Goal: Task Accomplishment & Management: Use online tool/utility

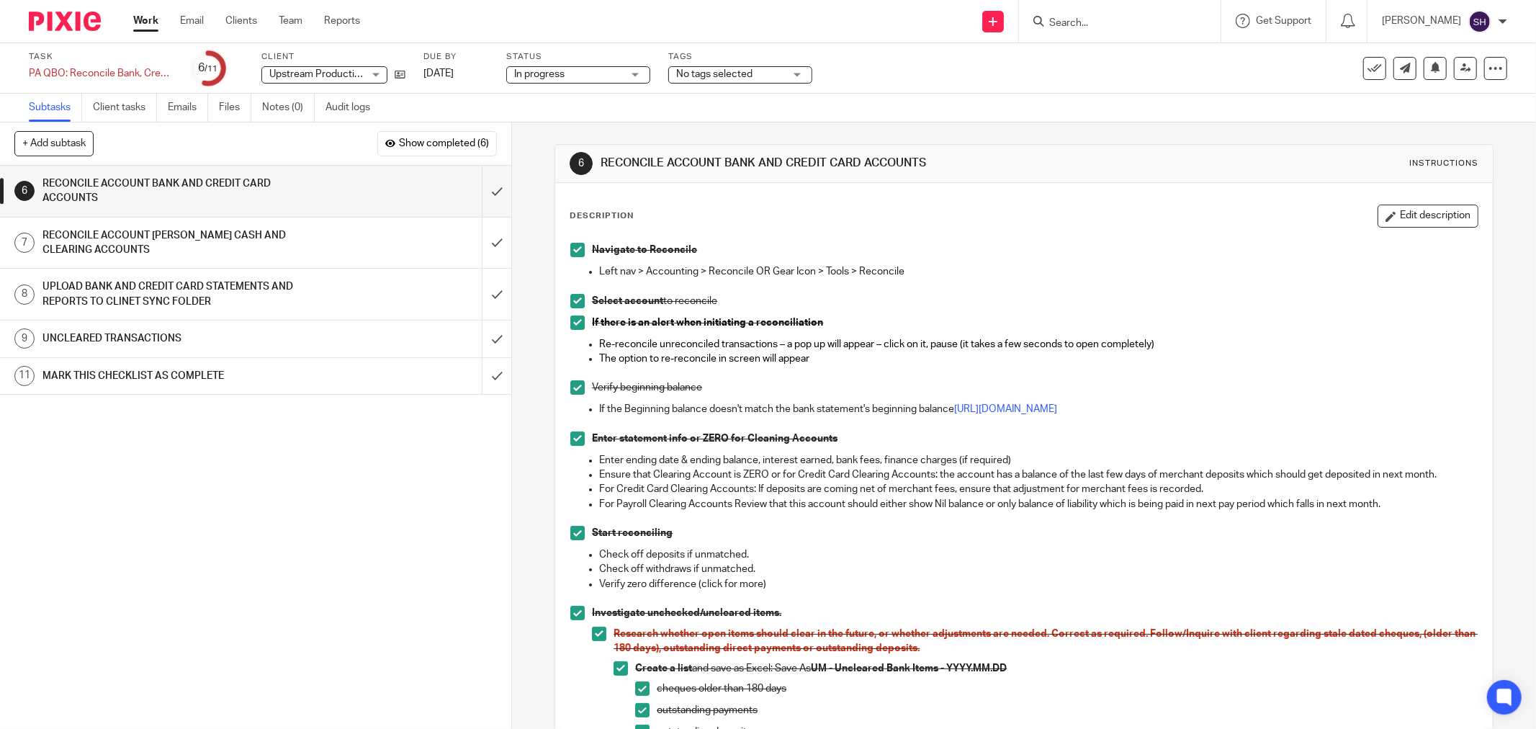
scroll to position [800, 0]
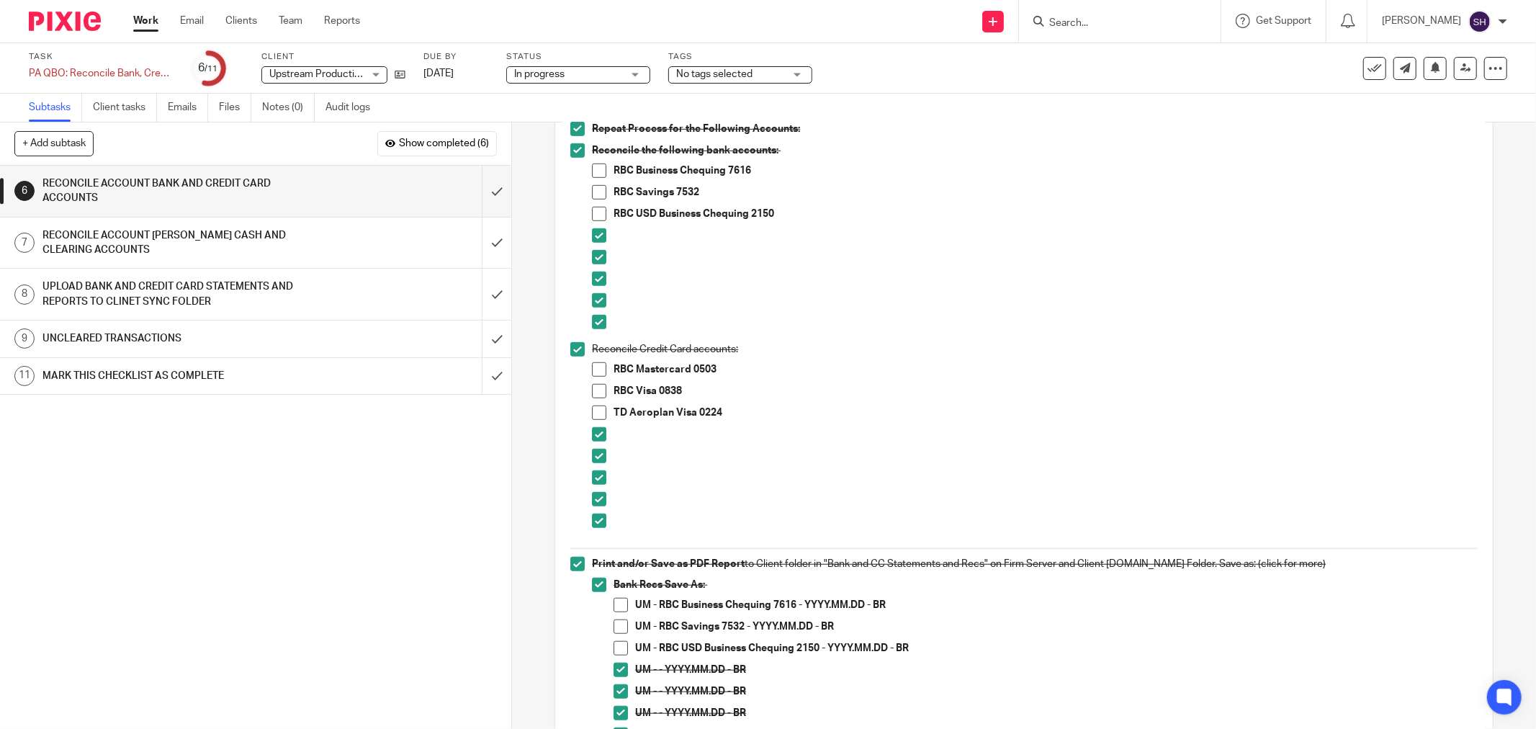
click at [594, 174] on span at bounding box center [599, 170] width 14 height 14
drag, startPoint x: 615, startPoint y: 603, endPoint x: 767, endPoint y: 613, distance: 153.0
click at [616, 603] on span at bounding box center [620, 605] width 14 height 14
click at [528, 268] on div "6 RECONCILE ACCOUNT BANK AND CREDIT CARD ACCOUNTS Instructions Description Edit…" at bounding box center [1024, 425] width 1024 height 606
drag, startPoint x: 554, startPoint y: 301, endPoint x: 565, endPoint y: 272, distance: 30.8
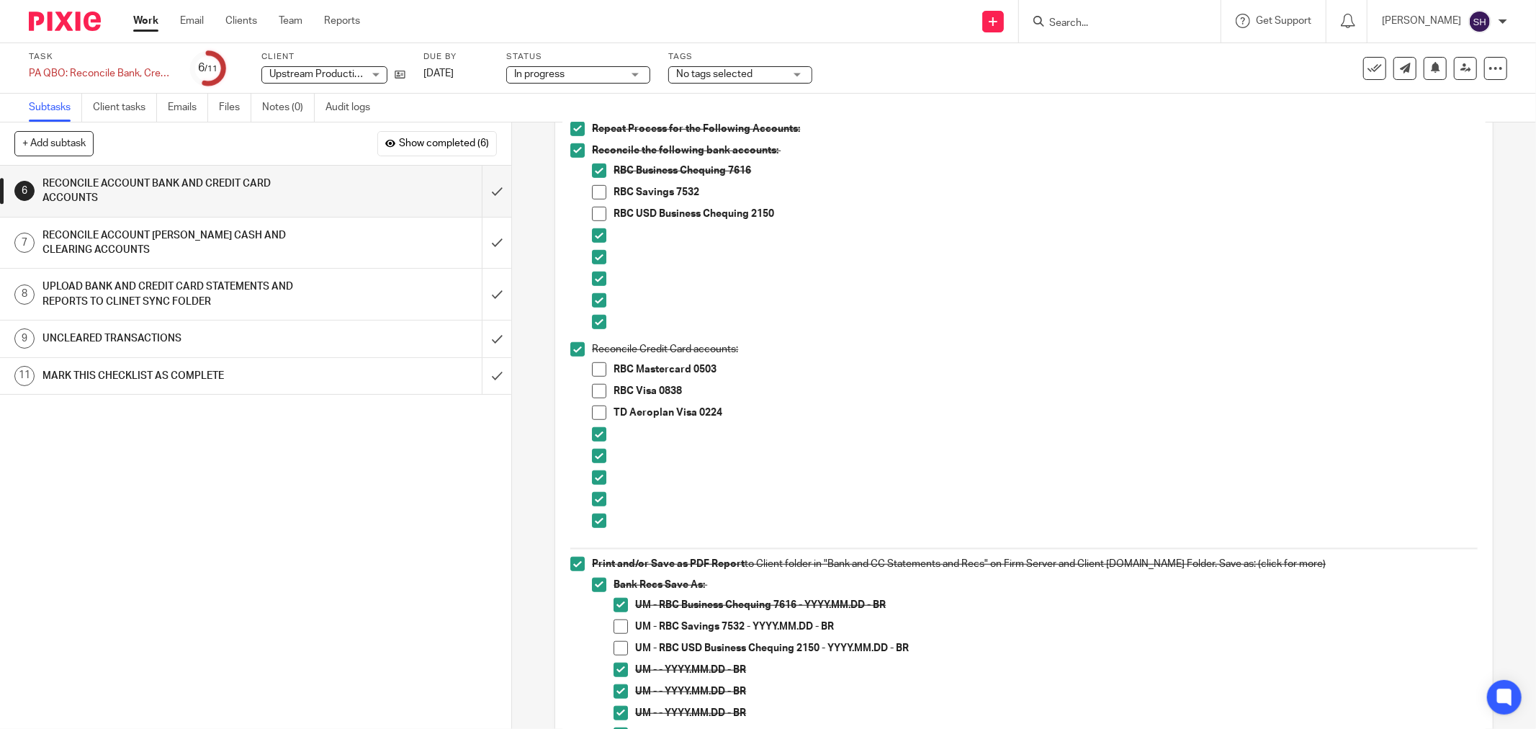
click at [562, 282] on div "Description Edit description Navigate to Reconcile Left nav > Accounting > Reco…" at bounding box center [1023, 287] width 937 height 1809
click at [593, 197] on span at bounding box center [599, 192] width 14 height 14
click at [595, 207] on span at bounding box center [599, 214] width 14 height 14
click at [614, 628] on span at bounding box center [620, 626] width 14 height 14
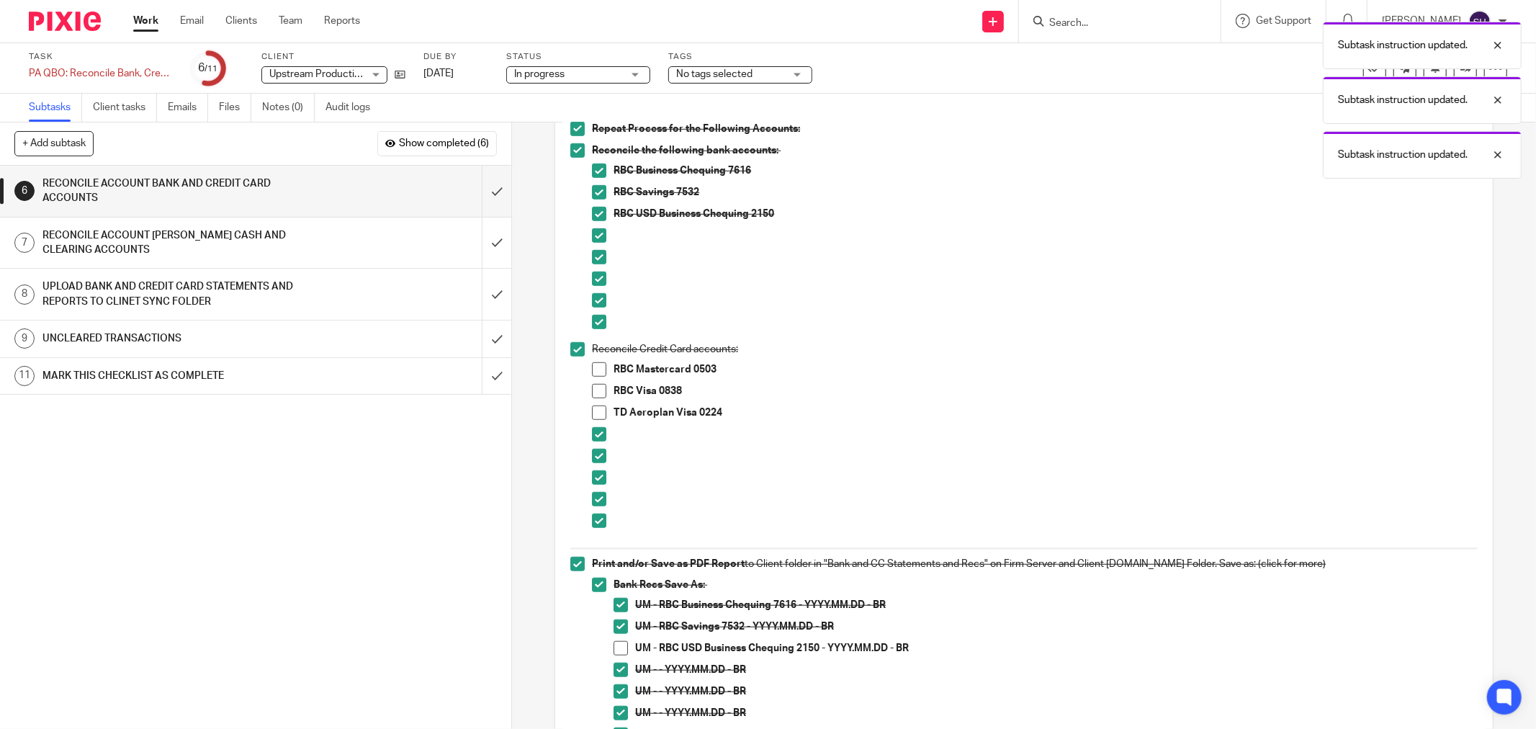
click at [616, 642] on span at bounding box center [620, 648] width 14 height 14
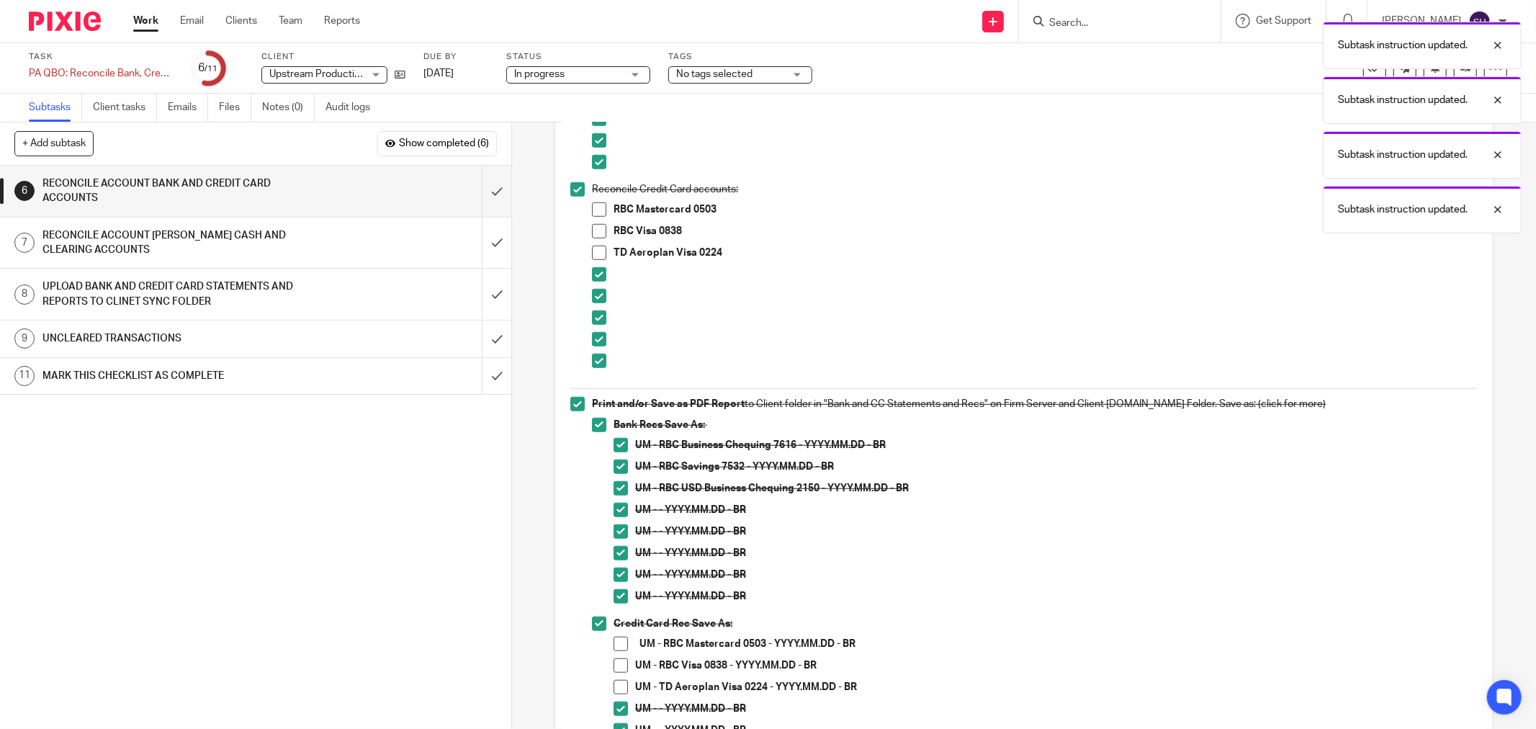
scroll to position [1040, 0]
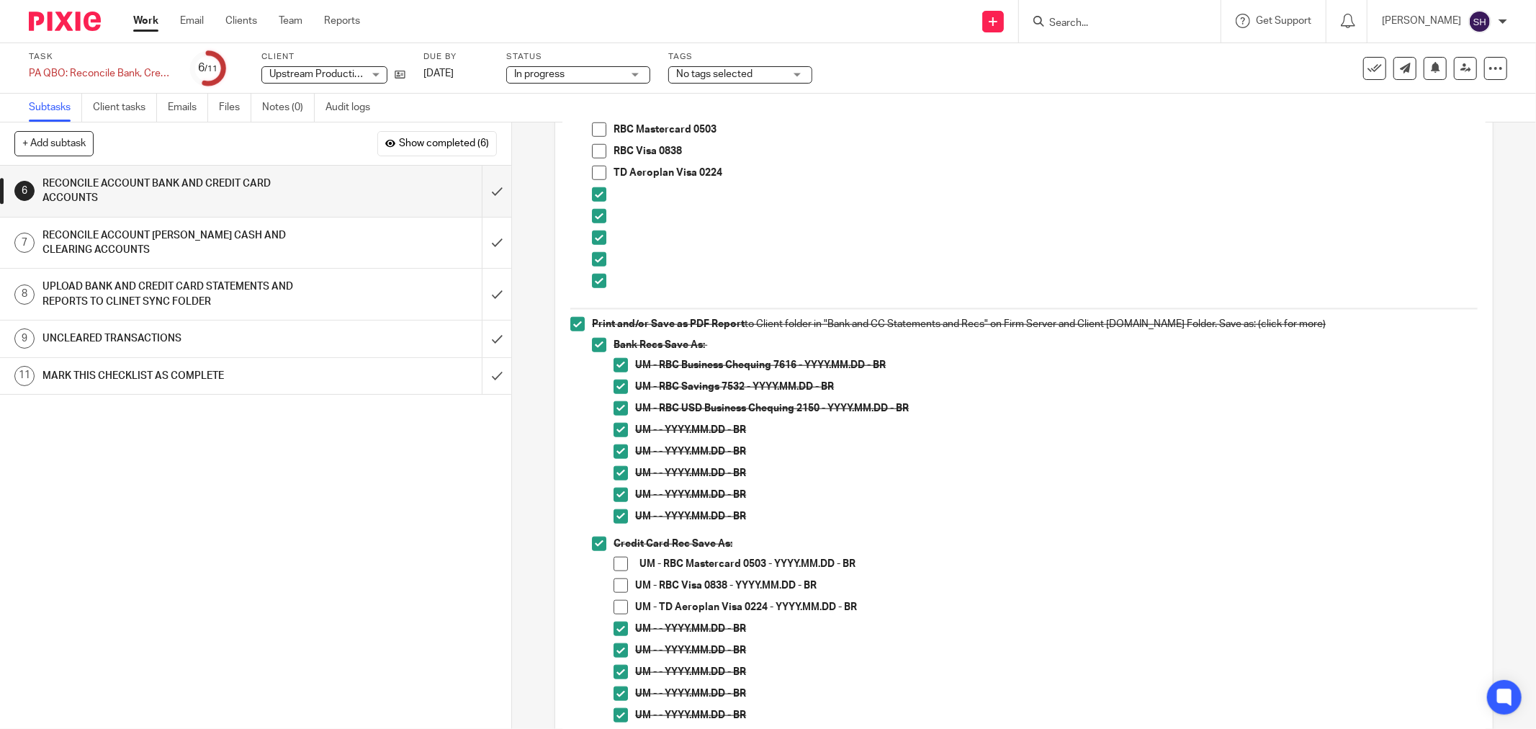
click at [616, 565] on span at bounding box center [620, 564] width 14 height 14
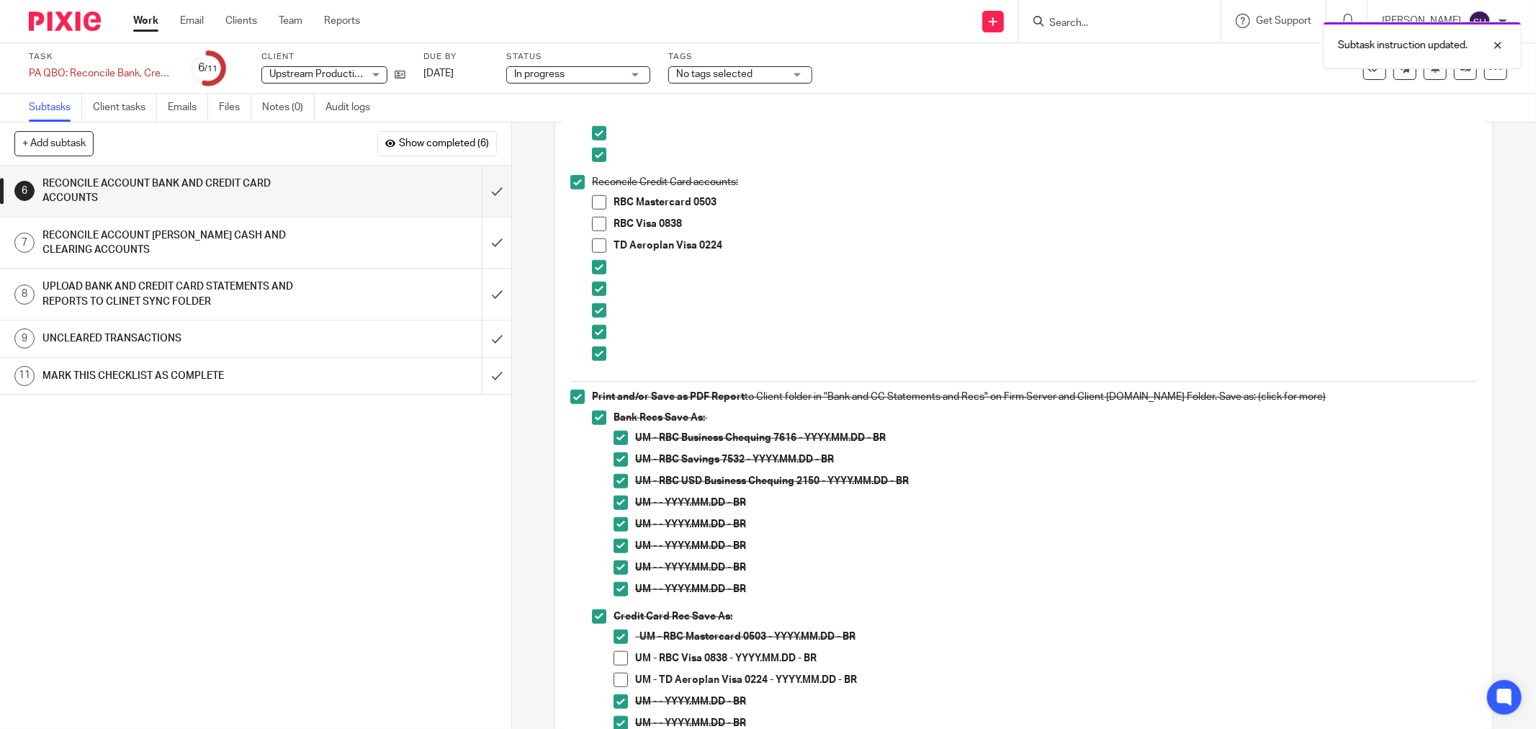
scroll to position [960, 0]
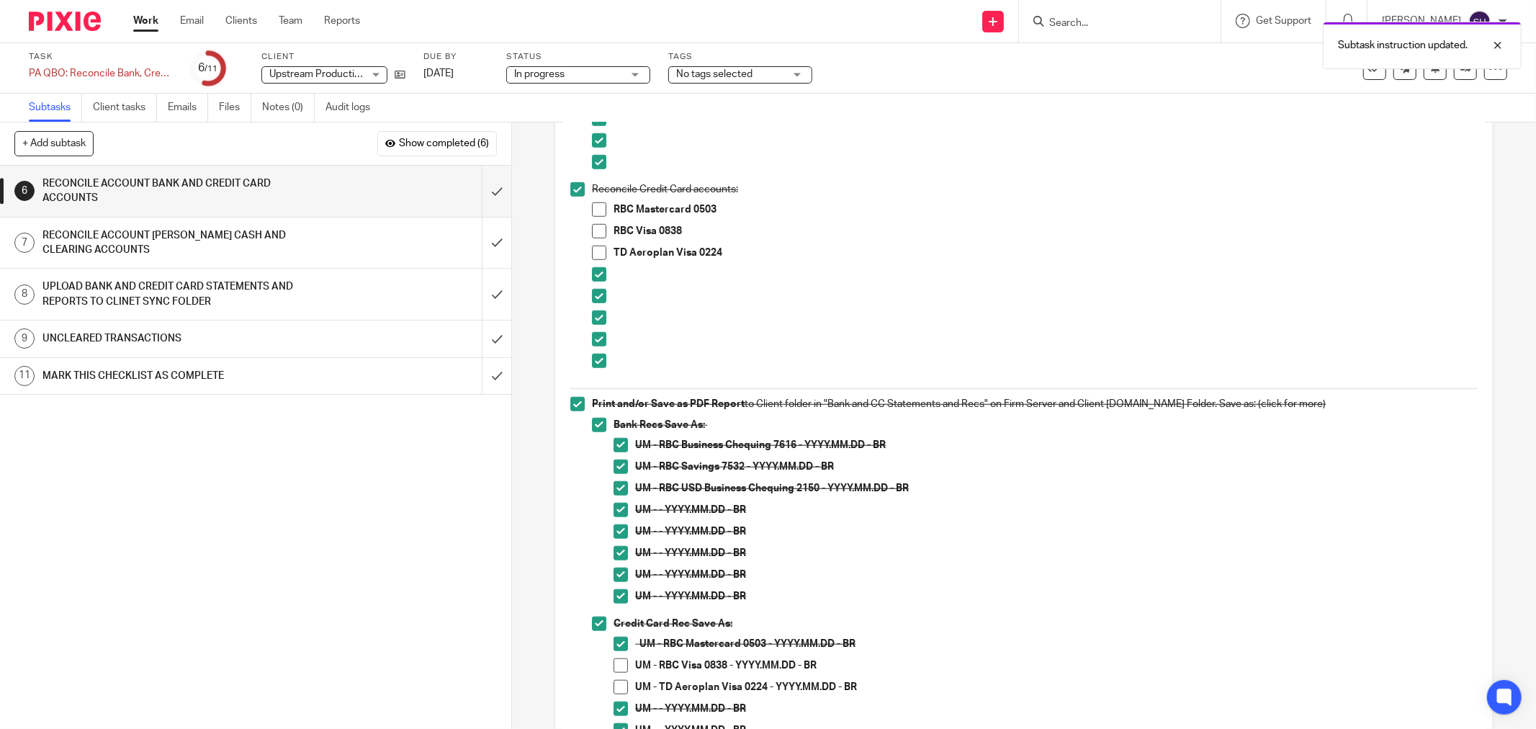
click at [598, 203] on span at bounding box center [599, 209] width 14 height 14
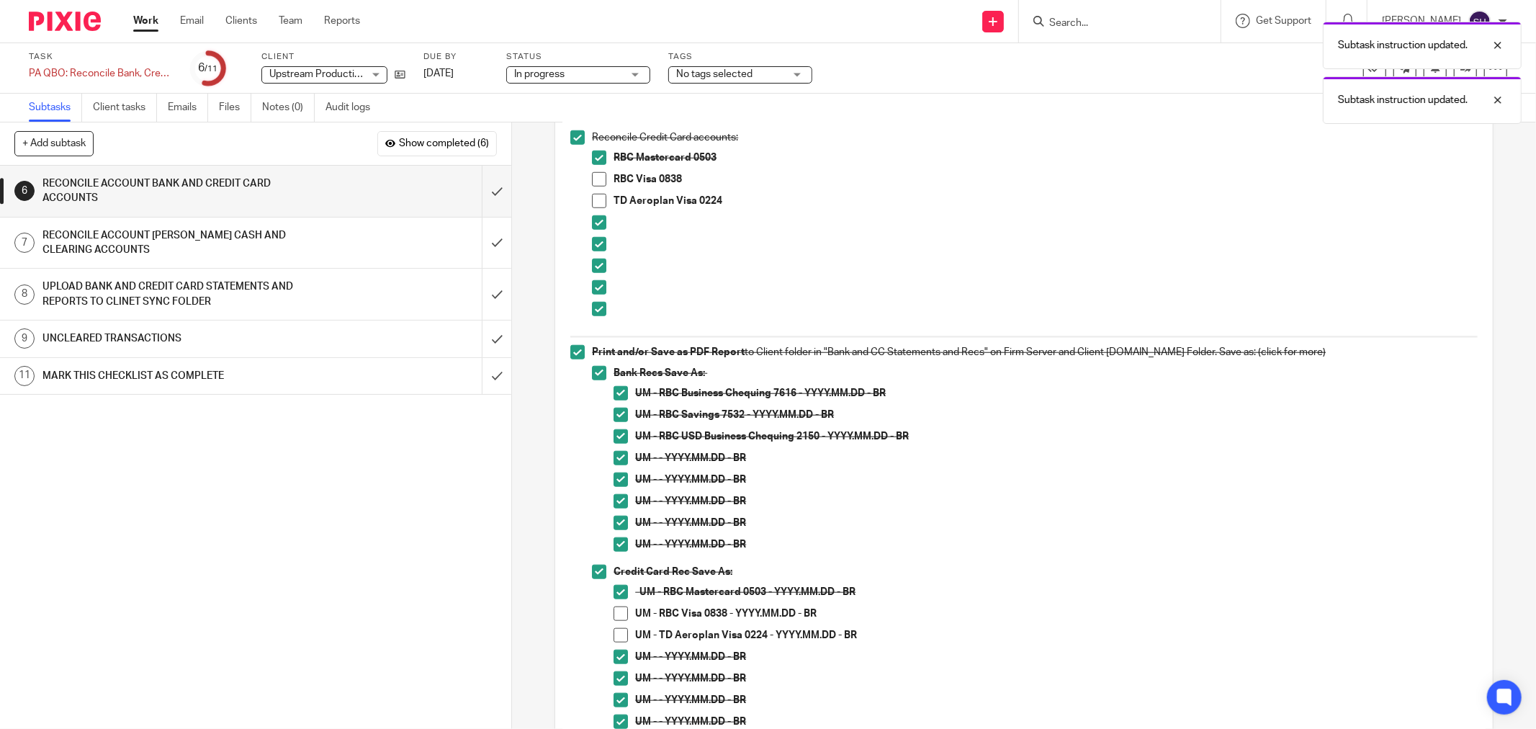
scroll to position [1040, 0]
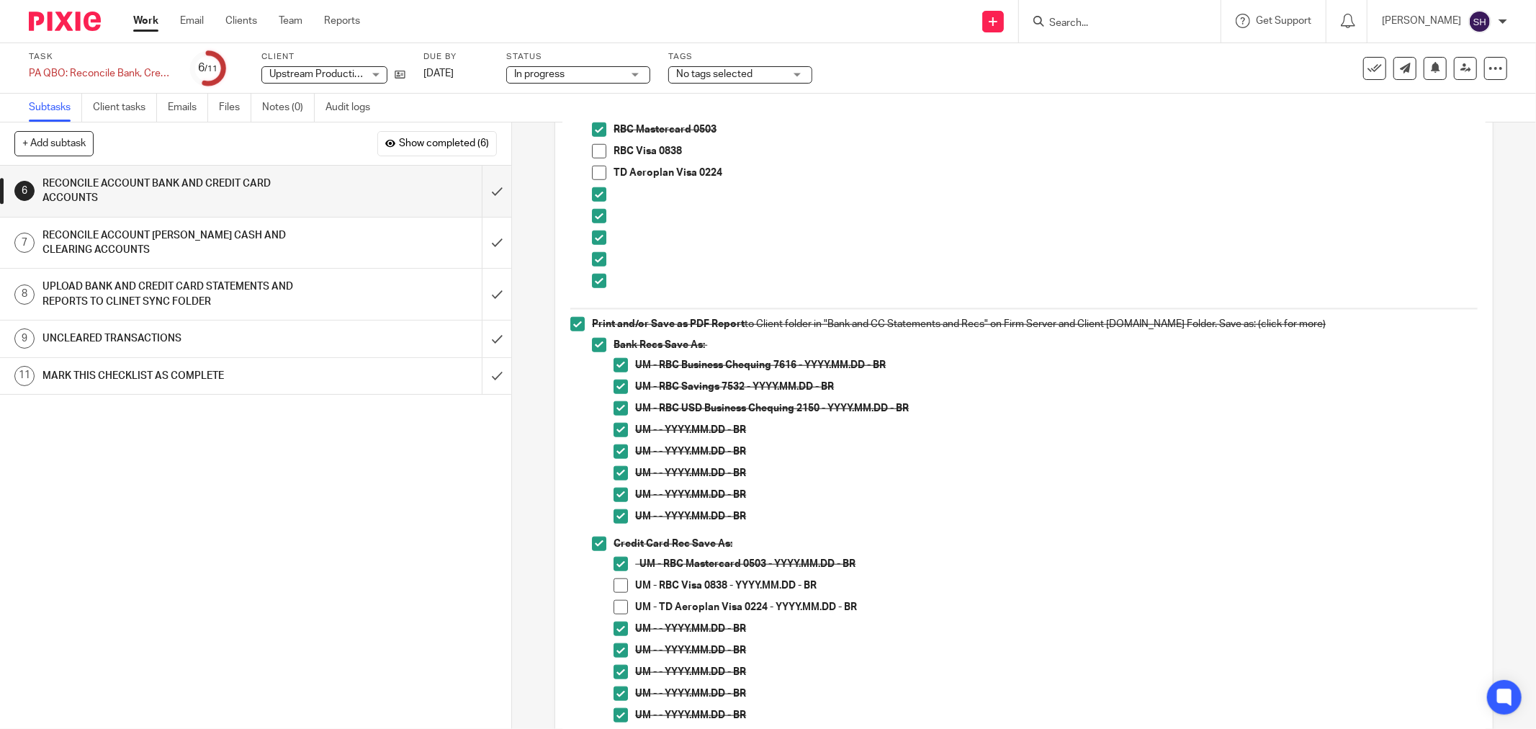
click at [594, 153] on span at bounding box center [599, 151] width 14 height 14
drag, startPoint x: 595, startPoint y: 169, endPoint x: 601, endPoint y: 297, distance: 128.3
click at [595, 170] on span at bounding box center [599, 173] width 14 height 14
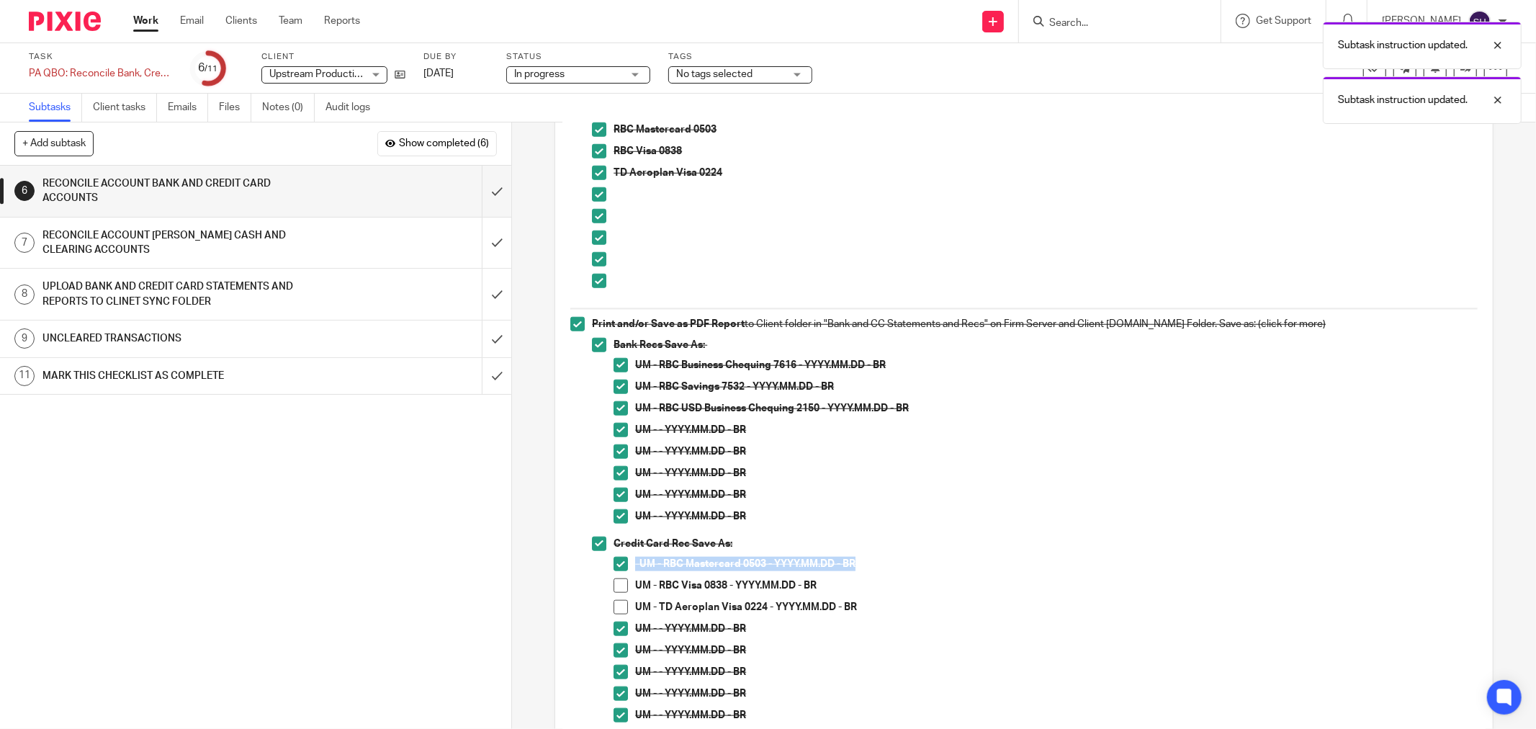
click at [616, 603] on span at bounding box center [620, 607] width 14 height 14
click at [620, 580] on span at bounding box center [620, 585] width 14 height 14
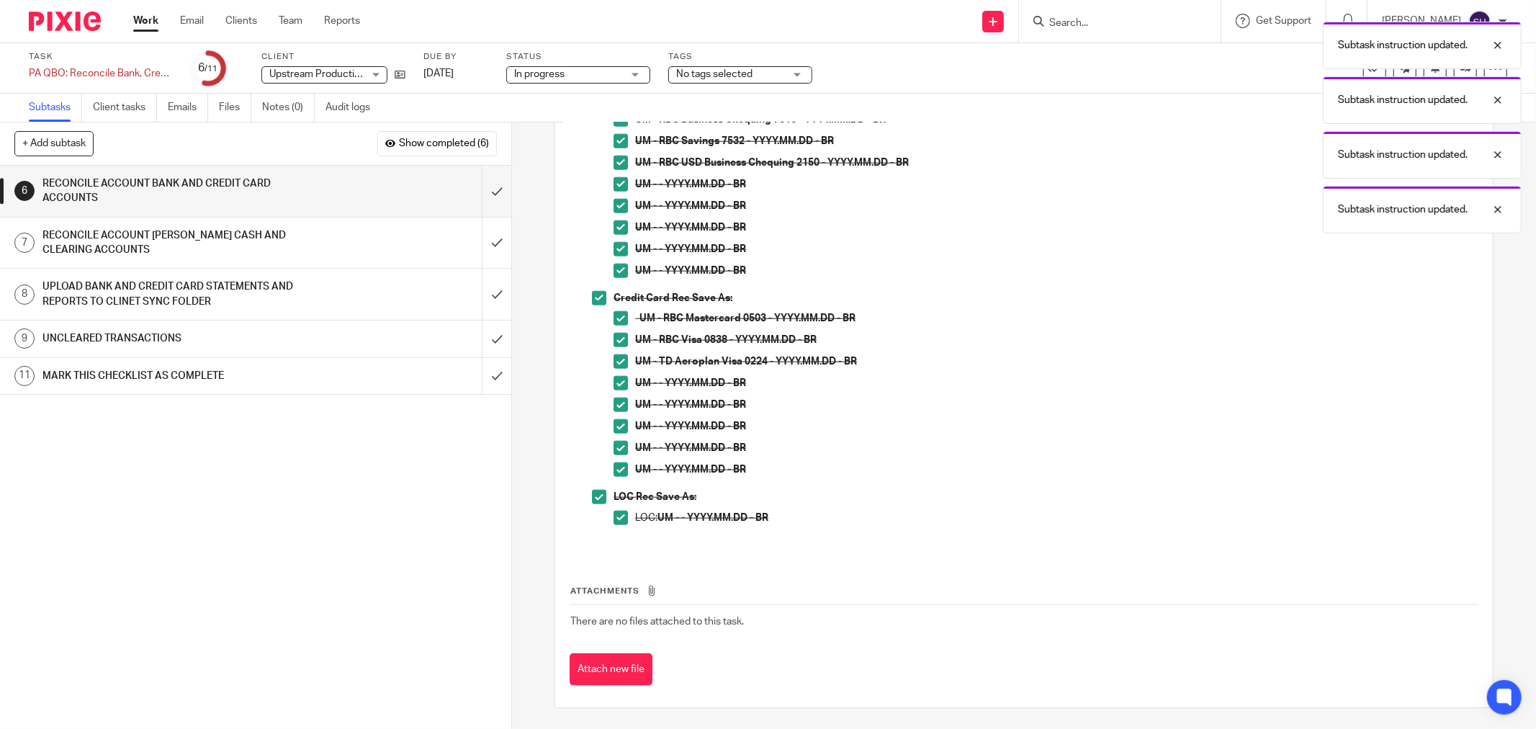
scroll to position [1286, 0]
click at [481, 199] on input "submit" at bounding box center [255, 191] width 511 height 51
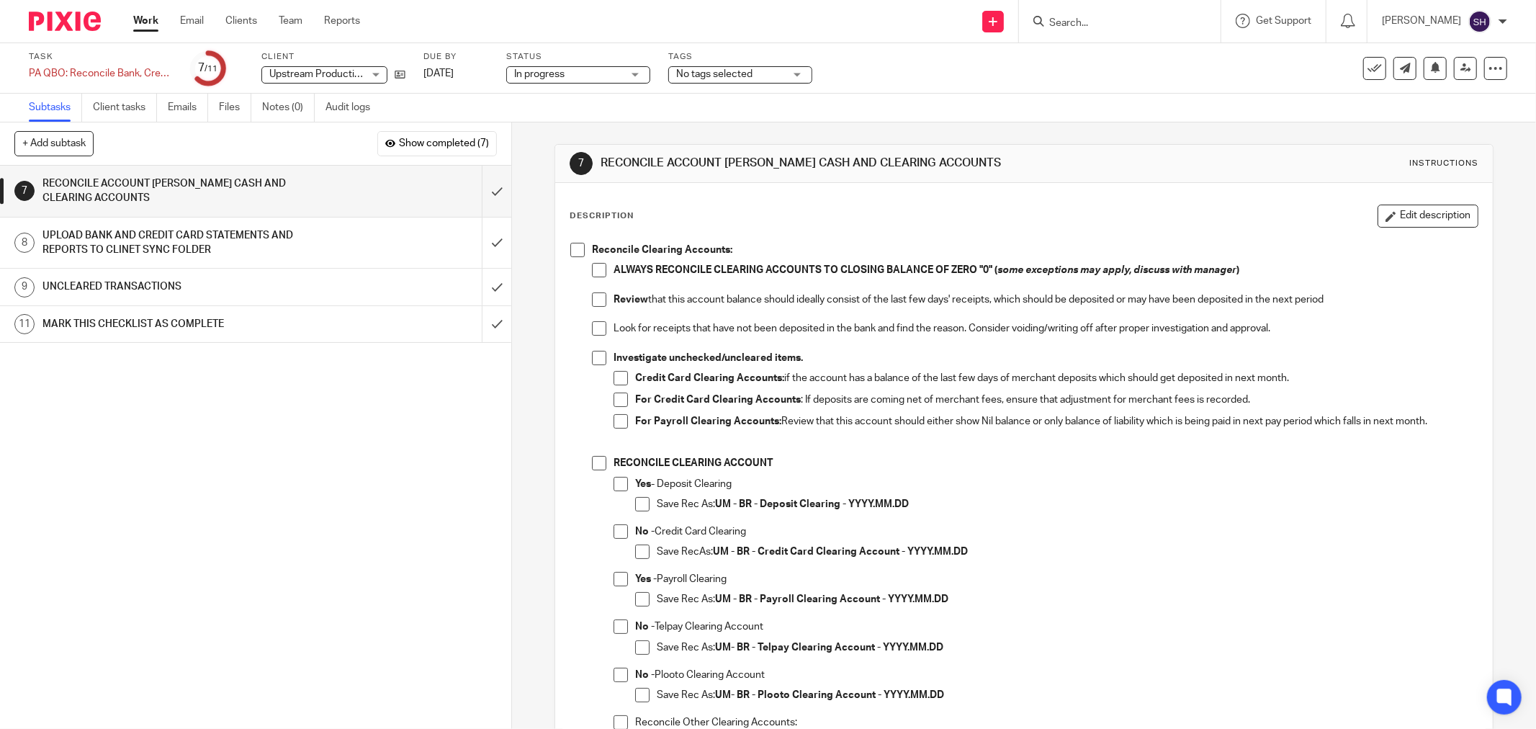
click at [592, 277] on span at bounding box center [599, 270] width 14 height 14
click at [580, 248] on li "Reconcile Clearing Accounts: ALWAYS RECONCILE CLEARING ACCOUNTS TO CLOSING BALA…" at bounding box center [1023, 554] width 907 height 623
click at [577, 252] on span at bounding box center [577, 250] width 14 height 14
click at [593, 293] on span at bounding box center [599, 299] width 14 height 14
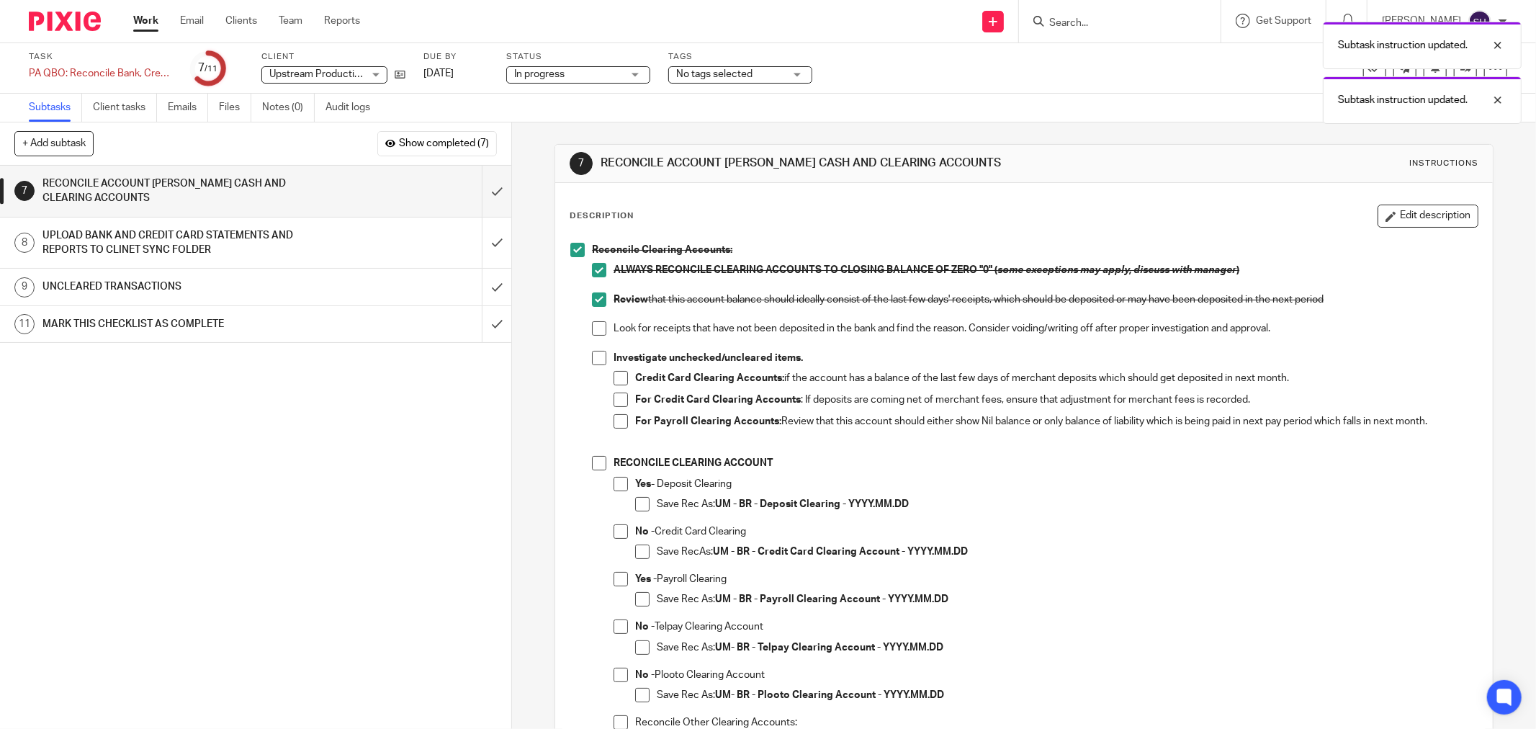
drag, startPoint x: 595, startPoint y: 326, endPoint x: 600, endPoint y: 361, distance: 35.6
click at [595, 327] on span at bounding box center [599, 328] width 14 height 14
click at [600, 362] on span at bounding box center [599, 358] width 14 height 14
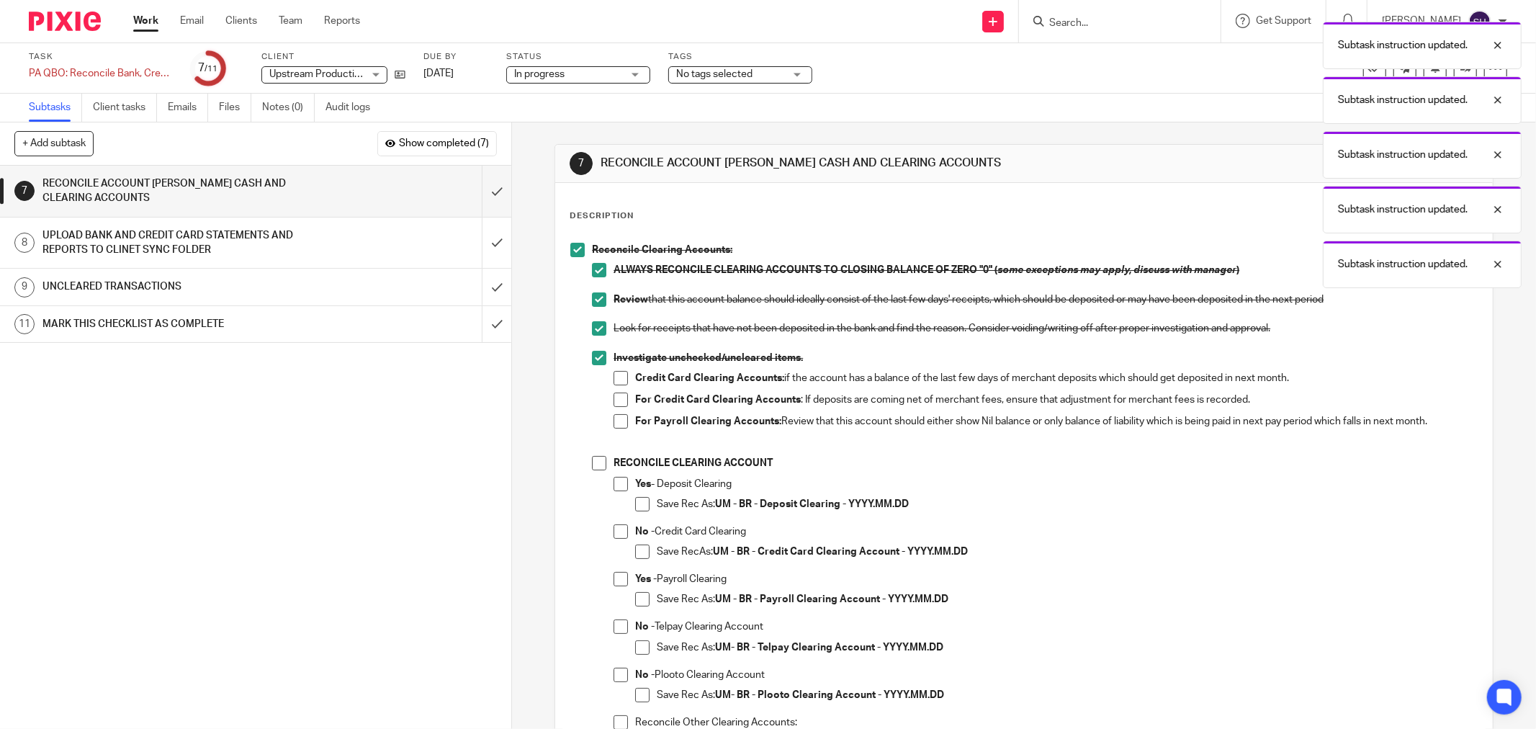
click at [627, 387] on li "Credit Card Clearing Accounts: if the account has a balance of the last few day…" at bounding box center [1045, 382] width 864 height 22
click at [619, 384] on span at bounding box center [620, 378] width 14 height 14
click at [616, 406] on span at bounding box center [620, 399] width 14 height 14
drag, startPoint x: 615, startPoint y: 425, endPoint x: 611, endPoint y: 438, distance: 13.0
click at [615, 426] on span at bounding box center [620, 421] width 14 height 14
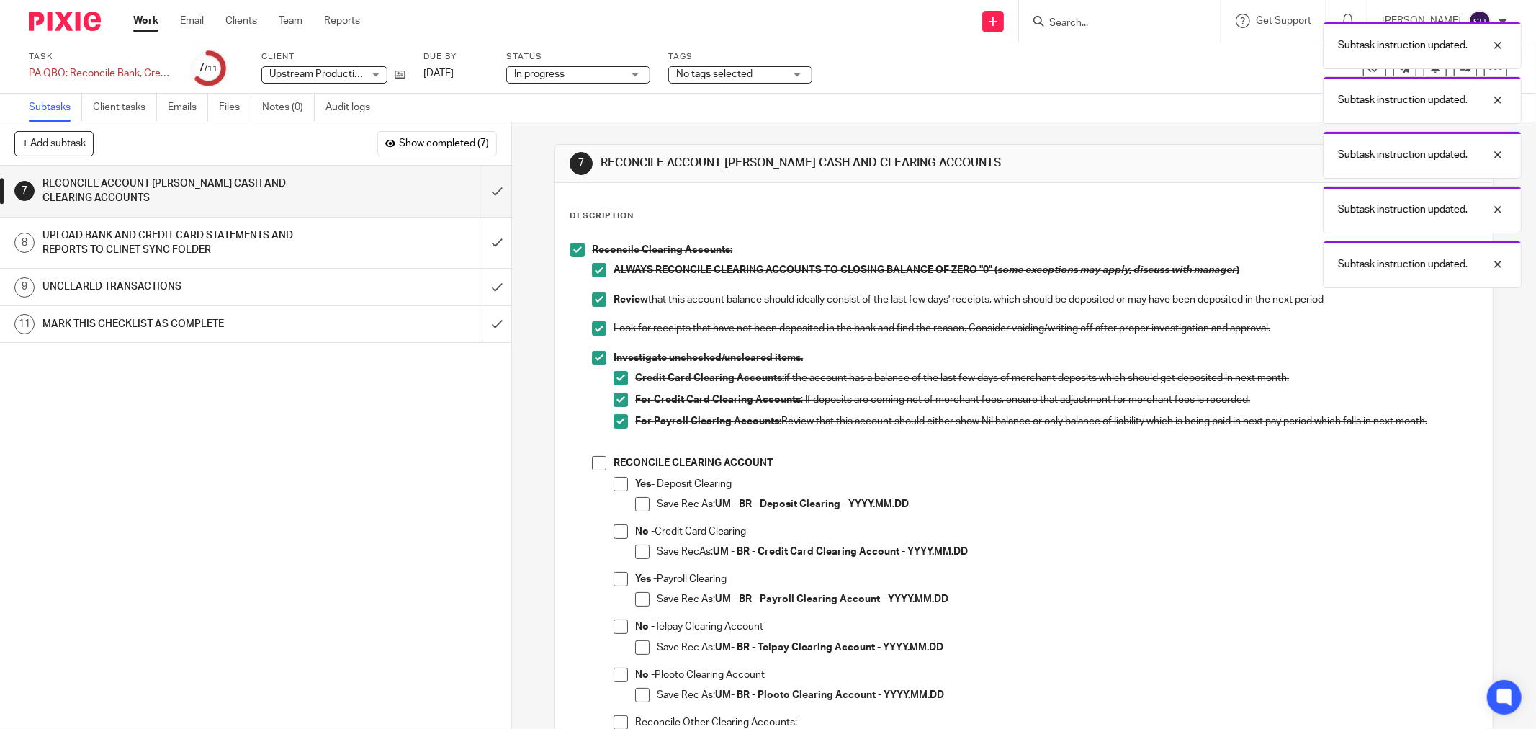
drag, startPoint x: 596, startPoint y: 464, endPoint x: 639, endPoint y: 506, distance: 60.1
click at [598, 464] on span at bounding box center [599, 463] width 14 height 14
drag, startPoint x: 619, startPoint y: 536, endPoint x: 634, endPoint y: 548, distance: 18.9
click at [621, 536] on span at bounding box center [620, 531] width 14 height 14
click at [635, 549] on span at bounding box center [642, 551] width 14 height 14
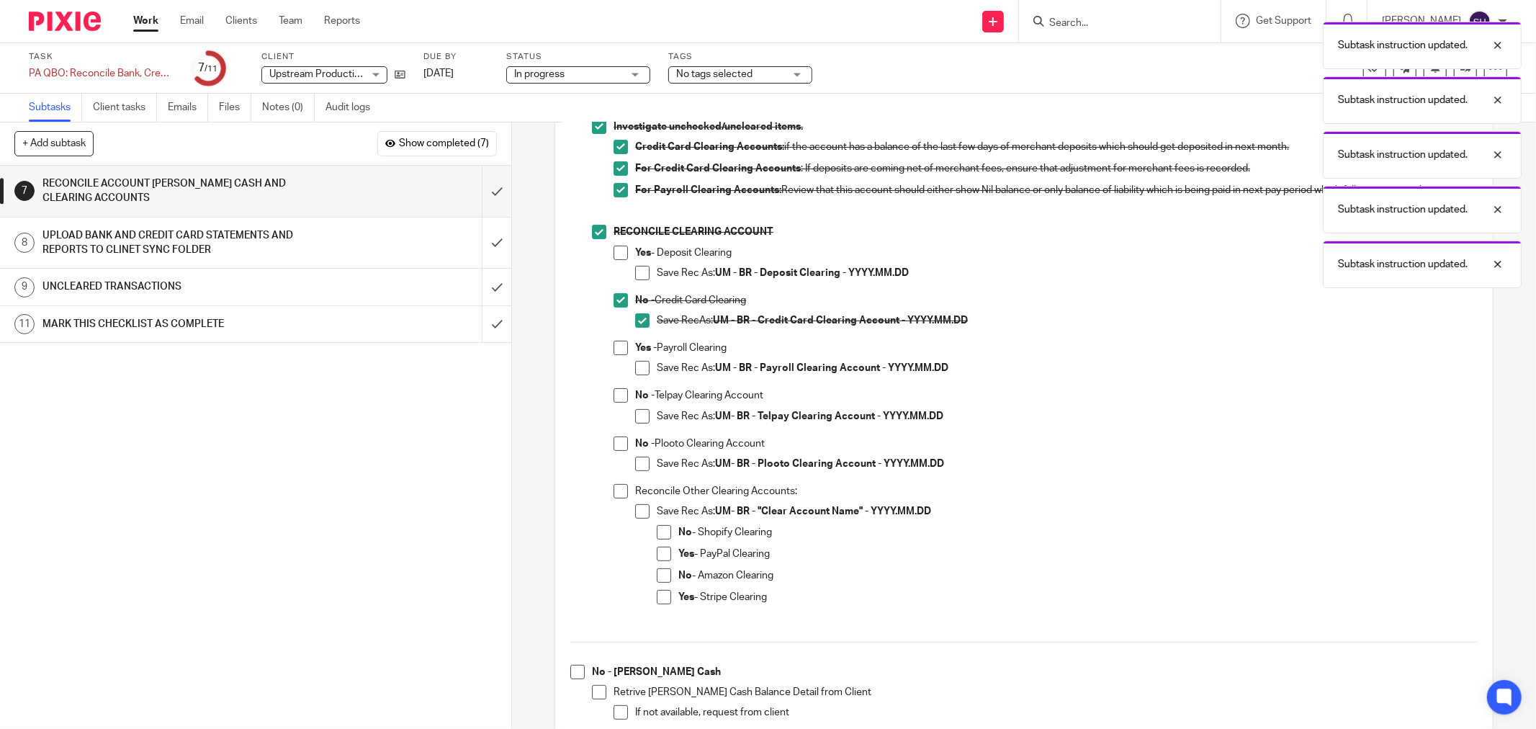
scroll to position [240, 0]
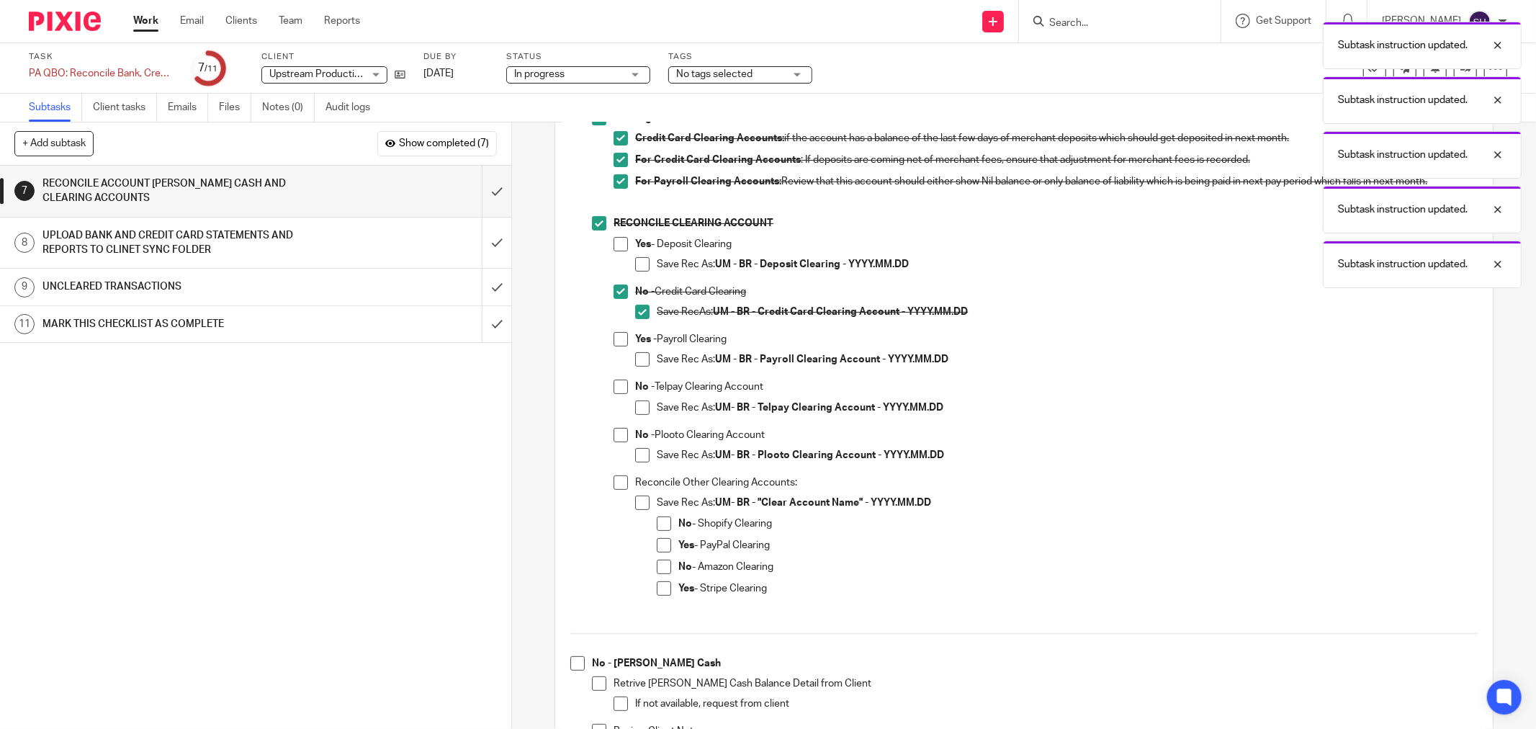
drag, startPoint x: 612, startPoint y: 385, endPoint x: 624, endPoint y: 400, distance: 19.5
click at [613, 386] on span at bounding box center [620, 386] width 14 height 14
click at [635, 408] on span at bounding box center [642, 407] width 14 height 14
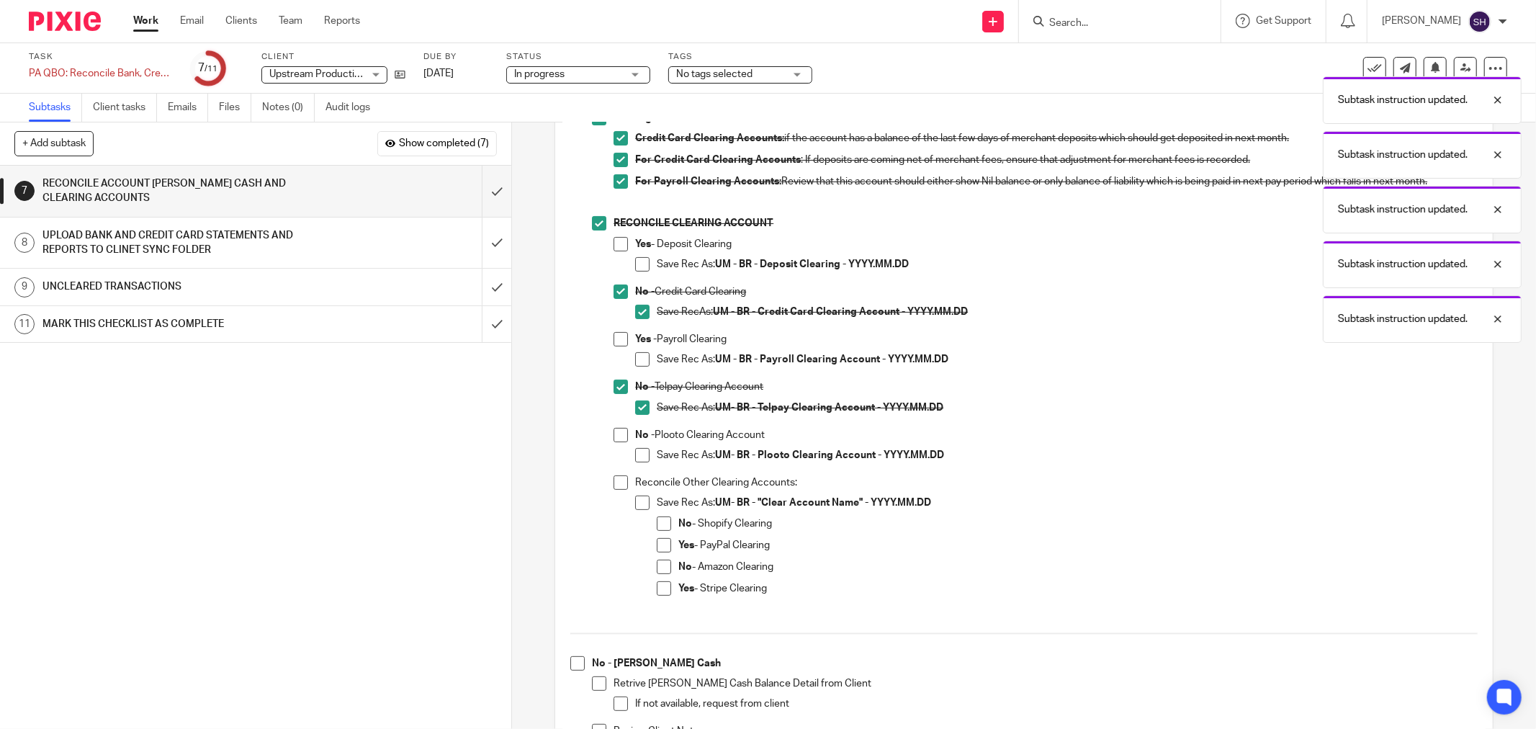
click at [619, 434] on span at bounding box center [620, 435] width 14 height 14
click at [636, 456] on span at bounding box center [642, 455] width 14 height 14
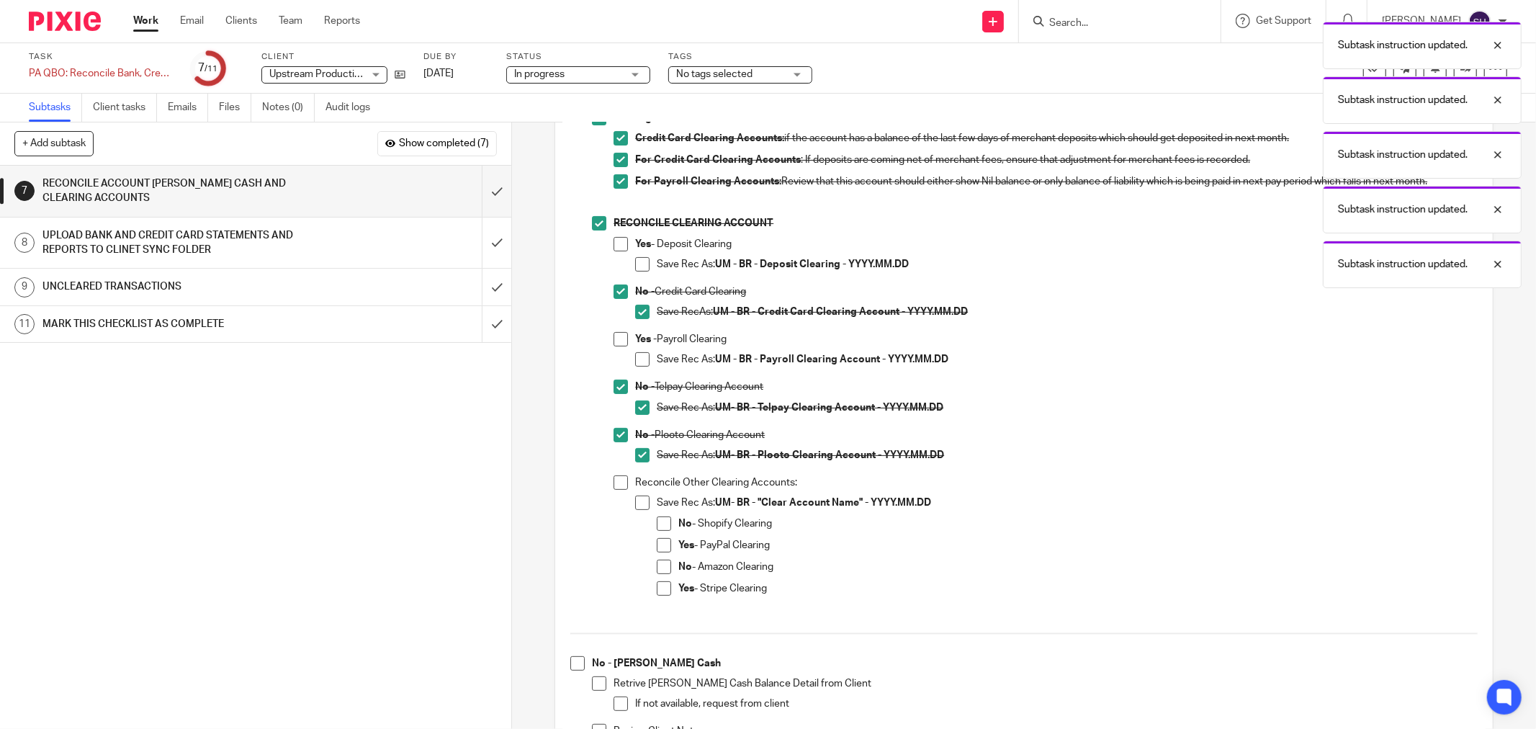
click at [616, 483] on span at bounding box center [620, 482] width 14 height 14
click at [635, 501] on span at bounding box center [642, 502] width 14 height 14
click at [661, 521] on span at bounding box center [664, 523] width 14 height 14
click at [661, 562] on span at bounding box center [664, 566] width 14 height 14
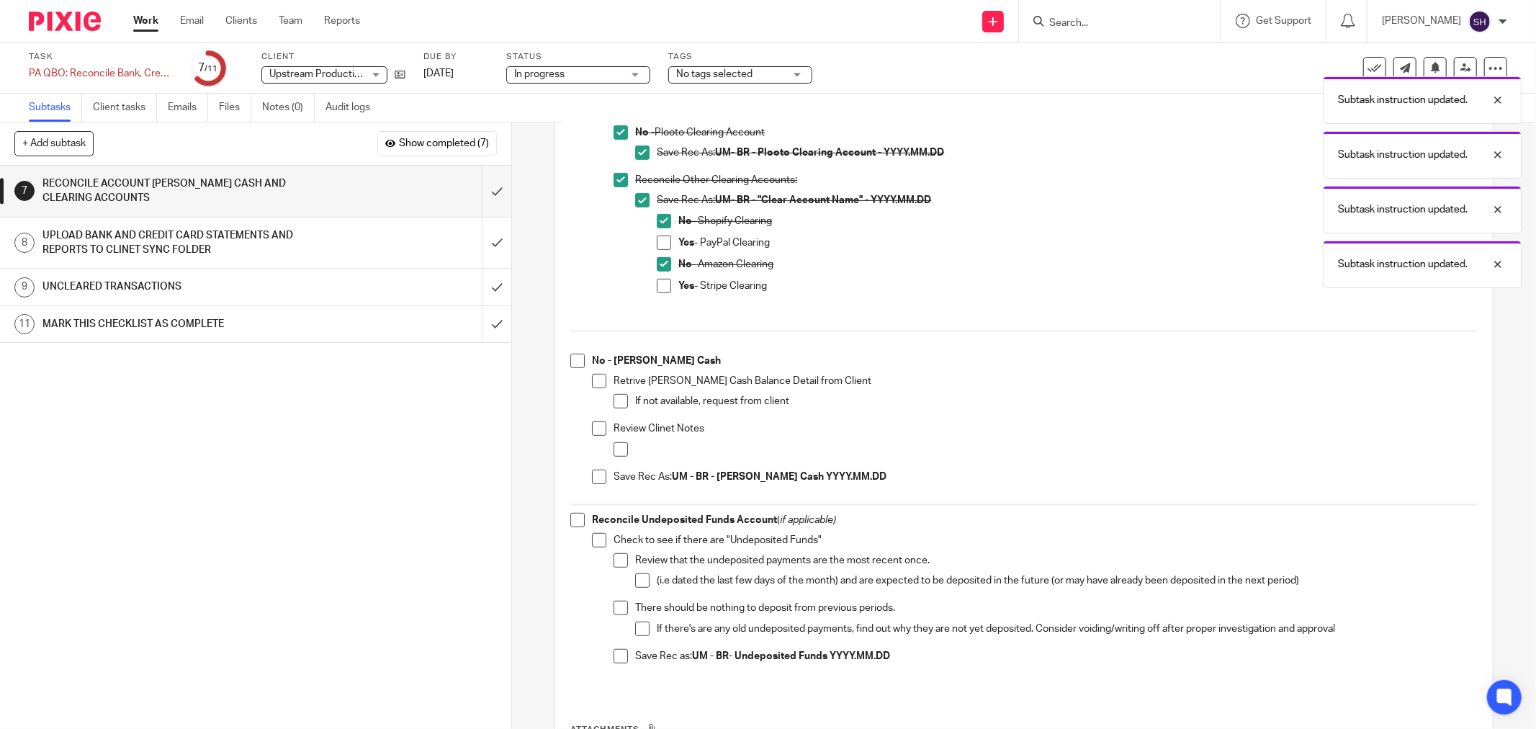
scroll to position [559, 0]
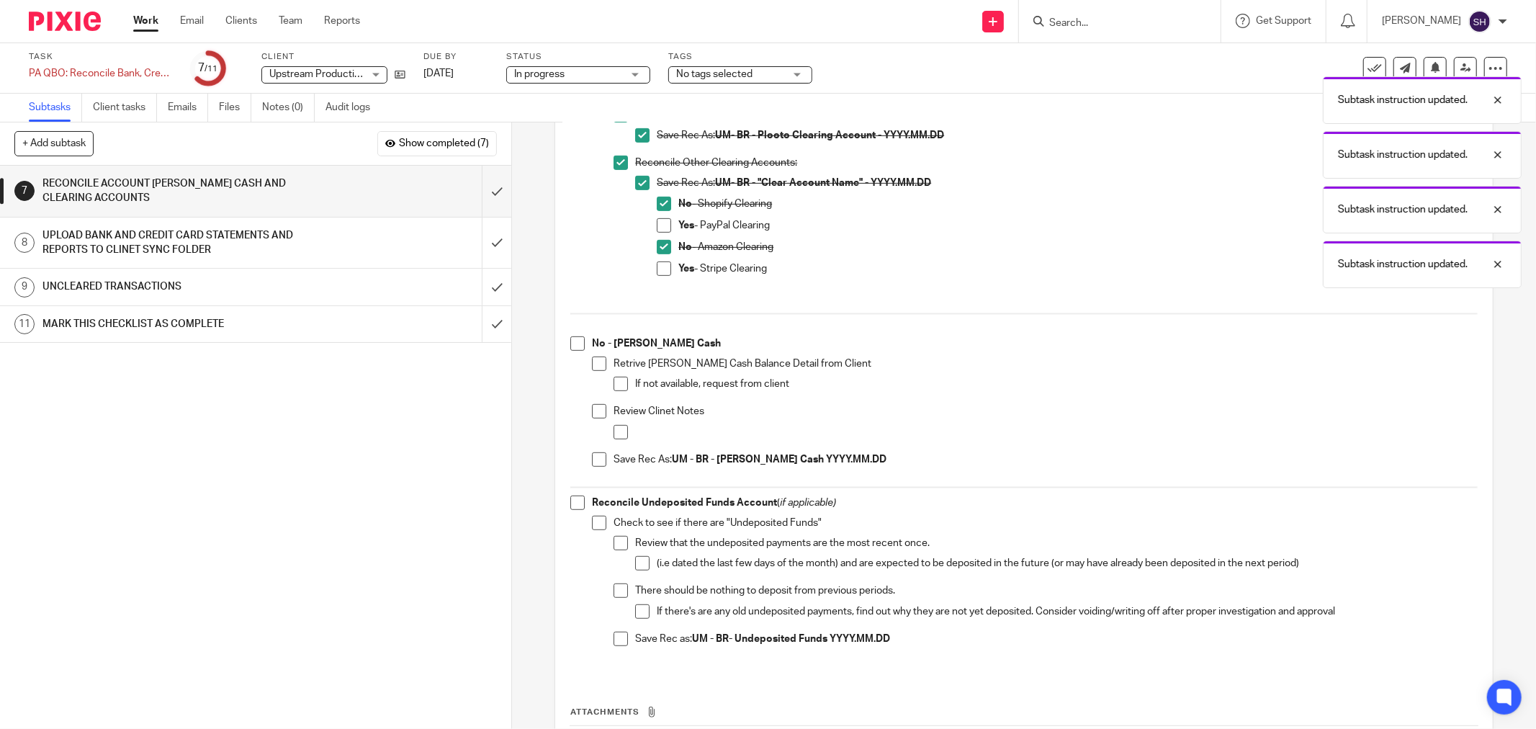
click at [570, 343] on span at bounding box center [577, 343] width 14 height 14
click at [600, 369] on li "Retrive Petty Cash Balance Detail from Client If not available, request from cl…" at bounding box center [1035, 380] width 886 height 48
drag, startPoint x: 595, startPoint y: 366, endPoint x: 600, endPoint y: 372, distance: 7.7
click at [598, 366] on span at bounding box center [599, 363] width 14 height 14
click at [613, 383] on span at bounding box center [620, 384] width 14 height 14
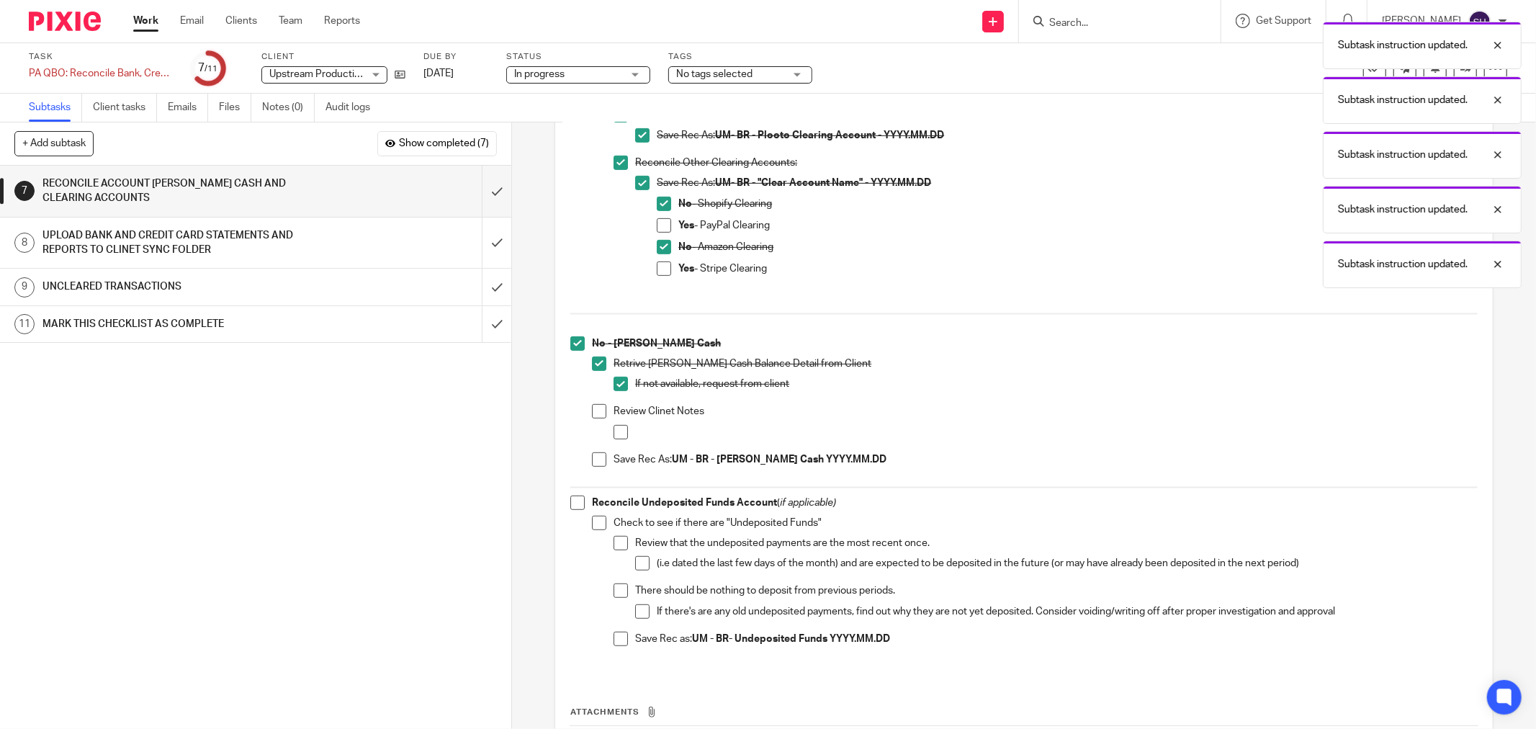
click at [602, 407] on li "Review Clinet Notes" at bounding box center [1035, 428] width 886 height 48
click at [600, 410] on span at bounding box center [599, 411] width 14 height 14
drag, startPoint x: 616, startPoint y: 423, endPoint x: 615, endPoint y: 433, distance: 10.1
click at [616, 423] on div "Review Clinet Notes" at bounding box center [1045, 428] width 864 height 48
click at [621, 435] on span at bounding box center [620, 432] width 14 height 14
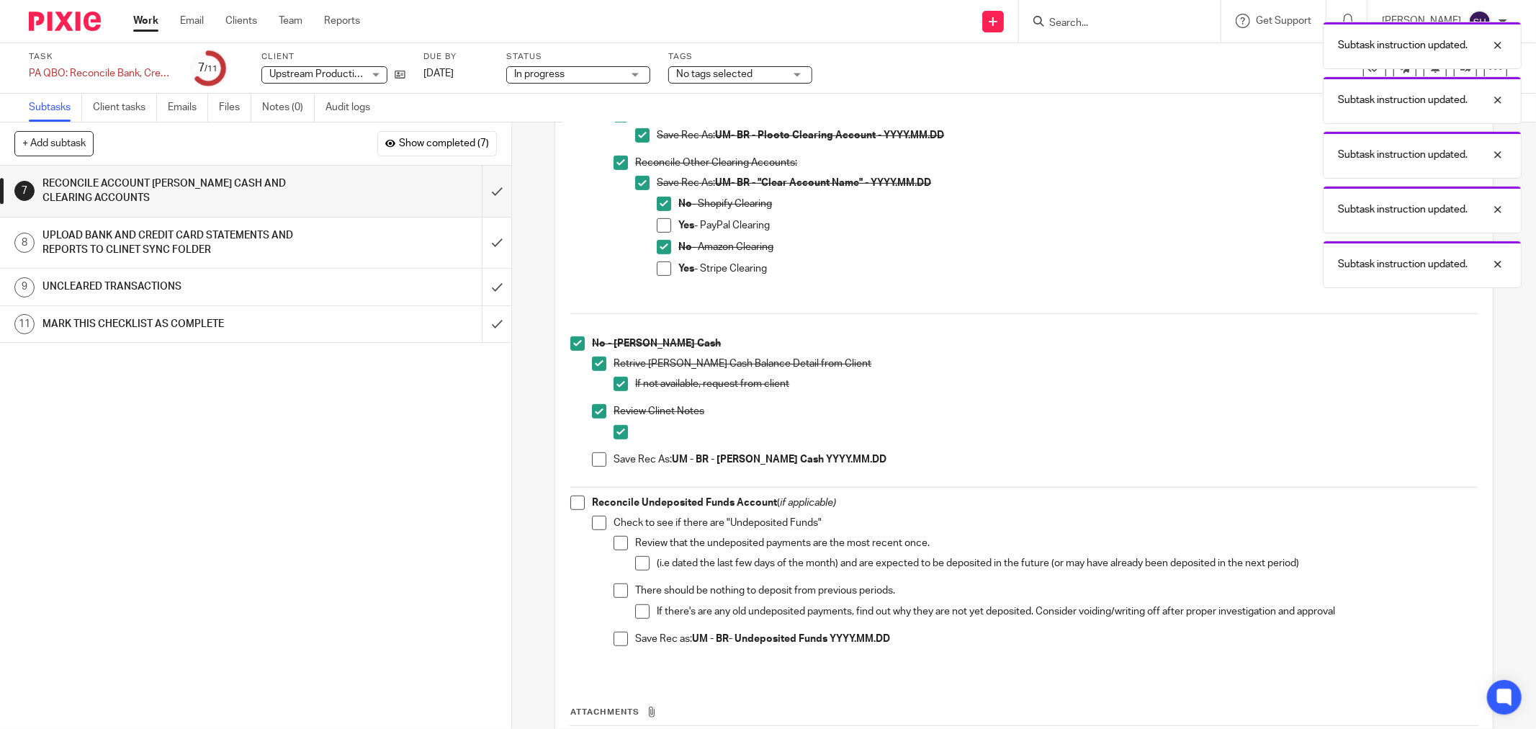
click at [595, 456] on span at bounding box center [599, 459] width 14 height 14
click at [570, 504] on span at bounding box center [577, 502] width 14 height 14
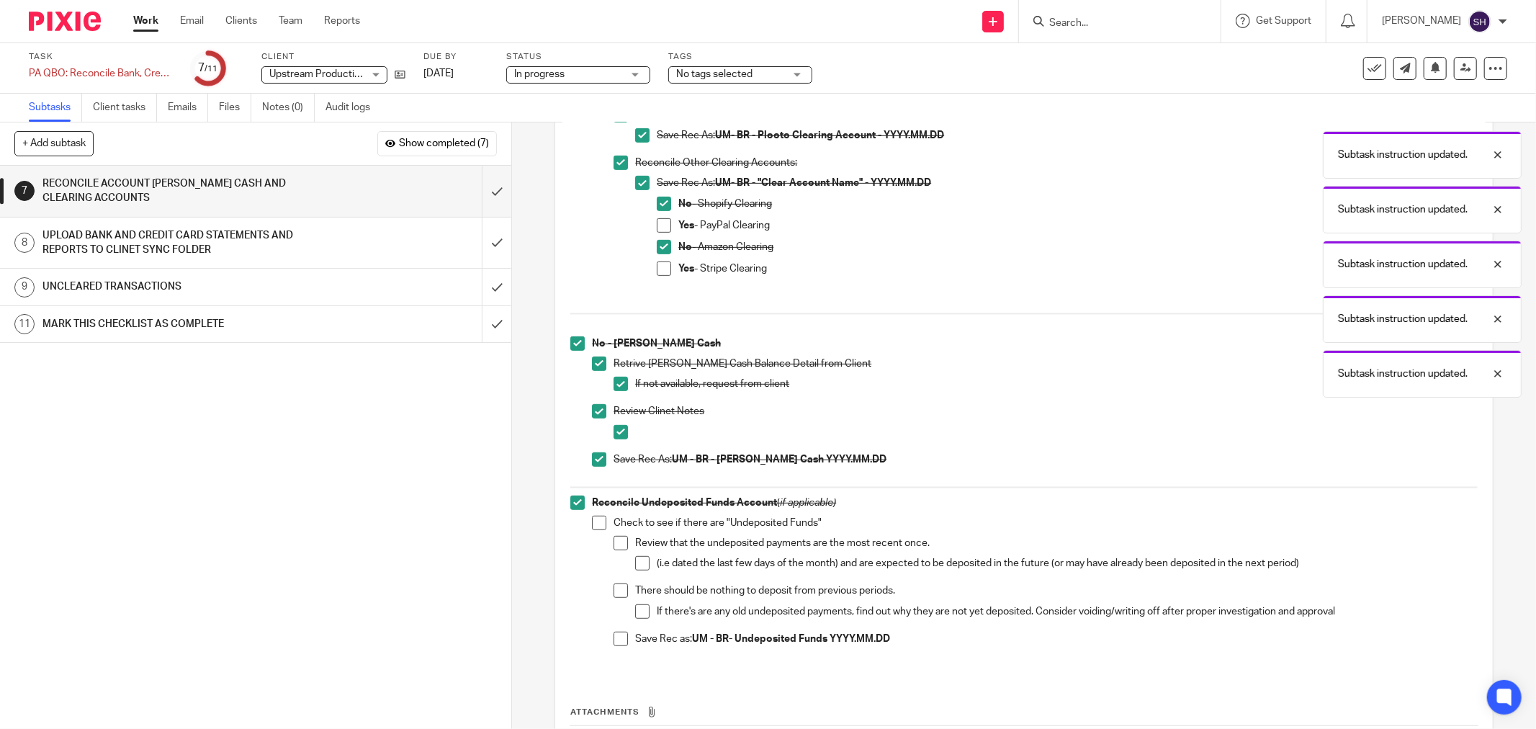
click at [593, 517] on span at bounding box center [599, 522] width 14 height 14
click at [613, 539] on span at bounding box center [620, 543] width 14 height 14
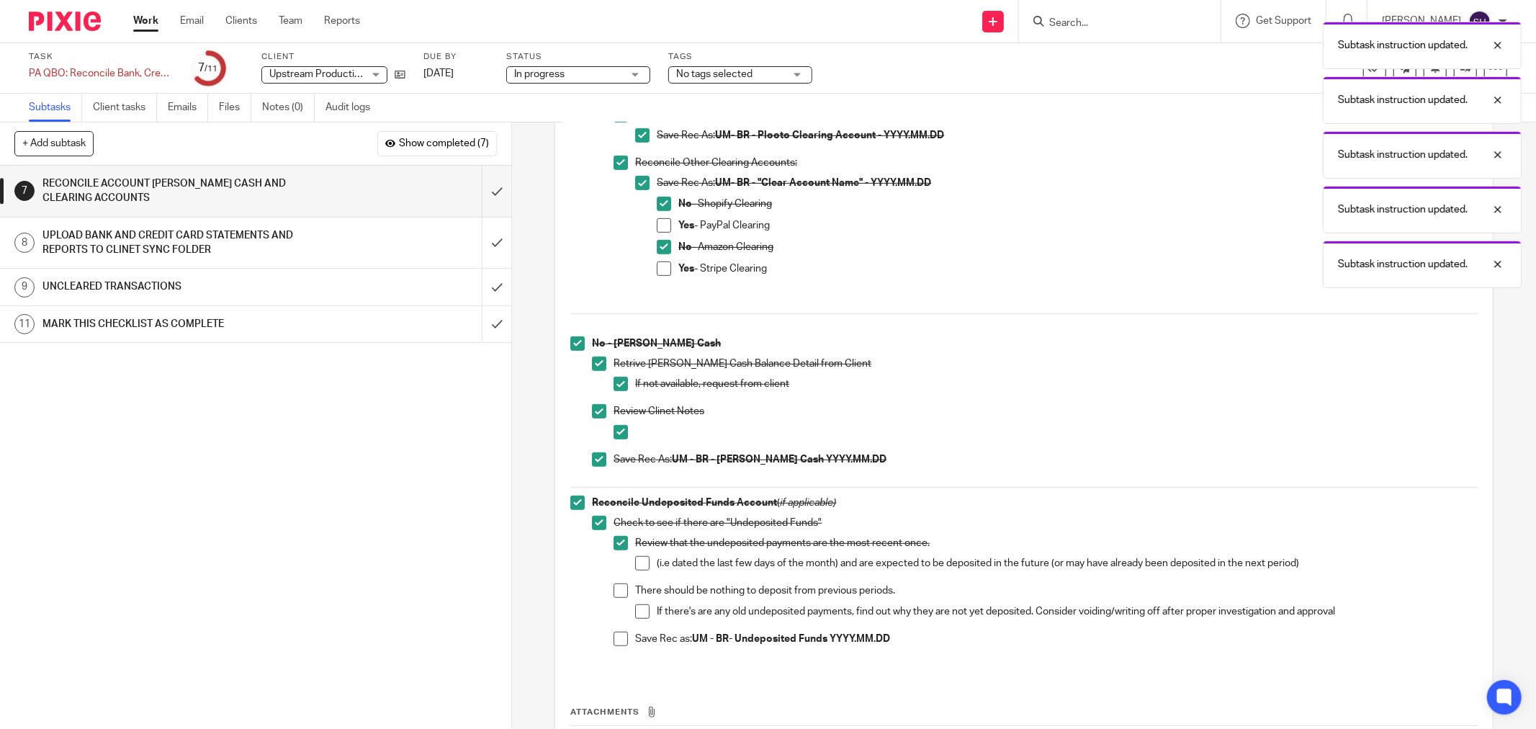
click at [636, 562] on span at bounding box center [642, 563] width 14 height 14
drag, startPoint x: 621, startPoint y: 589, endPoint x: 641, endPoint y: 613, distance: 32.2
click at [621, 591] on span at bounding box center [620, 590] width 14 height 14
click at [644, 616] on span at bounding box center [642, 611] width 14 height 14
click at [620, 631] on span at bounding box center [620, 638] width 14 height 14
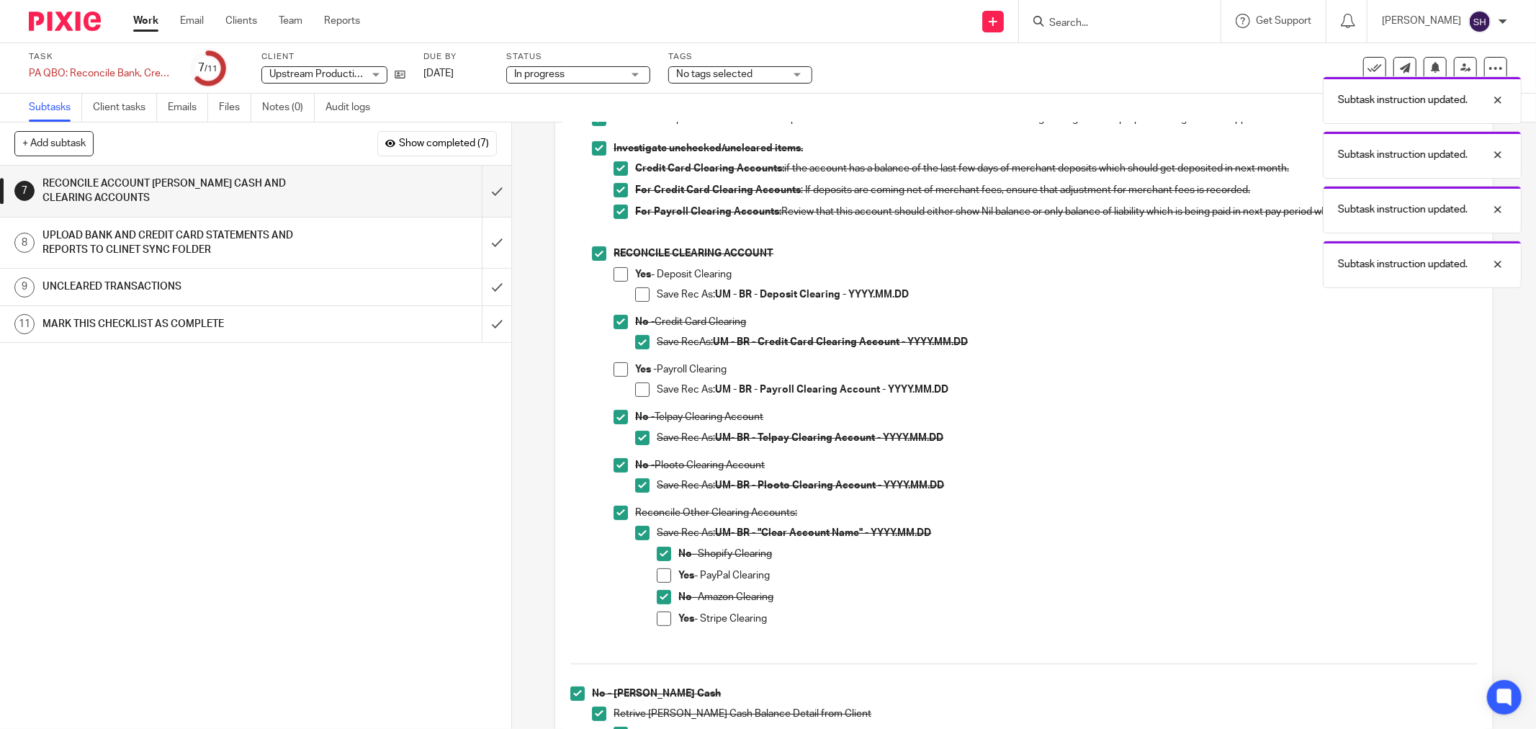
scroll to position [320, 0]
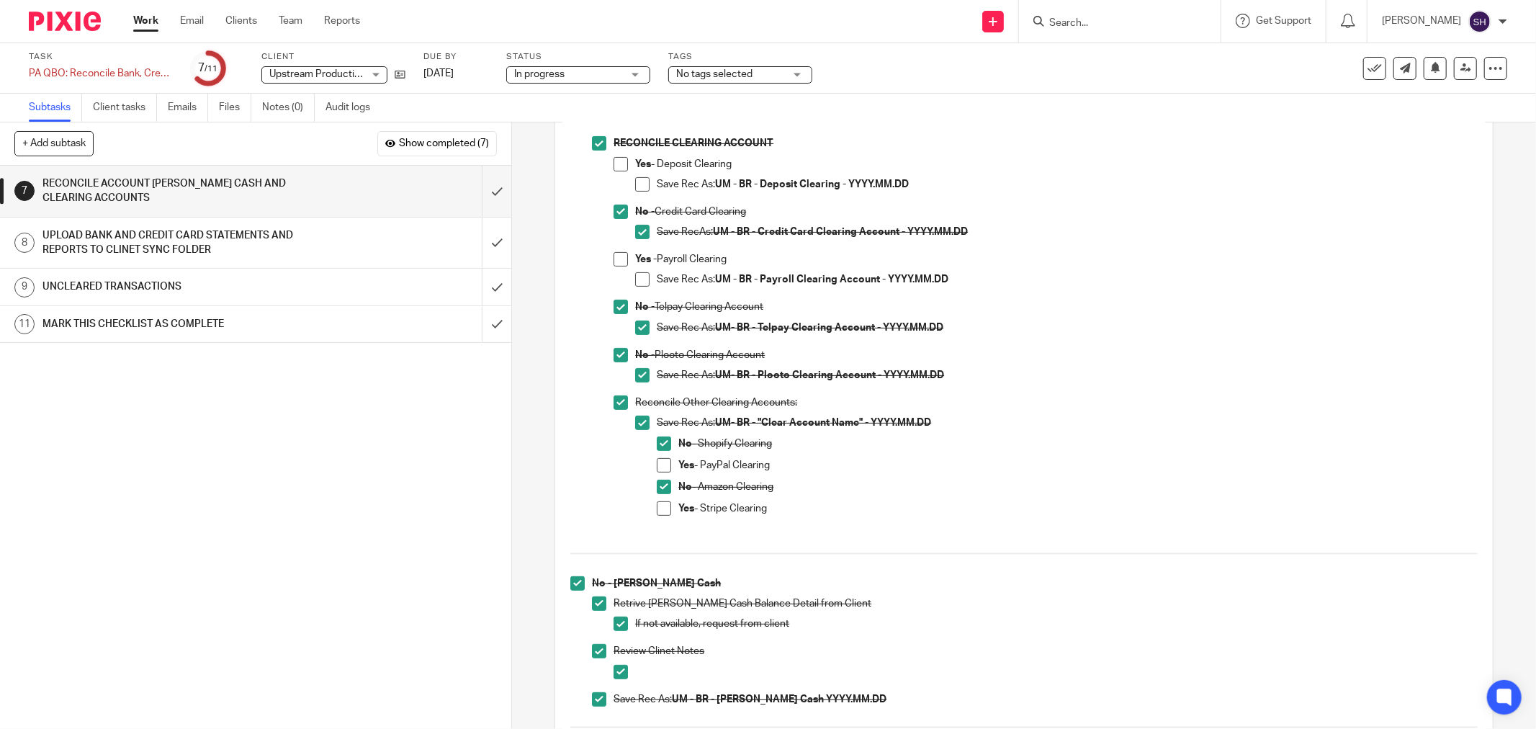
click at [586, 413] on li "Reconcile Clearing Accounts: ALWAYS RECONCILE CLEARING ACCOUNTS TO CLOSING BALA…" at bounding box center [1023, 234] width 907 height 623
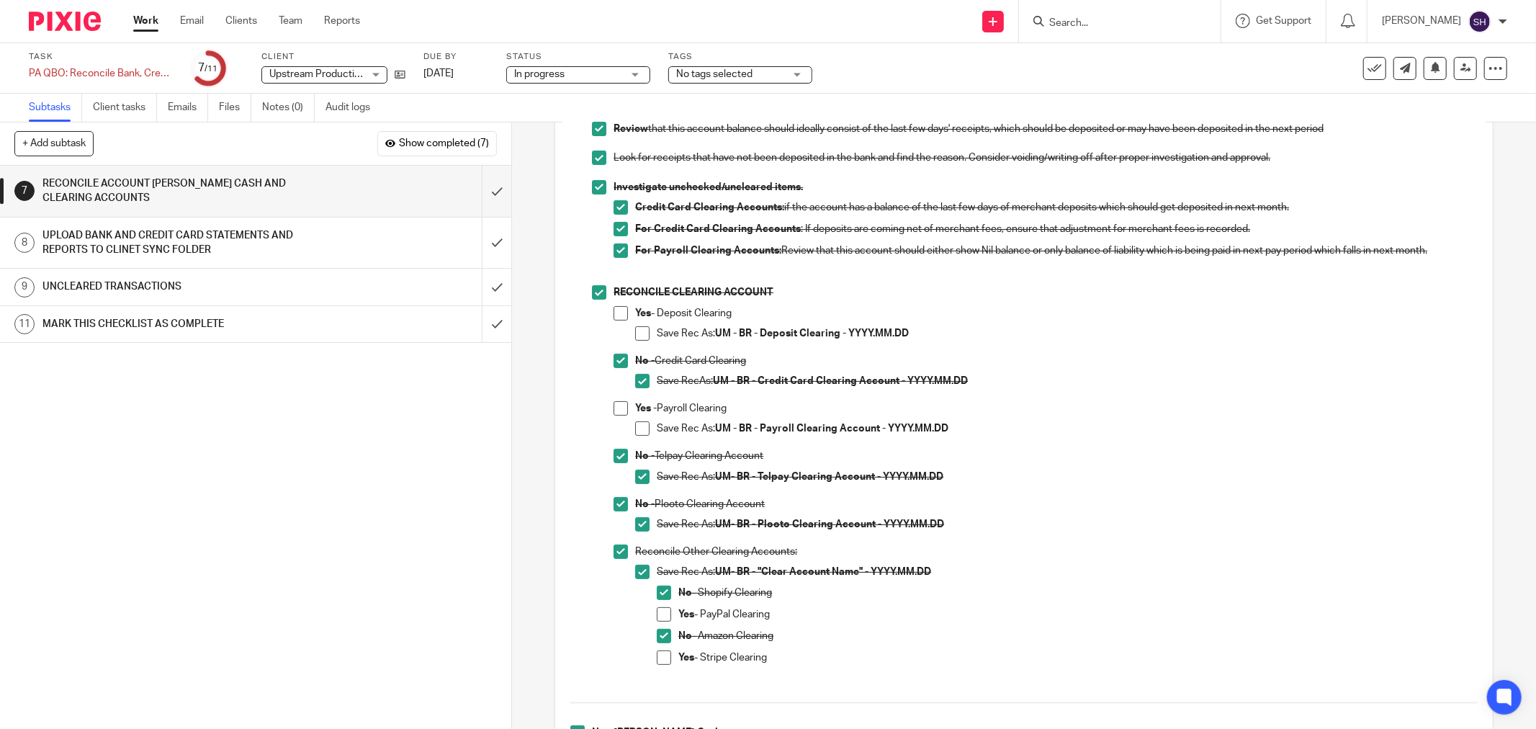
scroll to position [160, 0]
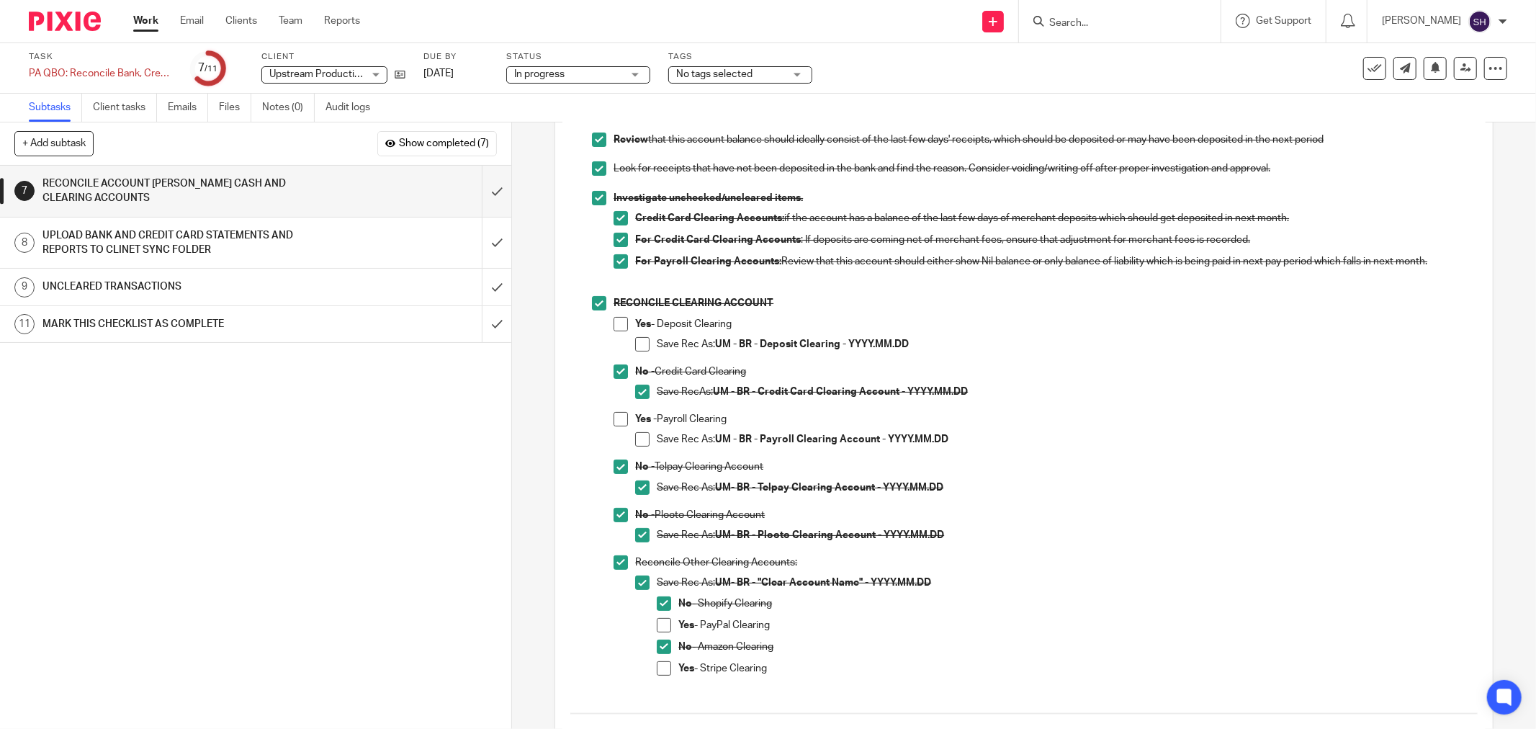
click at [620, 421] on span at bounding box center [620, 419] width 14 height 14
drag, startPoint x: 637, startPoint y: 436, endPoint x: 645, endPoint y: 449, distance: 15.2
click at [638, 437] on span at bounding box center [642, 439] width 14 height 14
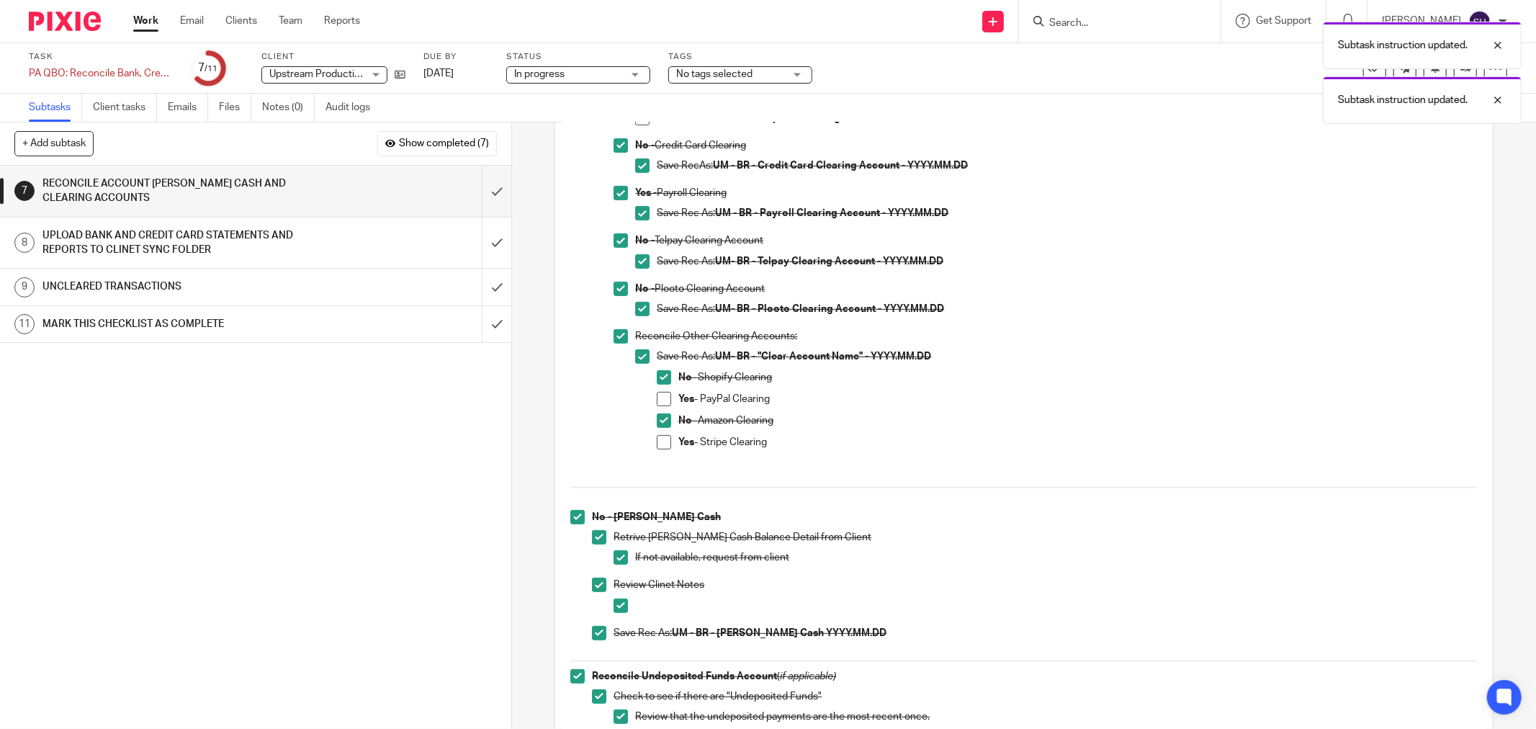
scroll to position [400, 0]
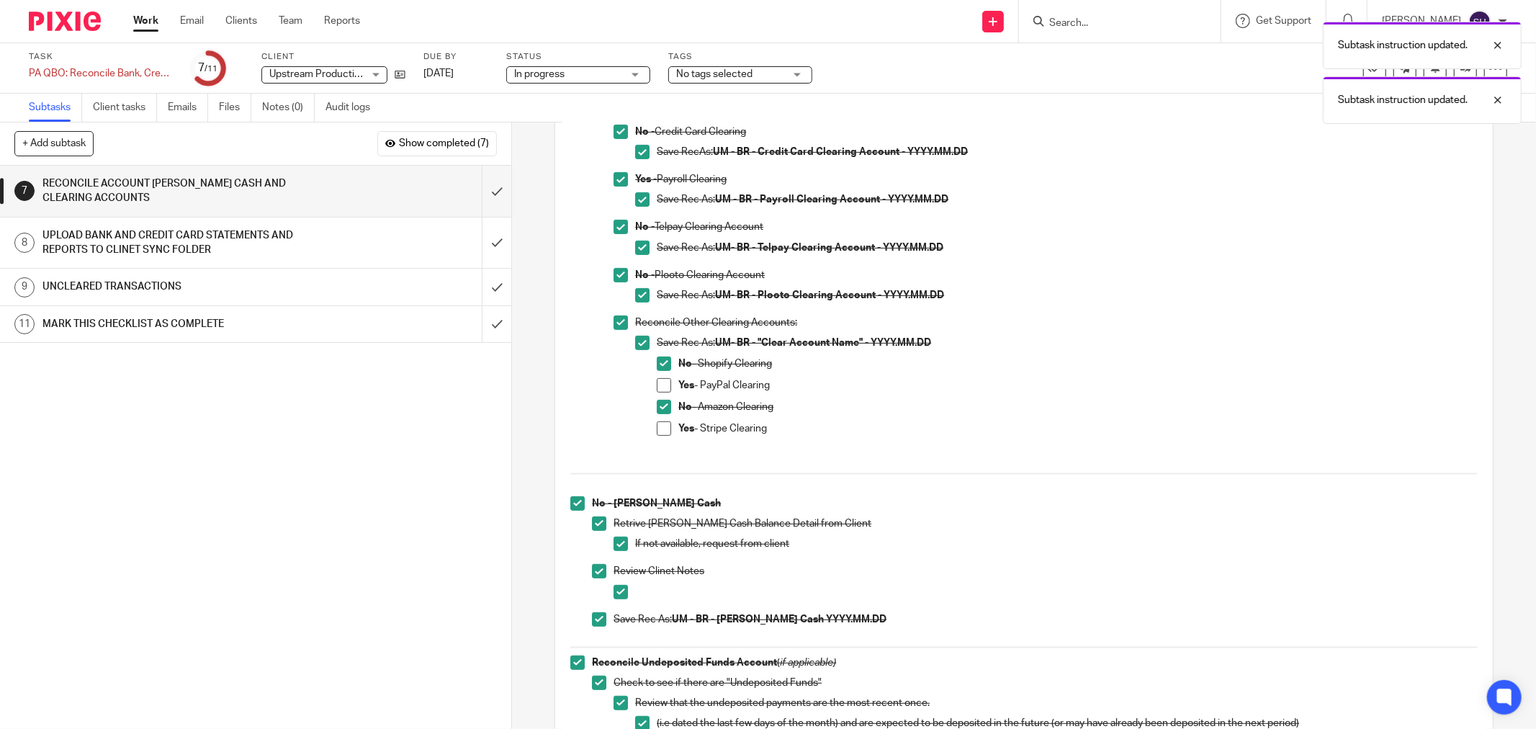
click at [666, 383] on span at bounding box center [664, 385] width 14 height 14
click at [659, 432] on span at bounding box center [664, 428] width 14 height 14
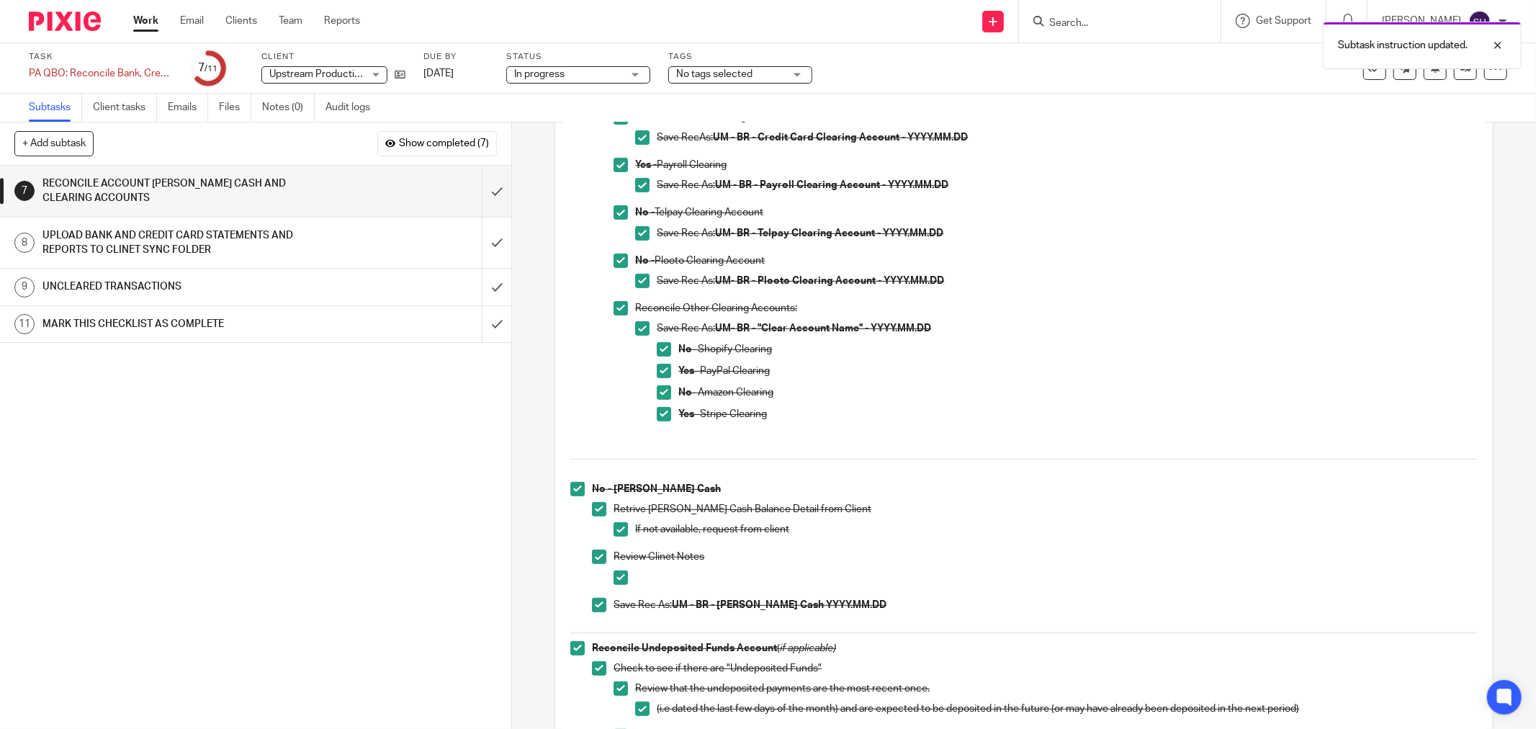
scroll to position [0, 0]
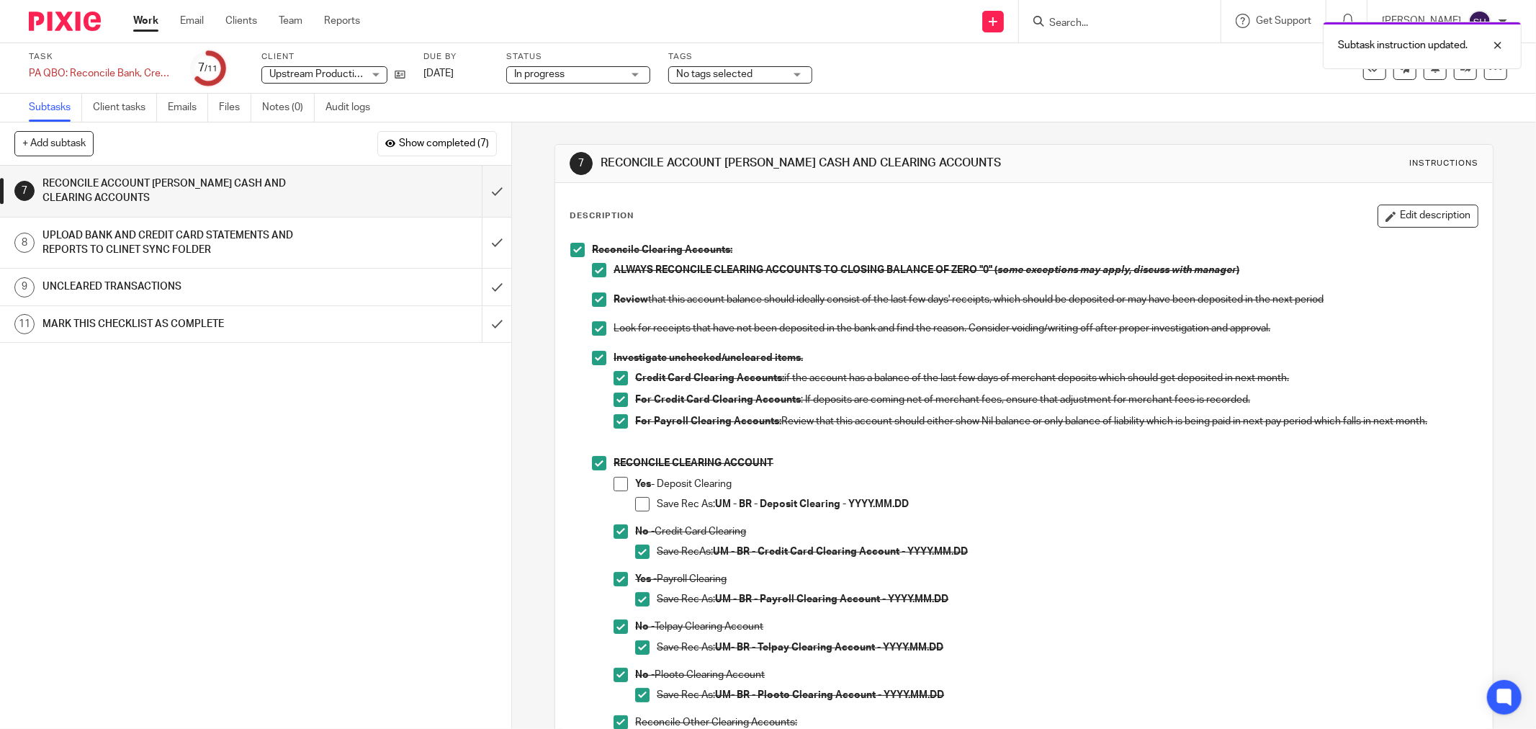
drag, startPoint x: 618, startPoint y: 480, endPoint x: 625, endPoint y: 487, distance: 10.2
click at [619, 479] on span at bounding box center [620, 484] width 14 height 14
click at [635, 495] on div "Yes - Deposit Clearing Save Rec As: UM - BR - Deposit Clearing - YYYY.MM.DD" at bounding box center [1056, 501] width 842 height 48
click at [635, 501] on span at bounding box center [642, 504] width 14 height 14
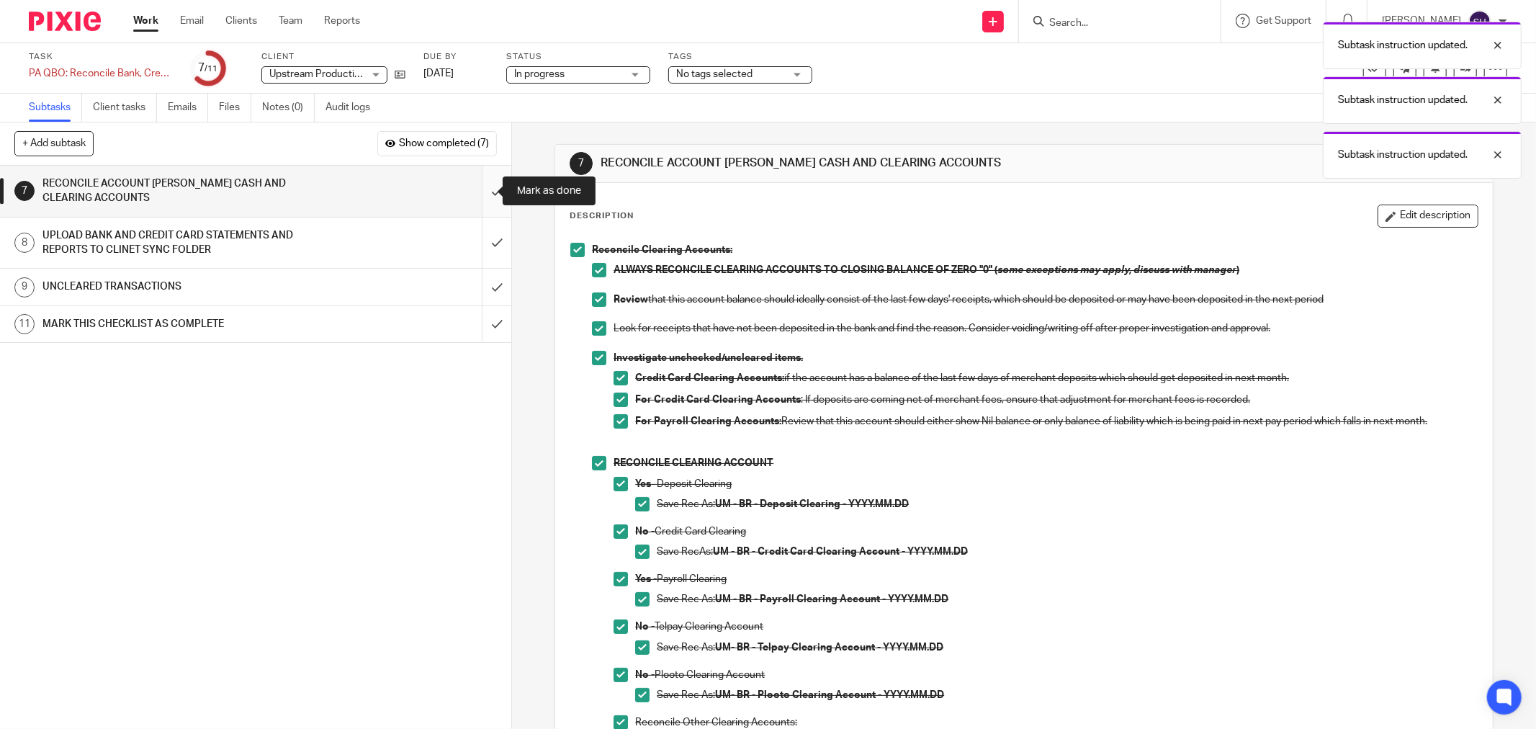
click at [472, 199] on input "submit" at bounding box center [255, 191] width 511 height 51
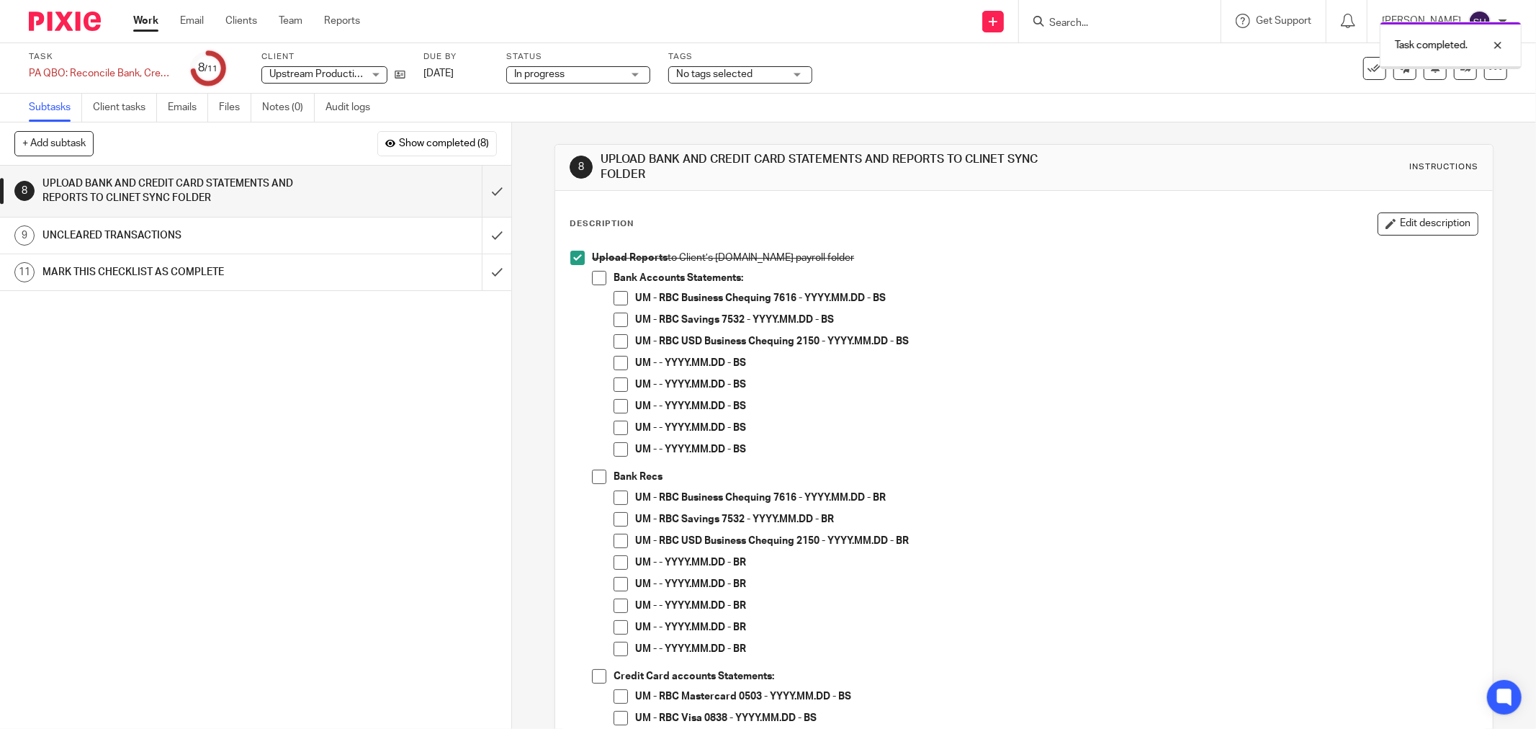
click at [593, 277] on span at bounding box center [599, 278] width 14 height 14
click at [616, 299] on span at bounding box center [620, 298] width 14 height 14
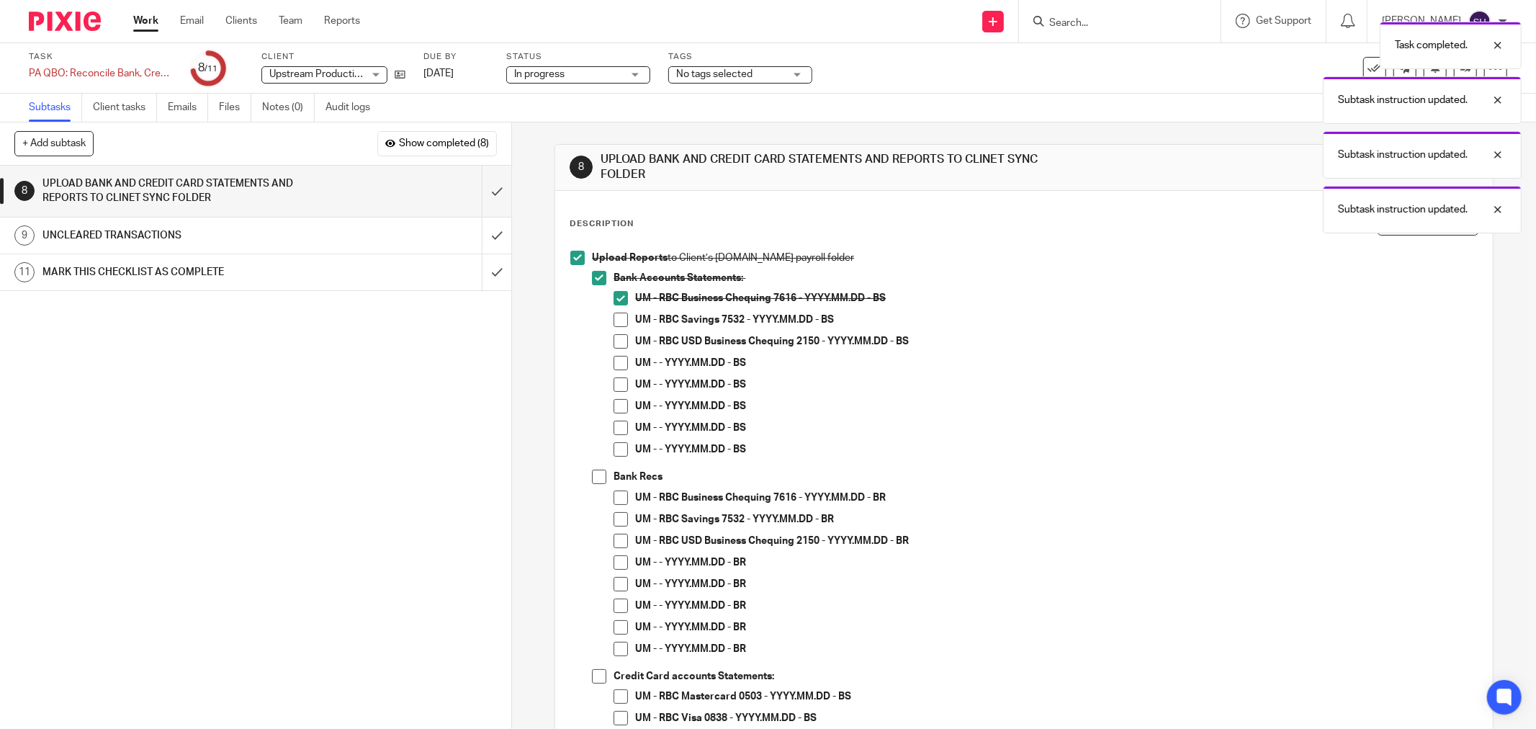
click at [615, 319] on span at bounding box center [620, 319] width 14 height 14
drag, startPoint x: 613, startPoint y: 341, endPoint x: 614, endPoint y: 351, distance: 10.1
click at [613, 343] on span at bounding box center [620, 341] width 14 height 14
click at [615, 364] on span at bounding box center [620, 363] width 14 height 14
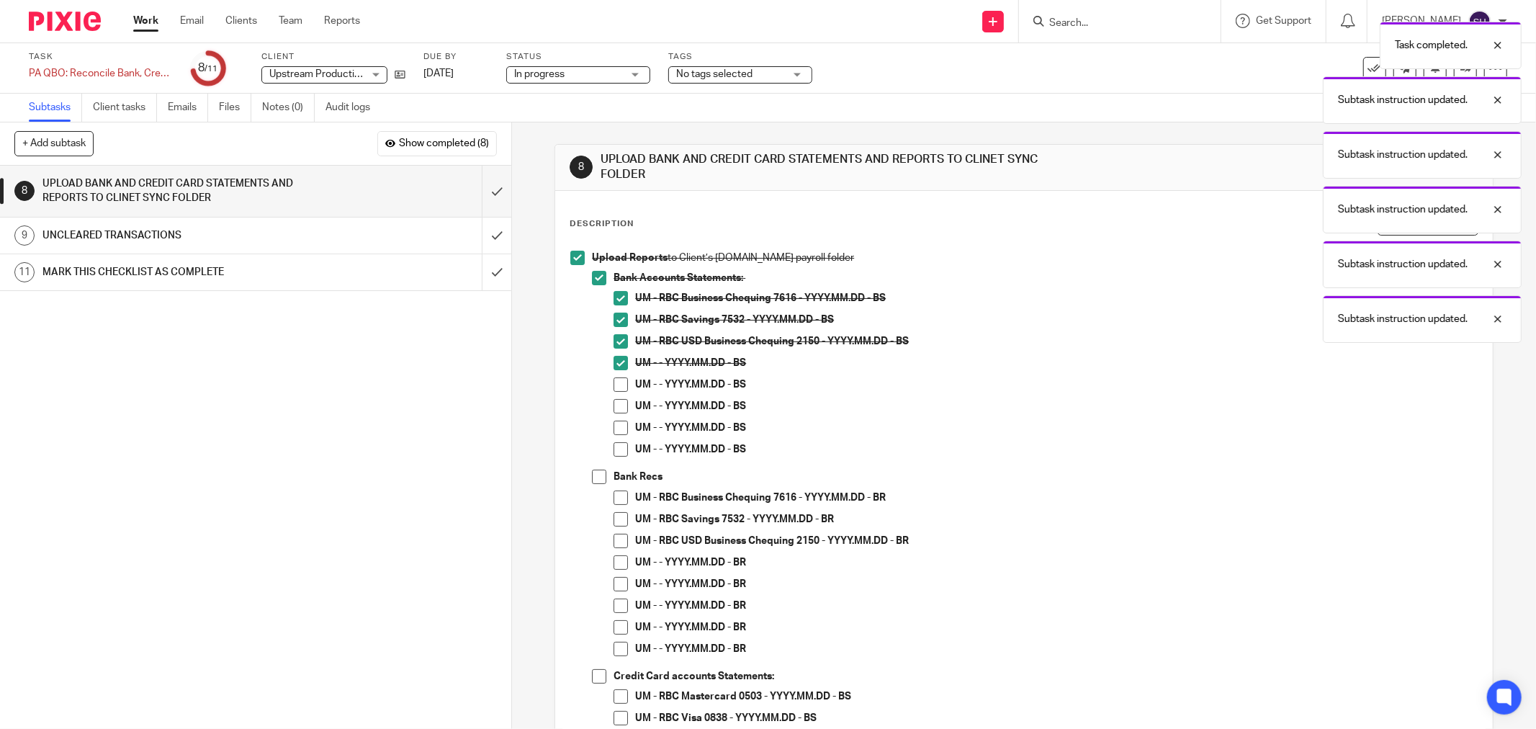
click at [622, 383] on span at bounding box center [620, 384] width 14 height 14
drag, startPoint x: 618, startPoint y: 405, endPoint x: 620, endPoint y: 423, distance: 18.8
click at [618, 405] on span at bounding box center [620, 406] width 14 height 14
drag, startPoint x: 620, startPoint y: 425, endPoint x: 617, endPoint y: 445, distance: 19.7
click at [620, 426] on span at bounding box center [620, 427] width 14 height 14
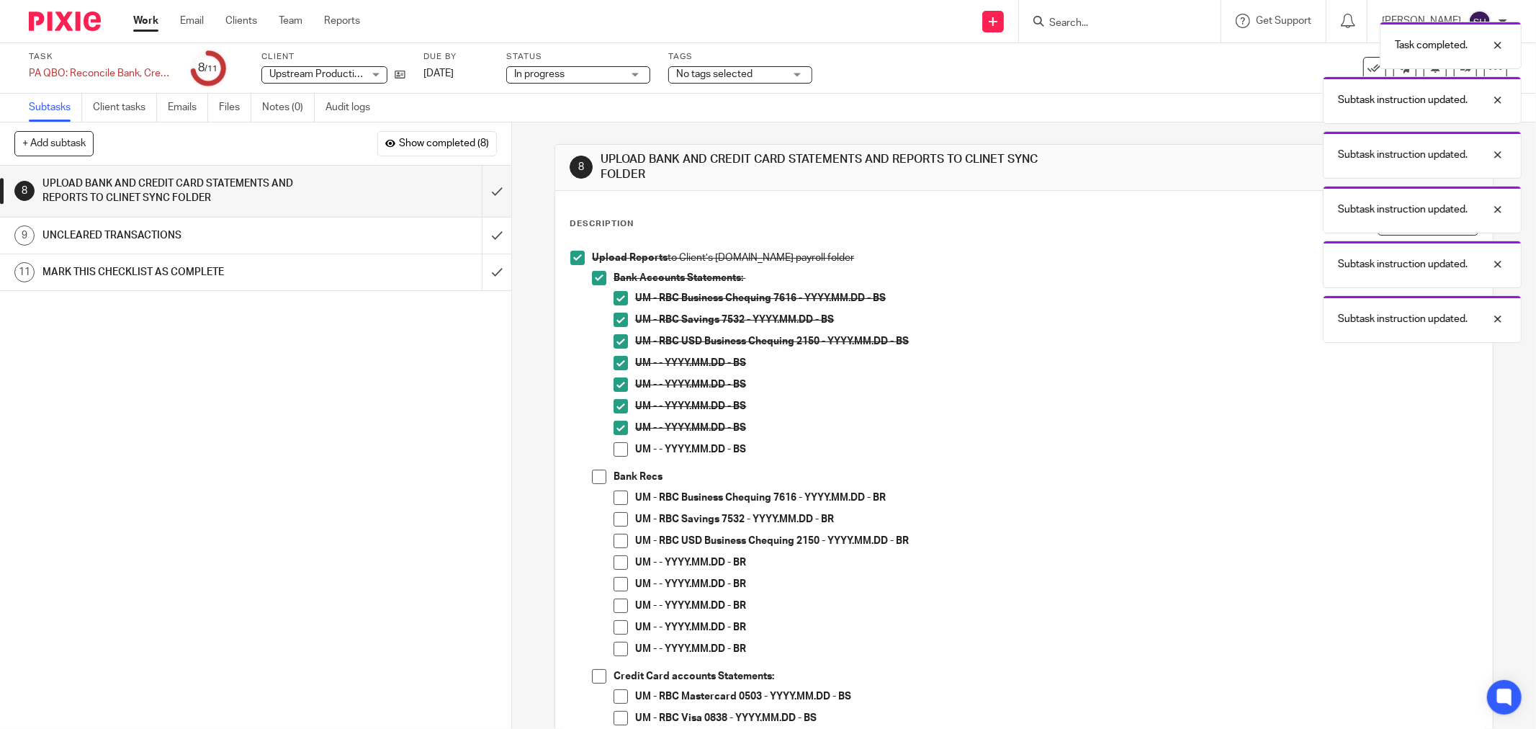
click at [617, 449] on span at bounding box center [620, 449] width 14 height 14
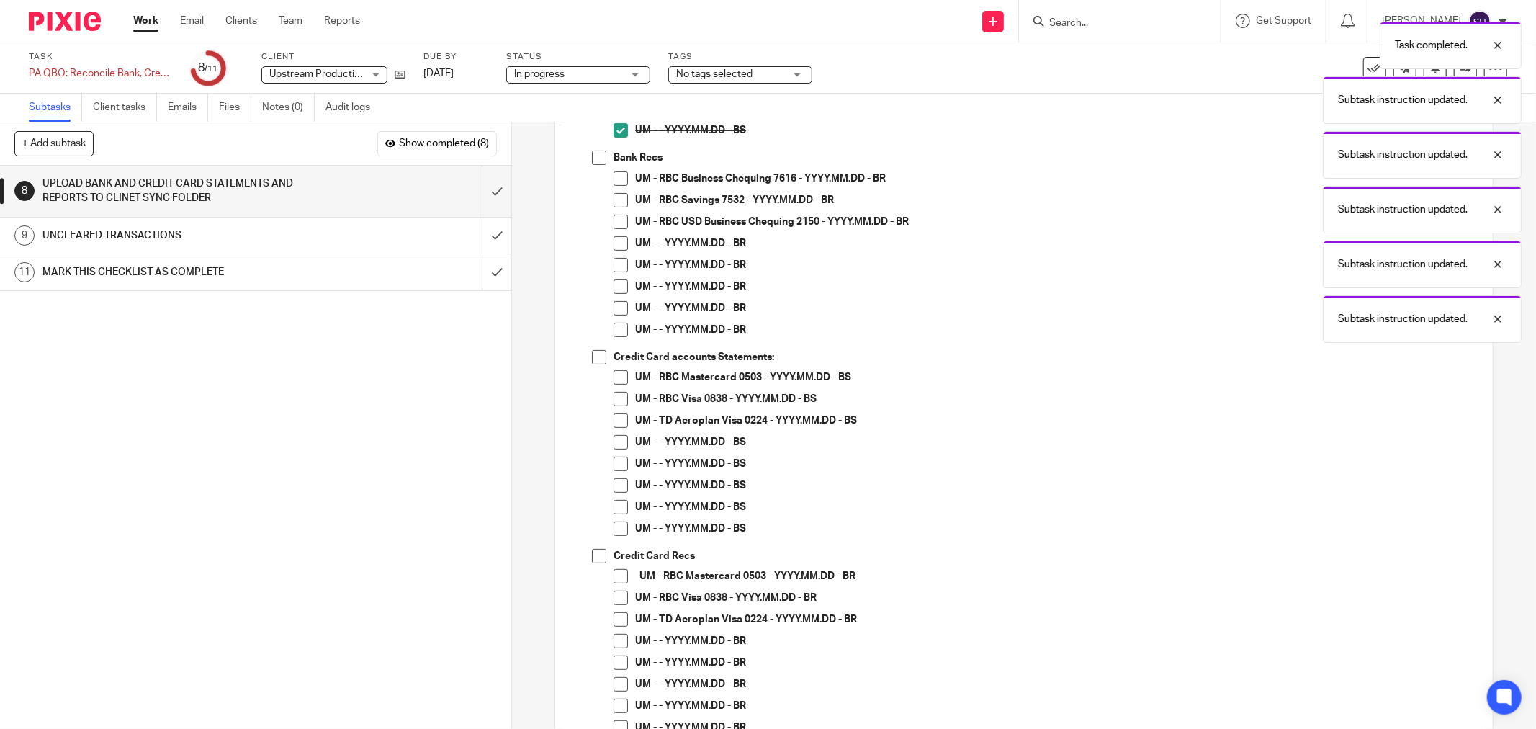
scroll to position [320, 0]
click at [593, 158] on span at bounding box center [599, 157] width 14 height 14
click at [616, 185] on li "UM - RBC Business Chequing 7616 - YYYY.MM.DD - BR" at bounding box center [1045, 182] width 864 height 22
click at [615, 176] on span at bounding box center [620, 178] width 14 height 14
click at [619, 197] on span at bounding box center [620, 199] width 14 height 14
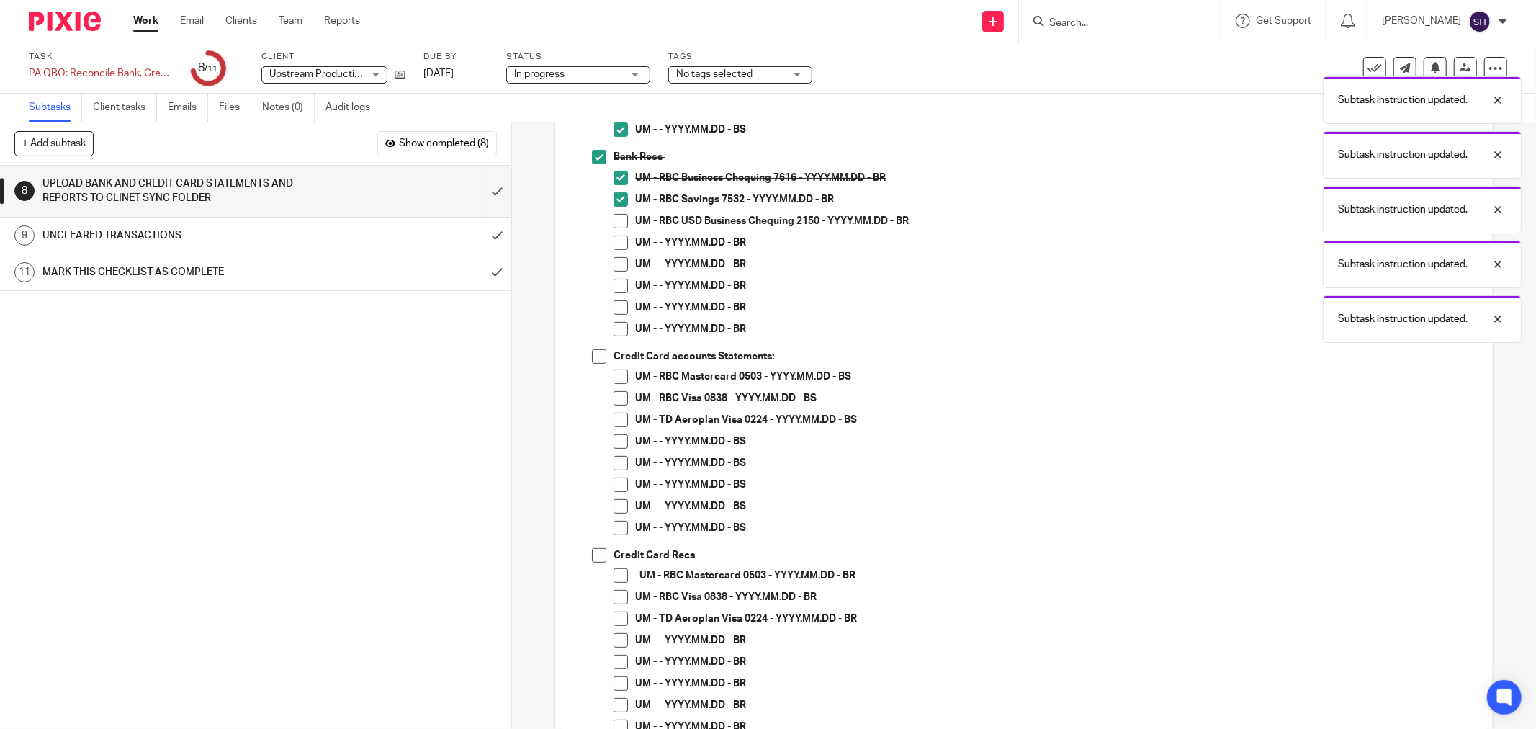
click at [615, 224] on span at bounding box center [620, 221] width 14 height 14
click at [614, 243] on span at bounding box center [620, 242] width 14 height 14
drag, startPoint x: 616, startPoint y: 261, endPoint x: 617, endPoint y: 276, distance: 14.4
click at [617, 261] on span at bounding box center [620, 264] width 14 height 14
click at [617, 282] on span at bounding box center [620, 286] width 14 height 14
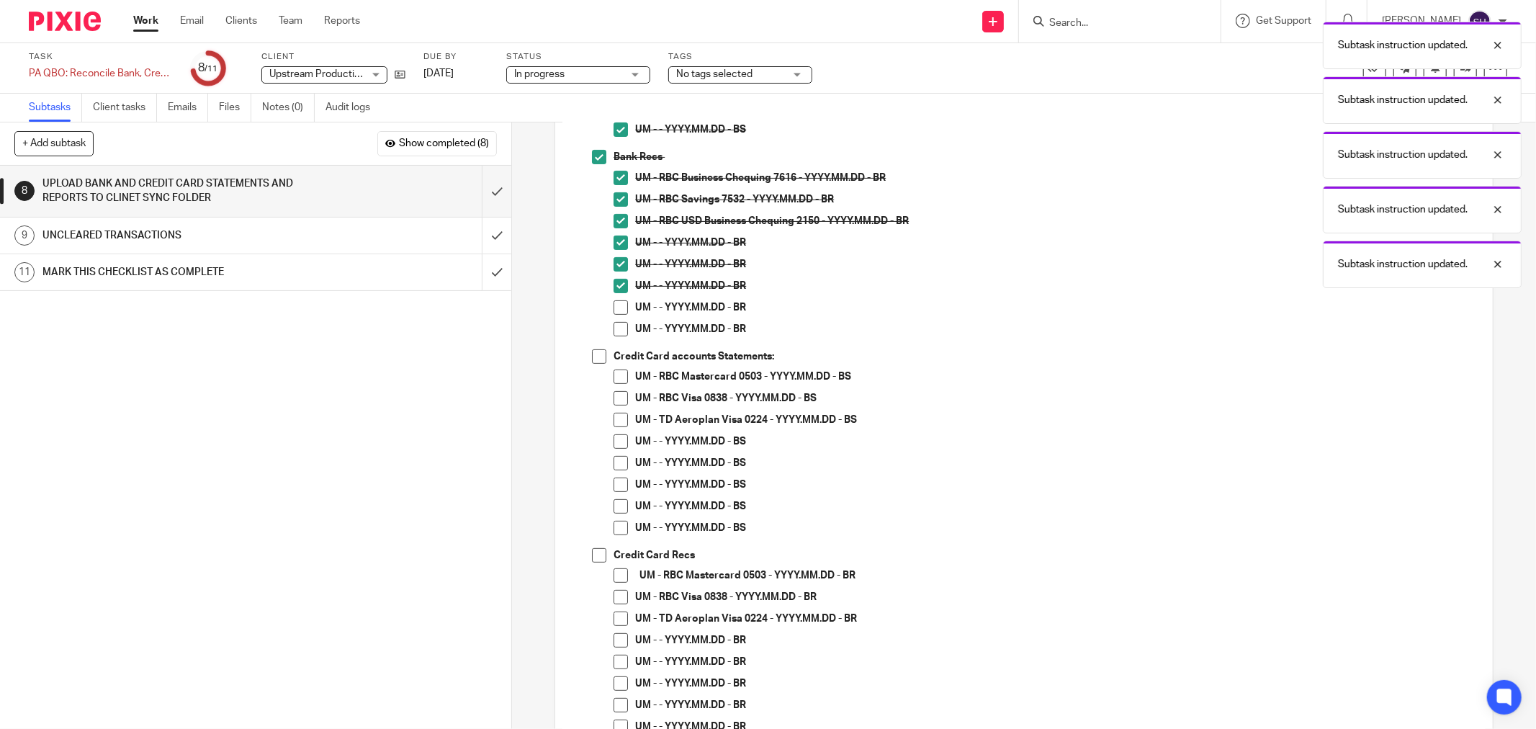
drag, startPoint x: 614, startPoint y: 303, endPoint x: 608, endPoint y: 326, distance: 23.7
click at [613, 305] on span at bounding box center [620, 307] width 14 height 14
drag, startPoint x: 608, startPoint y: 326, endPoint x: 608, endPoint y: 355, distance: 28.8
click at [613, 327] on span at bounding box center [620, 329] width 14 height 14
click at [592, 357] on span at bounding box center [599, 356] width 14 height 14
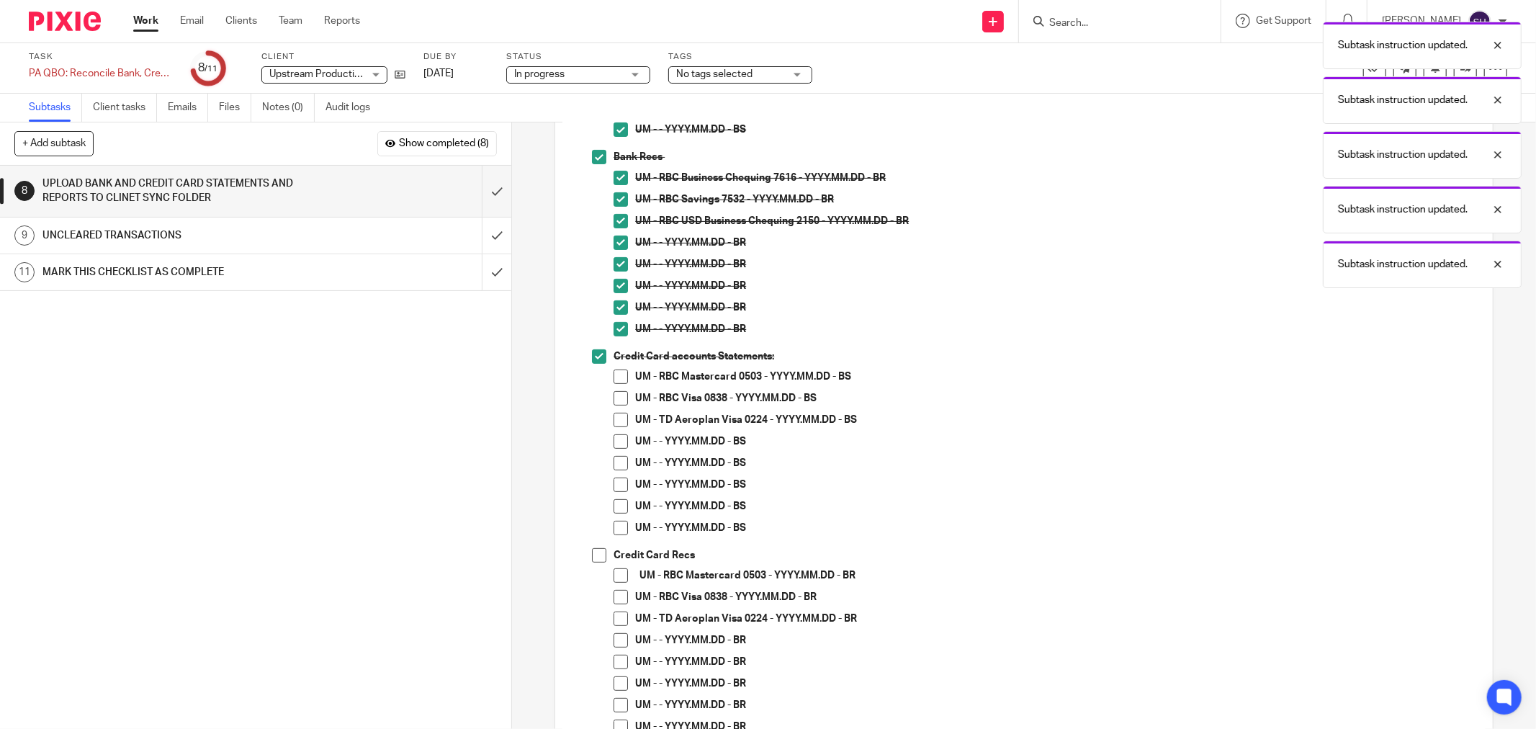
drag, startPoint x: 621, startPoint y: 373, endPoint x: 634, endPoint y: 382, distance: 16.2
click at [621, 374] on span at bounding box center [620, 376] width 14 height 14
click at [620, 400] on span at bounding box center [620, 398] width 14 height 14
drag, startPoint x: 615, startPoint y: 419, endPoint x: 616, endPoint y: 437, distance: 18.0
click at [614, 420] on span at bounding box center [620, 420] width 14 height 14
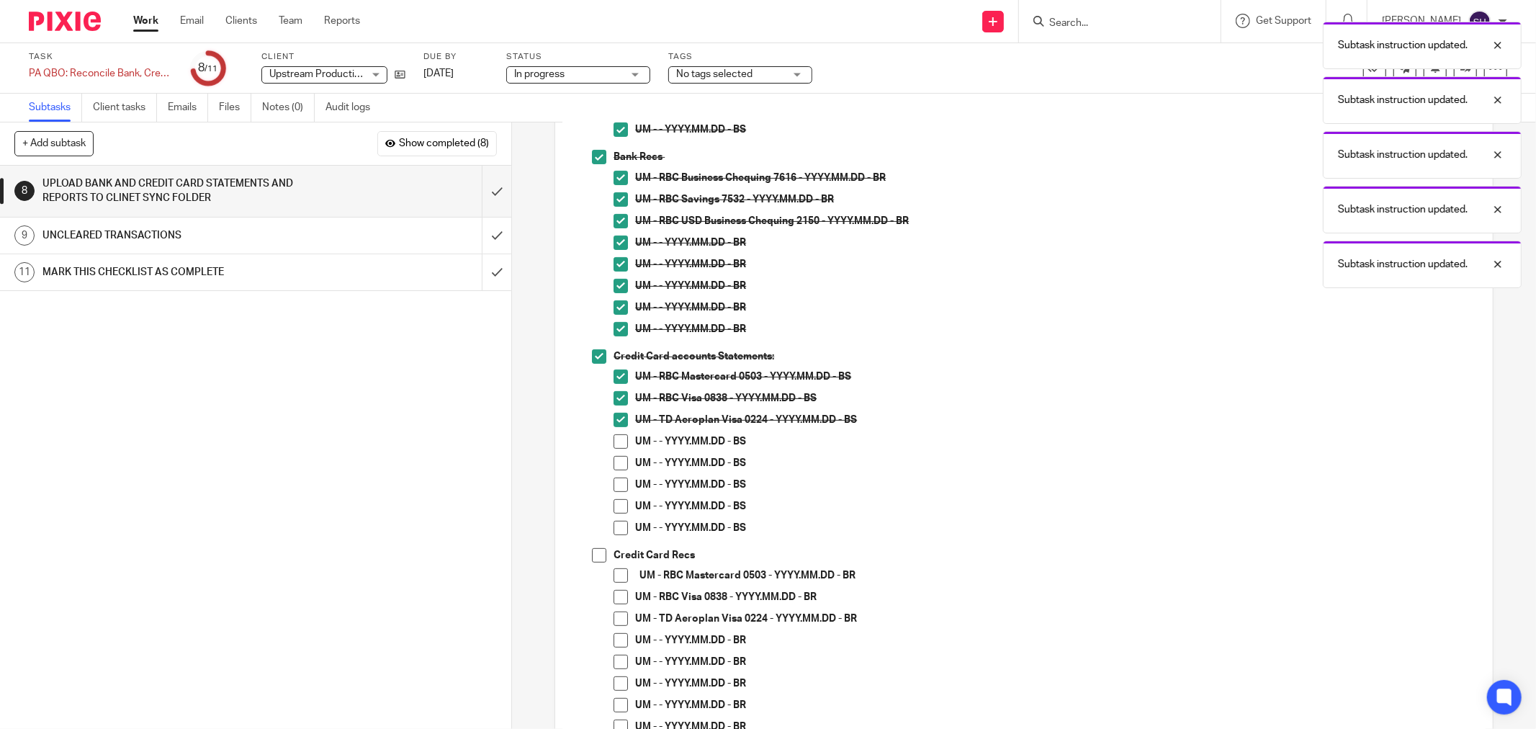
click at [616, 440] on span at bounding box center [620, 441] width 14 height 14
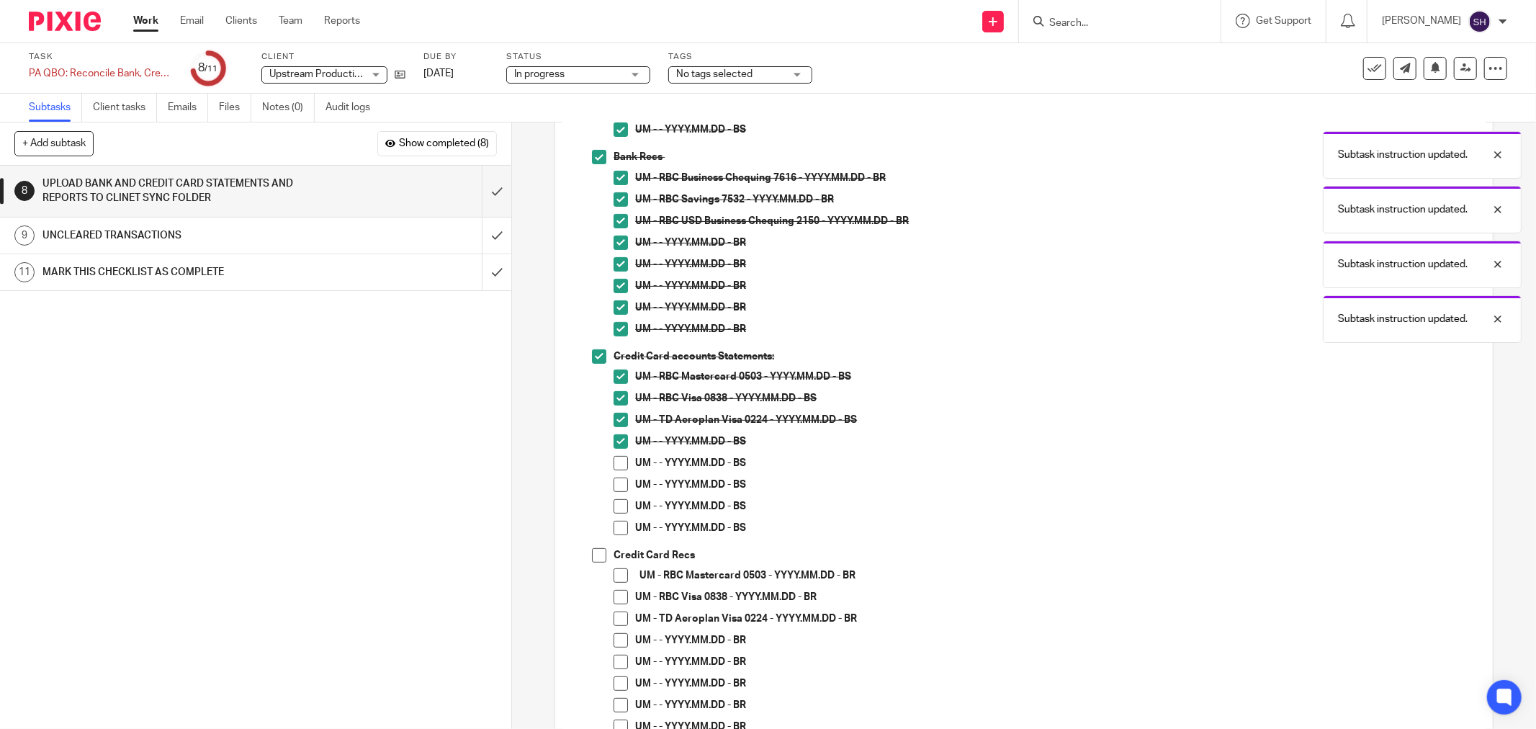
drag, startPoint x: 613, startPoint y: 458, endPoint x: 616, endPoint y: 475, distance: 17.5
click at [613, 459] on span at bounding box center [620, 463] width 14 height 14
click at [617, 480] on span at bounding box center [620, 484] width 14 height 14
drag, startPoint x: 618, startPoint y: 501, endPoint x: 612, endPoint y: 521, distance: 20.3
click at [618, 502] on span at bounding box center [620, 506] width 14 height 14
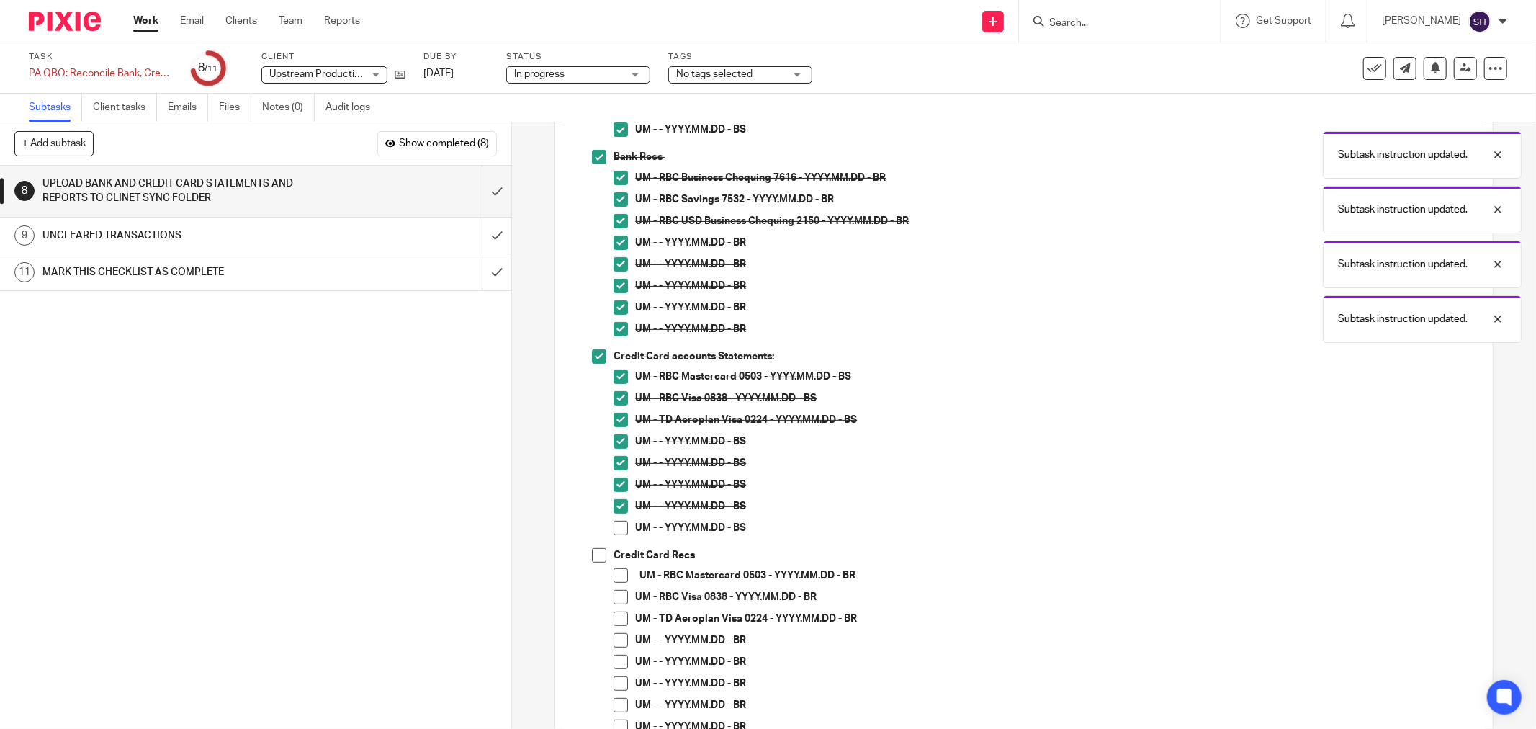
click at [613, 526] on span at bounding box center [620, 528] width 14 height 14
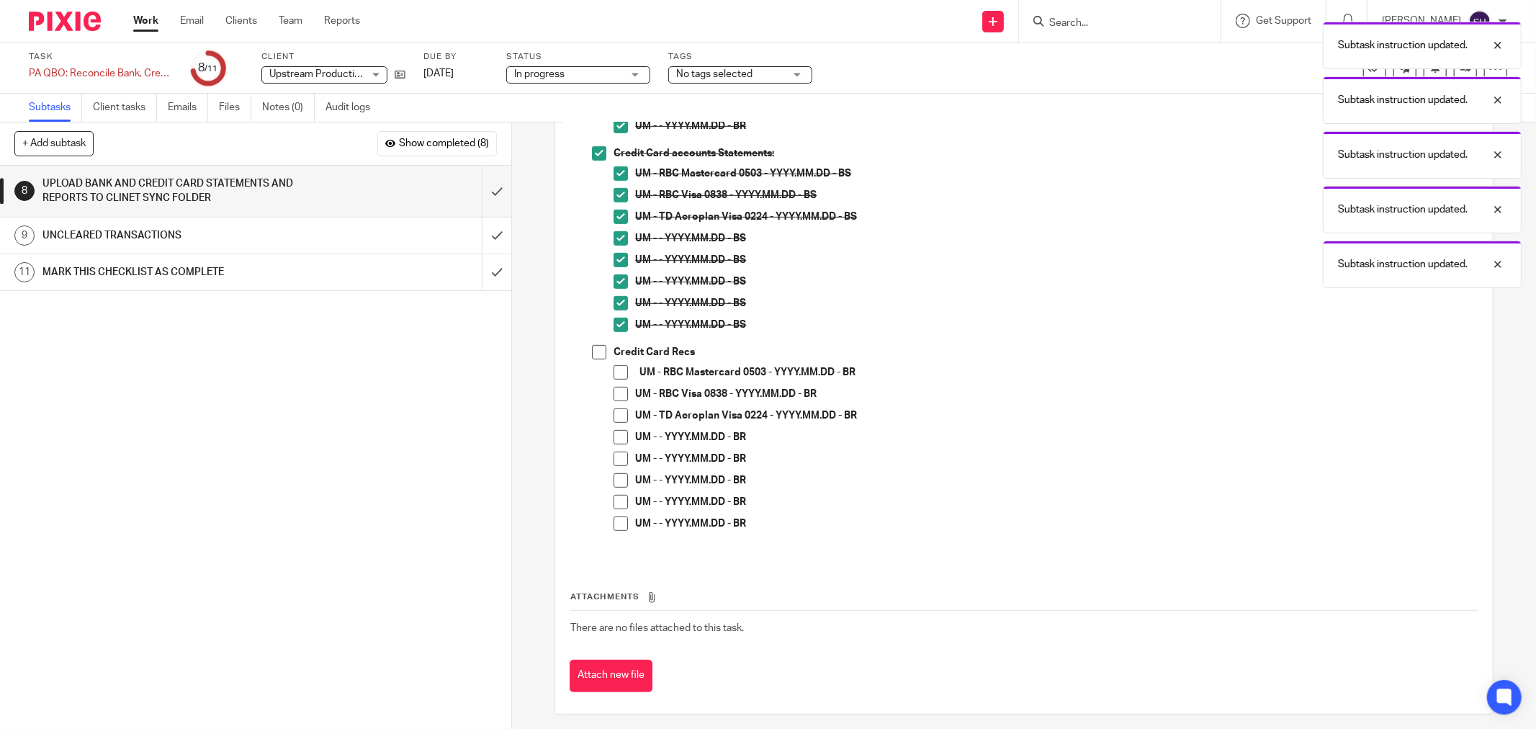
scroll to position [529, 0]
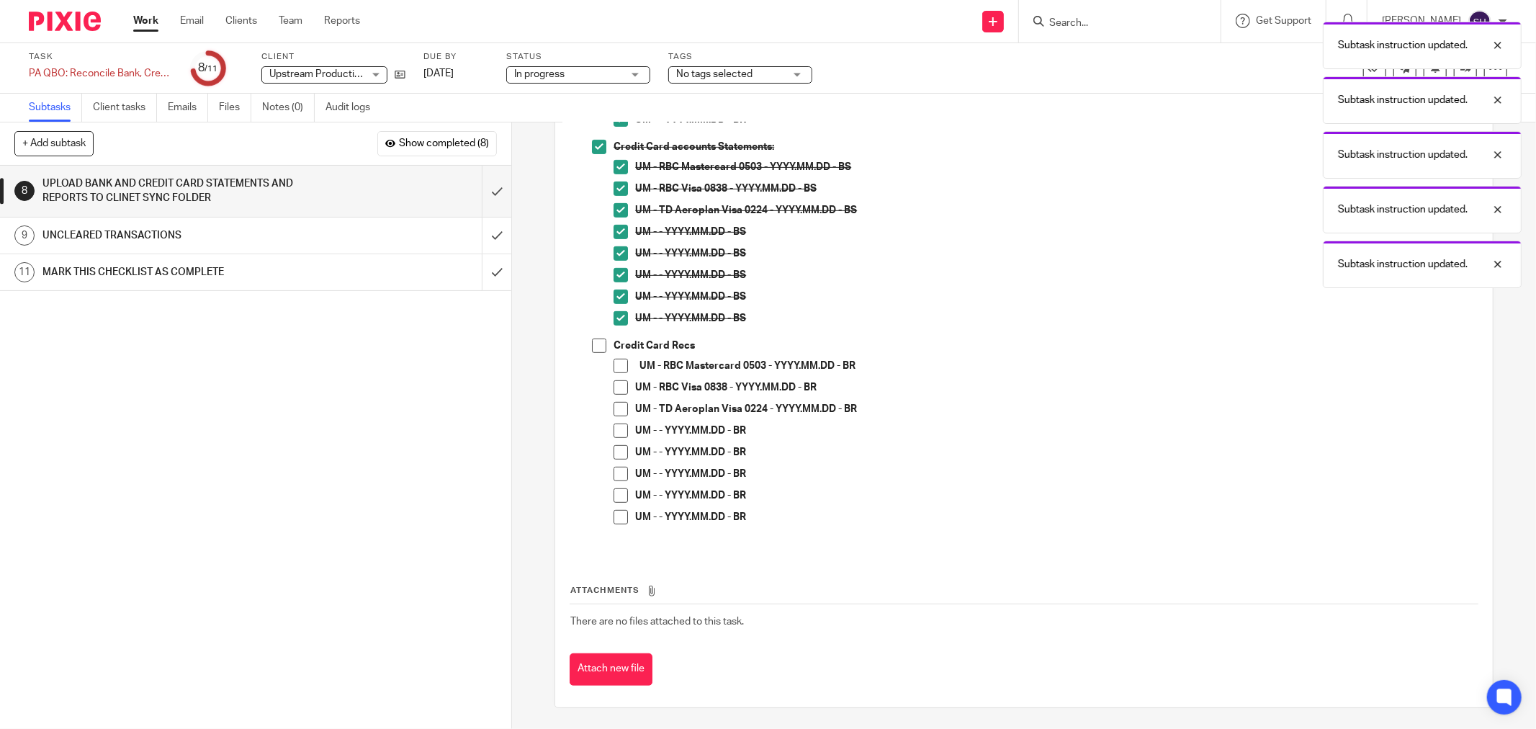
click at [592, 341] on span at bounding box center [599, 345] width 14 height 14
click at [613, 368] on span at bounding box center [620, 366] width 14 height 14
click at [614, 385] on span at bounding box center [620, 387] width 14 height 14
click at [615, 405] on span at bounding box center [620, 409] width 14 height 14
drag, startPoint x: 620, startPoint y: 426, endPoint x: 621, endPoint y: 434, distance: 8.0
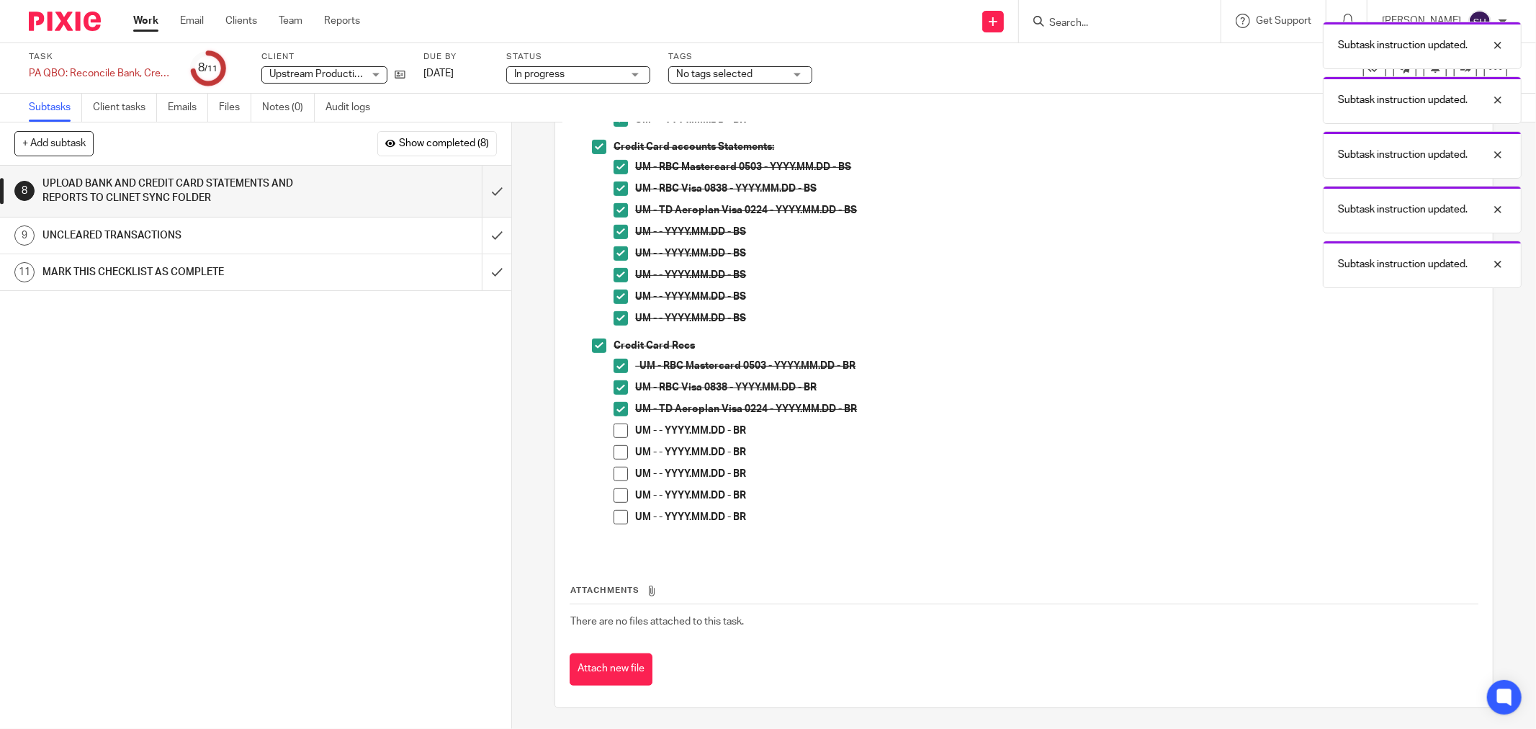
click at [621, 427] on span at bounding box center [620, 430] width 14 height 14
click at [615, 451] on span at bounding box center [620, 452] width 14 height 14
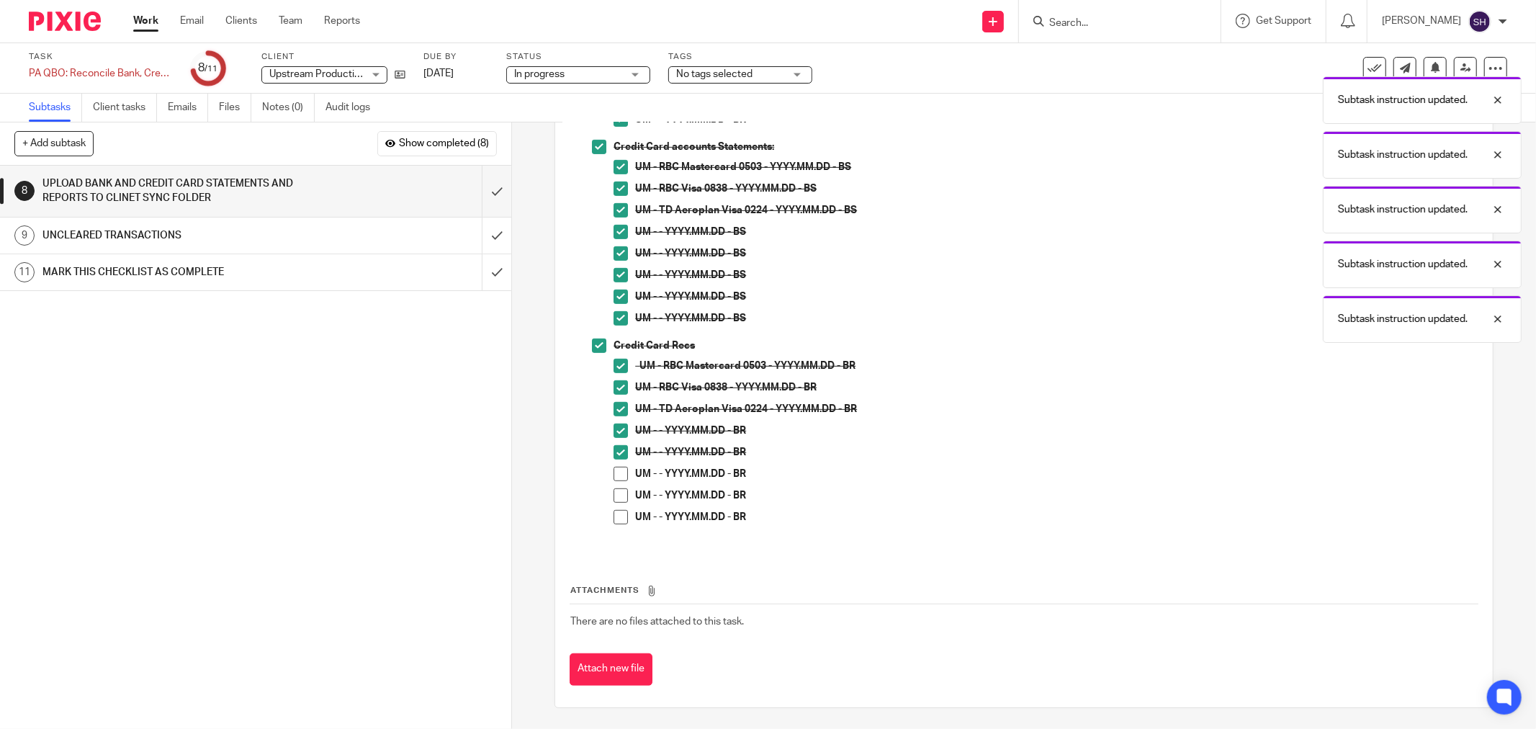
click at [624, 477] on li "UM - - YYYY.MM.DD - BR" at bounding box center [1045, 478] width 864 height 22
drag, startPoint x: 620, startPoint y: 475, endPoint x: 618, endPoint y: 492, distance: 16.7
click at [619, 476] on span at bounding box center [620, 474] width 14 height 14
click at [617, 493] on span at bounding box center [620, 495] width 14 height 14
click at [613, 513] on span at bounding box center [620, 517] width 14 height 14
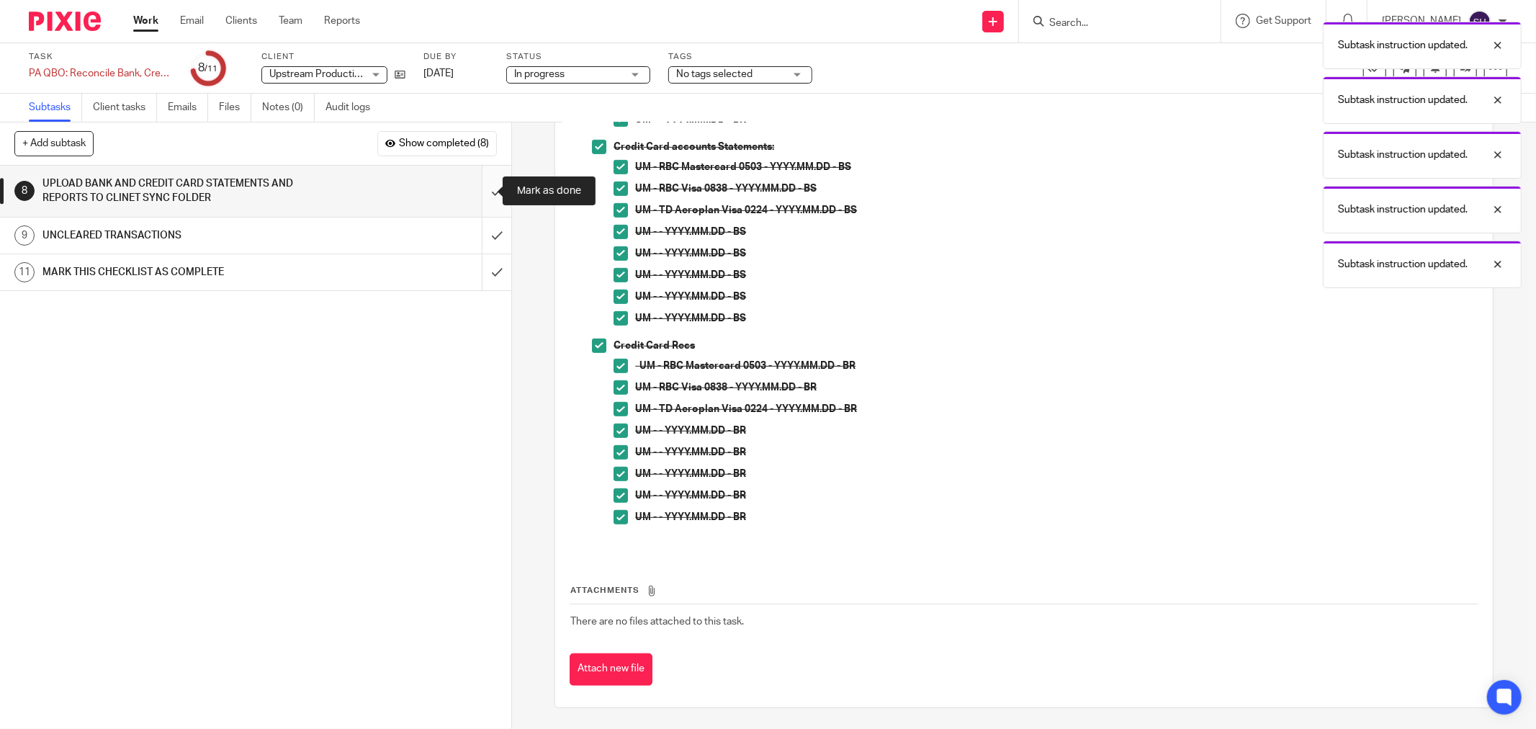
click at [480, 189] on input "submit" at bounding box center [255, 191] width 511 height 51
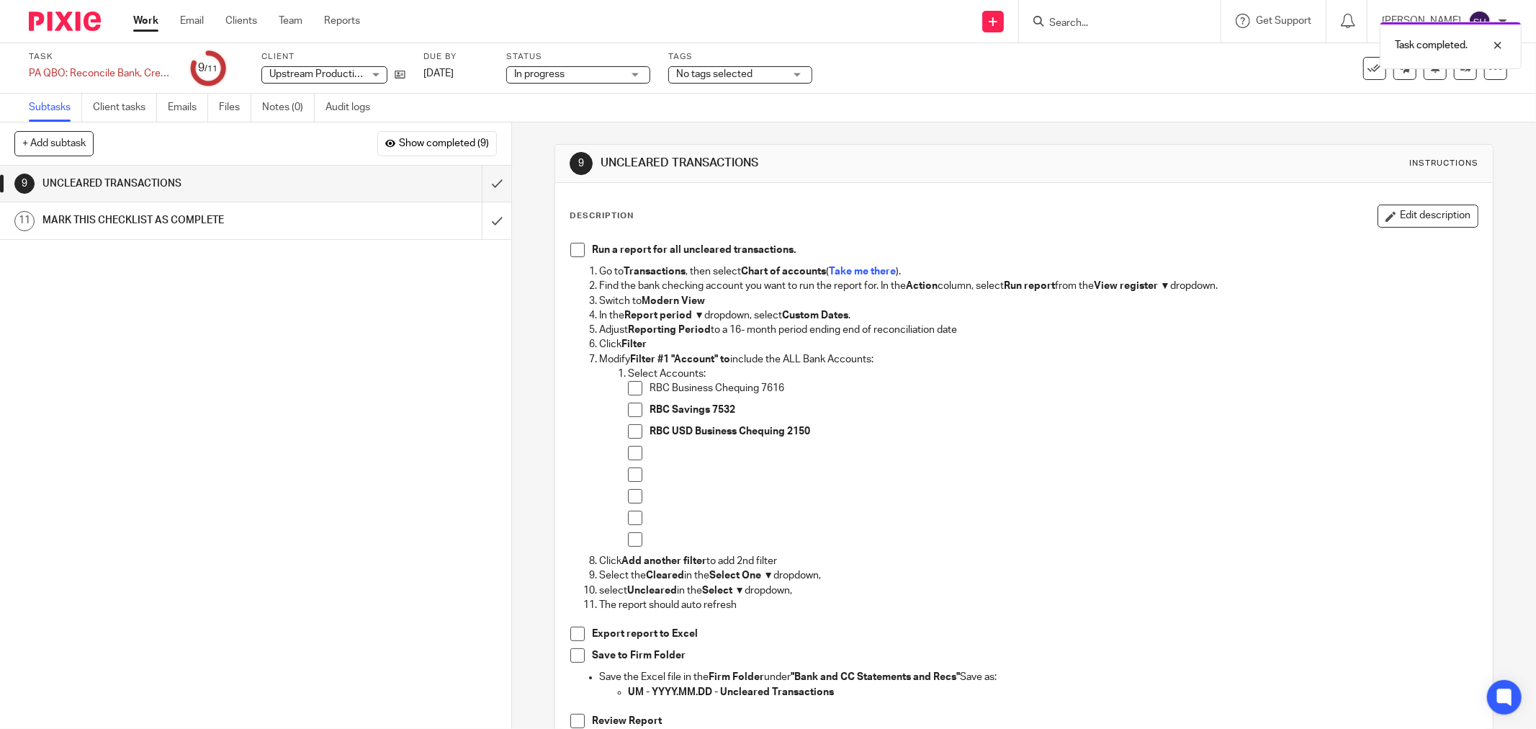
click at [572, 245] on span at bounding box center [577, 250] width 14 height 14
click at [638, 383] on li "RBC Business Chequing 7616" at bounding box center [1053, 392] width 850 height 22
drag, startPoint x: 635, startPoint y: 390, endPoint x: 617, endPoint y: 410, distance: 27.0
click at [635, 391] on span at bounding box center [635, 388] width 14 height 14
click at [629, 412] on span at bounding box center [635, 409] width 14 height 14
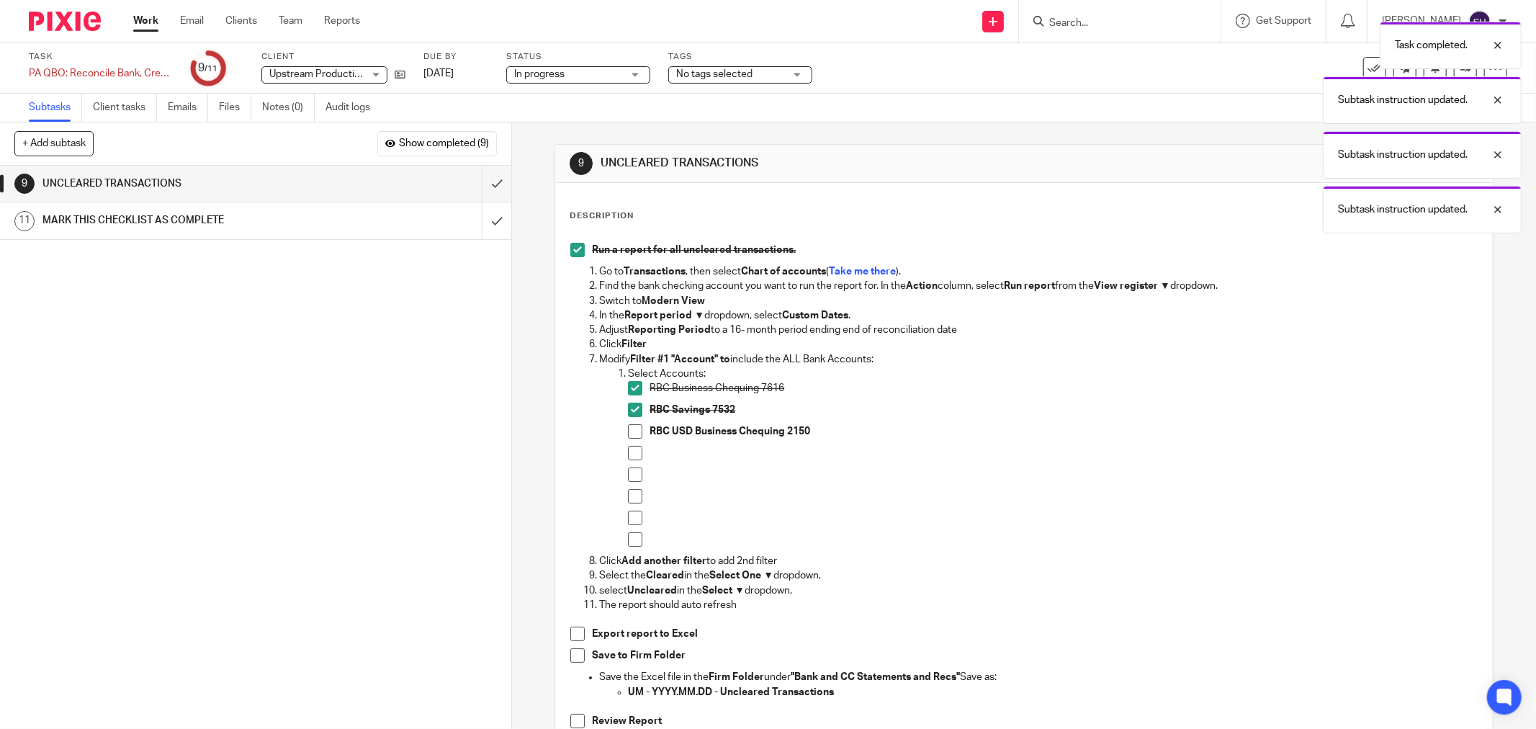
drag, startPoint x: 629, startPoint y: 429, endPoint x: 634, endPoint y: 449, distance: 20.1
click at [629, 430] on span at bounding box center [635, 431] width 14 height 14
click at [630, 472] on span at bounding box center [635, 474] width 14 height 14
click at [628, 492] on span at bounding box center [635, 496] width 14 height 14
drag, startPoint x: 630, startPoint y: 515, endPoint x: 627, endPoint y: 534, distance: 18.9
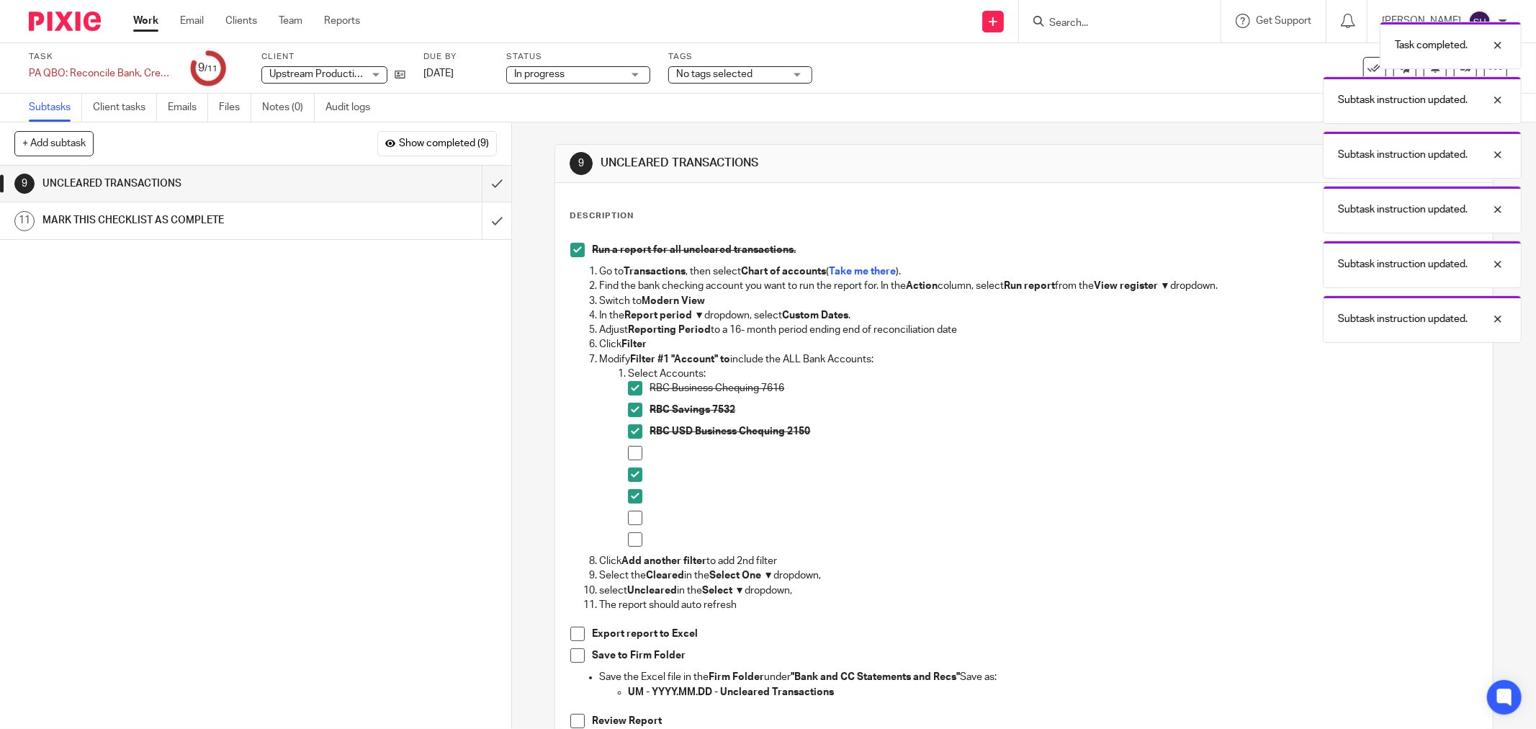
click at [630, 517] on span at bounding box center [635, 517] width 14 height 14
click at [628, 535] on span at bounding box center [635, 539] width 14 height 14
click at [631, 451] on span at bounding box center [635, 453] width 14 height 14
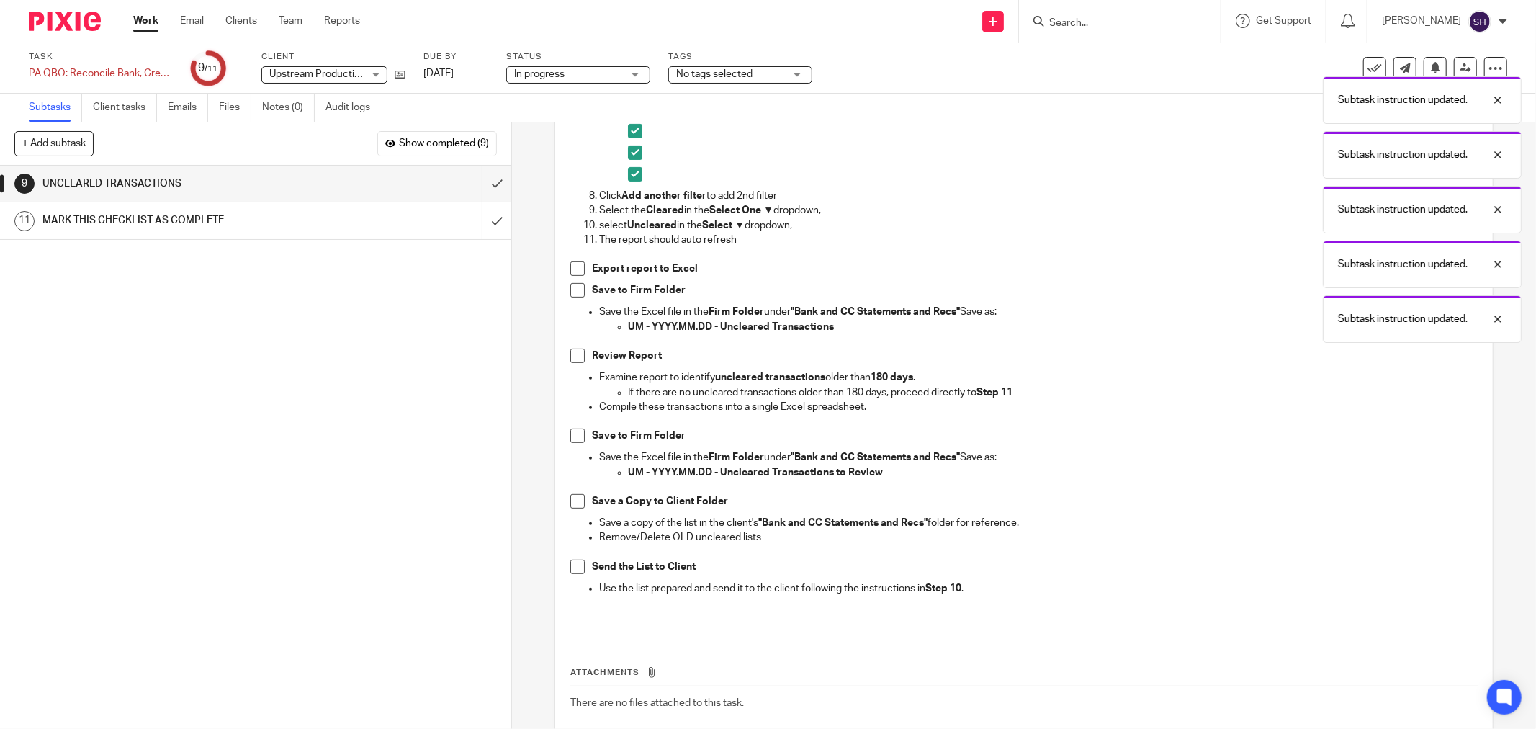
scroll to position [400, 0]
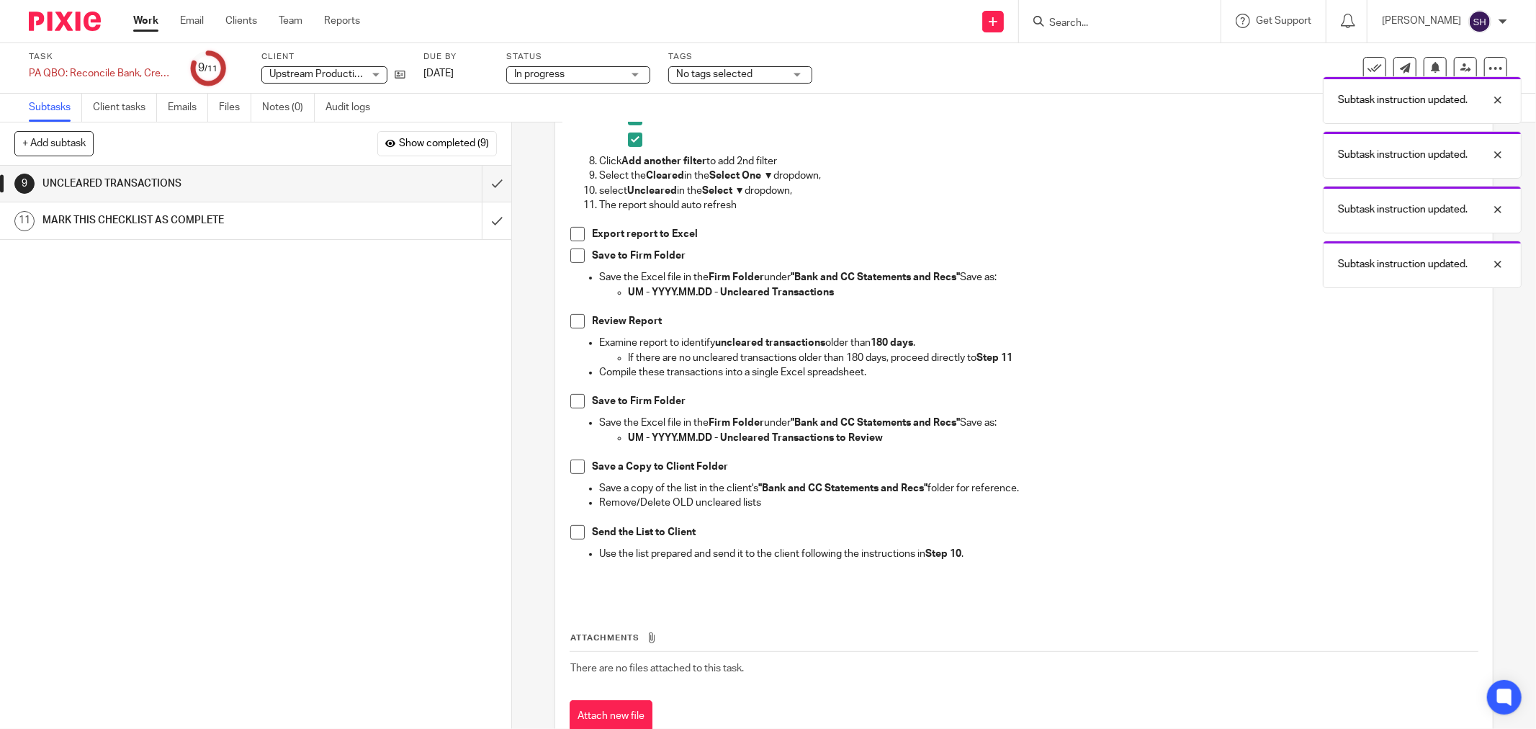
click at [570, 238] on span at bounding box center [577, 234] width 14 height 14
click at [564, 253] on div "Run a report for all uncleared transactions. Go to Transactions , then select C…" at bounding box center [1024, 218] width 922 height 765
click at [570, 254] on span at bounding box center [577, 255] width 14 height 14
click at [577, 320] on span at bounding box center [577, 321] width 14 height 14
click at [572, 406] on span at bounding box center [577, 401] width 14 height 14
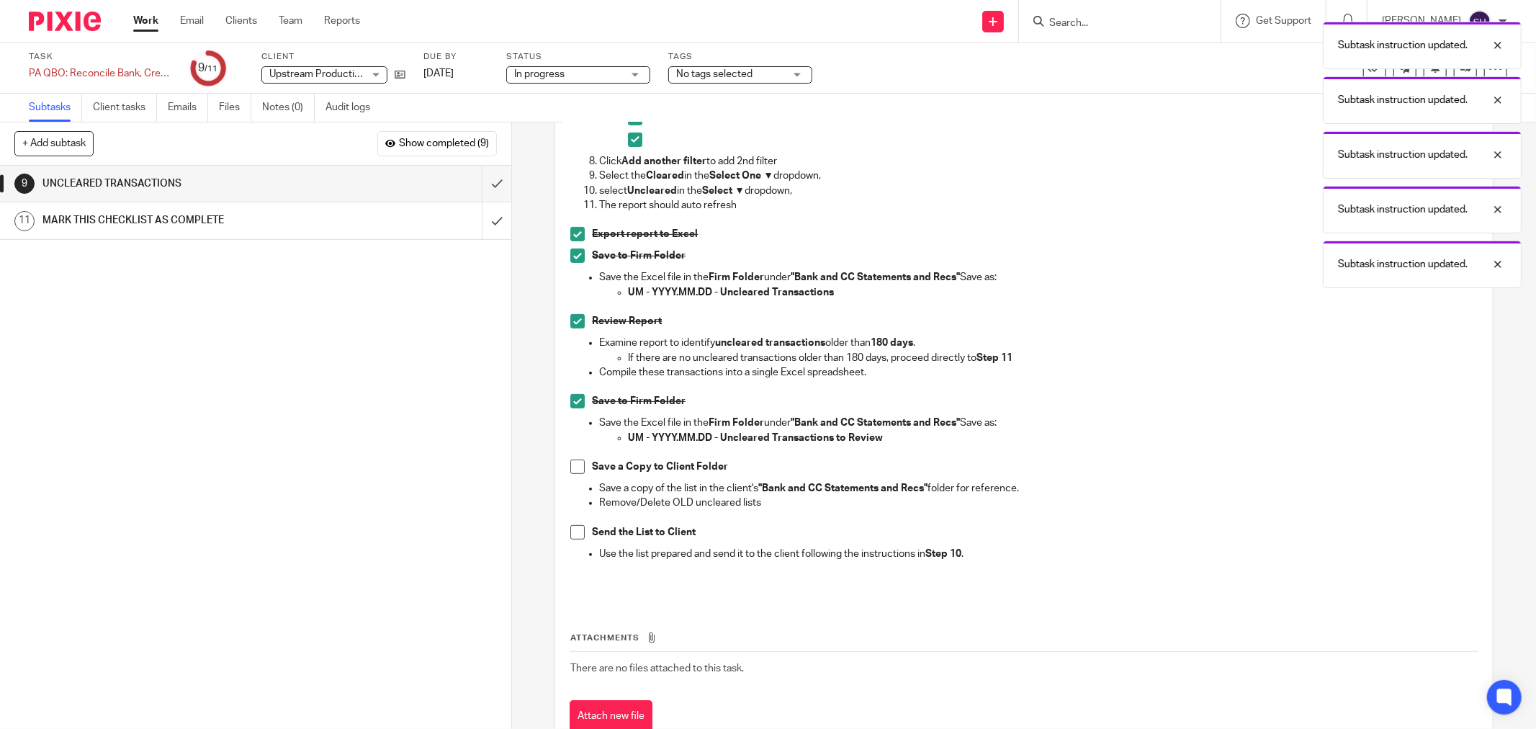
click at [575, 469] on span at bounding box center [577, 466] width 14 height 14
click at [574, 530] on span at bounding box center [577, 532] width 14 height 14
click at [484, 189] on input "submit" at bounding box center [255, 184] width 511 height 36
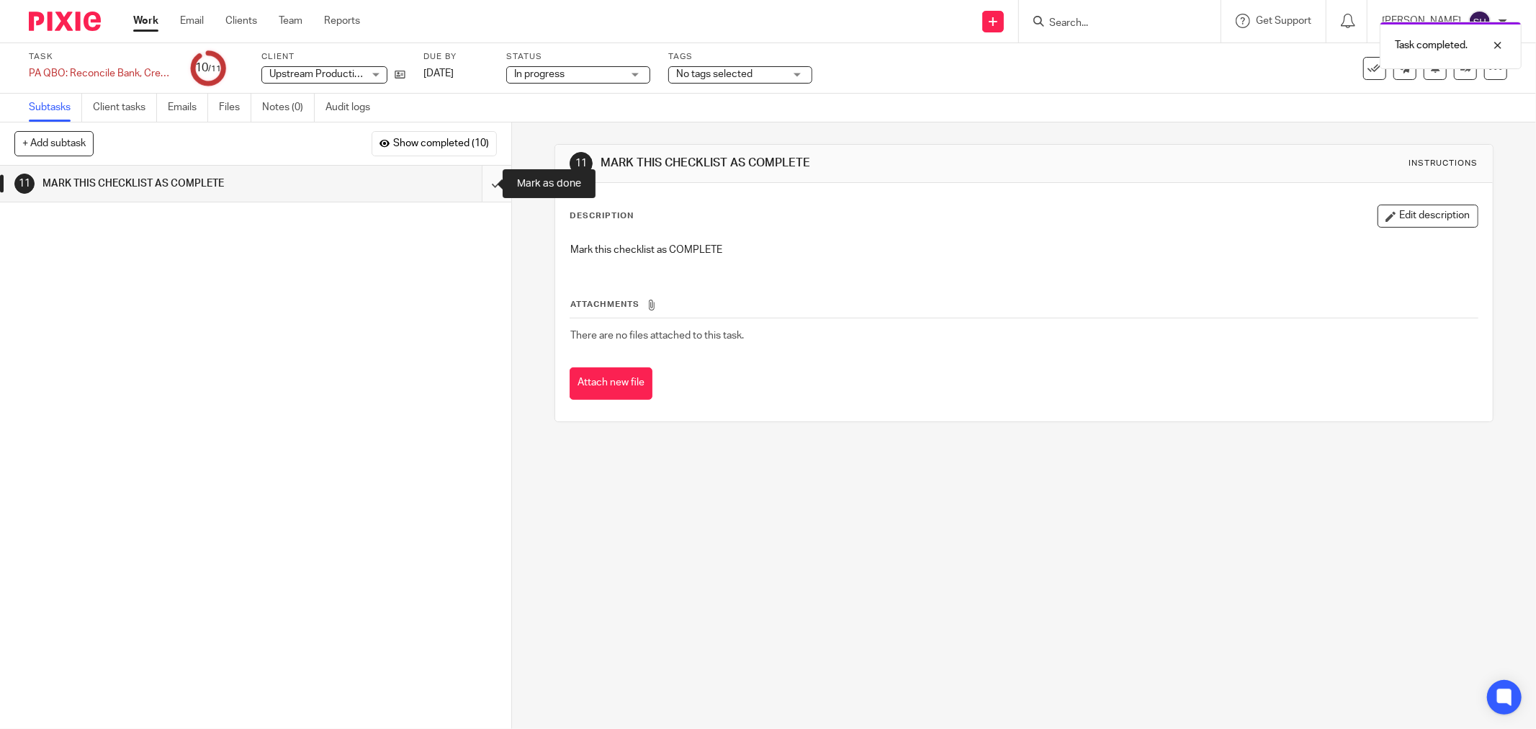
click at [486, 184] on input "submit" at bounding box center [255, 184] width 511 height 36
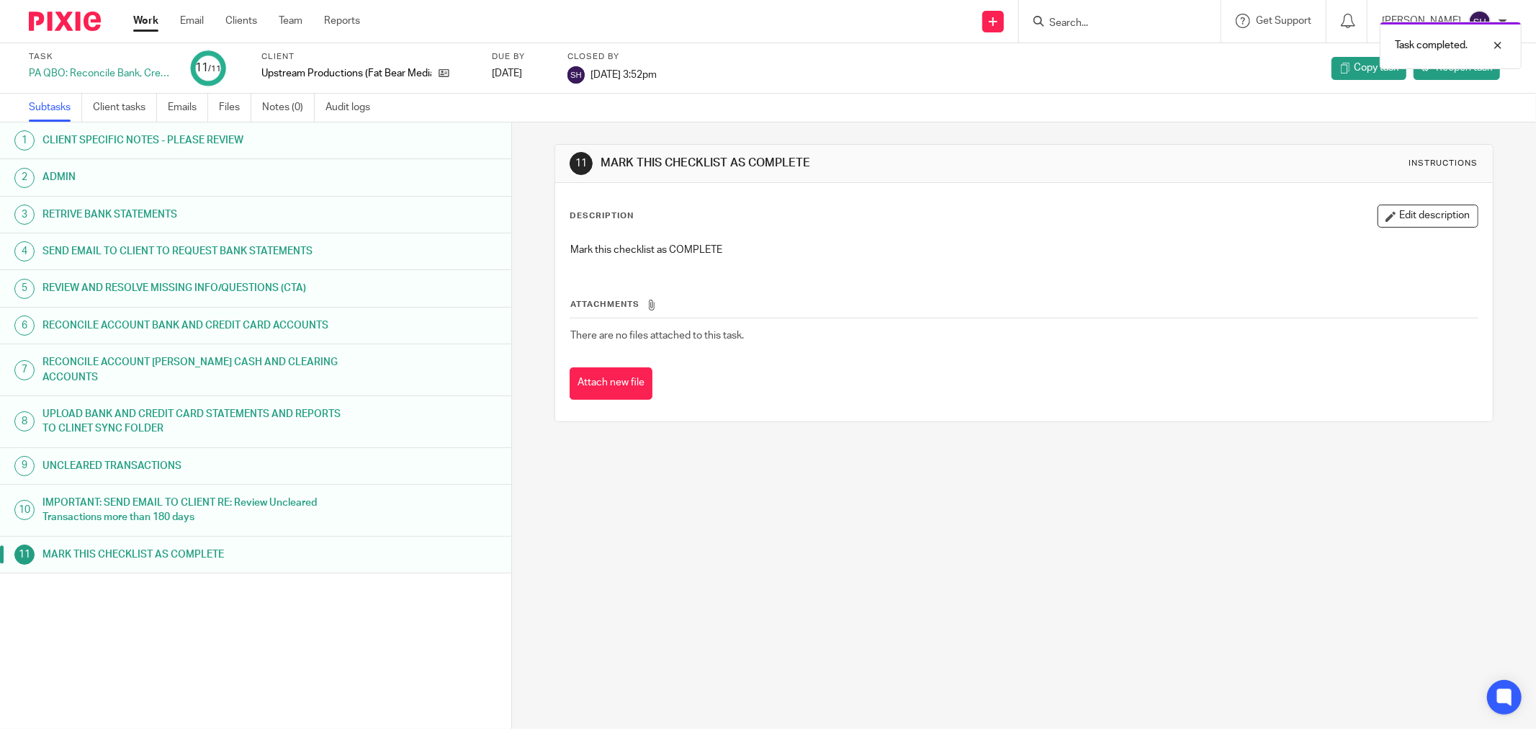
click at [142, 20] on link "Work" at bounding box center [145, 21] width 25 height 14
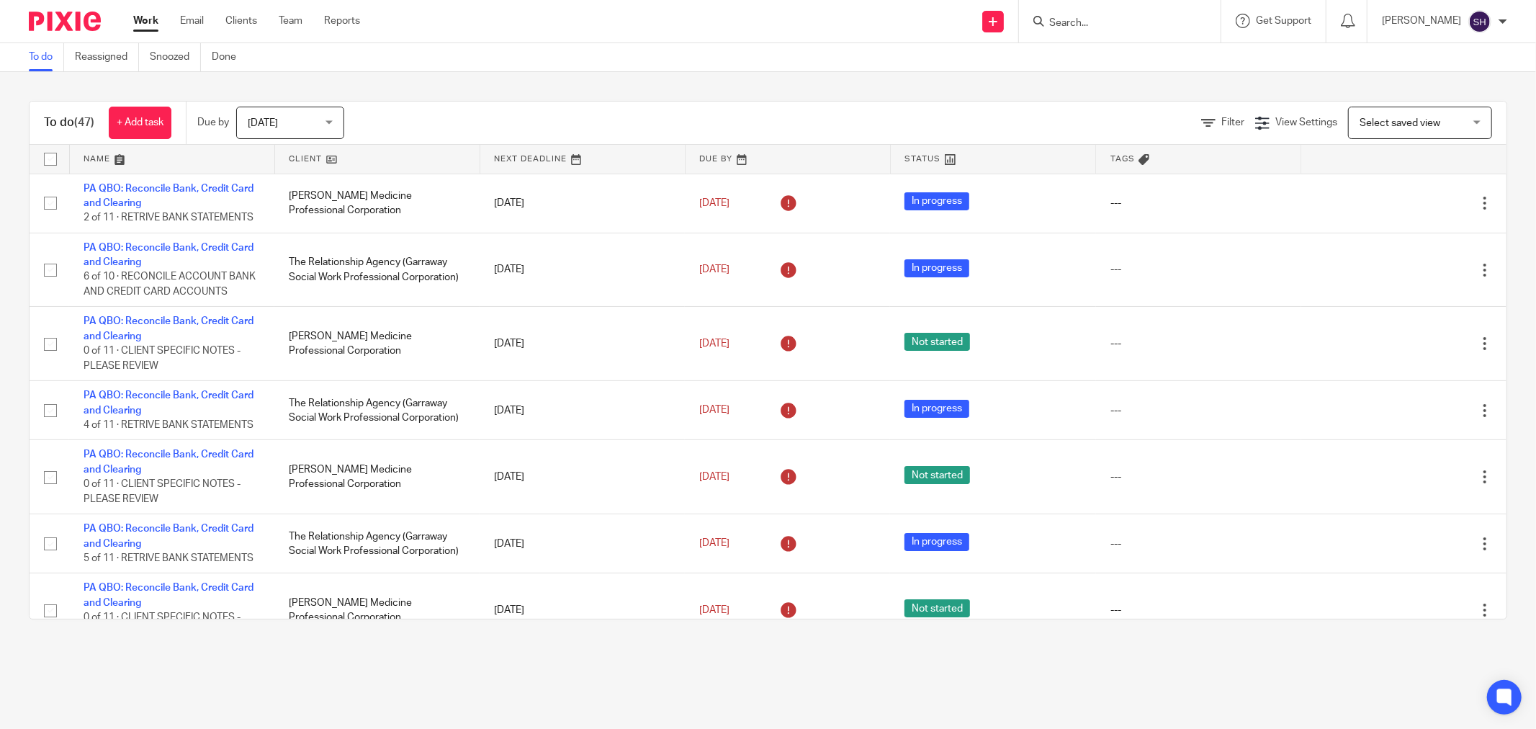
click at [377, 159] on link at bounding box center [377, 159] width 204 height 29
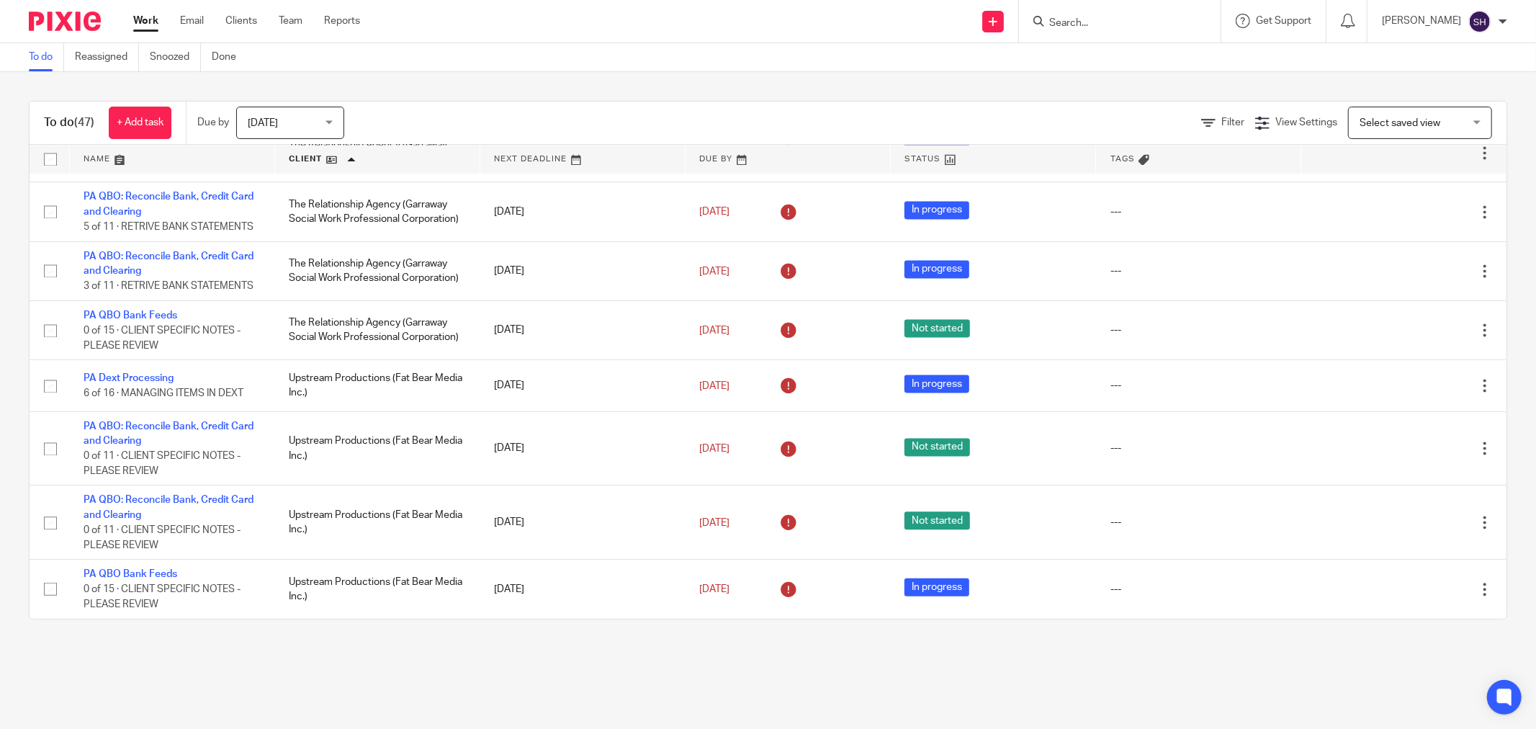
scroll to position [2762, 0]
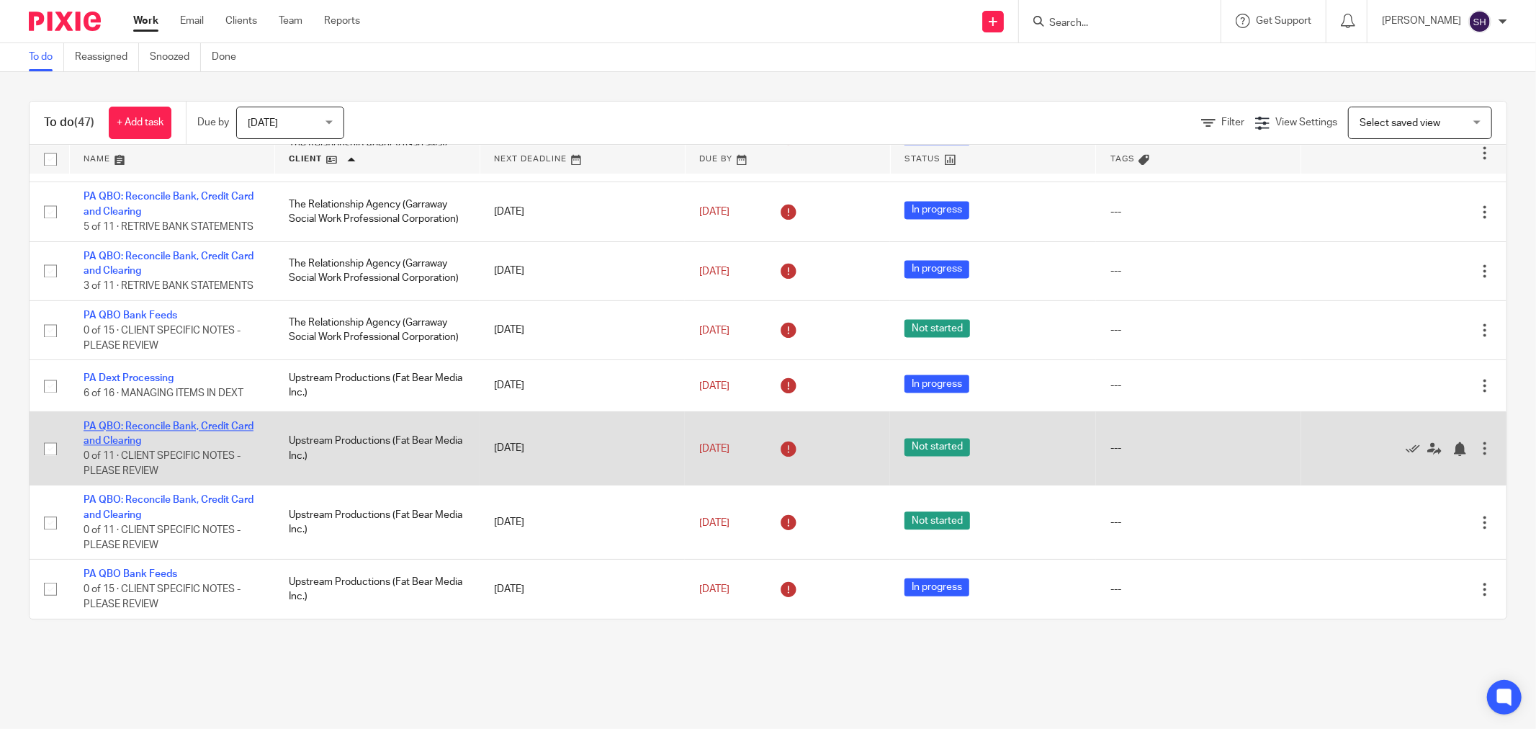
click at [174, 425] on link "PA QBO: Reconcile Bank, Credit Card and Clearing" at bounding box center [169, 433] width 170 height 24
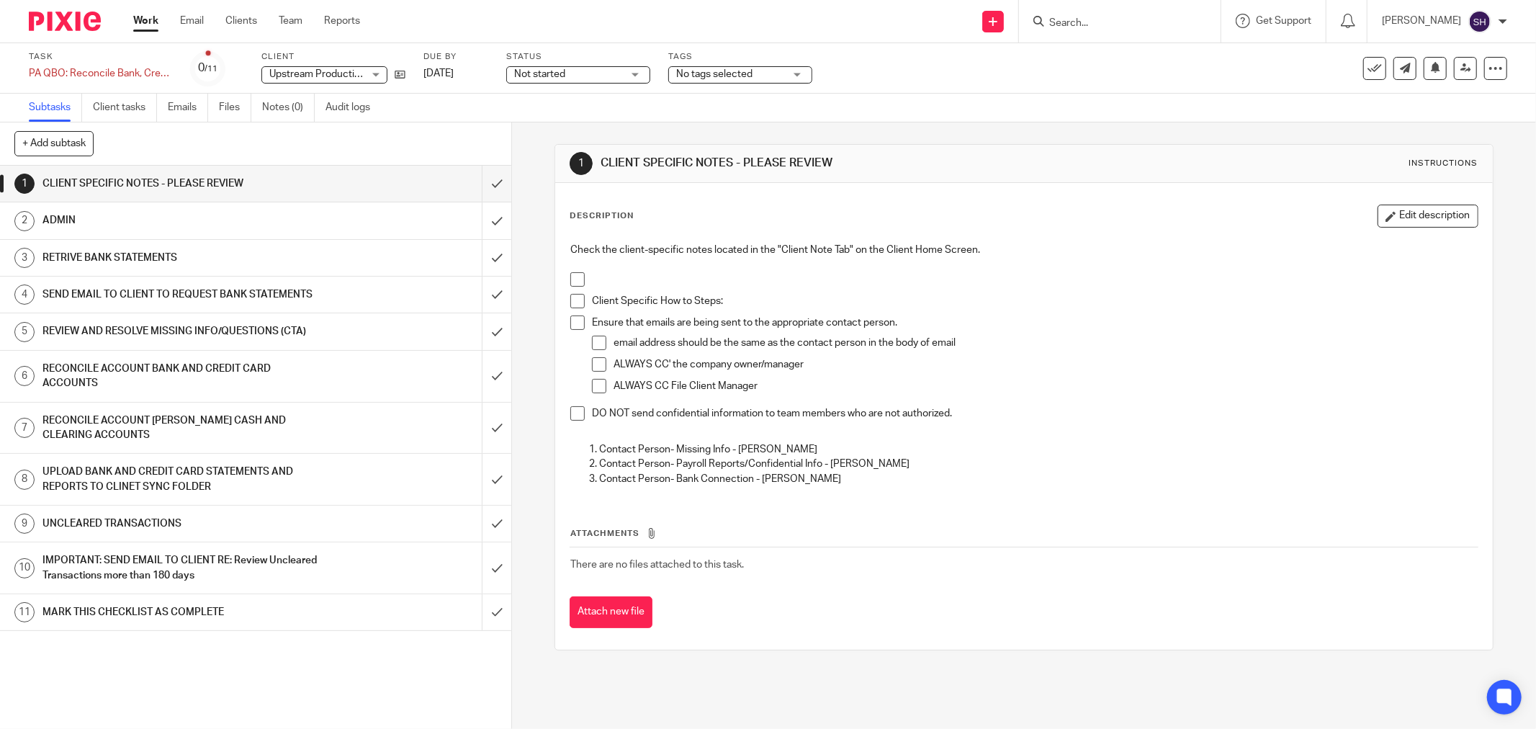
click at [573, 276] on span at bounding box center [577, 279] width 14 height 14
click at [576, 302] on span at bounding box center [577, 301] width 14 height 14
click at [576, 319] on span at bounding box center [577, 322] width 14 height 14
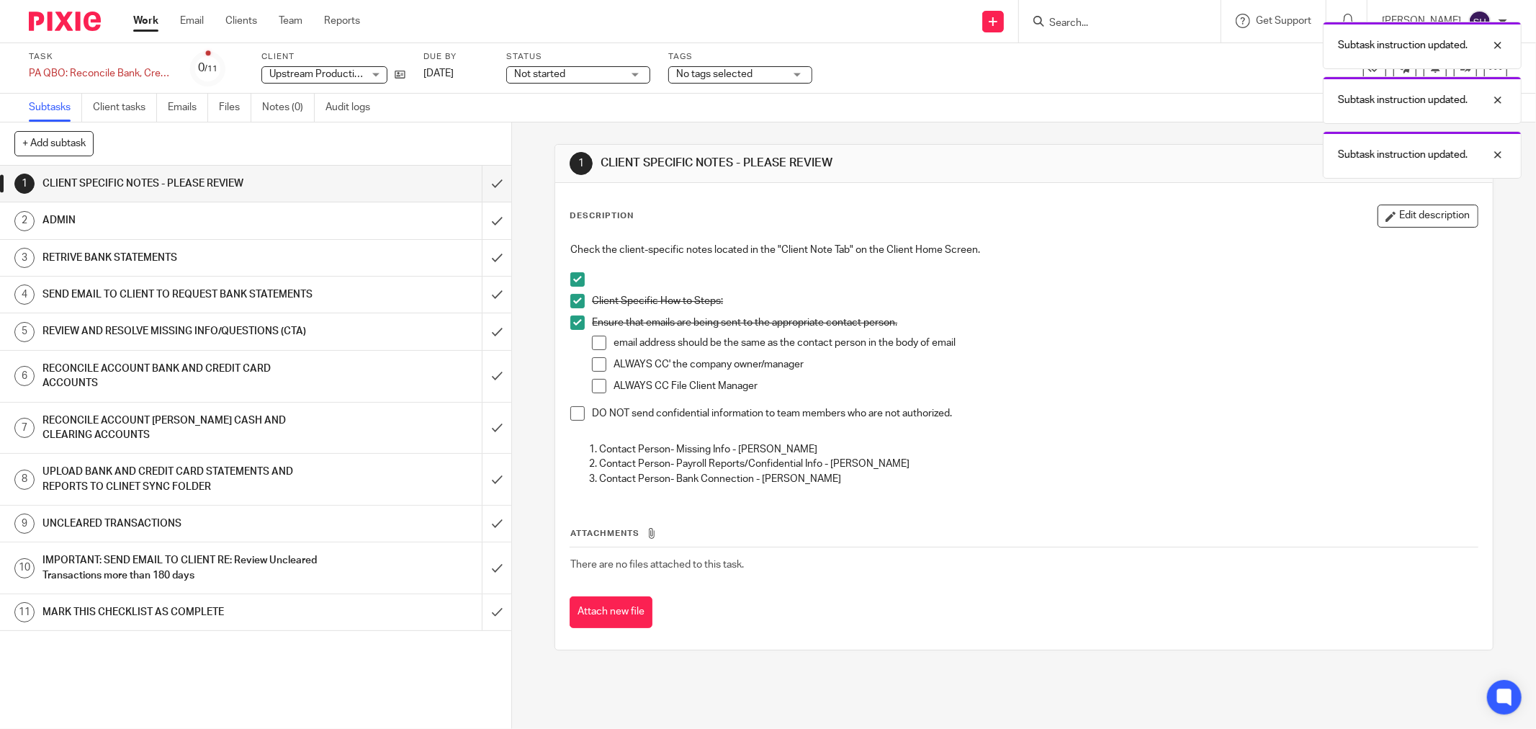
drag, startPoint x: 596, startPoint y: 340, endPoint x: 594, endPoint y: 363, distance: 23.1
click at [596, 341] on span at bounding box center [599, 343] width 14 height 14
drag, startPoint x: 594, startPoint y: 364, endPoint x: 592, endPoint y: 384, distance: 21.0
click at [593, 365] on span at bounding box center [599, 364] width 14 height 14
click at [593, 386] on span at bounding box center [599, 386] width 14 height 14
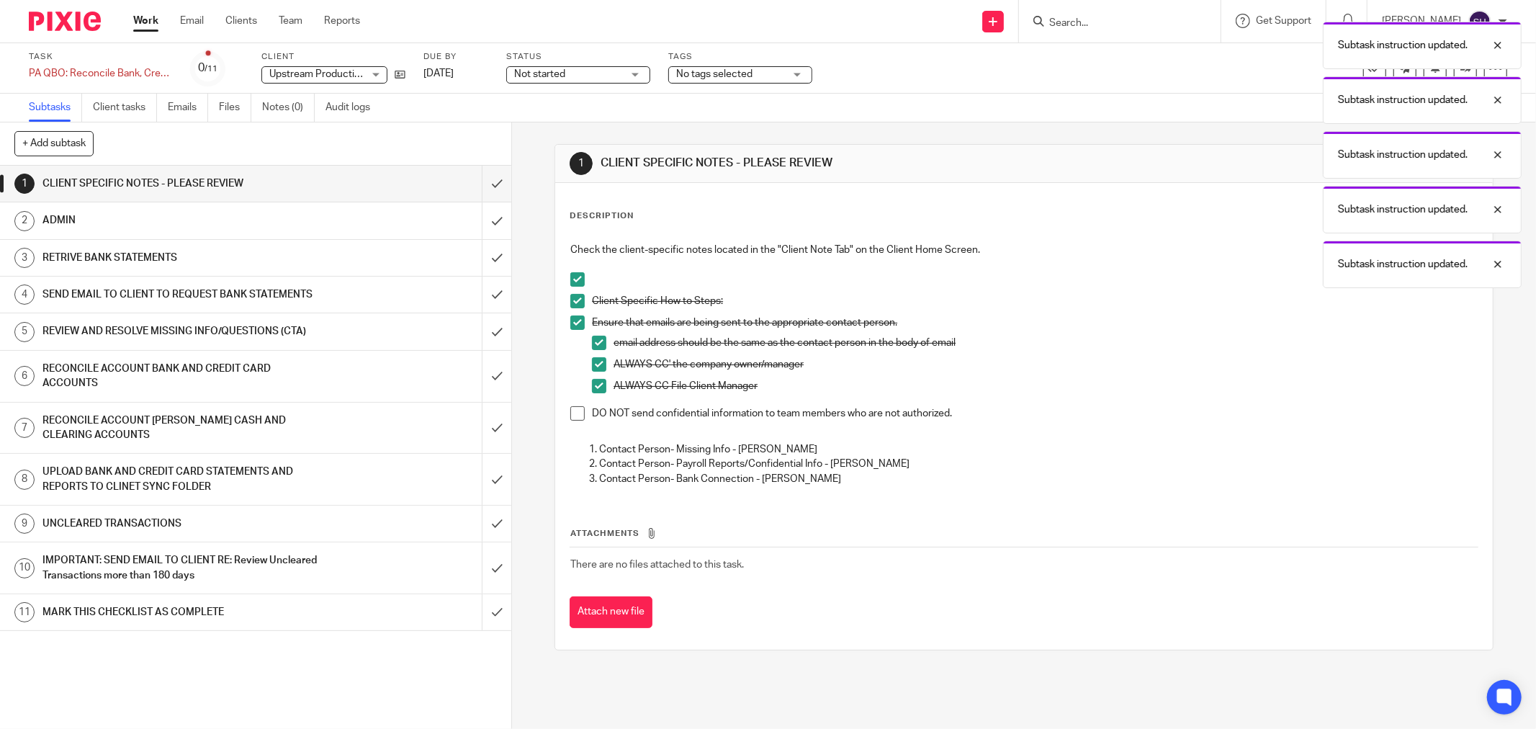
drag, startPoint x: 569, startPoint y: 415, endPoint x: 564, endPoint y: 396, distance: 20.3
click at [570, 415] on span at bounding box center [577, 413] width 14 height 14
click at [552, 71] on span "Not started" at bounding box center [539, 74] width 51 height 10
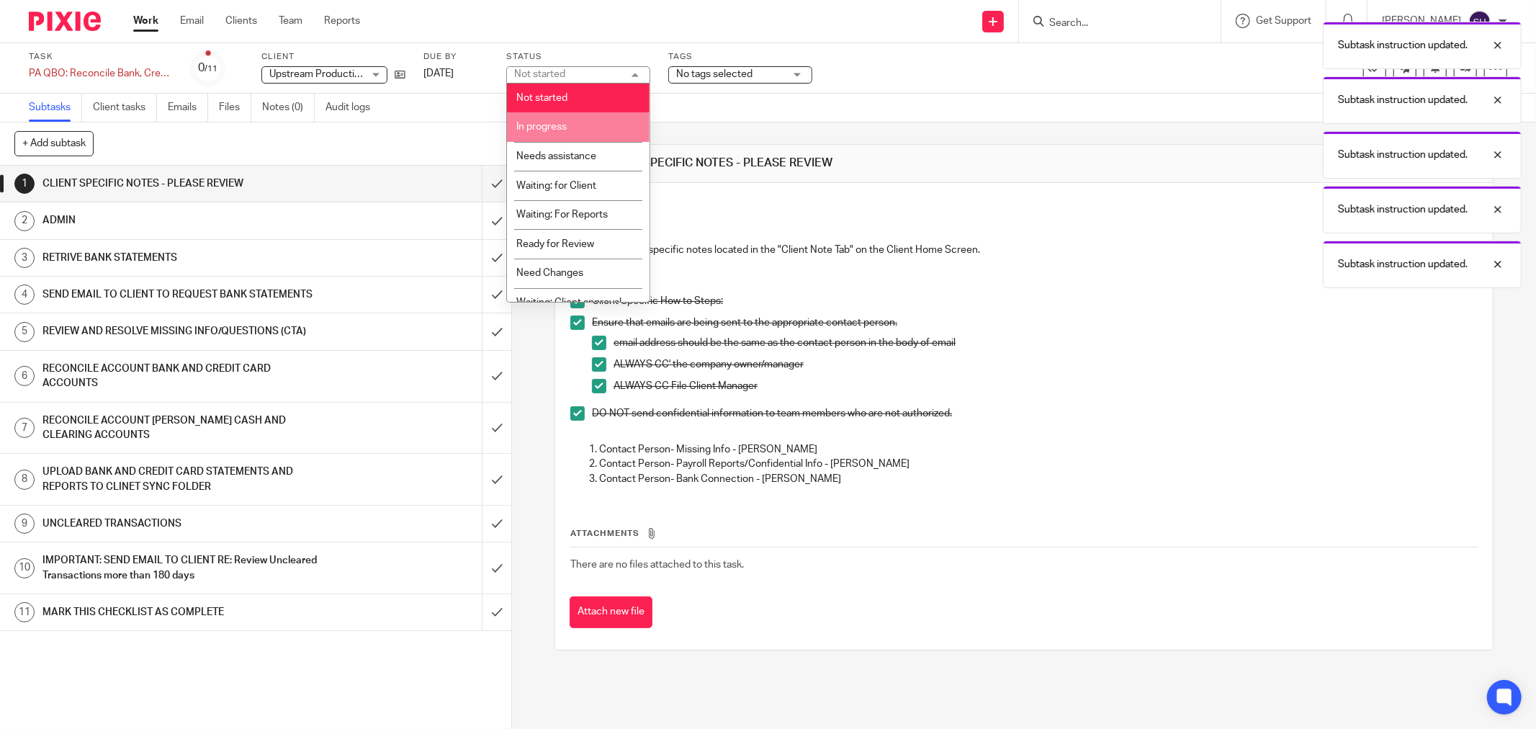
click at [581, 120] on li "In progress" at bounding box center [578, 127] width 143 height 30
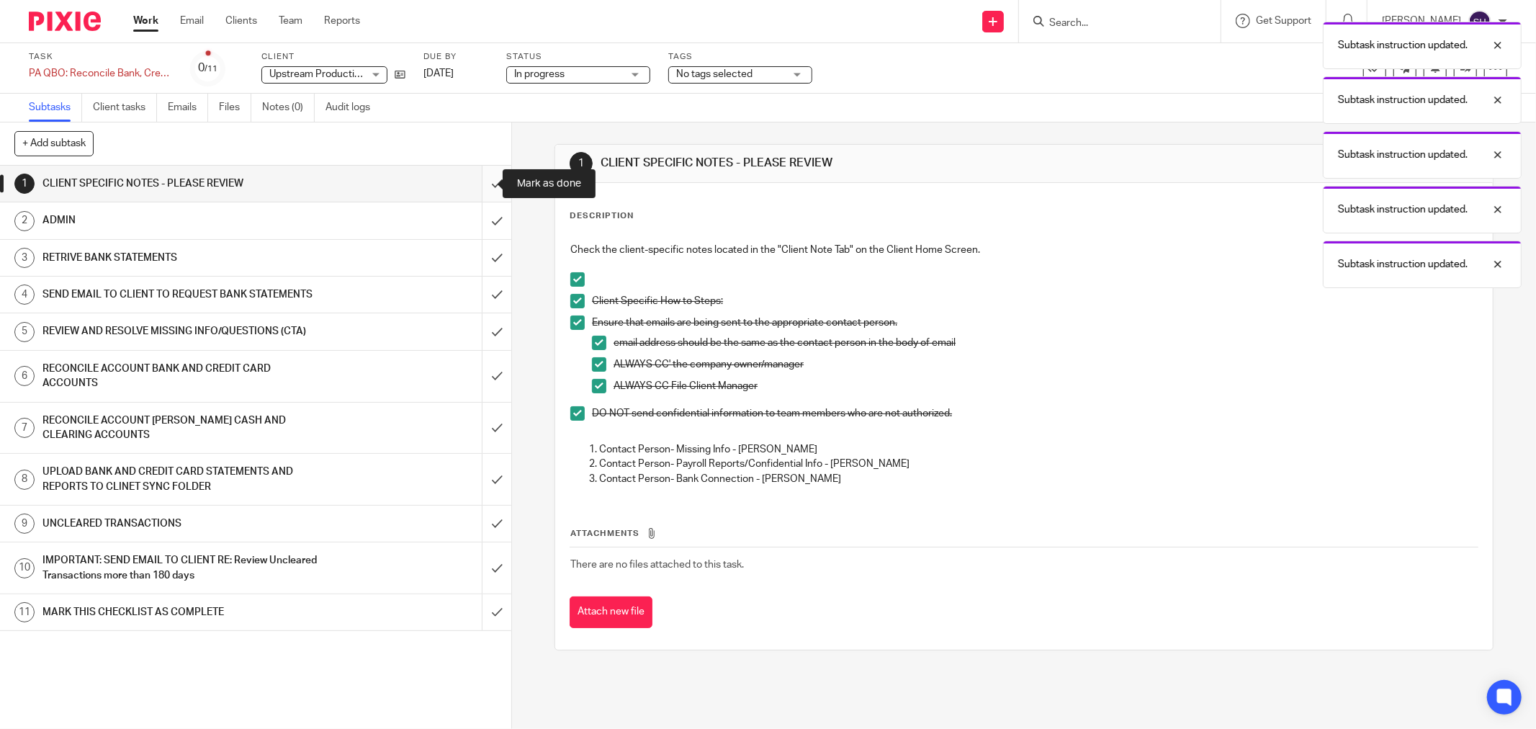
click at [484, 179] on input "submit" at bounding box center [255, 184] width 511 height 36
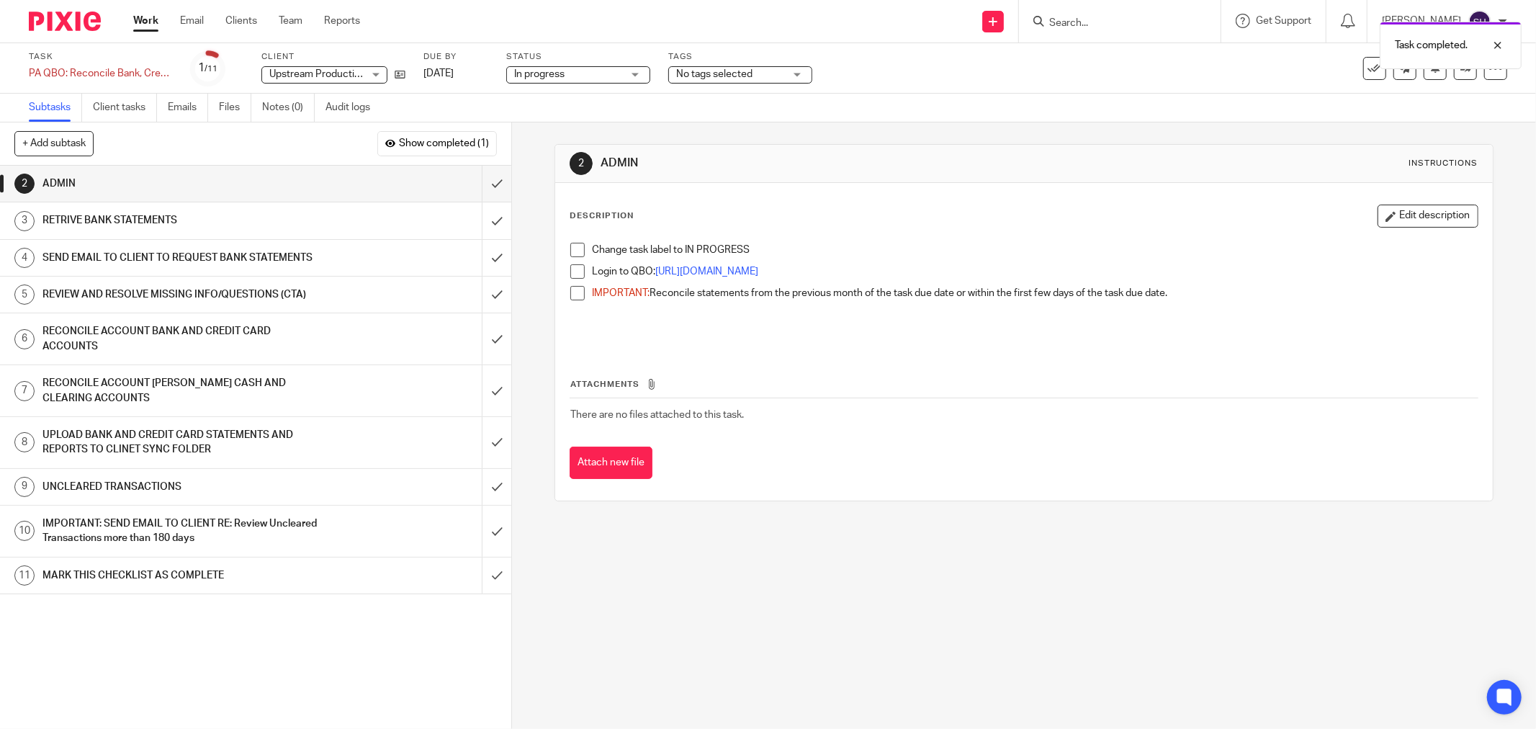
drag, startPoint x: 569, startPoint y: 249, endPoint x: 572, endPoint y: 264, distance: 14.7
click at [570, 249] on span at bounding box center [577, 250] width 14 height 14
click at [574, 269] on span at bounding box center [577, 271] width 14 height 14
click at [575, 288] on span at bounding box center [577, 293] width 14 height 14
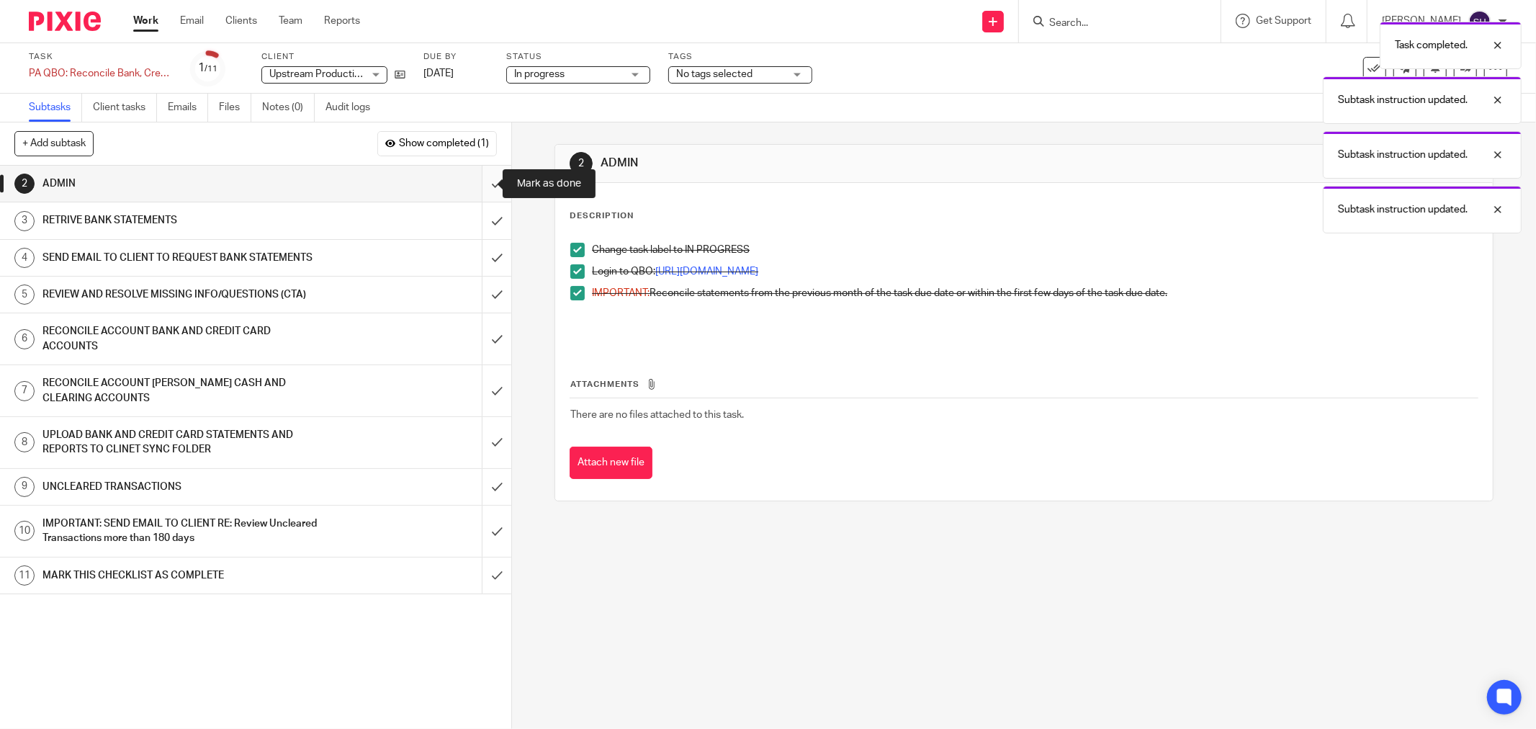
click at [485, 179] on input "submit" at bounding box center [255, 184] width 511 height 36
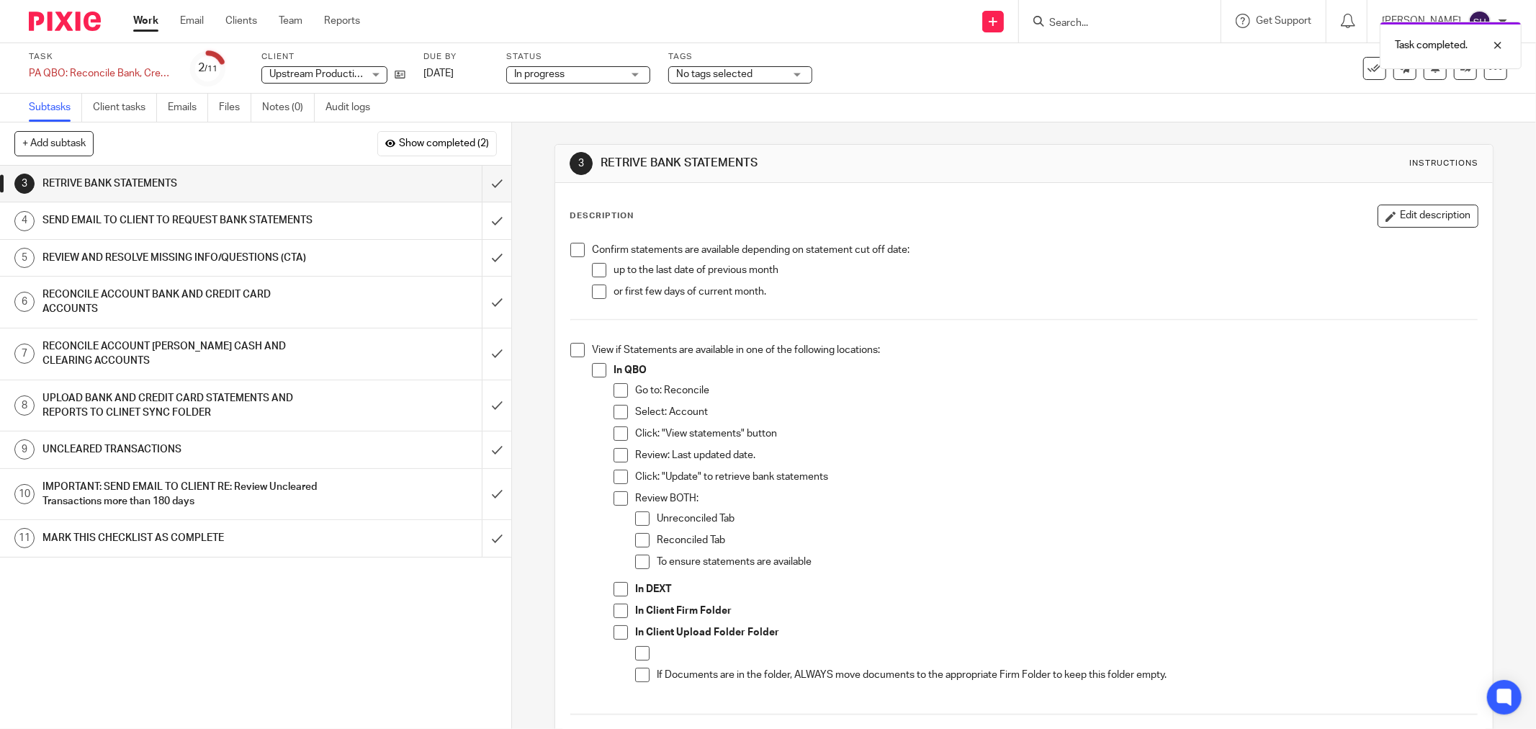
click at [573, 243] on span at bounding box center [577, 250] width 14 height 14
click at [592, 271] on span at bounding box center [599, 270] width 14 height 14
click at [592, 289] on span at bounding box center [599, 291] width 14 height 14
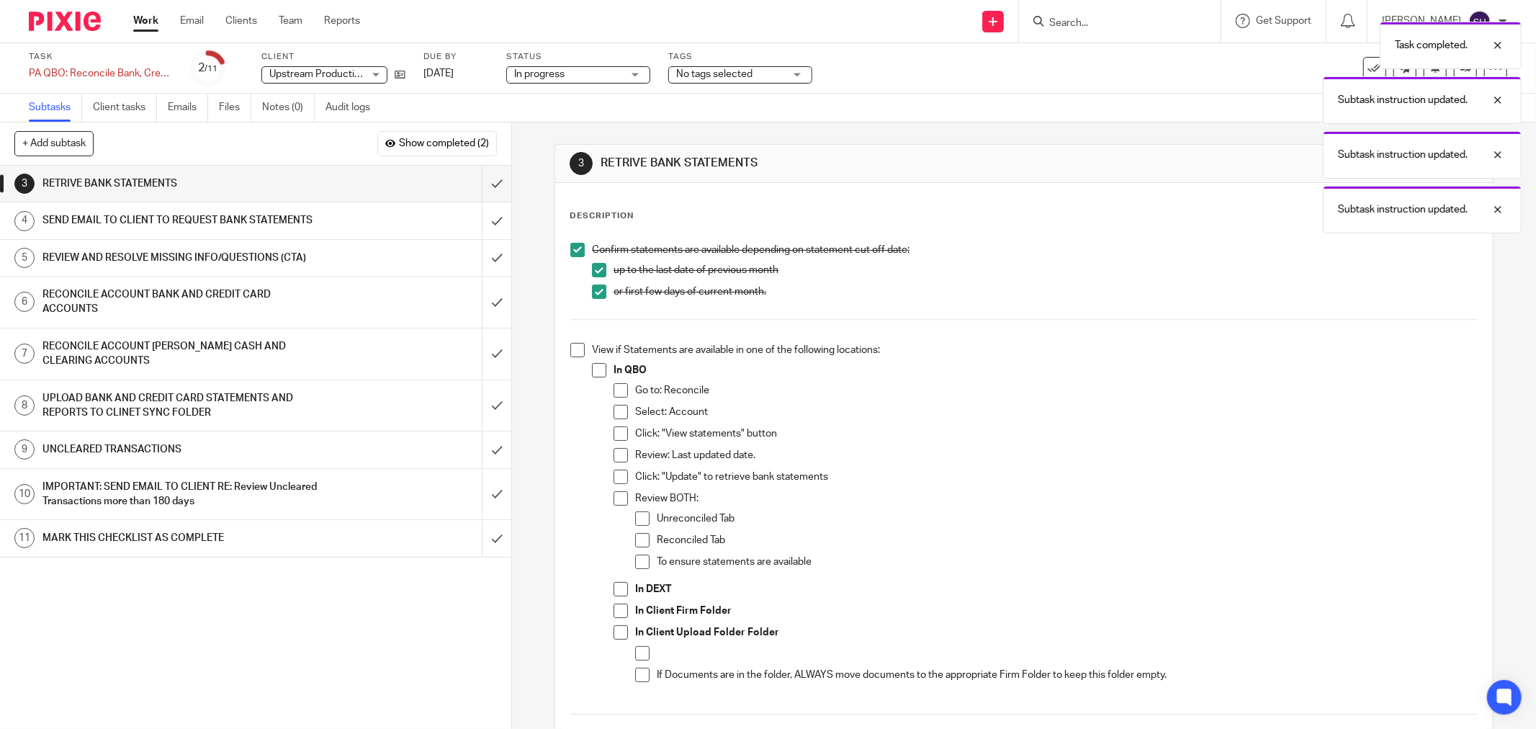
drag, startPoint x: 574, startPoint y: 350, endPoint x: 596, endPoint y: 367, distance: 28.2
click at [574, 351] on span at bounding box center [577, 350] width 14 height 14
drag, startPoint x: 598, startPoint y: 369, endPoint x: 608, endPoint y: 380, distance: 15.3
click at [598, 369] on span at bounding box center [599, 370] width 14 height 14
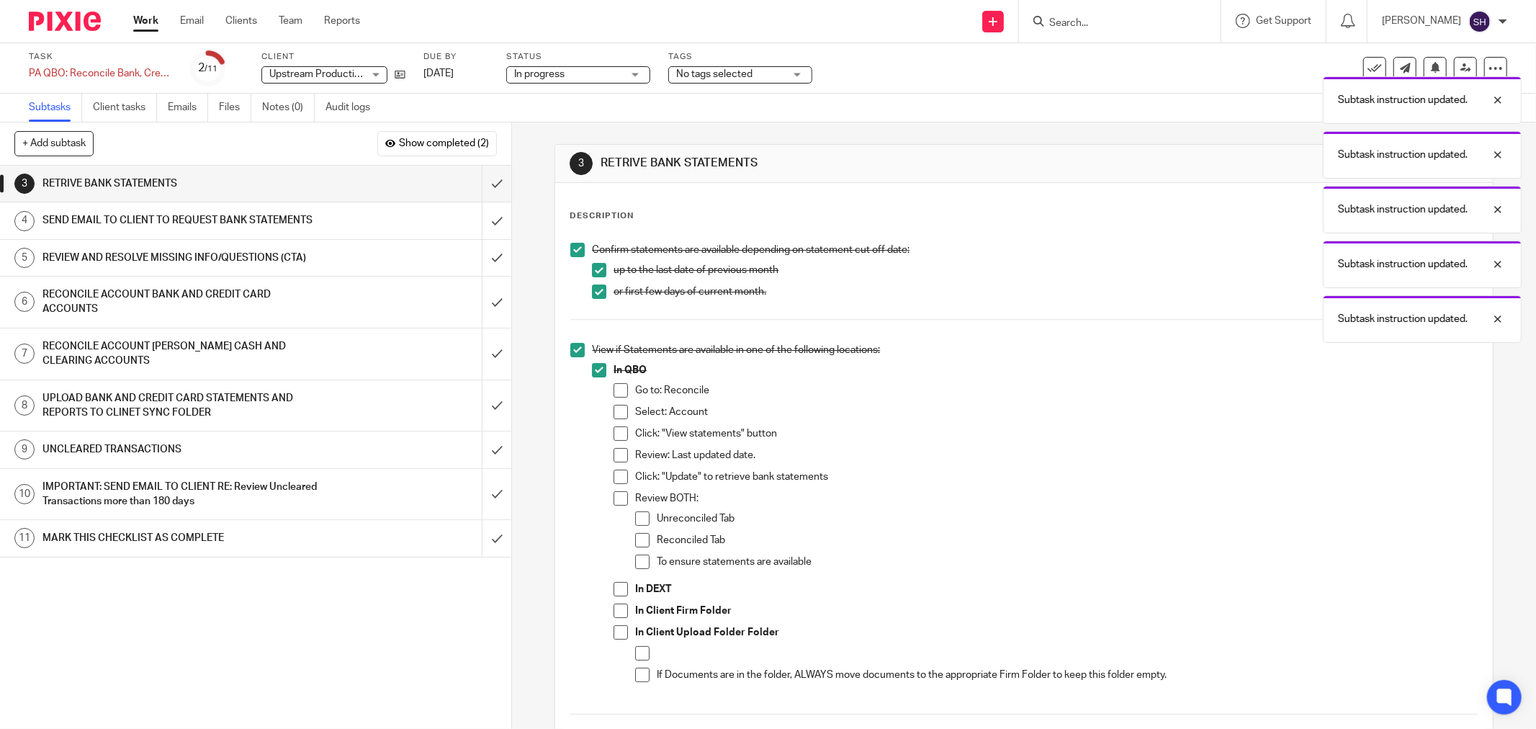
click at [613, 386] on span at bounding box center [620, 390] width 14 height 14
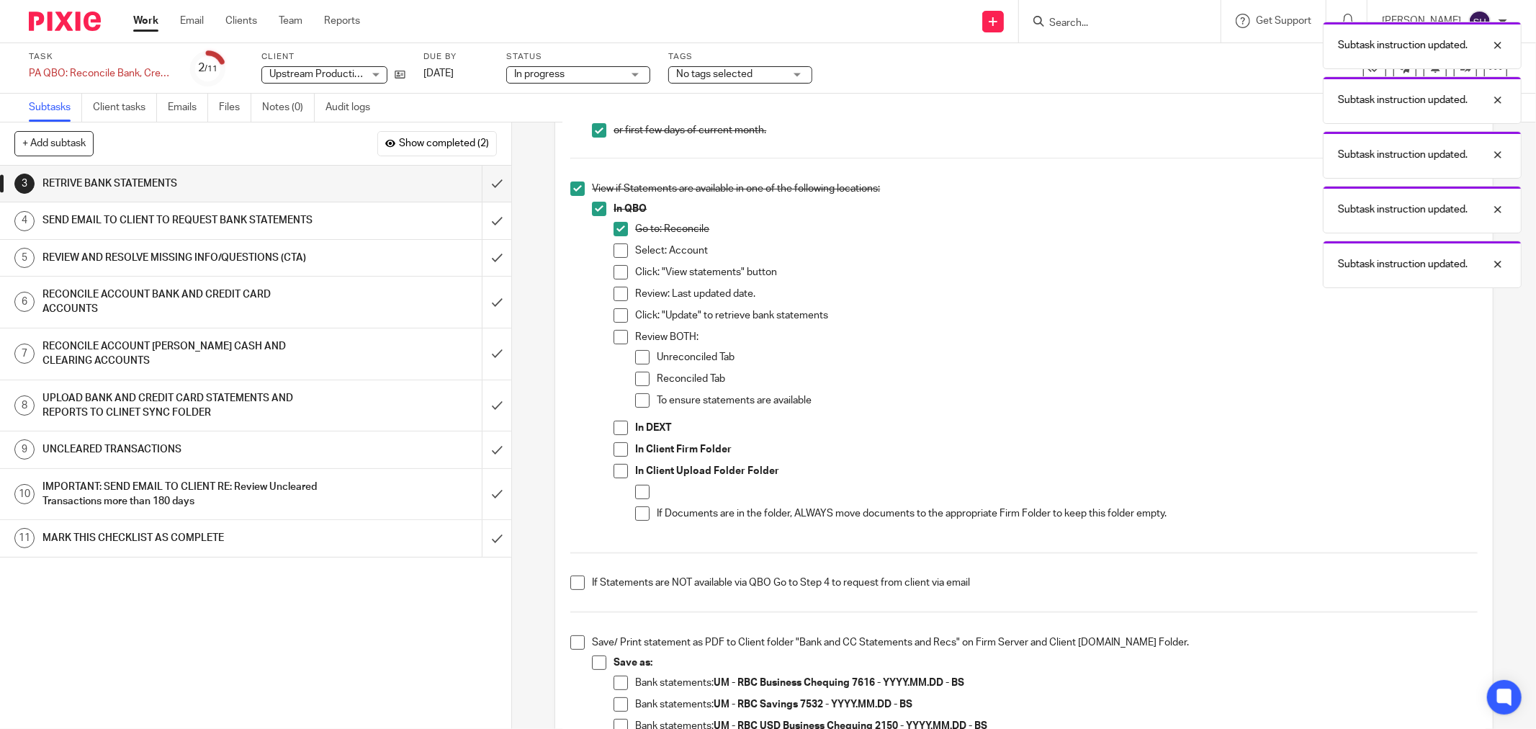
scroll to position [240, 0]
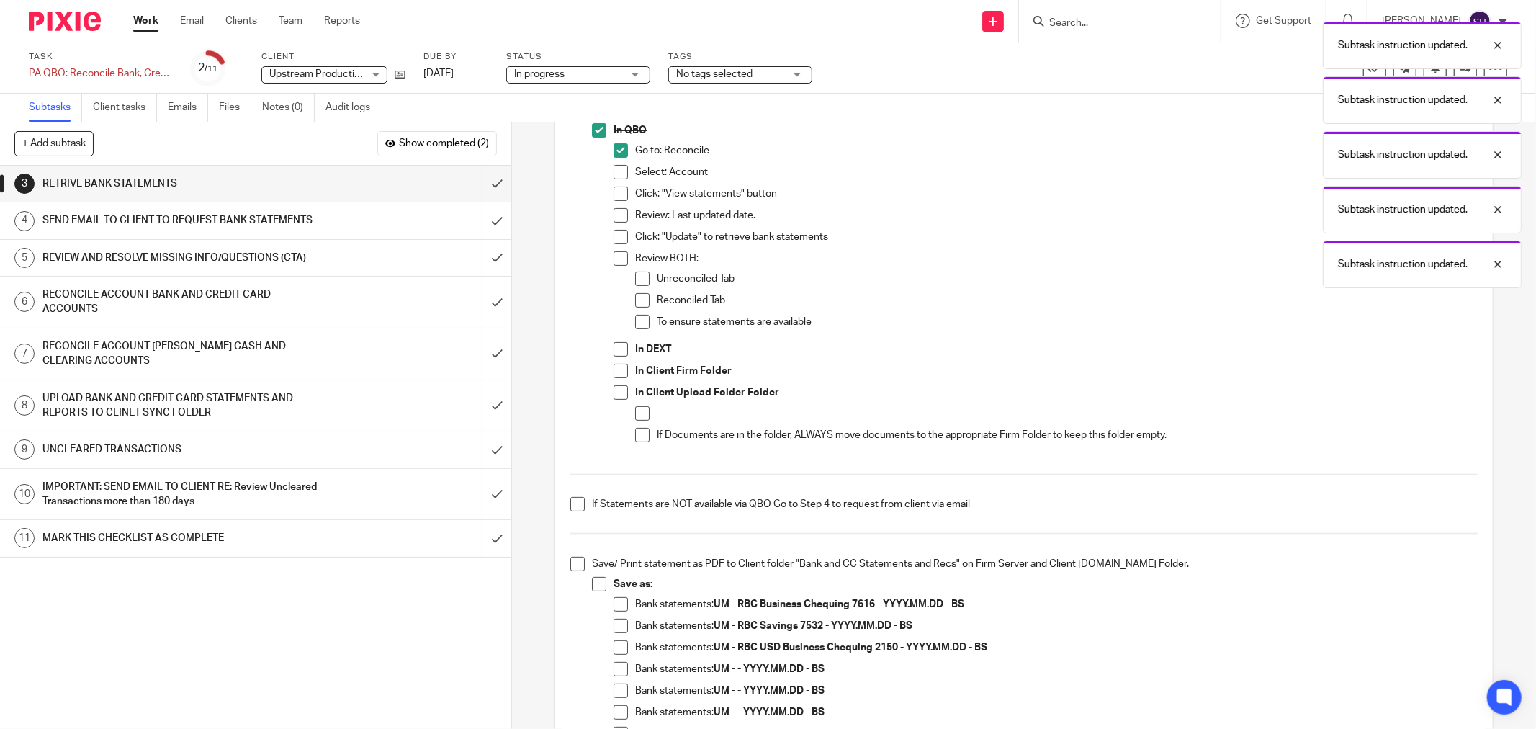
click at [614, 168] on span at bounding box center [620, 172] width 14 height 14
click at [613, 192] on span at bounding box center [620, 193] width 14 height 14
click at [613, 220] on span at bounding box center [620, 215] width 14 height 14
drag, startPoint x: 611, startPoint y: 235, endPoint x: 615, endPoint y: 261, distance: 26.3
click at [613, 235] on span at bounding box center [620, 237] width 14 height 14
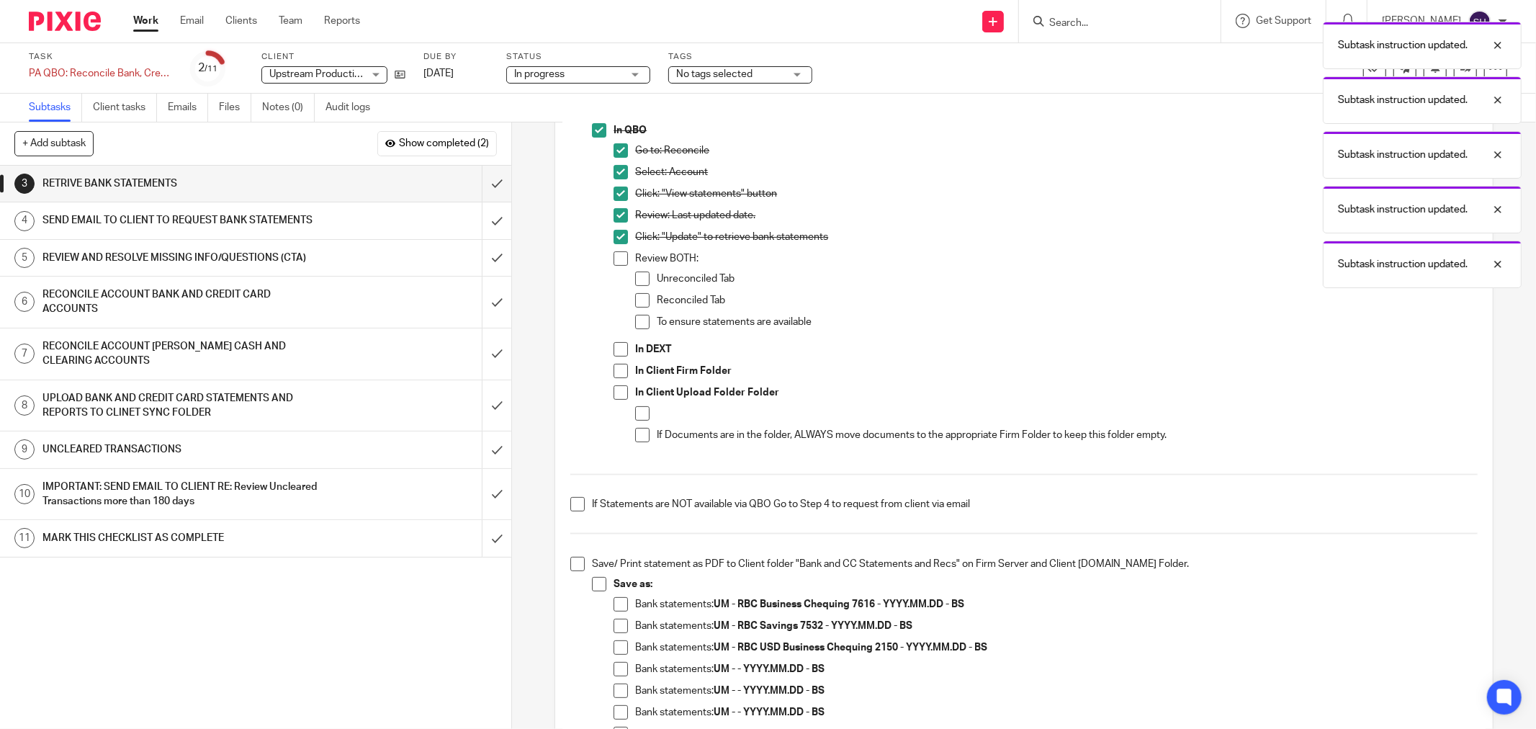
drag, startPoint x: 615, startPoint y: 261, endPoint x: 626, endPoint y: 279, distance: 21.4
click at [615, 262] on span at bounding box center [620, 258] width 14 height 14
drag, startPoint x: 641, startPoint y: 278, endPoint x: 644, endPoint y: 301, distance: 23.3
click at [641, 278] on span at bounding box center [642, 278] width 14 height 14
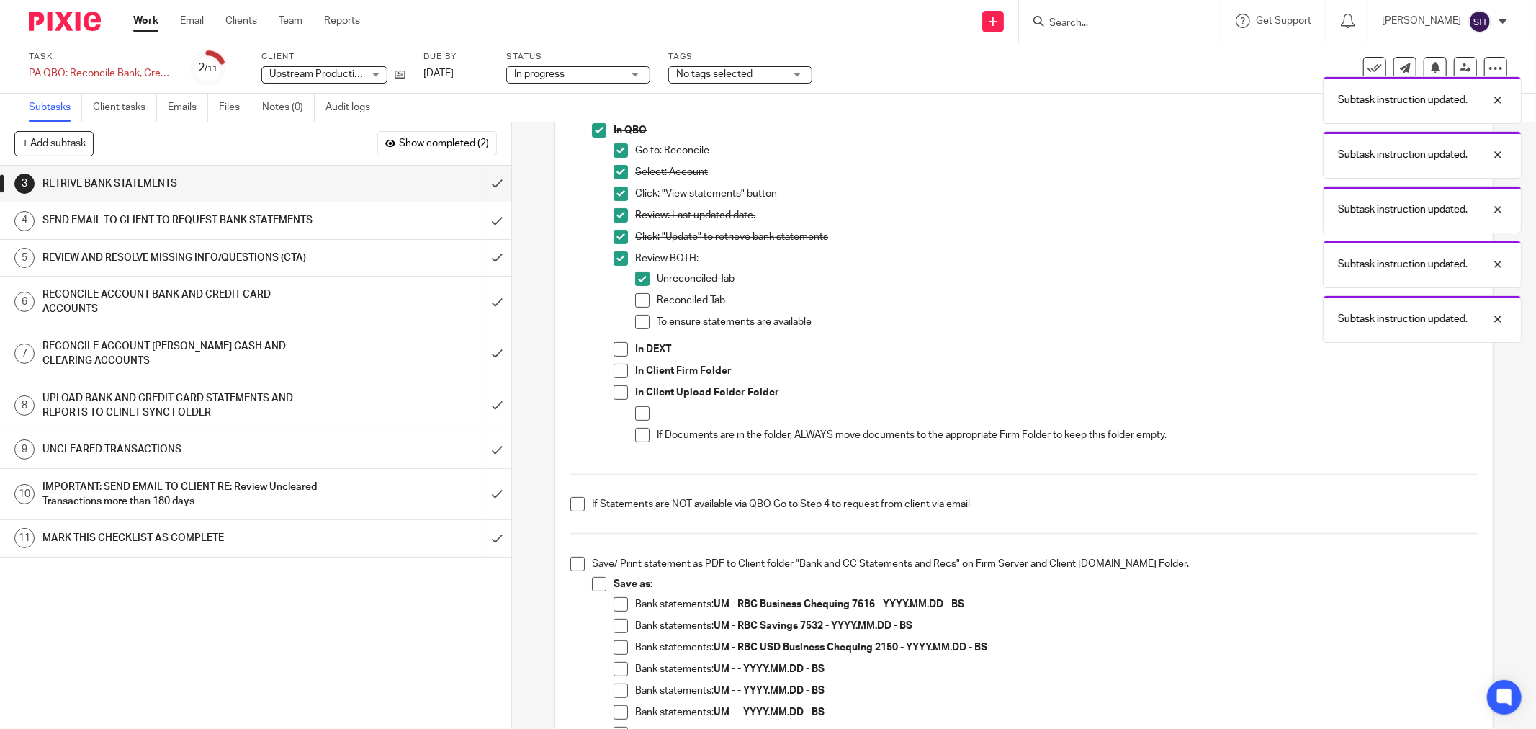
drag, startPoint x: 644, startPoint y: 302, endPoint x: 641, endPoint y: 313, distance: 11.2
click at [644, 303] on span at bounding box center [642, 300] width 14 height 14
click at [641, 318] on span at bounding box center [642, 322] width 14 height 14
click at [617, 347] on span at bounding box center [620, 349] width 14 height 14
drag, startPoint x: 613, startPoint y: 367, endPoint x: 616, endPoint y: 390, distance: 23.2
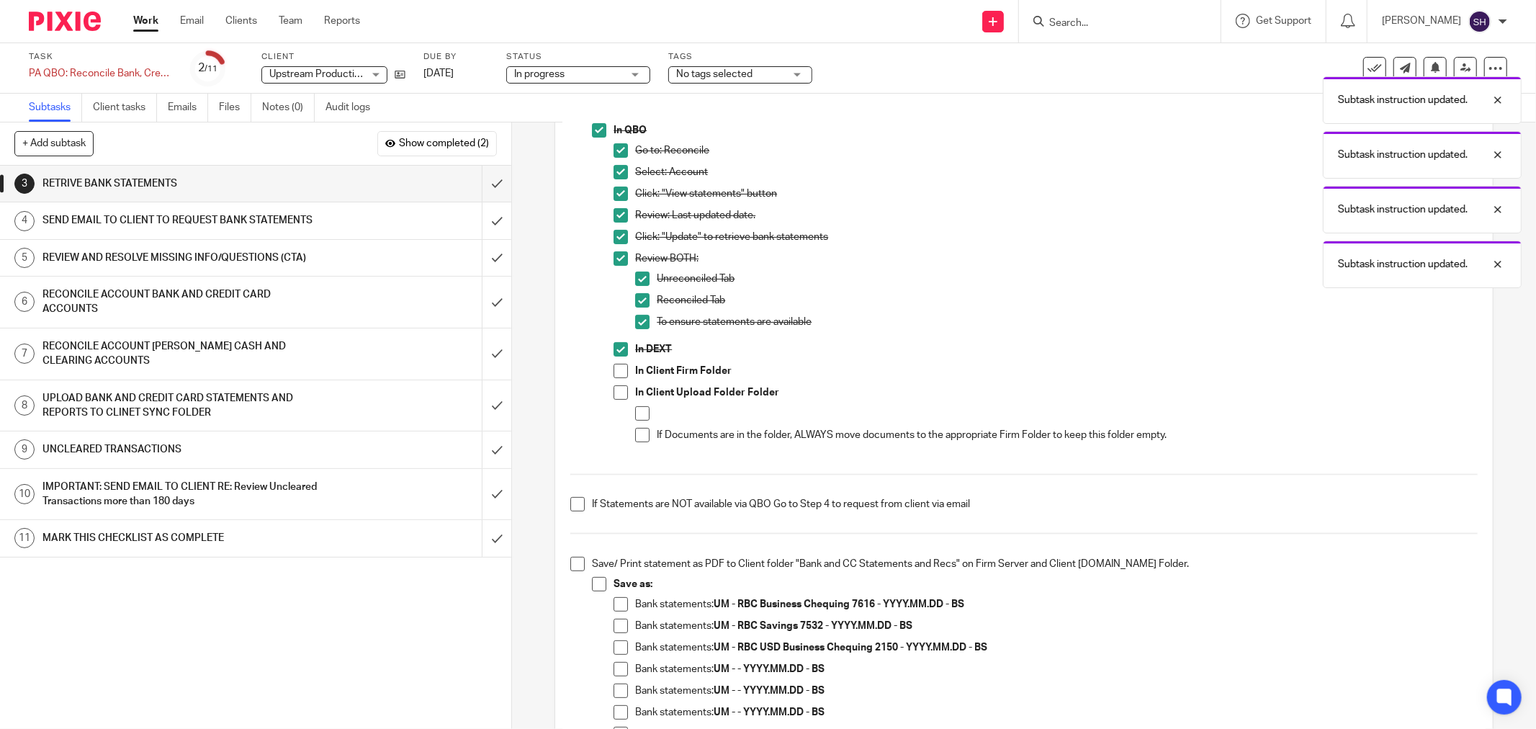
click at [613, 368] on span at bounding box center [620, 371] width 14 height 14
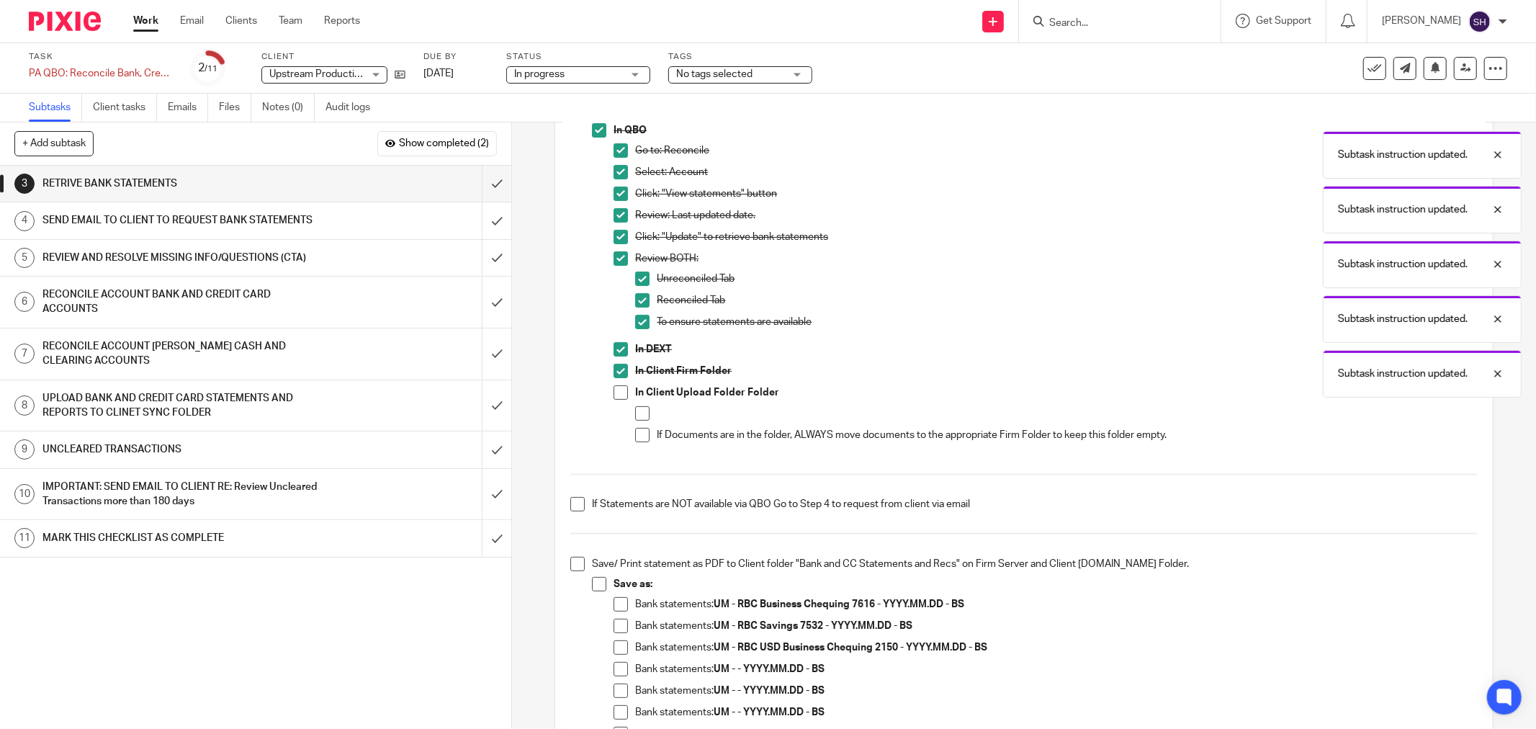
click at [616, 395] on span at bounding box center [620, 392] width 14 height 14
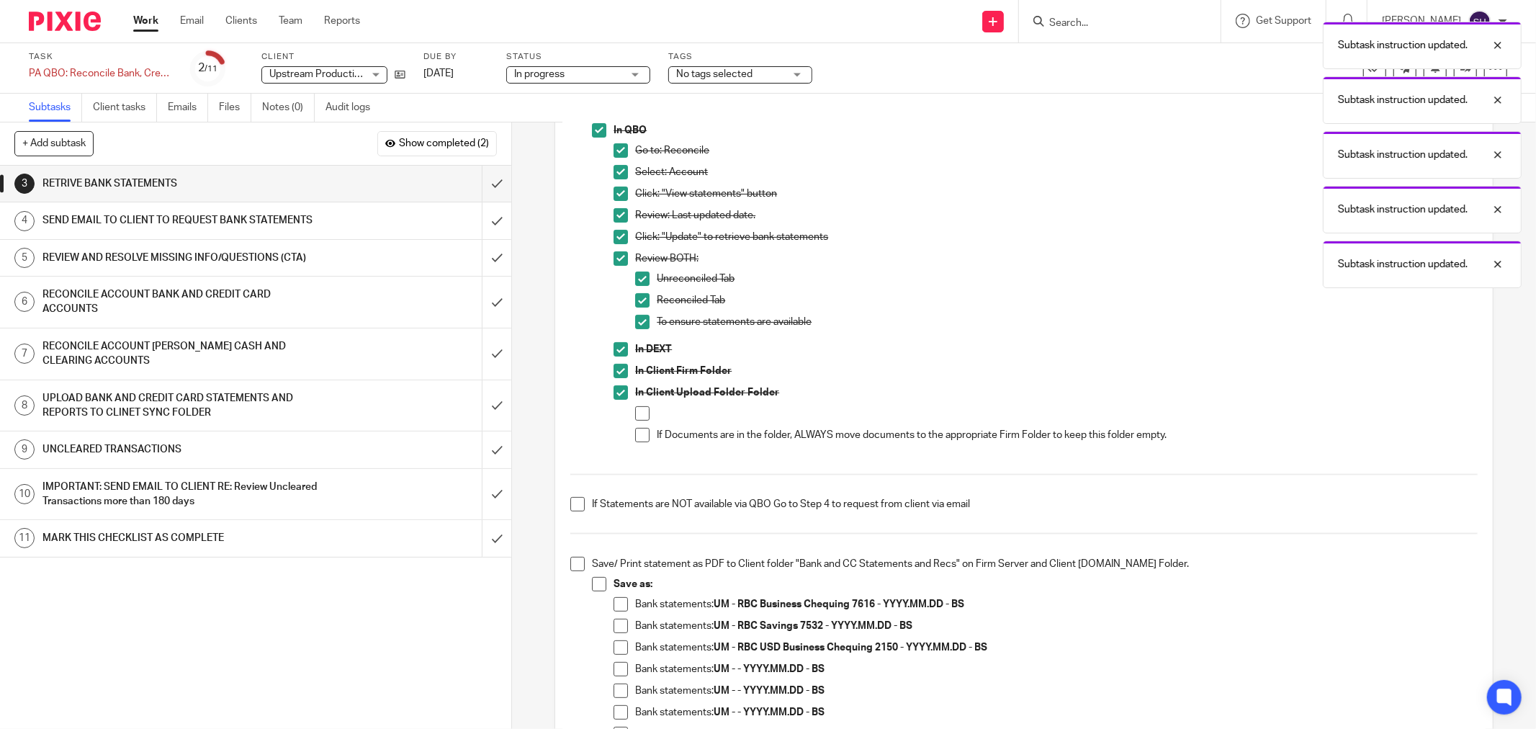
click at [636, 430] on span at bounding box center [642, 435] width 14 height 14
click at [639, 407] on span at bounding box center [642, 413] width 14 height 14
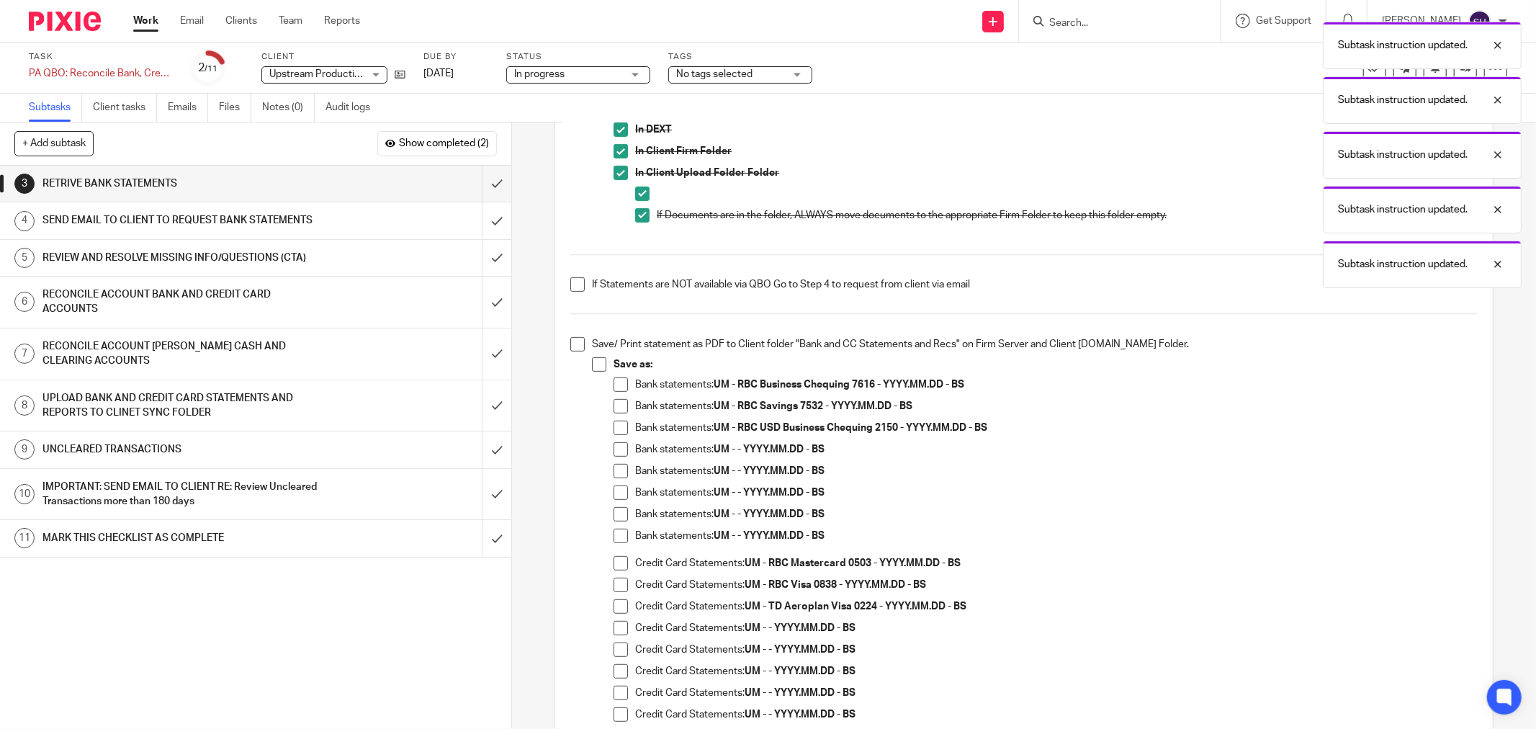
scroll to position [479, 0]
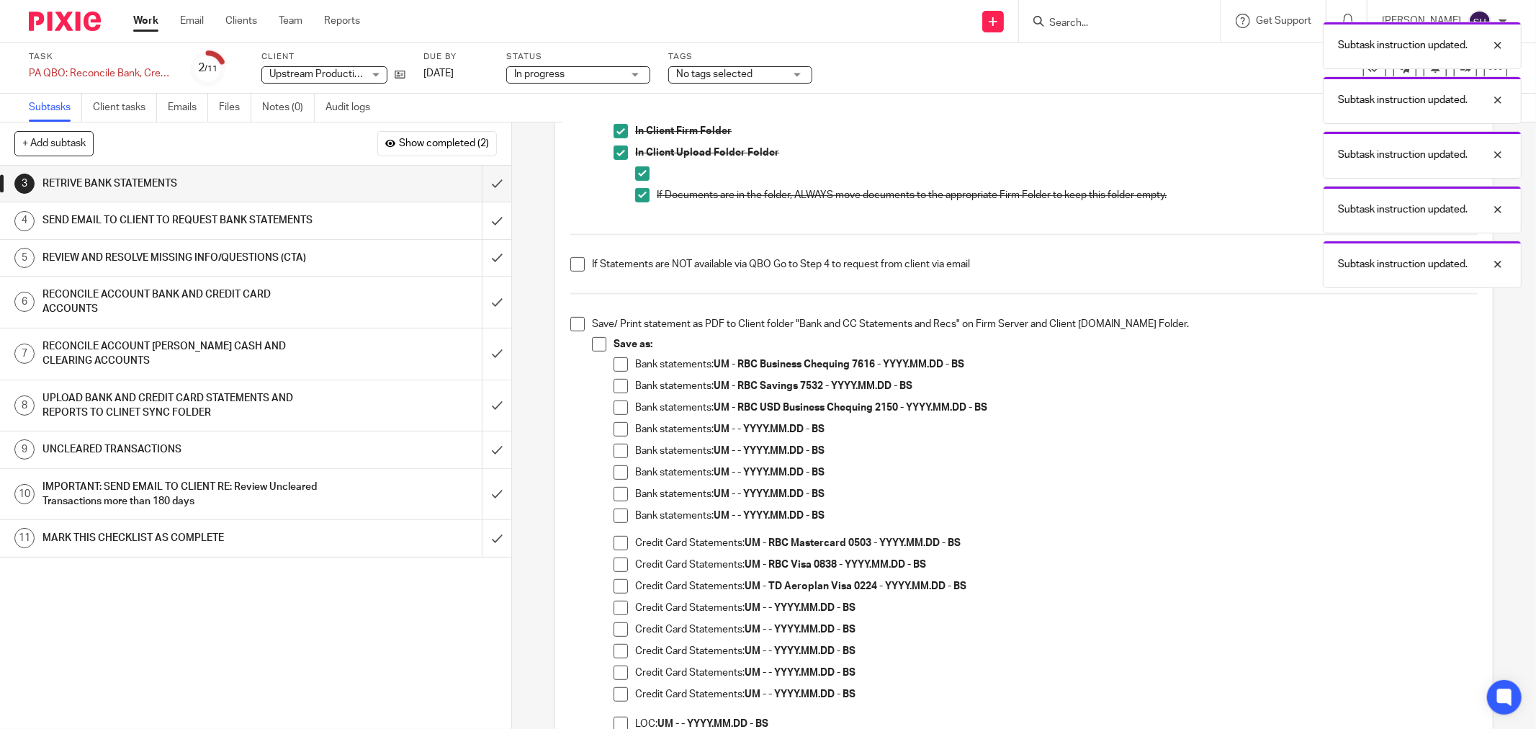
click at [576, 264] on span at bounding box center [577, 264] width 14 height 14
click at [570, 323] on span at bounding box center [577, 324] width 14 height 14
click at [594, 343] on span at bounding box center [599, 344] width 14 height 14
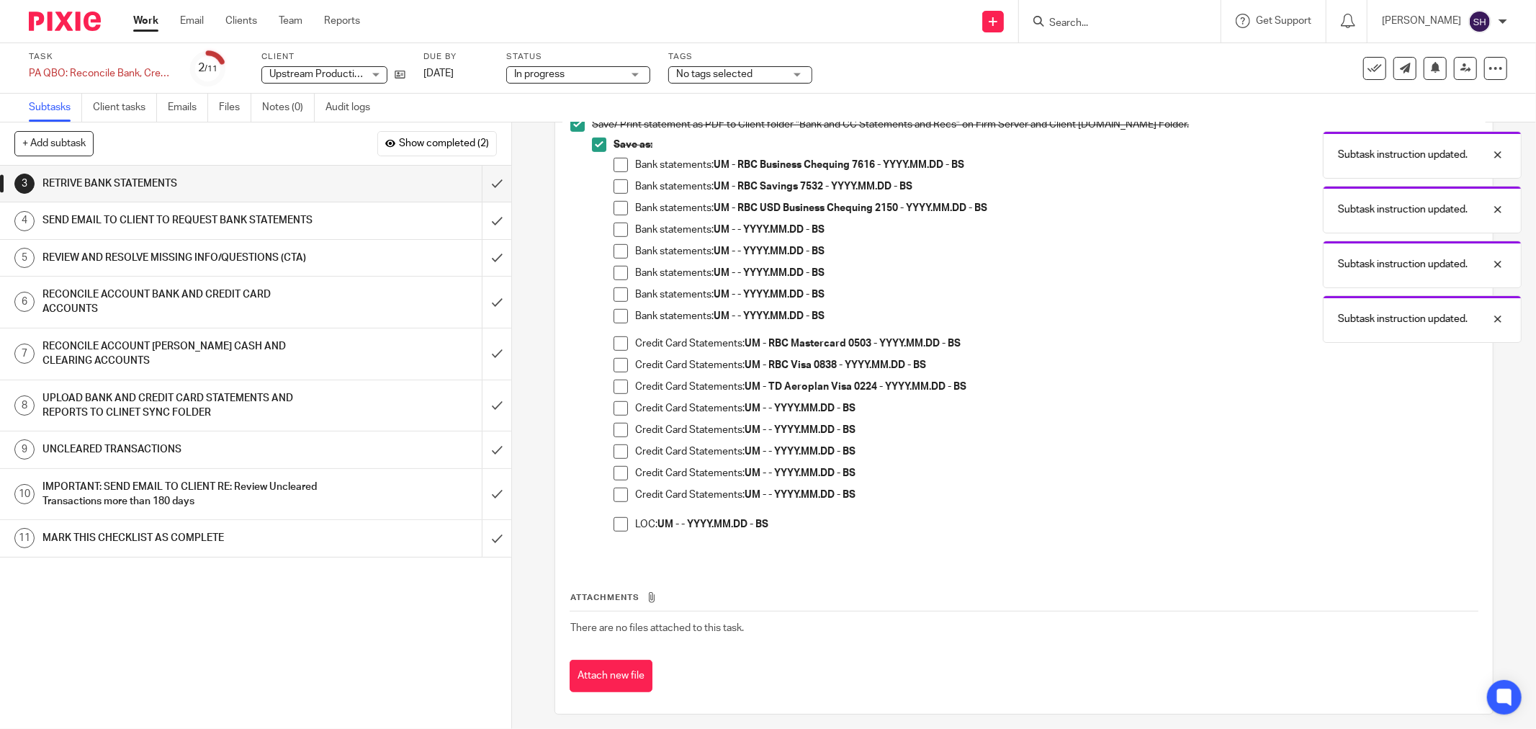
scroll to position [687, 0]
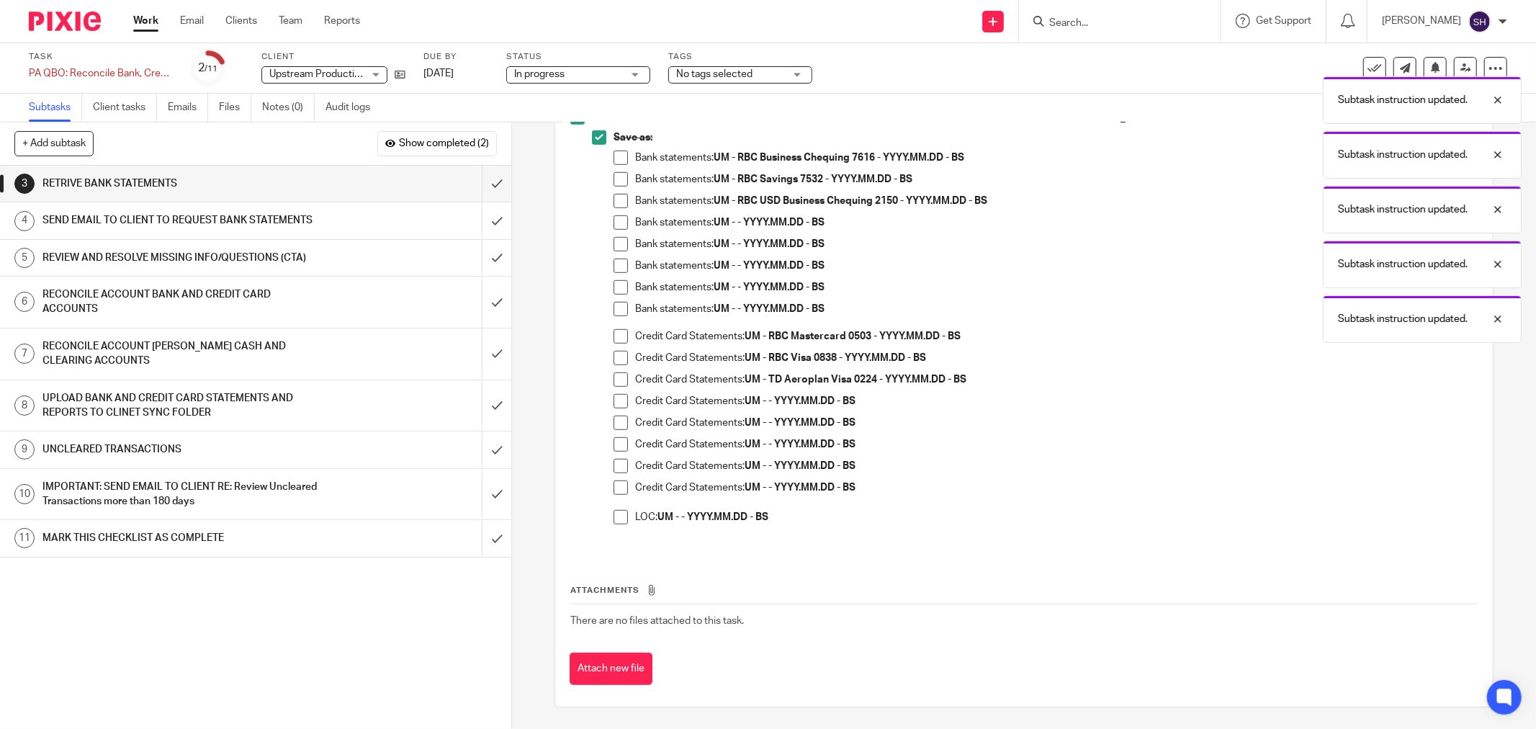
drag, startPoint x: 623, startPoint y: 219, endPoint x: 616, endPoint y: 226, distance: 10.2
click at [623, 220] on li "Bank statements: UM - - YYYY.MM.DD - BS" at bounding box center [1045, 226] width 864 height 22
click at [616, 226] on span at bounding box center [620, 222] width 14 height 14
click at [613, 247] on span at bounding box center [620, 244] width 14 height 14
drag, startPoint x: 617, startPoint y: 265, endPoint x: 617, endPoint y: 282, distance: 17.3
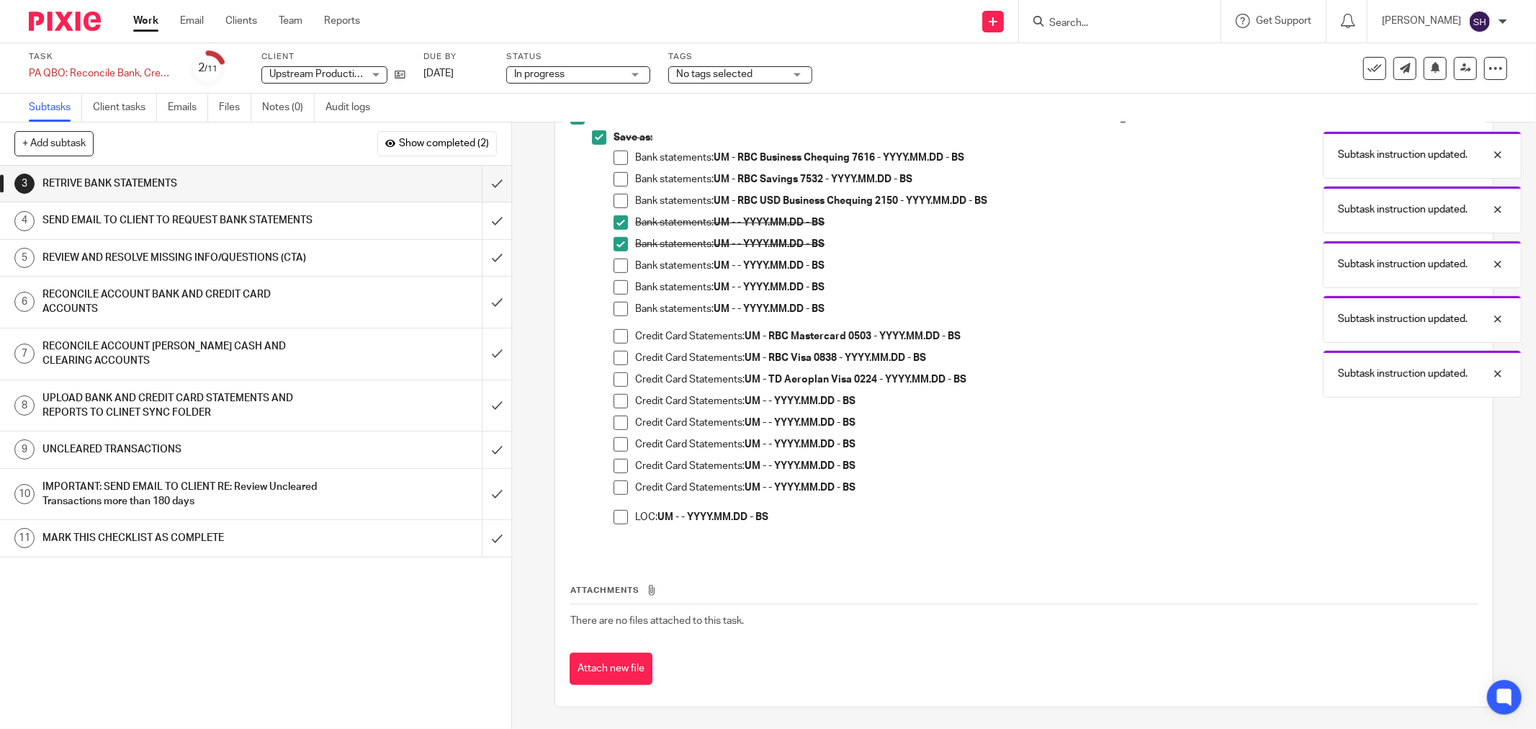
click at [617, 266] on span at bounding box center [620, 265] width 14 height 14
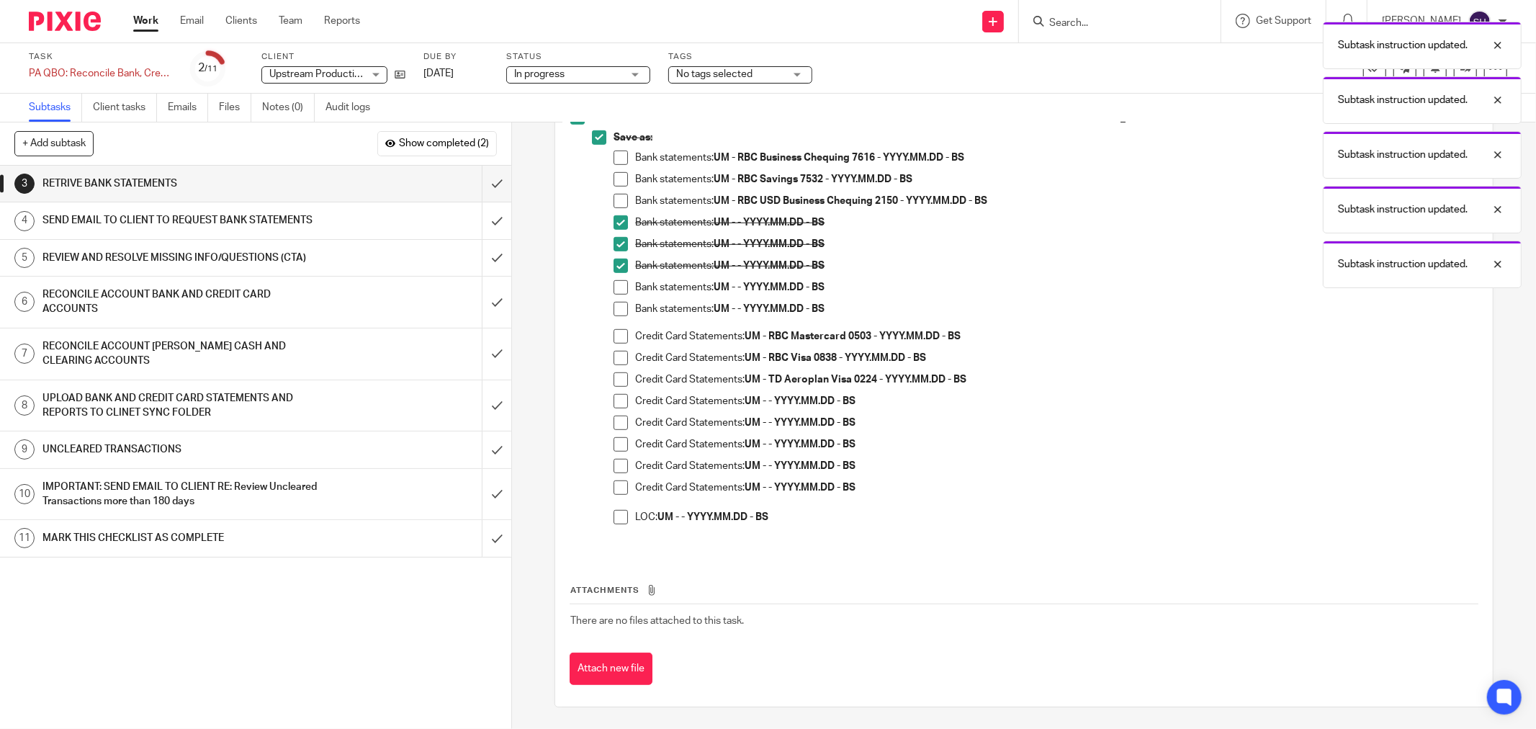
click at [616, 289] on span at bounding box center [620, 287] width 14 height 14
click at [616, 305] on span at bounding box center [620, 309] width 14 height 14
drag, startPoint x: 610, startPoint y: 404, endPoint x: 613, endPoint y: 421, distance: 17.7
click at [613, 405] on span at bounding box center [620, 401] width 14 height 14
click at [615, 425] on span at bounding box center [620, 422] width 14 height 14
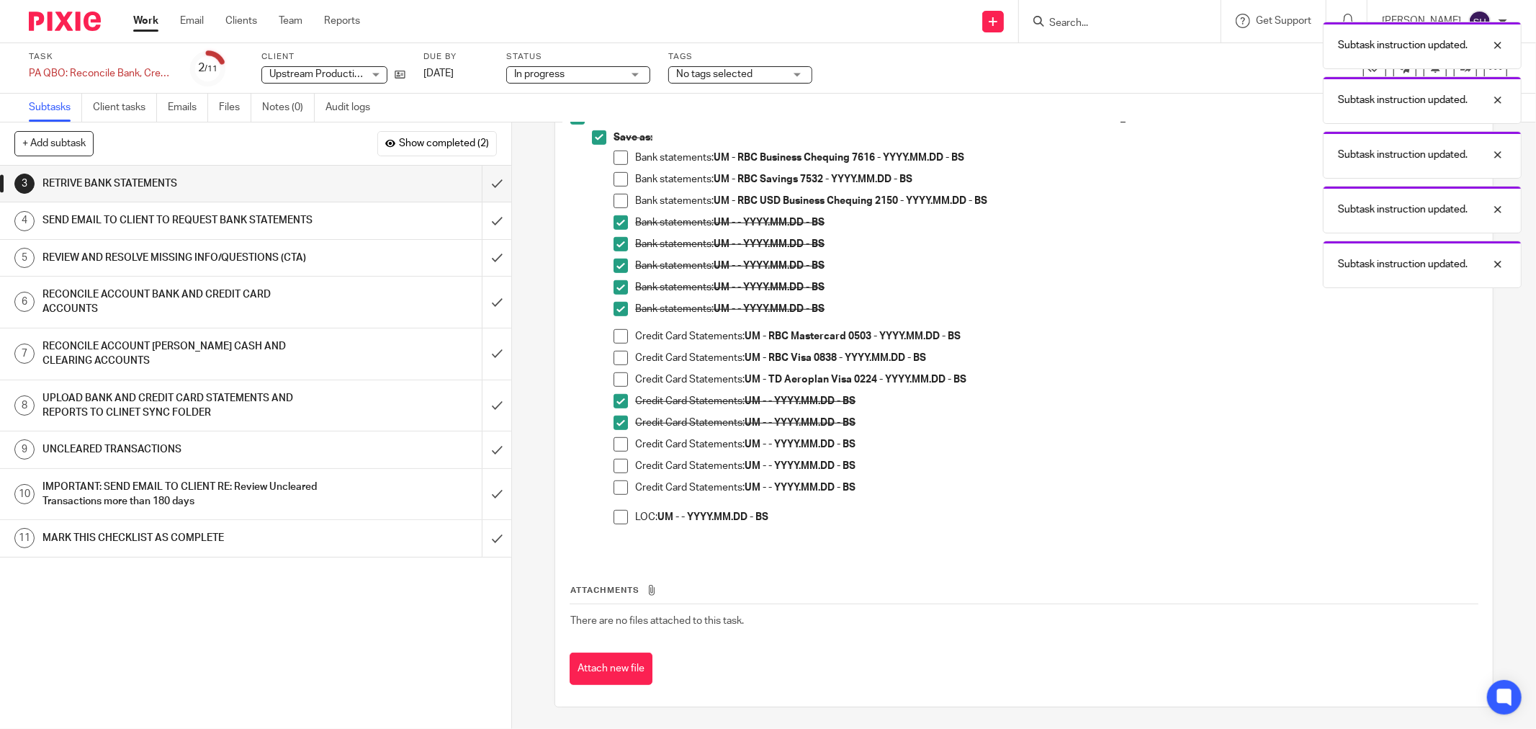
click at [620, 443] on span at bounding box center [620, 444] width 14 height 14
drag, startPoint x: 619, startPoint y: 459, endPoint x: 616, endPoint y: 472, distance: 12.6
click at [618, 461] on span at bounding box center [620, 466] width 14 height 14
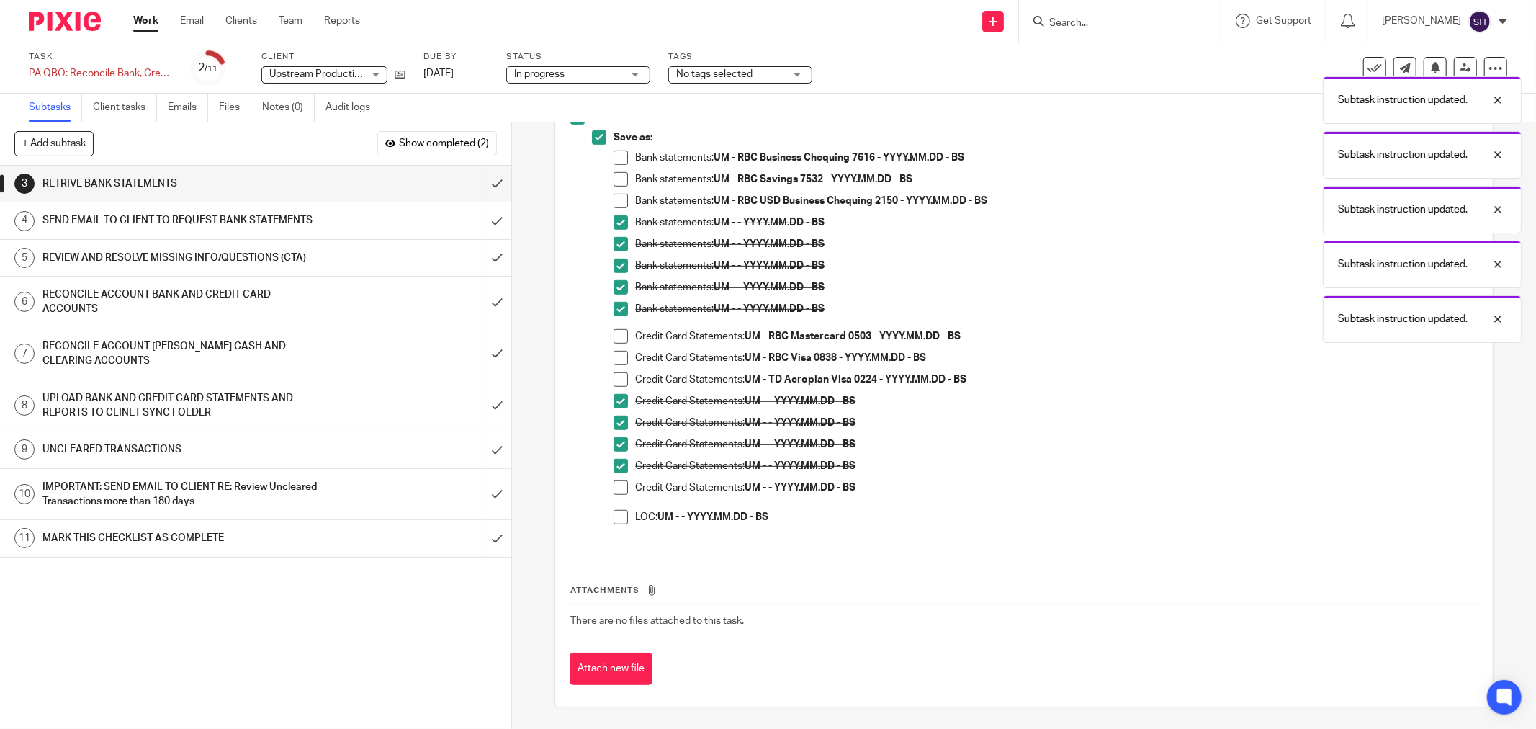
drag, startPoint x: 612, startPoint y: 484, endPoint x: 611, endPoint y: 501, distance: 17.3
click at [613, 486] on span at bounding box center [620, 487] width 14 height 14
click at [613, 515] on span at bounding box center [620, 517] width 14 height 14
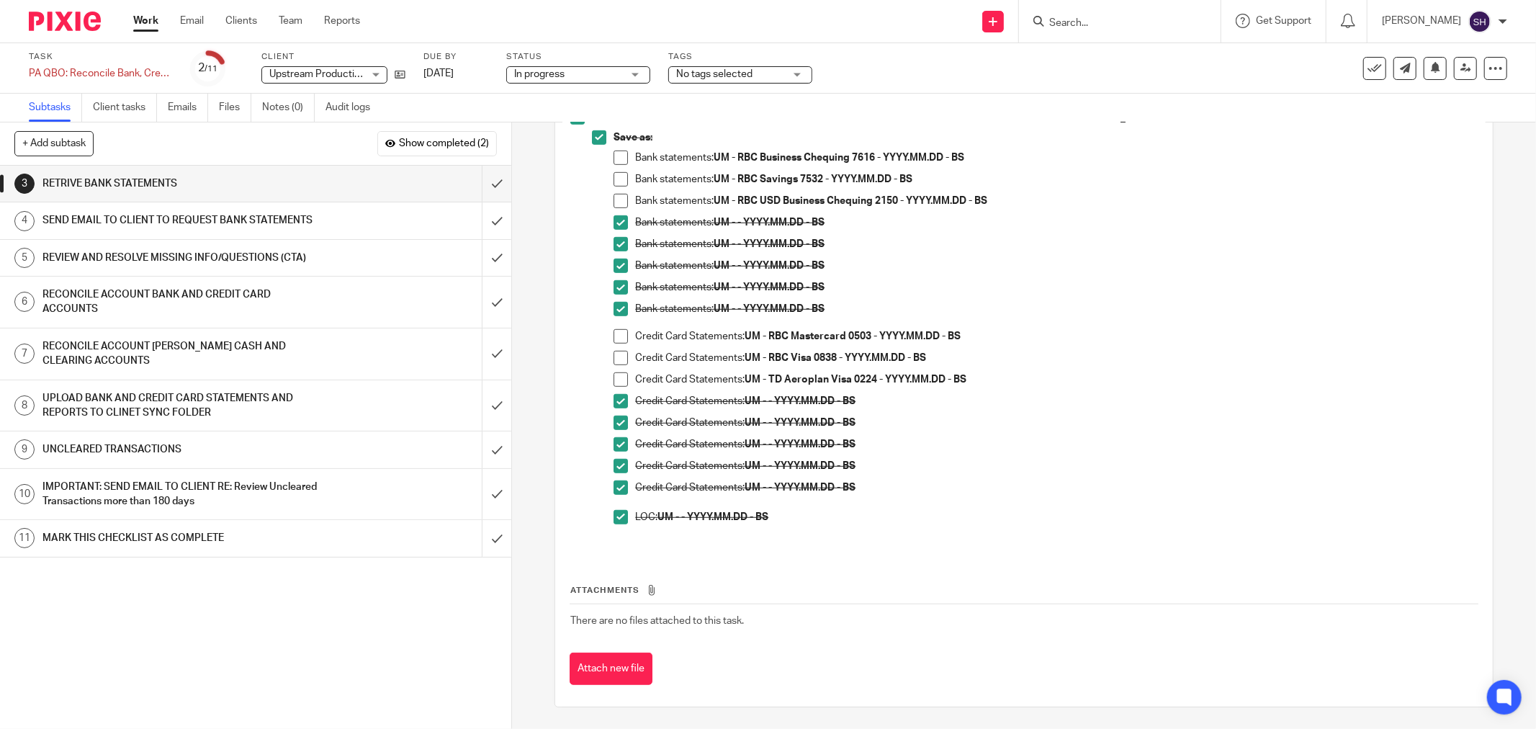
click at [613, 157] on span at bounding box center [620, 157] width 14 height 14
click at [614, 184] on span at bounding box center [620, 179] width 14 height 14
drag, startPoint x: 616, startPoint y: 197, endPoint x: 618, endPoint y: 207, distance: 10.3
click at [616, 197] on span at bounding box center [620, 201] width 14 height 14
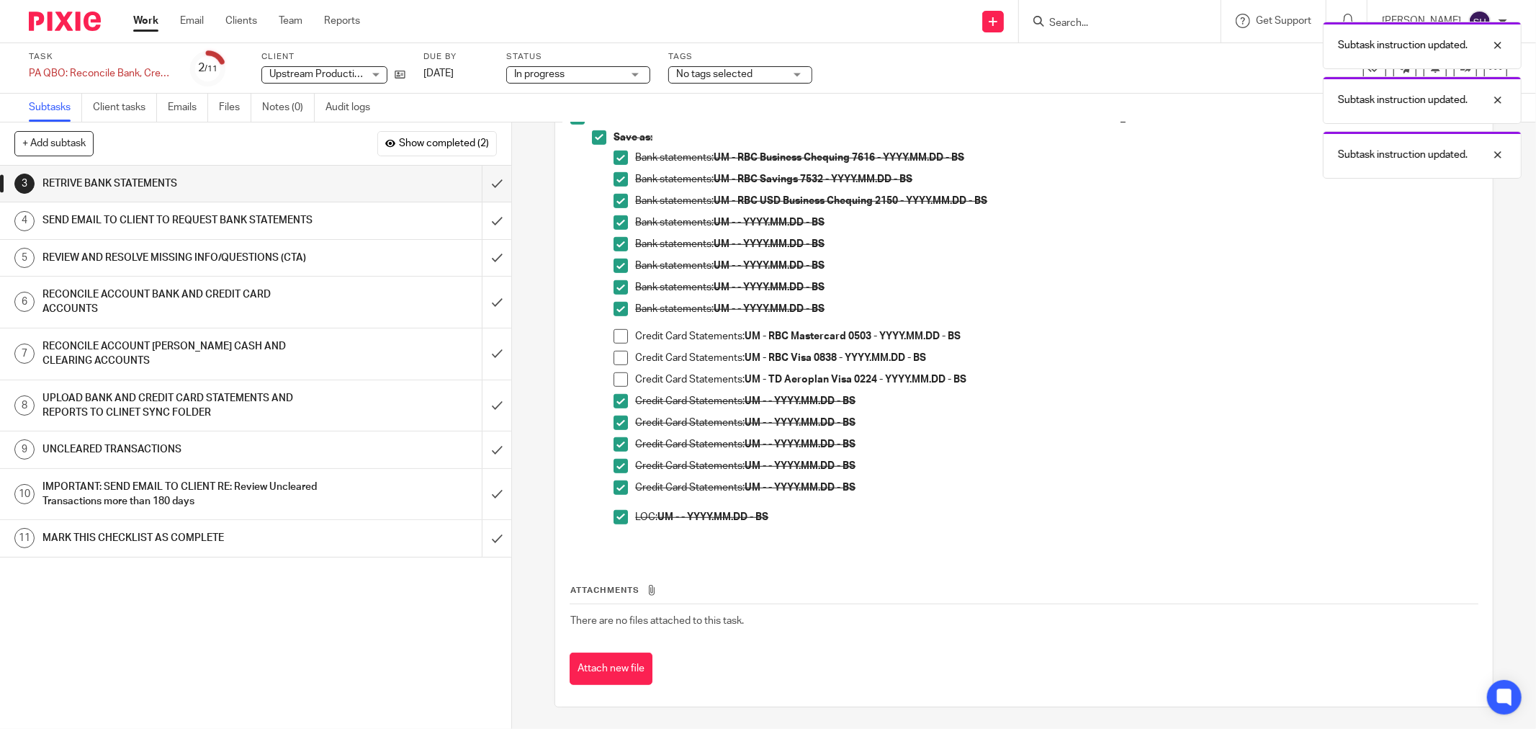
click at [613, 335] on span at bounding box center [620, 336] width 14 height 14
drag, startPoint x: 616, startPoint y: 351, endPoint x: 615, endPoint y: 375, distance: 23.8
click at [616, 354] on span at bounding box center [620, 358] width 14 height 14
drag, startPoint x: 615, startPoint y: 376, endPoint x: 571, endPoint y: 344, distance: 54.2
click at [615, 377] on span at bounding box center [620, 379] width 14 height 14
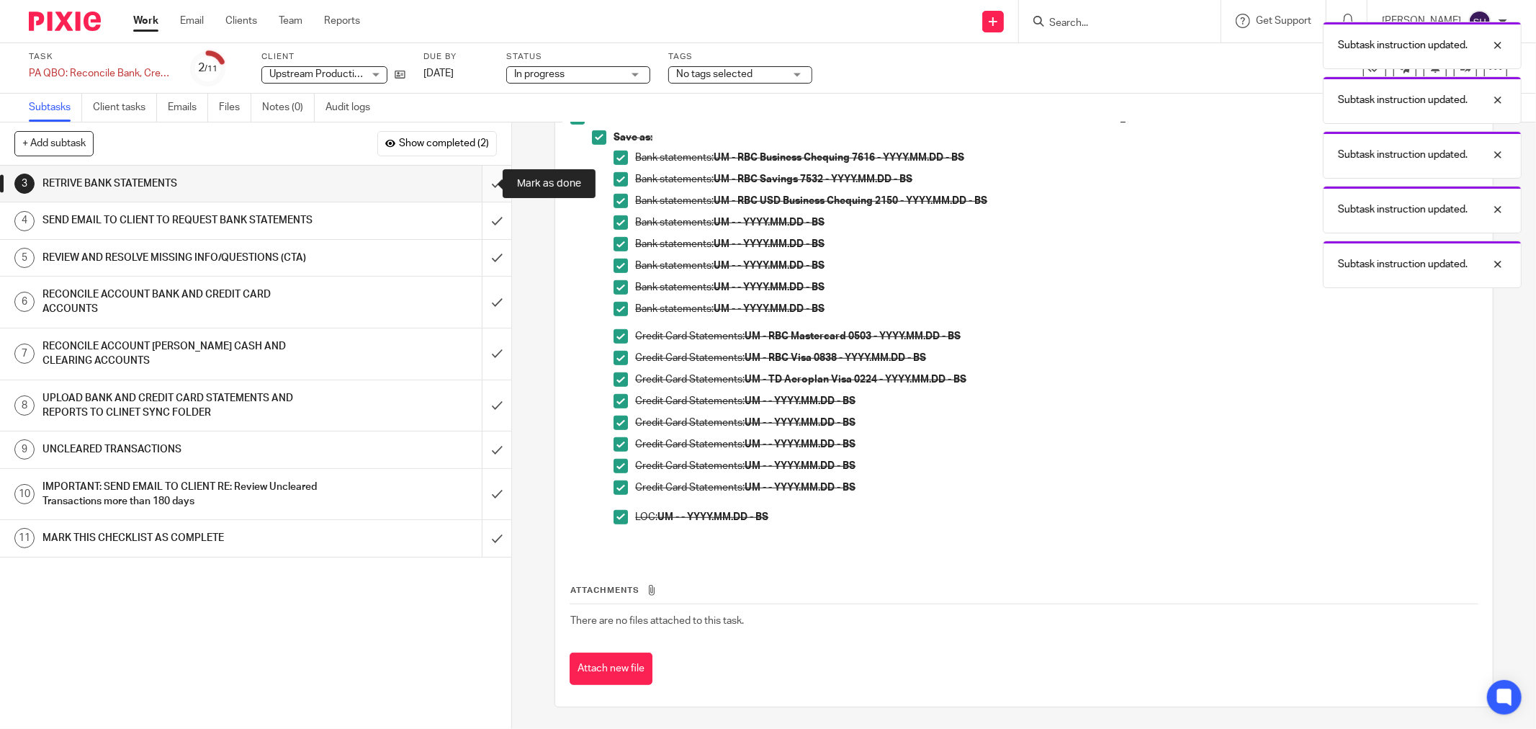
click at [485, 180] on input "submit" at bounding box center [255, 184] width 511 height 36
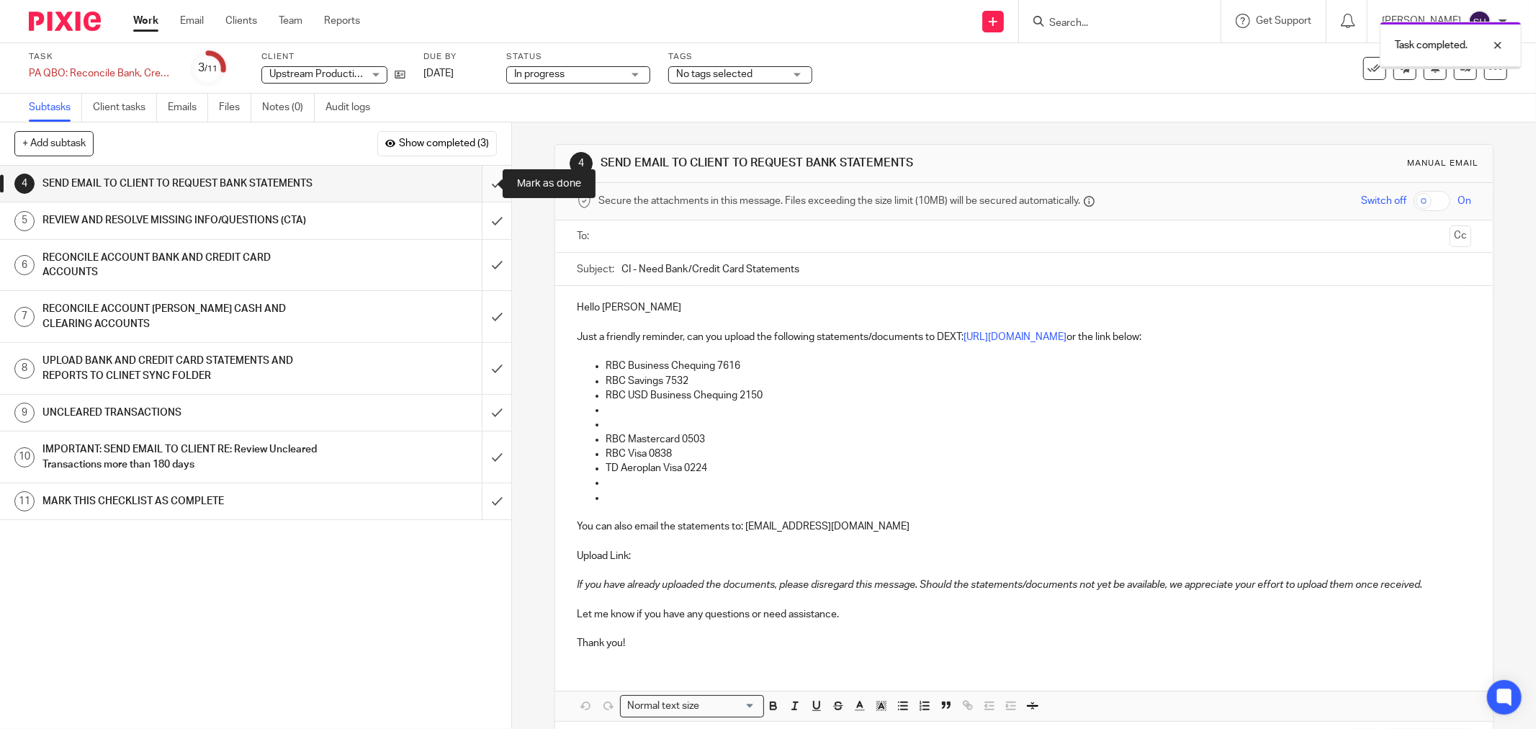
click at [485, 185] on input "submit" at bounding box center [255, 184] width 511 height 36
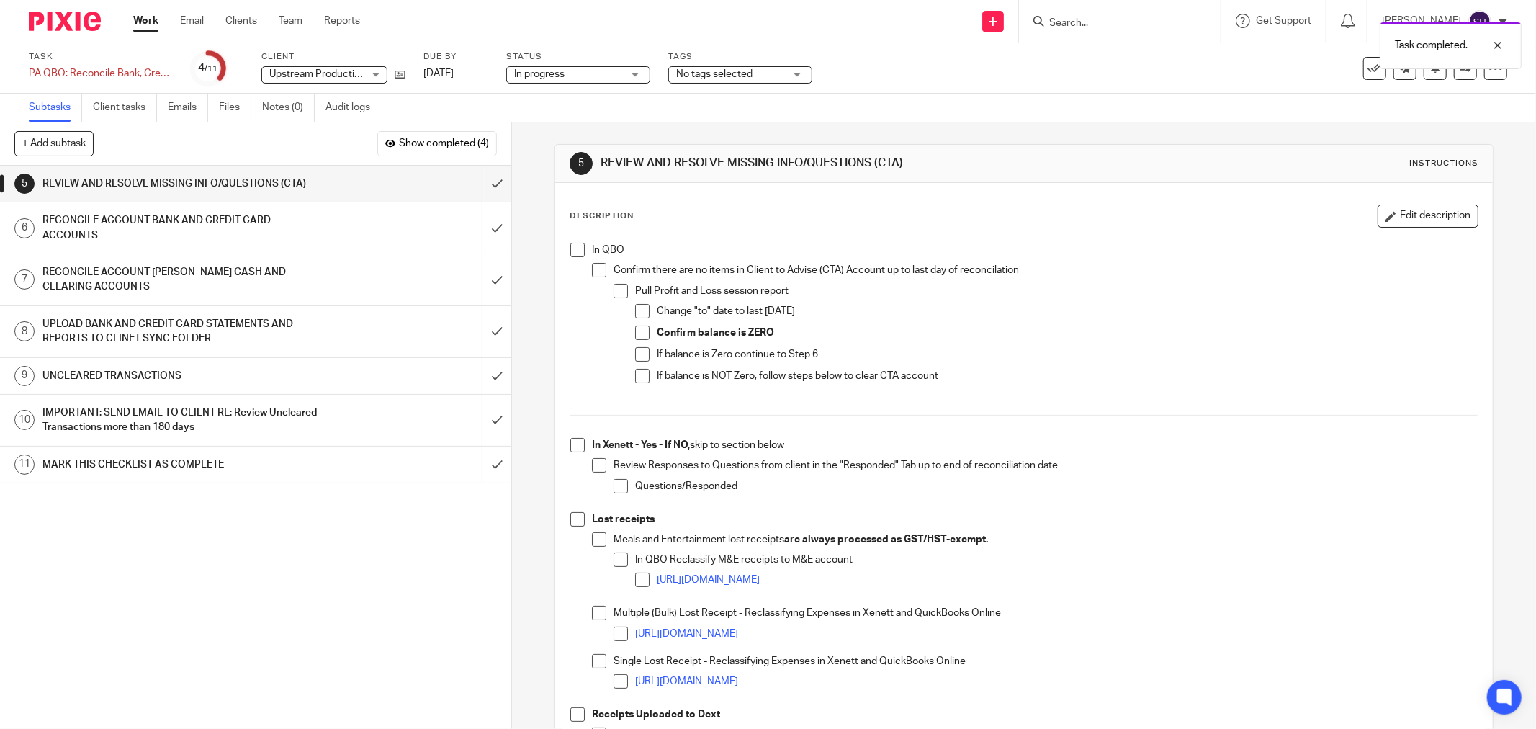
click at [414, 376] on div "UNCLEARED TRANSACTIONS" at bounding box center [254, 376] width 425 height 22
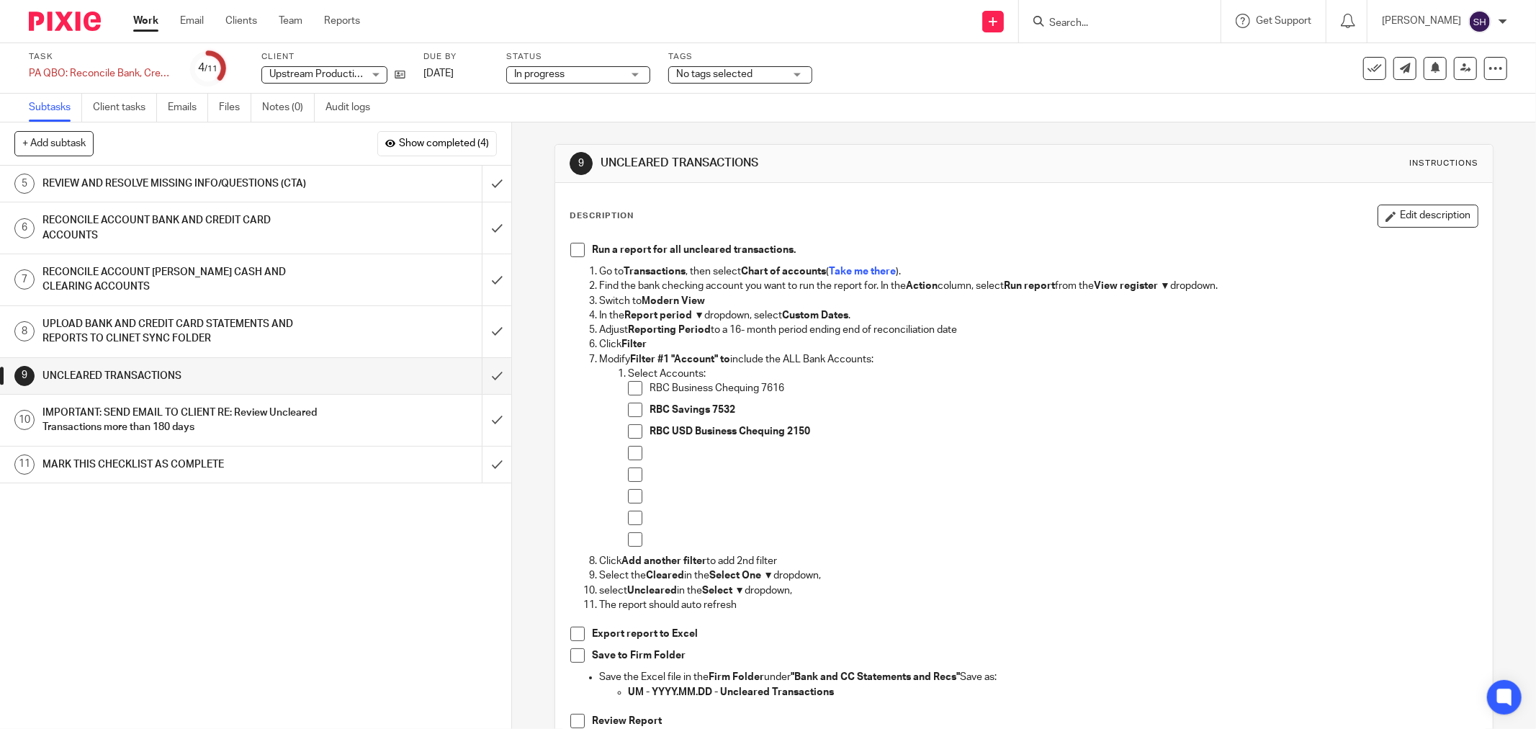
drag, startPoint x: 571, startPoint y: 248, endPoint x: 595, endPoint y: 320, distance: 75.4
click at [571, 249] on span at bounding box center [577, 250] width 14 height 14
click at [634, 389] on span at bounding box center [635, 388] width 14 height 14
click at [631, 411] on span at bounding box center [635, 409] width 14 height 14
click at [629, 432] on span at bounding box center [635, 431] width 14 height 14
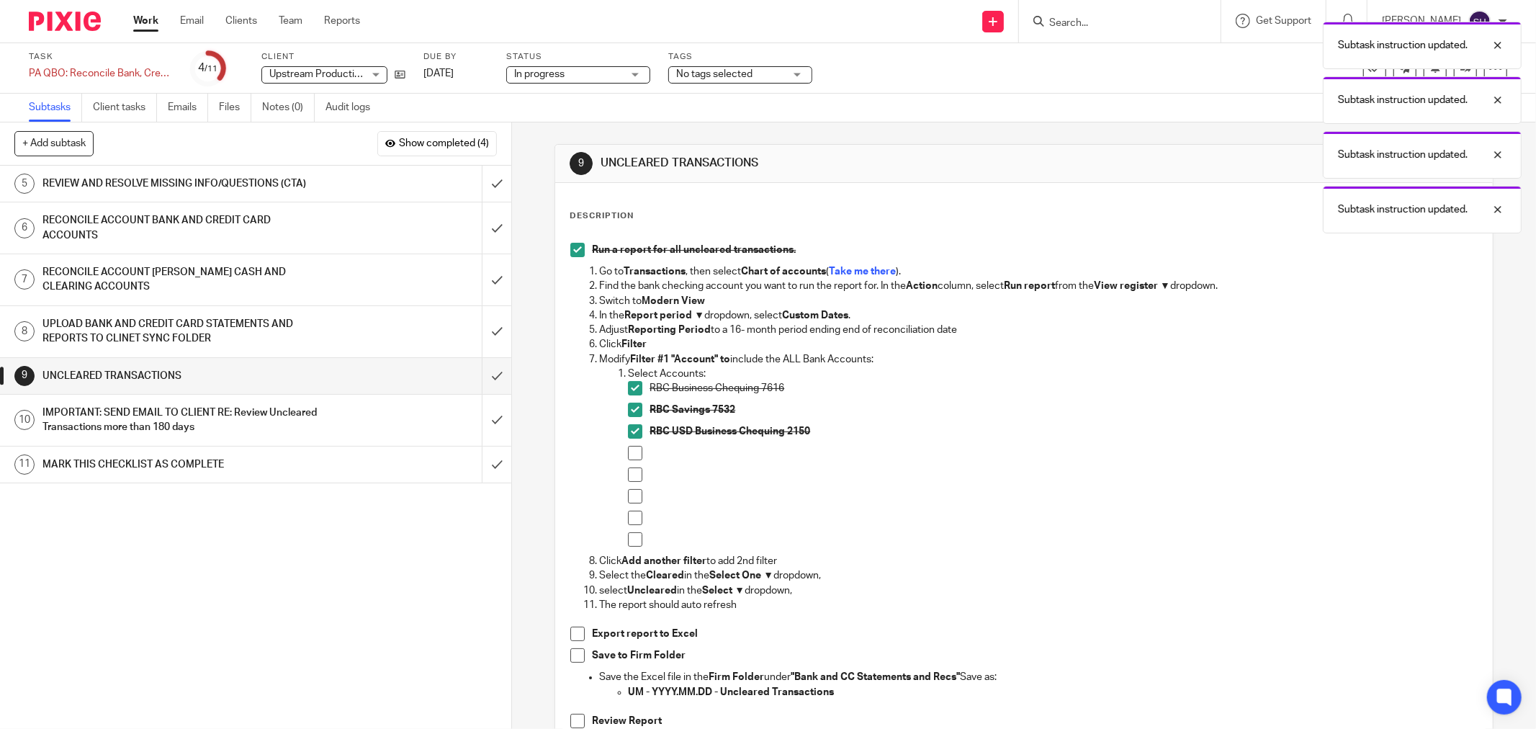
drag, startPoint x: 629, startPoint y: 451, endPoint x: 630, endPoint y: 472, distance: 20.2
click at [629, 452] on span at bounding box center [635, 453] width 14 height 14
drag, startPoint x: 630, startPoint y: 472, endPoint x: 631, endPoint y: 482, distance: 10.8
click at [630, 472] on span at bounding box center [635, 474] width 14 height 14
click at [631, 487] on li at bounding box center [1053, 478] width 850 height 22
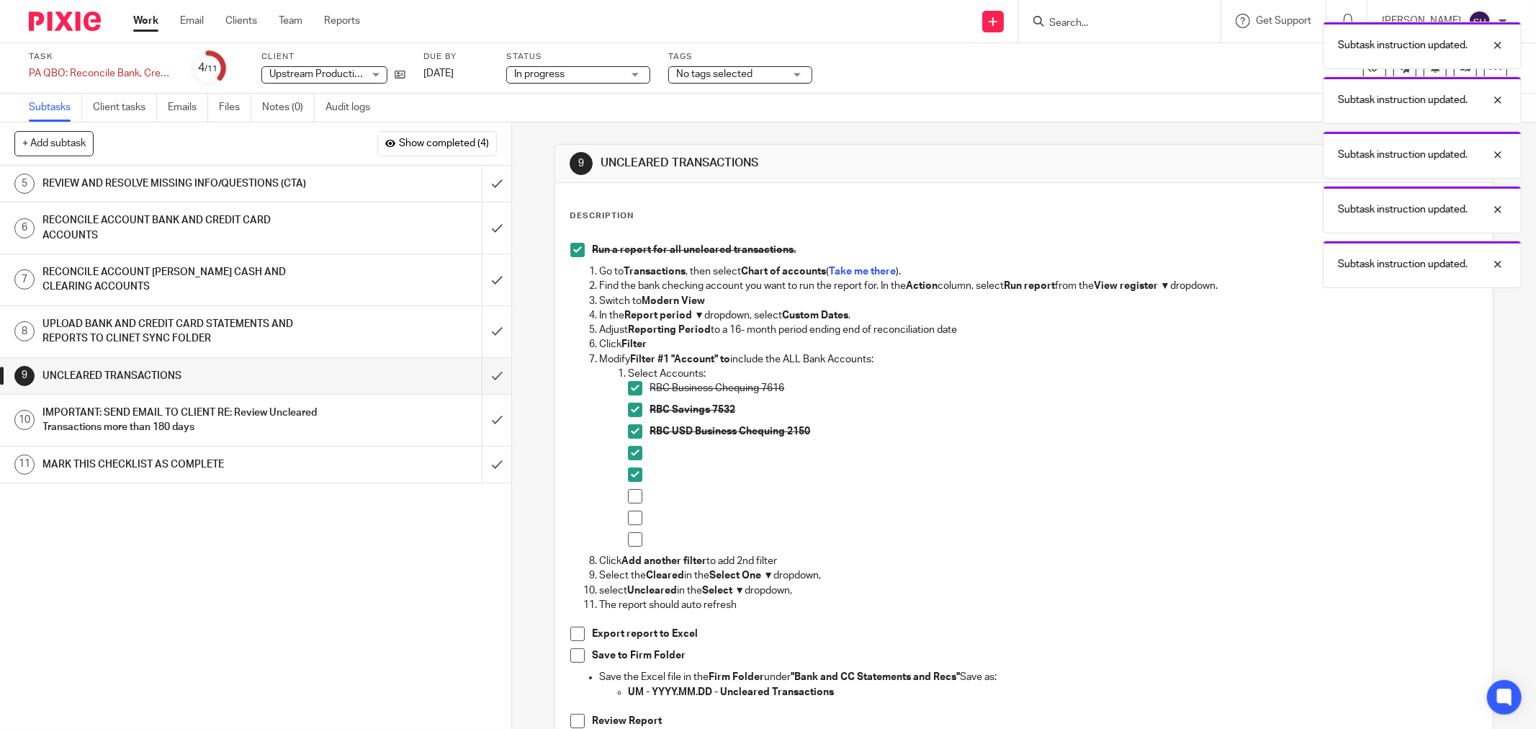
click at [630, 495] on span at bounding box center [635, 496] width 14 height 14
click at [628, 516] on span at bounding box center [635, 517] width 14 height 14
click at [628, 535] on span at bounding box center [635, 539] width 14 height 14
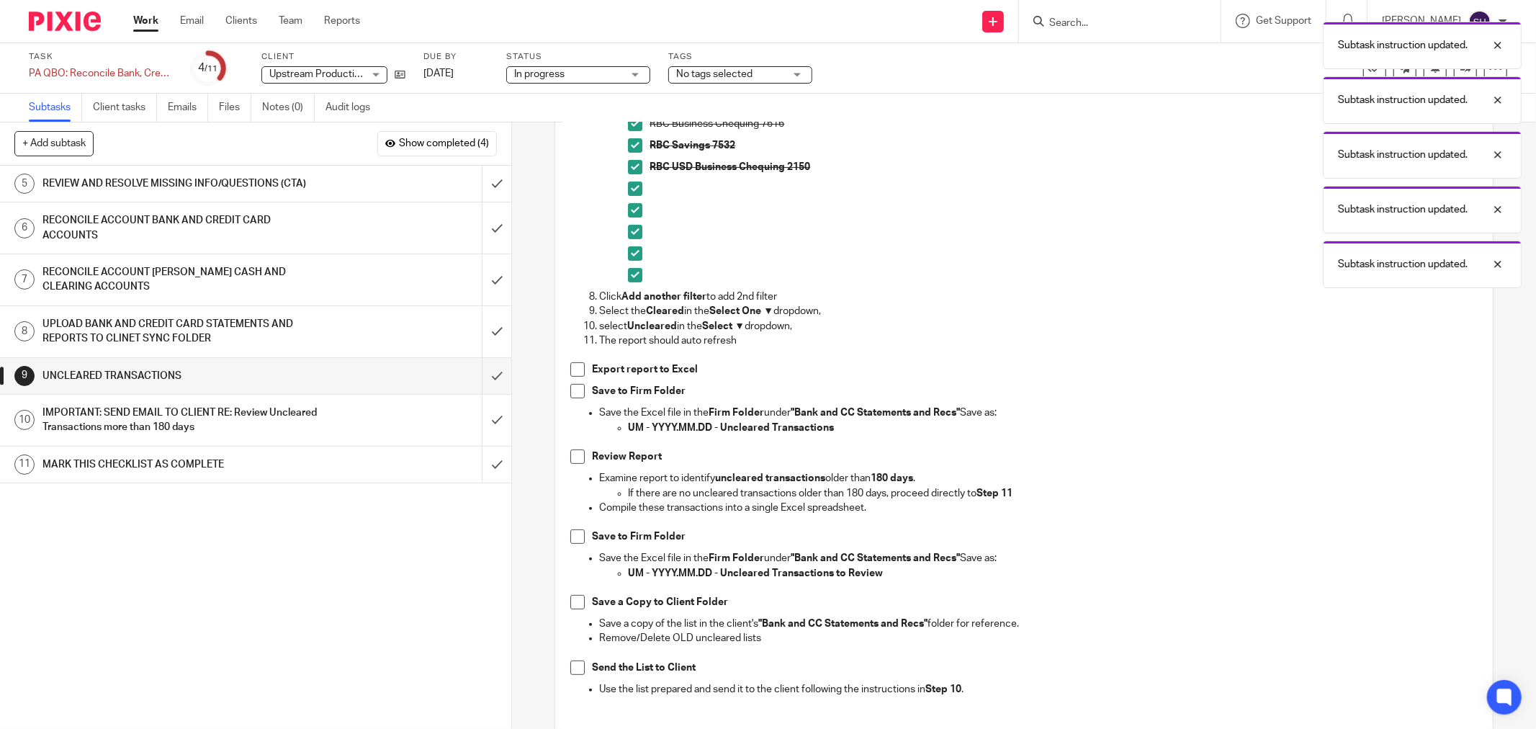
scroll to position [320, 0]
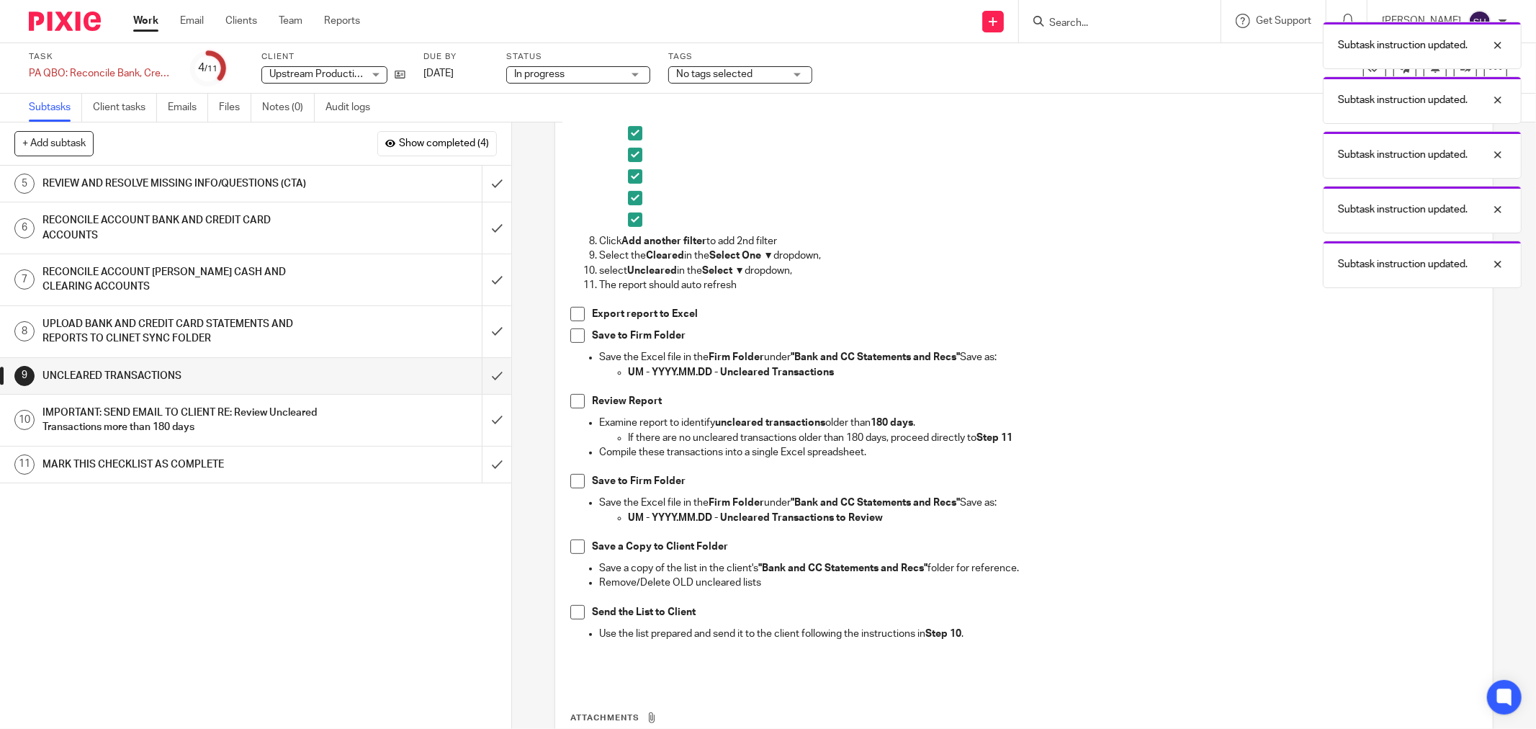
click at [574, 314] on span at bounding box center [577, 314] width 14 height 14
click at [570, 336] on span at bounding box center [577, 335] width 14 height 14
click at [570, 398] on span at bounding box center [577, 401] width 14 height 14
click at [575, 479] on span at bounding box center [577, 481] width 14 height 14
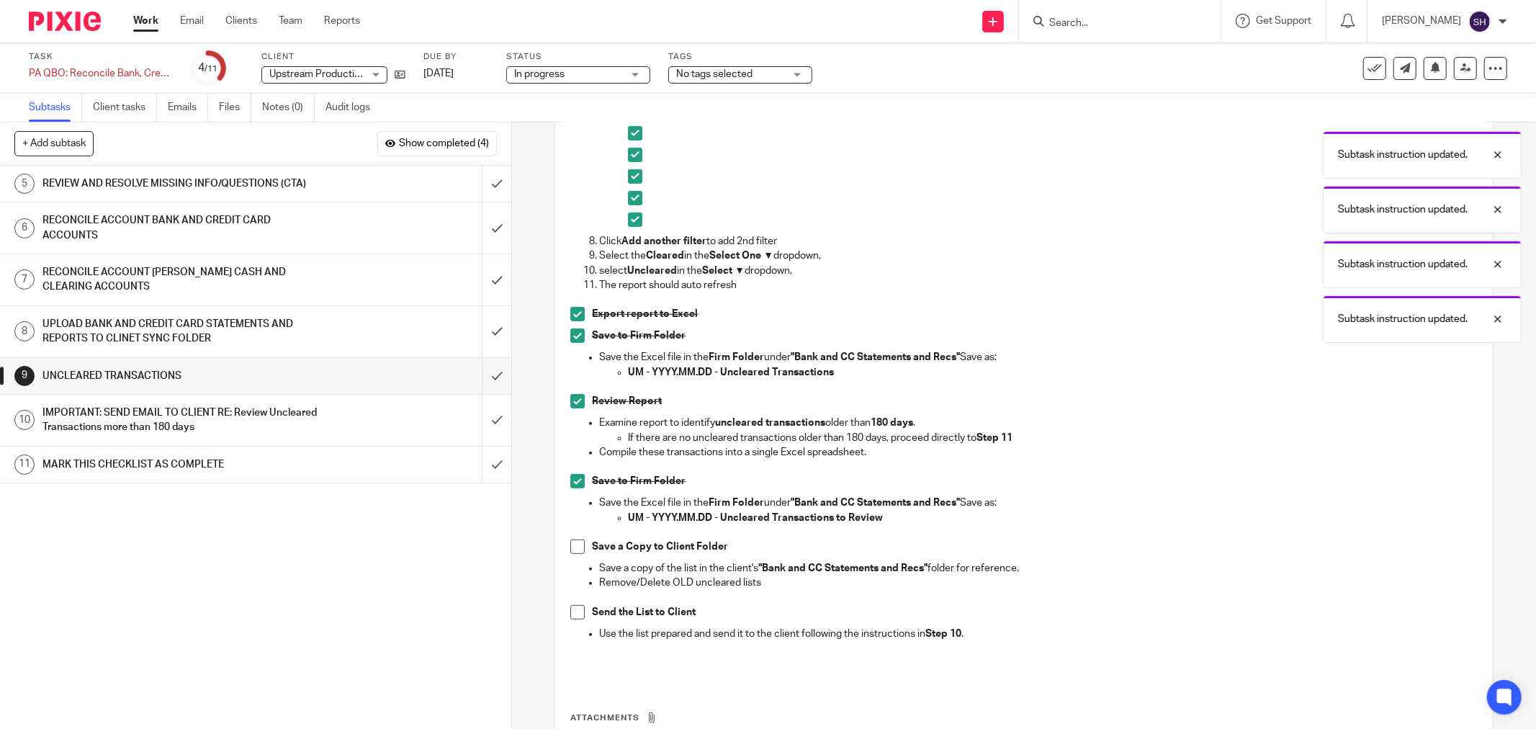
click at [570, 547] on span at bounding box center [577, 546] width 14 height 14
click at [570, 618] on span at bounding box center [577, 612] width 14 height 14
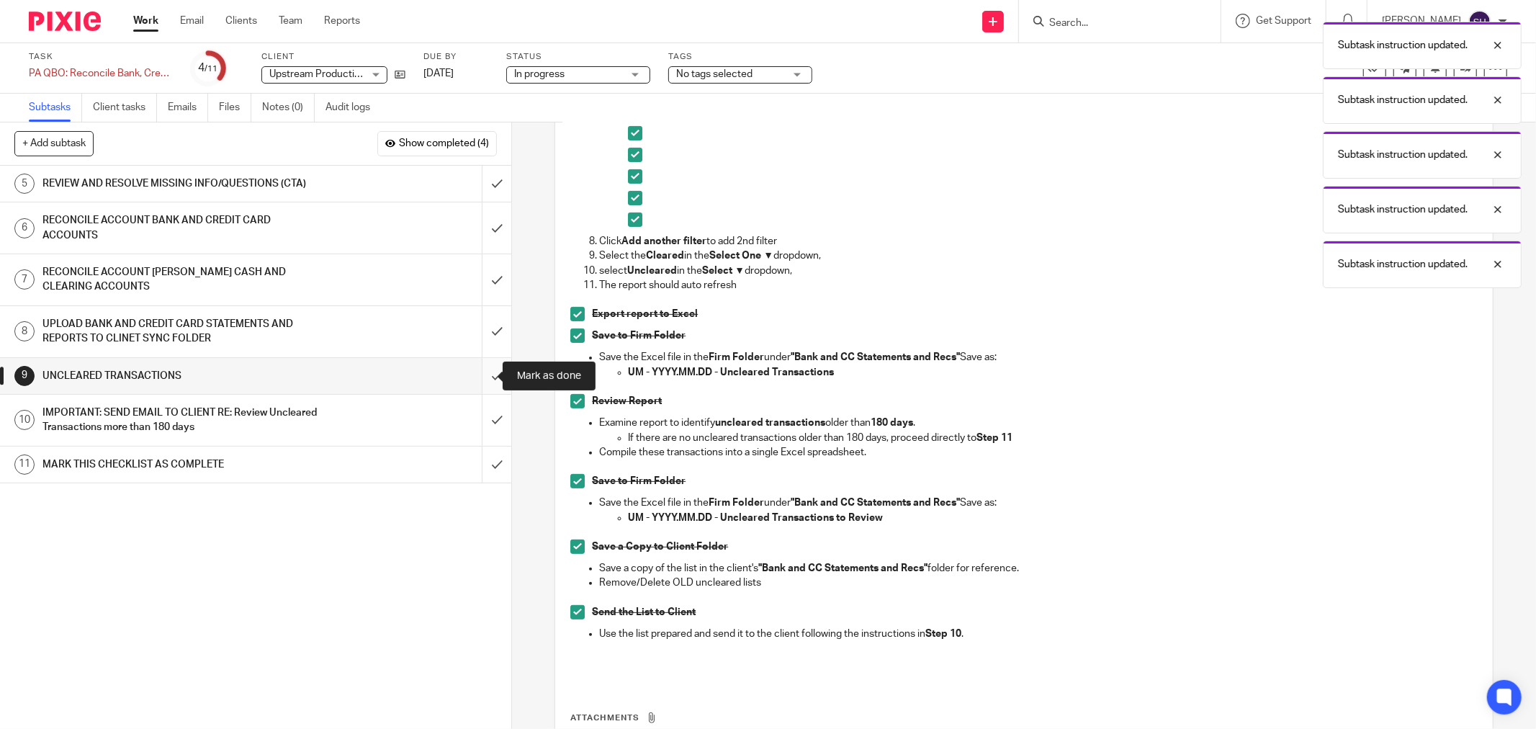
click at [478, 374] on input "submit" at bounding box center [255, 376] width 511 height 36
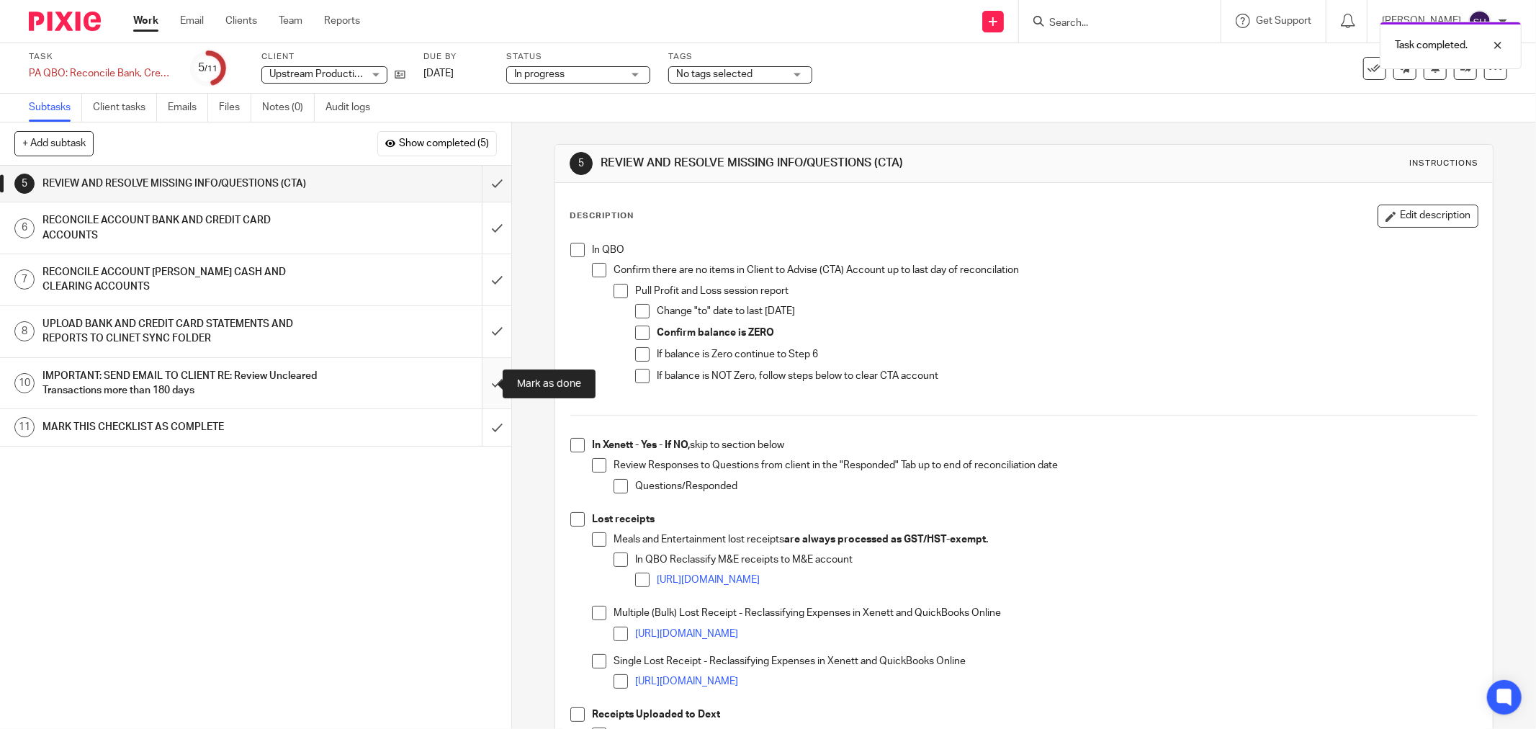
click at [477, 377] on input "submit" at bounding box center [255, 383] width 511 height 51
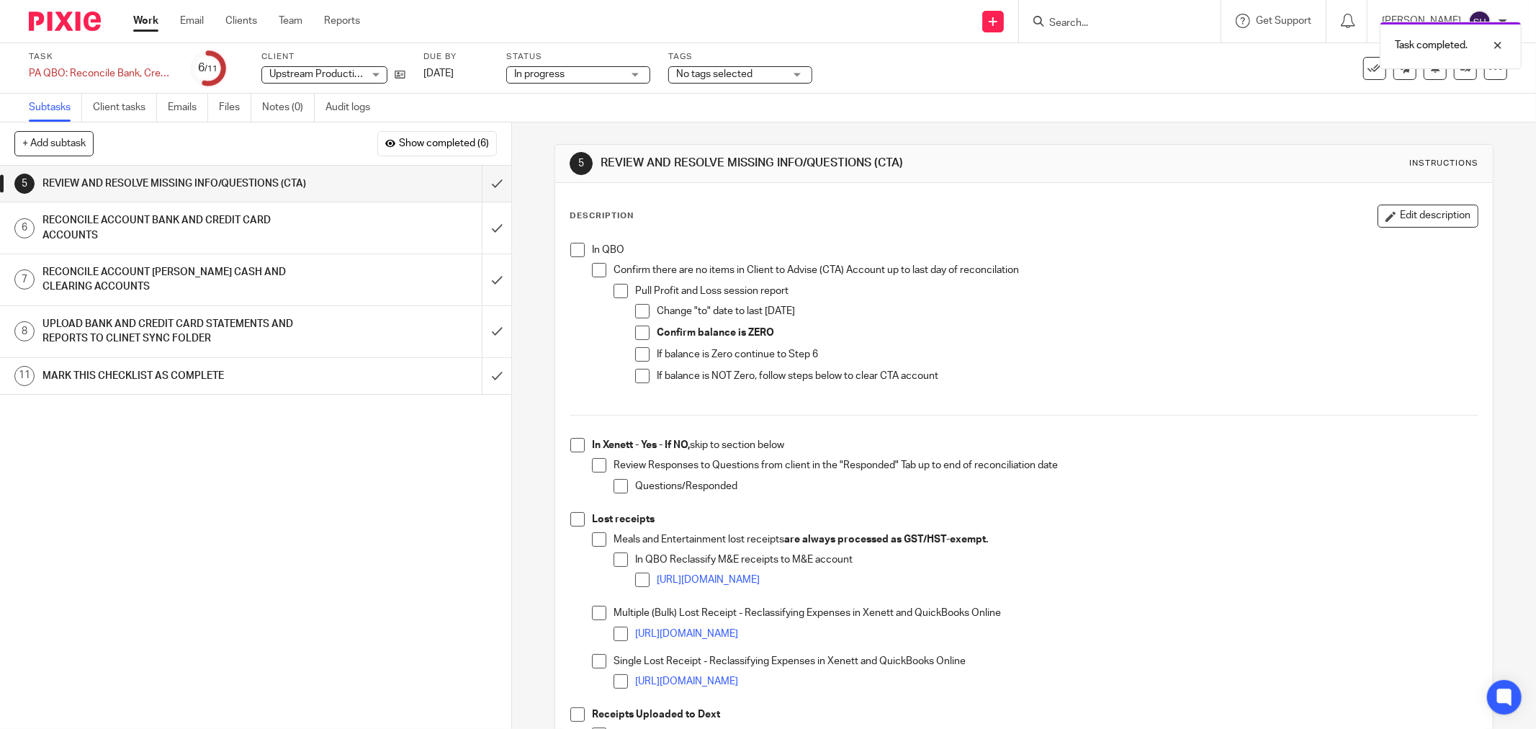
click at [574, 246] on span at bounding box center [577, 250] width 14 height 14
click at [592, 274] on span at bounding box center [599, 270] width 14 height 14
click at [618, 292] on span at bounding box center [620, 291] width 14 height 14
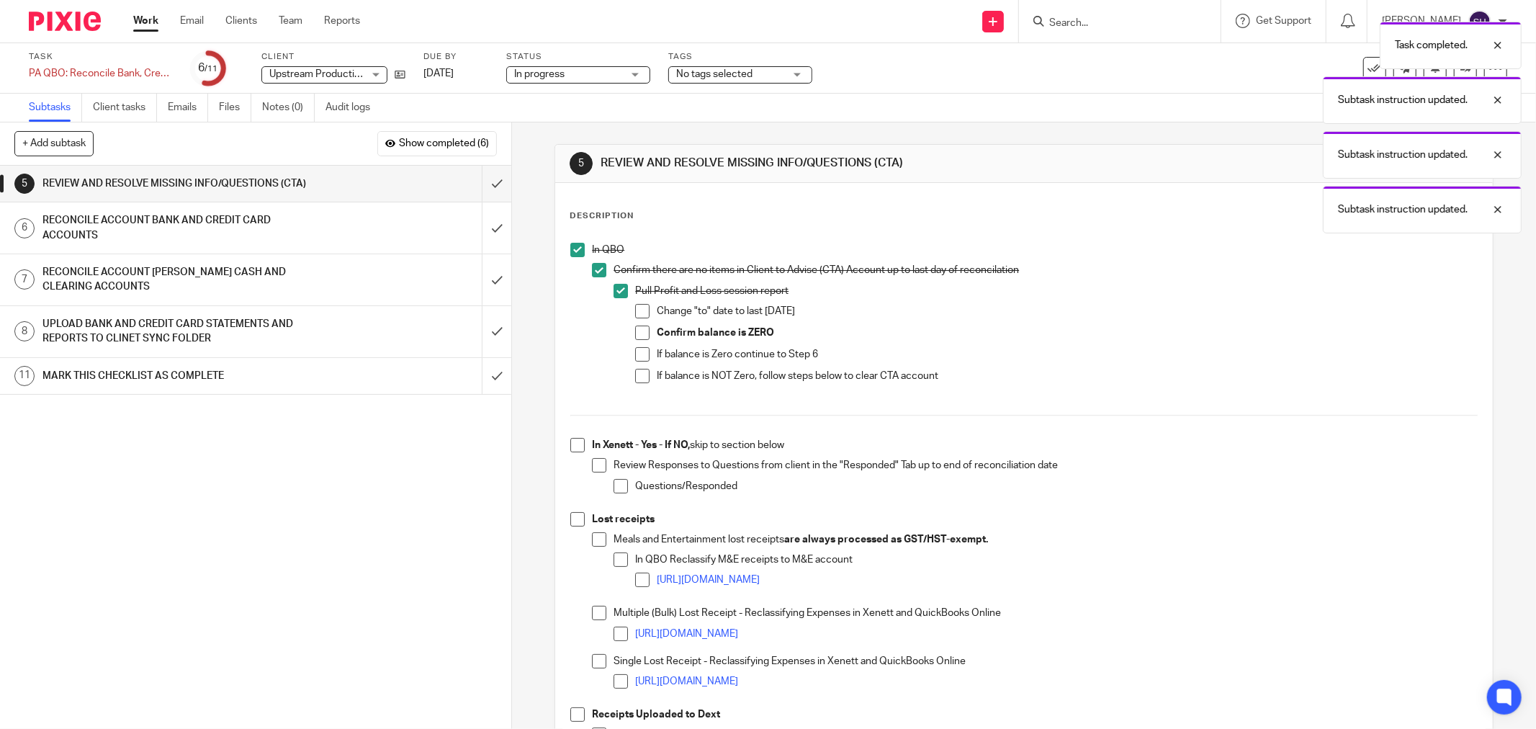
click at [637, 306] on span at bounding box center [642, 311] width 14 height 14
click at [638, 333] on span at bounding box center [642, 332] width 14 height 14
click at [635, 356] on span at bounding box center [642, 354] width 14 height 14
click at [639, 382] on span at bounding box center [642, 376] width 14 height 14
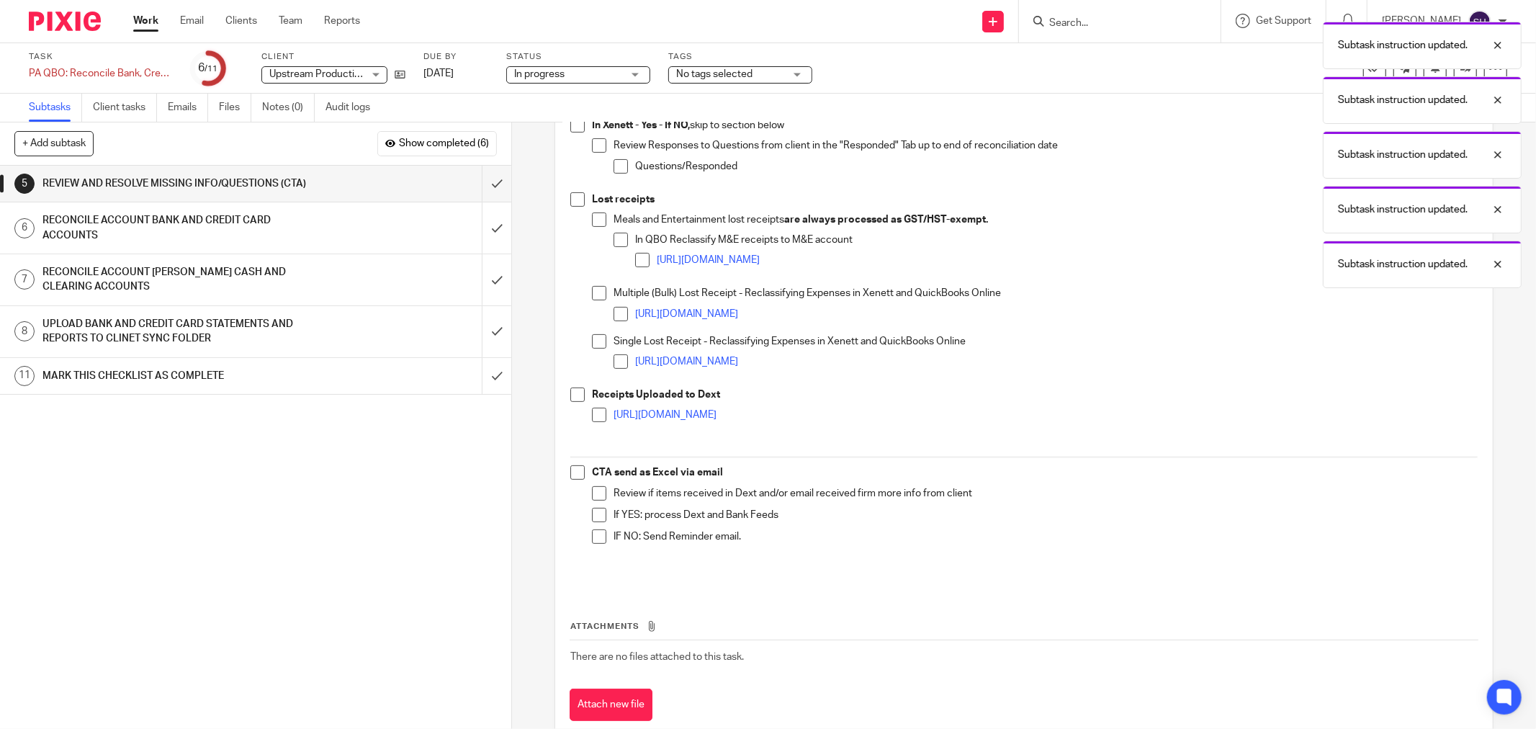
click at [572, 134] on li "In Xenett - Yes - If NO, skip to section below Review Responses to Questions fr…" at bounding box center [1023, 155] width 907 height 74
click at [577, 125] on span at bounding box center [577, 125] width 14 height 14
click at [592, 141] on span at bounding box center [599, 145] width 14 height 14
click at [613, 168] on span at bounding box center [620, 166] width 14 height 14
click at [570, 199] on span at bounding box center [577, 199] width 14 height 14
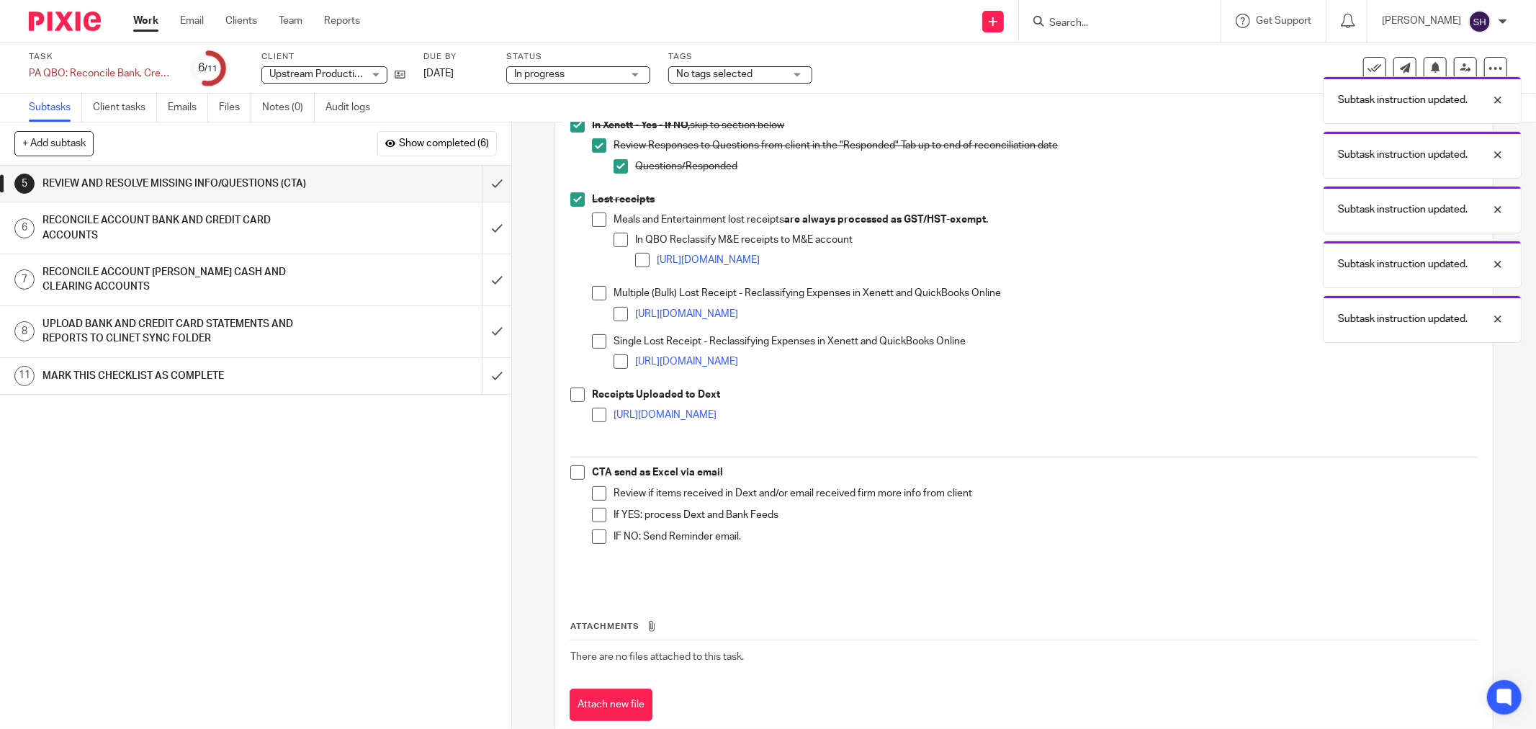
click at [586, 218] on li "Lost receipts Meals and Entertainment lost receipts are always processed as GST…" at bounding box center [1023, 289] width 907 height 195
click at [596, 220] on span at bounding box center [599, 219] width 14 height 14
click at [613, 242] on span at bounding box center [620, 240] width 14 height 14
click at [636, 263] on span at bounding box center [642, 260] width 14 height 14
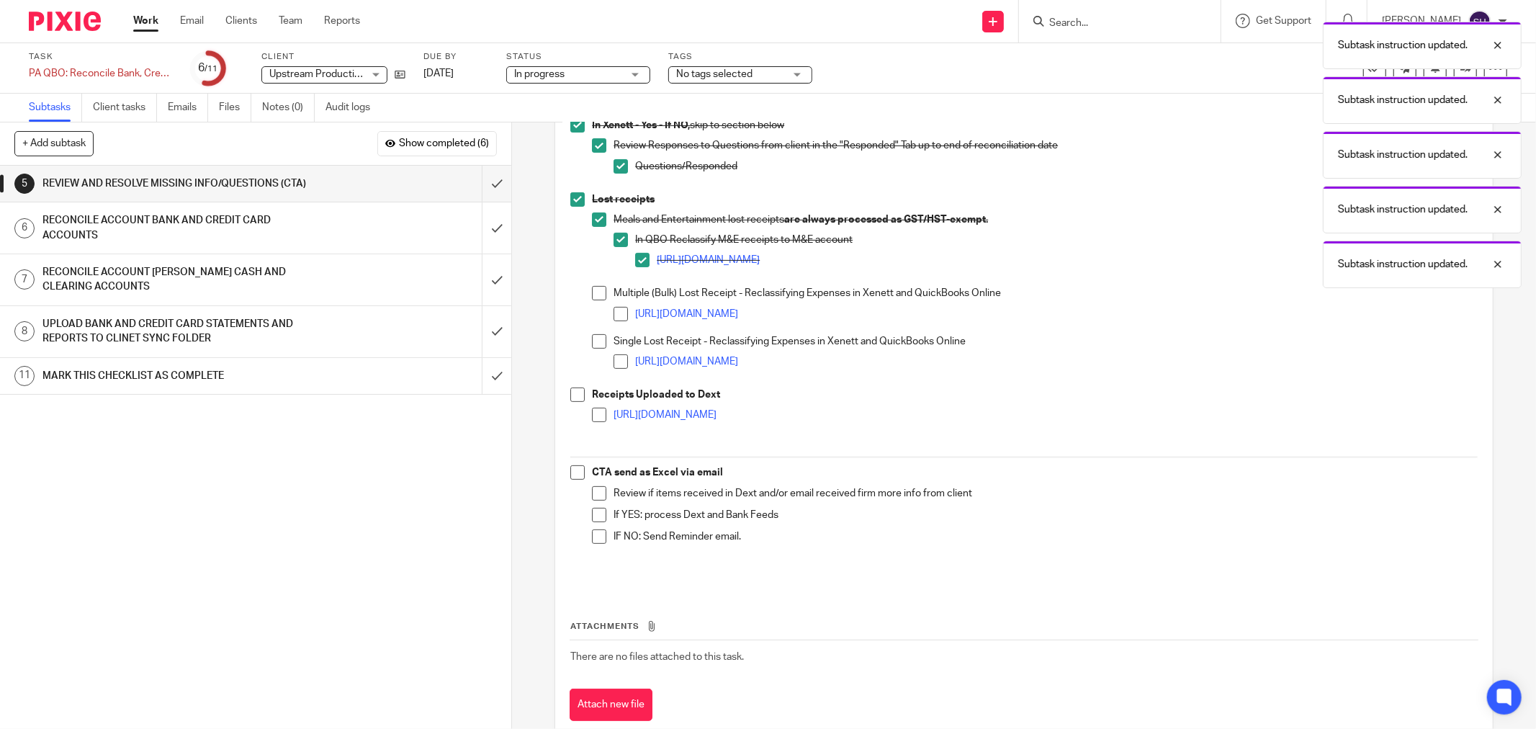
click at [595, 294] on span at bounding box center [599, 293] width 14 height 14
click at [620, 313] on span at bounding box center [620, 314] width 14 height 14
click at [593, 340] on span at bounding box center [599, 341] width 14 height 14
click at [605, 364] on li "Single Lost Receipt - Reclassifying Expenses in Xenett and QuickBooks Online [U…" at bounding box center [1035, 358] width 886 height 48
click at [613, 362] on span at bounding box center [620, 361] width 14 height 14
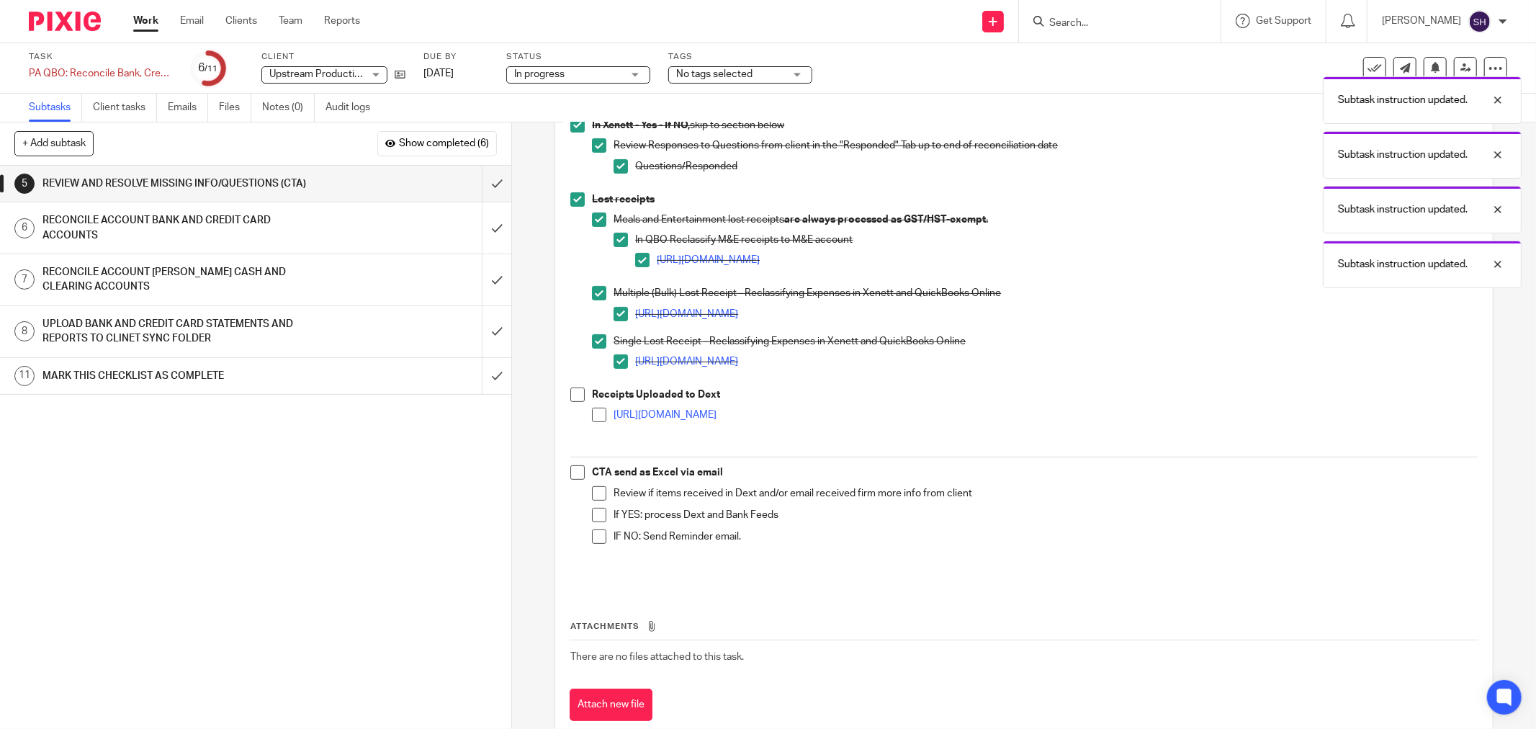
click at [576, 397] on span at bounding box center [577, 394] width 14 height 14
click at [599, 420] on span at bounding box center [599, 415] width 14 height 14
drag, startPoint x: 577, startPoint y: 473, endPoint x: 600, endPoint y: 490, distance: 28.4
click at [577, 474] on span at bounding box center [577, 472] width 14 height 14
click at [602, 492] on li "Review if items received in Dext and/or email received firm more info from clie…" at bounding box center [1035, 497] width 886 height 22
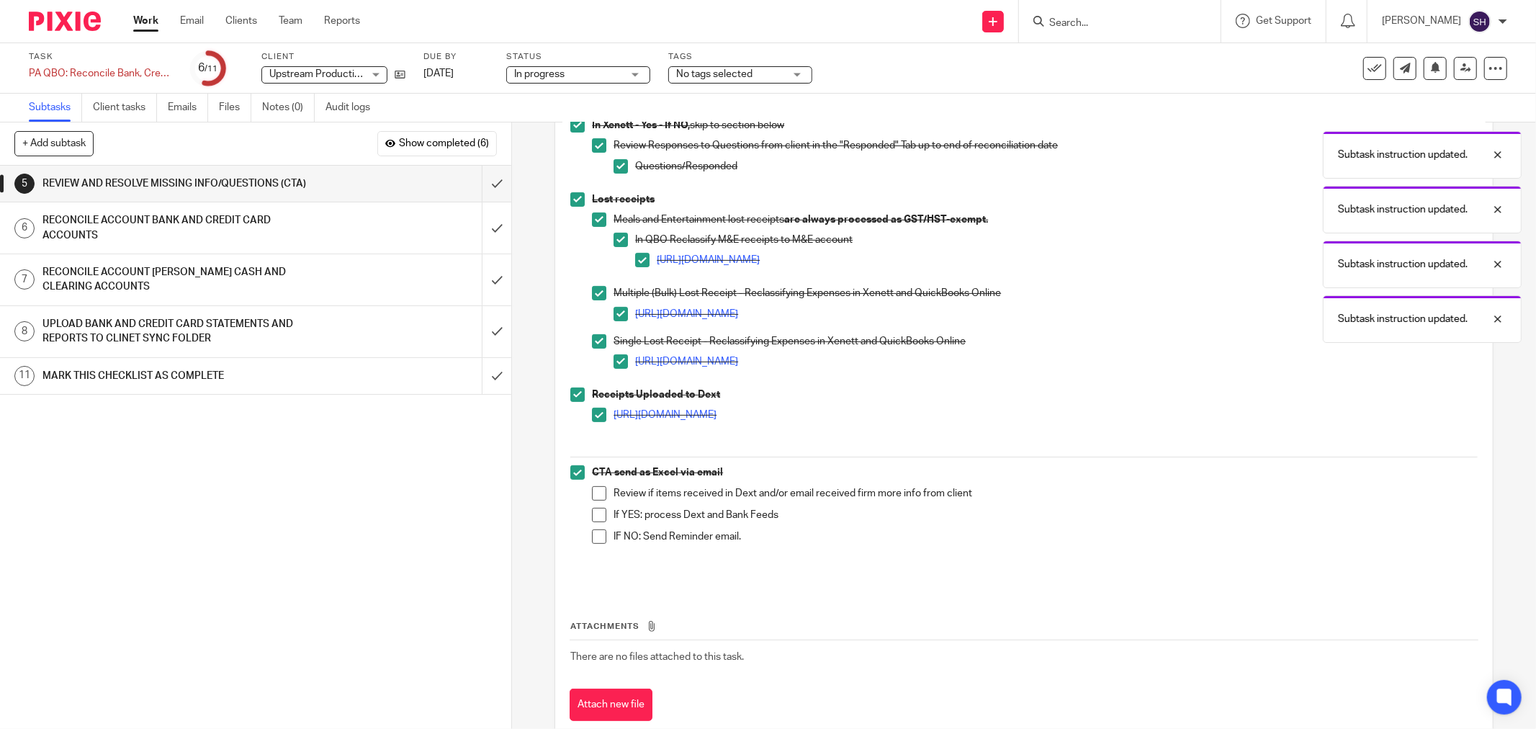
click at [595, 492] on span at bounding box center [599, 493] width 14 height 14
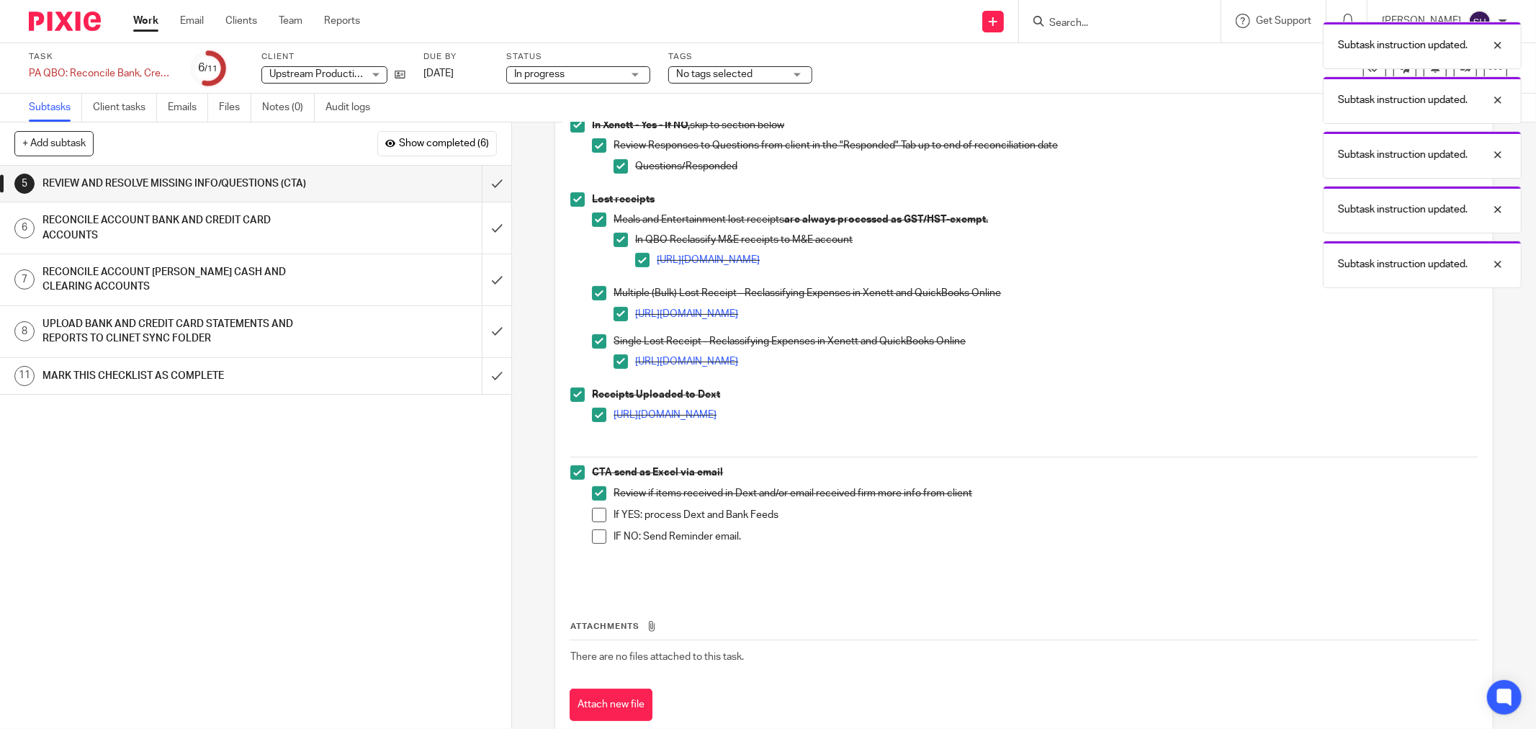
drag, startPoint x: 594, startPoint y: 509, endPoint x: 594, endPoint y: 524, distance: 15.1
click at [594, 510] on span at bounding box center [599, 515] width 14 height 14
click at [595, 533] on span at bounding box center [599, 536] width 14 height 14
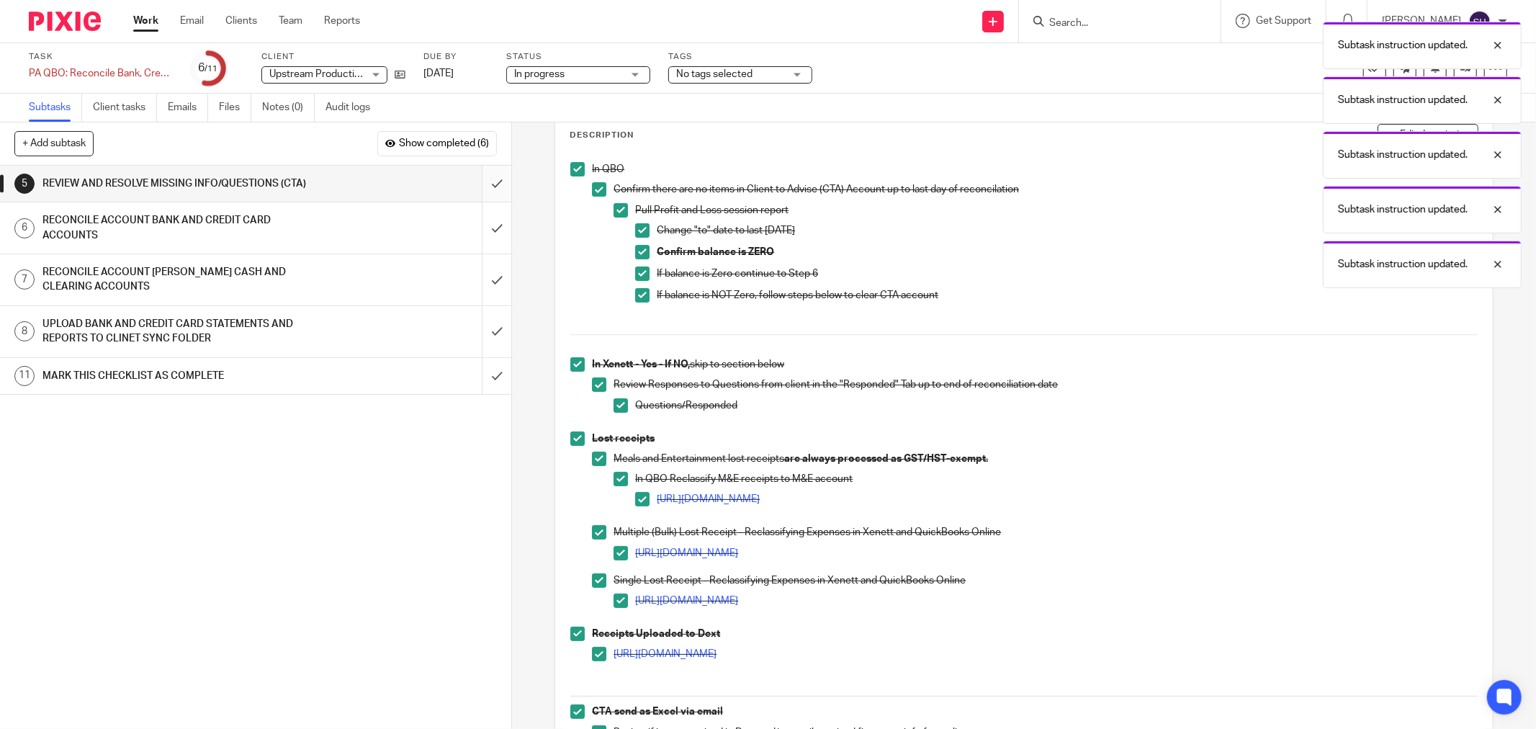
scroll to position [80, 0]
click at [475, 176] on input "submit" at bounding box center [255, 184] width 511 height 36
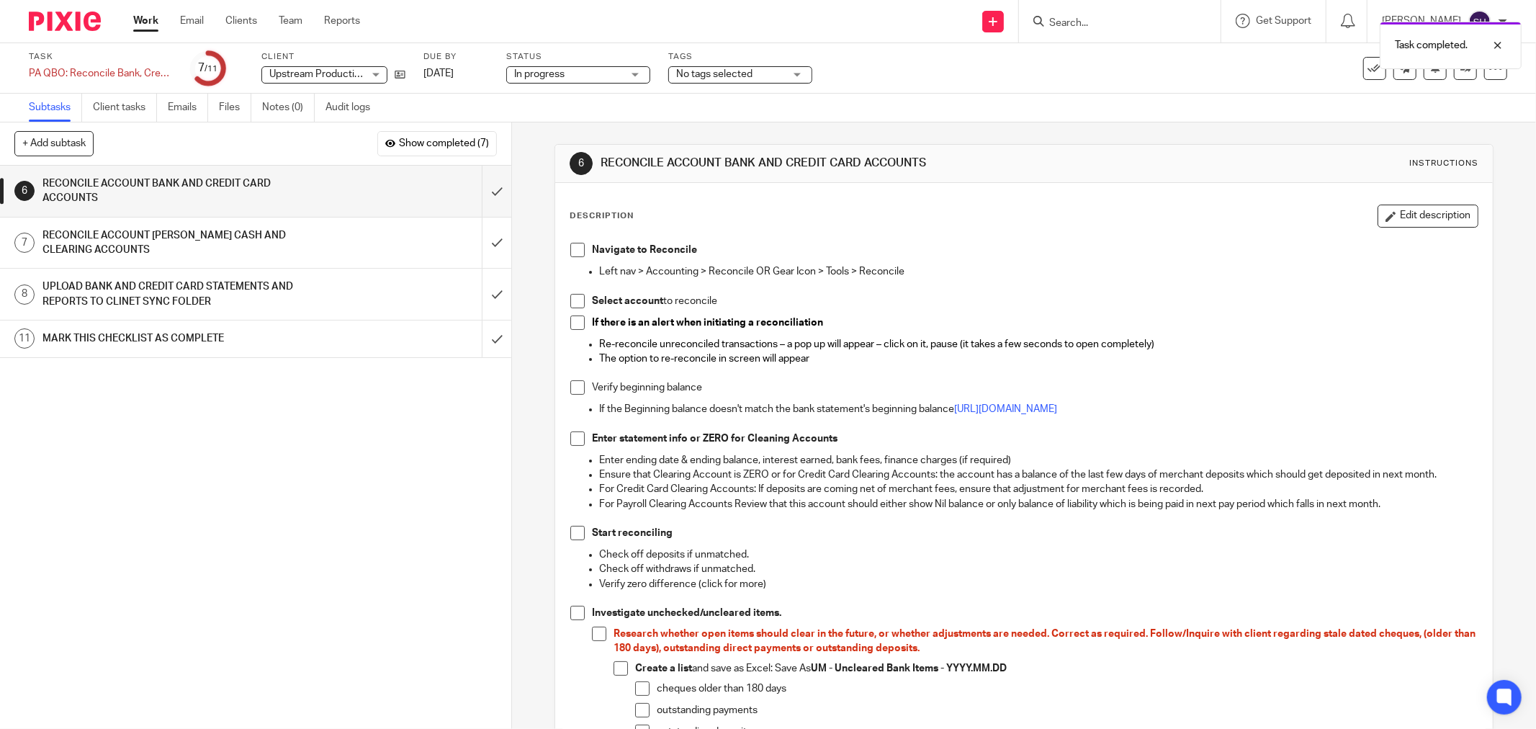
click at [577, 245] on span at bounding box center [577, 250] width 14 height 14
click at [577, 298] on span at bounding box center [577, 301] width 14 height 14
drag, startPoint x: 570, startPoint y: 320, endPoint x: 569, endPoint y: 356, distance: 35.3
click at [570, 321] on span at bounding box center [577, 322] width 14 height 14
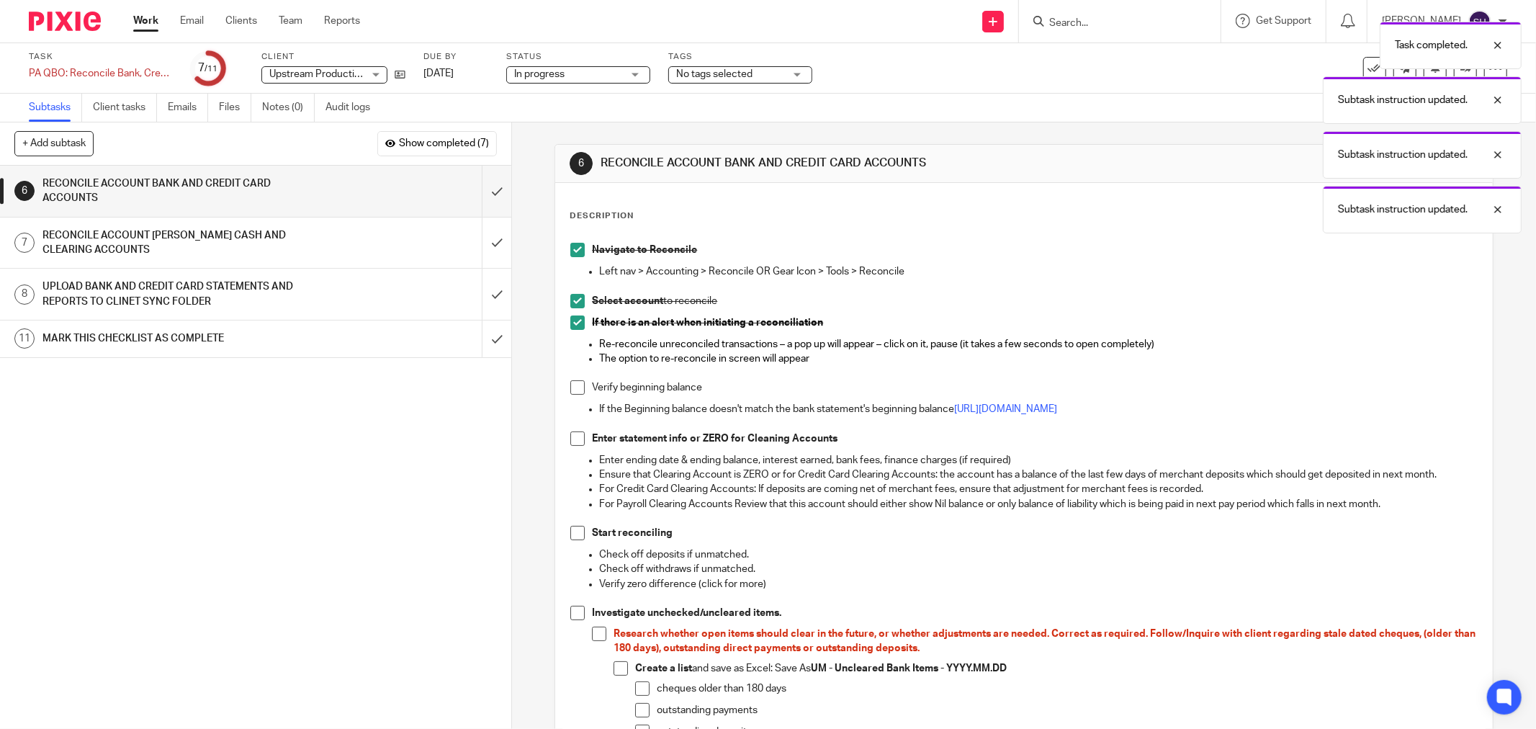
click at [571, 396] on li "Verify beginning balance" at bounding box center [1023, 391] width 907 height 22
click at [571, 394] on span at bounding box center [577, 387] width 14 height 14
click at [570, 442] on span at bounding box center [577, 438] width 14 height 14
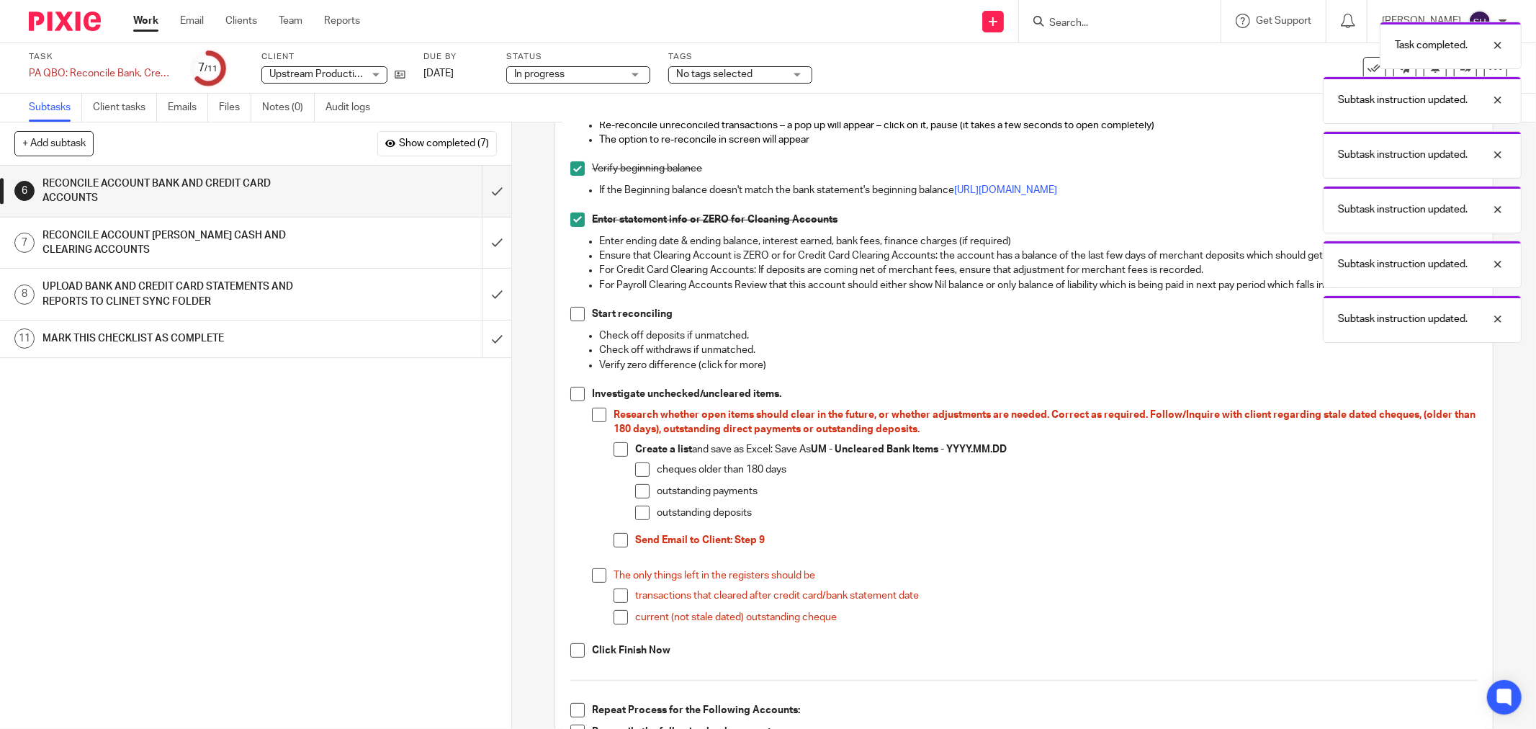
scroll to position [240, 0]
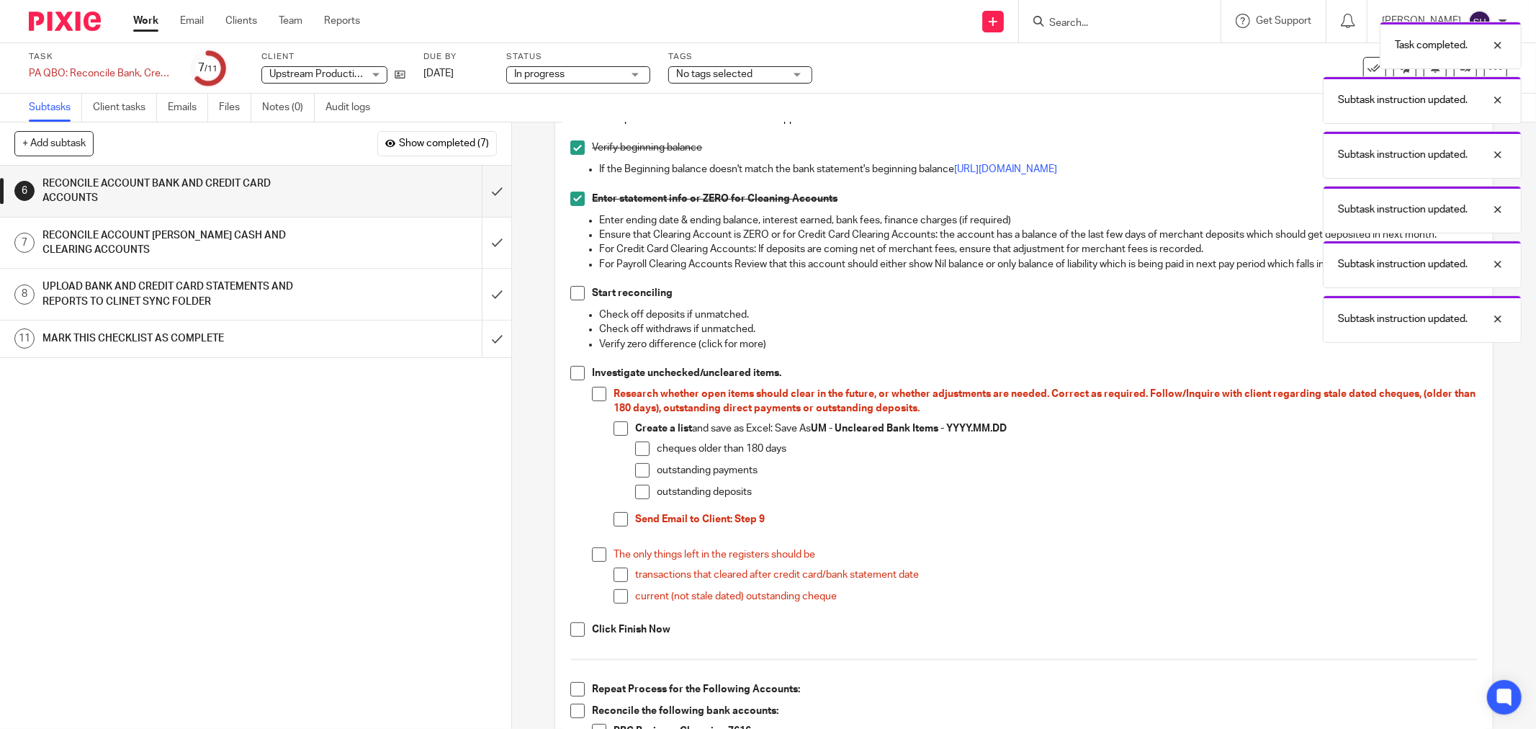
click at [577, 289] on span at bounding box center [577, 293] width 14 height 14
drag, startPoint x: 574, startPoint y: 370, endPoint x: 592, endPoint y: 396, distance: 31.6
click at [572, 371] on span at bounding box center [577, 373] width 14 height 14
click at [598, 397] on span at bounding box center [599, 394] width 14 height 14
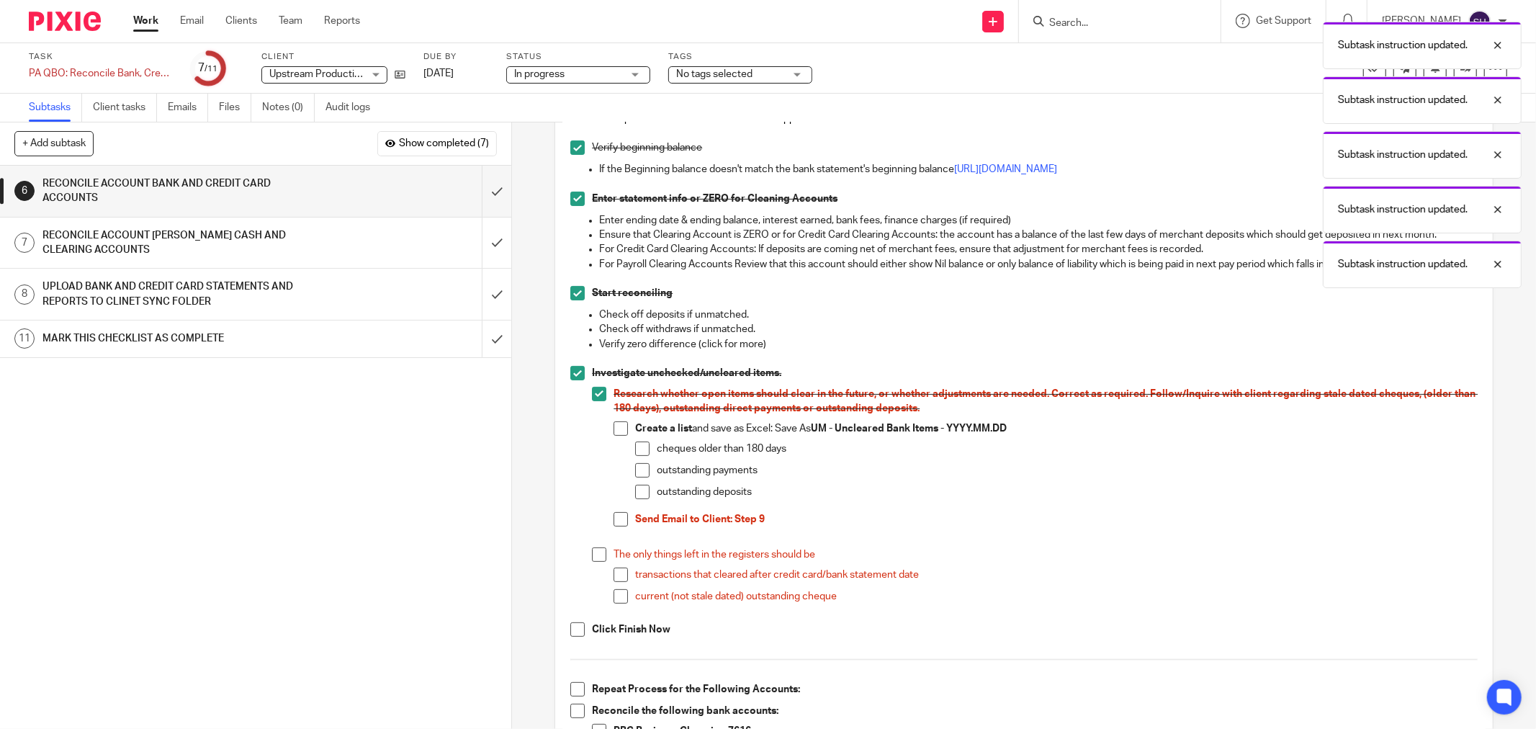
drag, startPoint x: 609, startPoint y: 422, endPoint x: 620, endPoint y: 432, distance: 14.8
click at [613, 423] on span at bounding box center [620, 428] width 14 height 14
click at [639, 445] on span at bounding box center [642, 448] width 14 height 14
click at [639, 461] on li "cheques older than 180 days" at bounding box center [1056, 452] width 842 height 22
click at [637, 478] on li "outstanding payments" at bounding box center [1056, 474] width 842 height 22
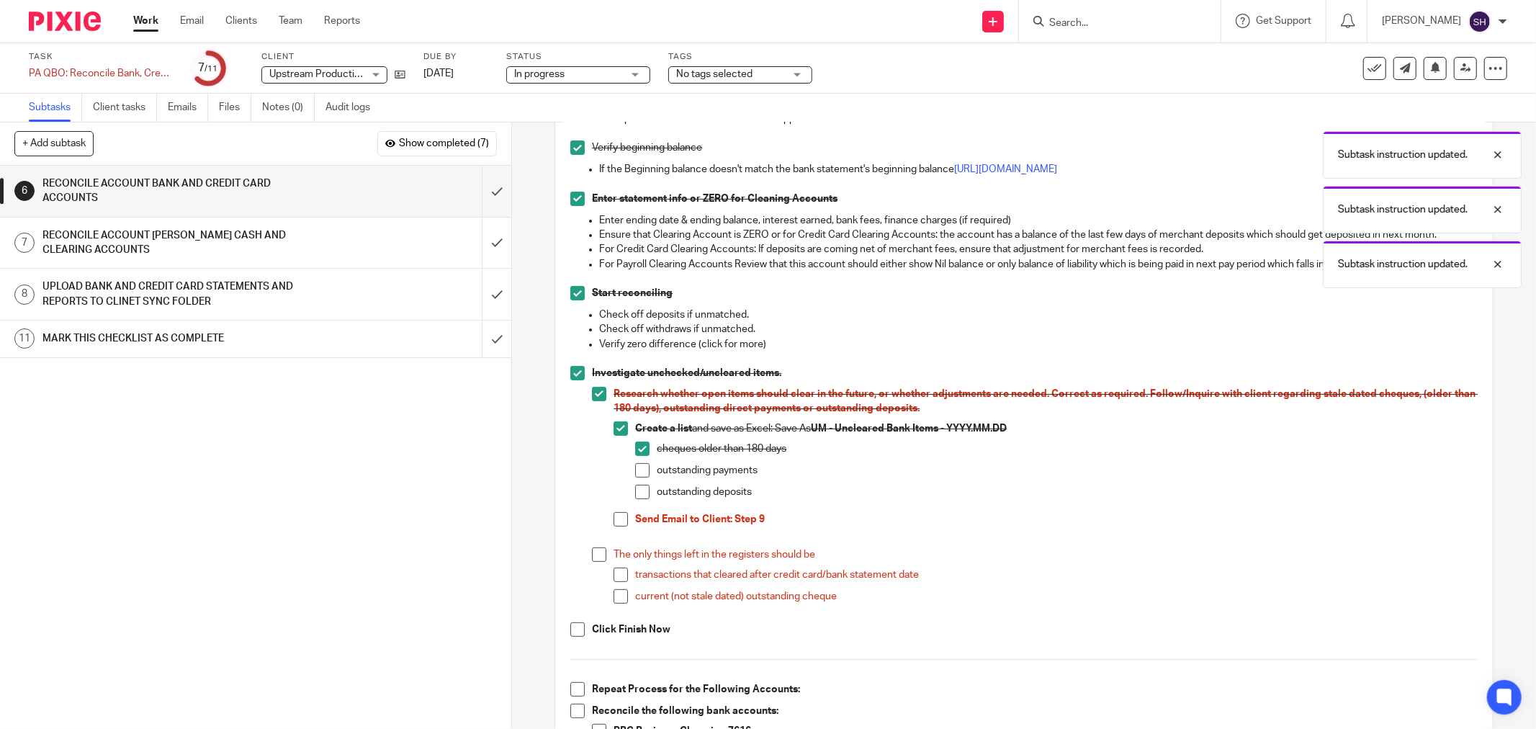
click at [636, 471] on span at bounding box center [642, 470] width 14 height 14
drag, startPoint x: 636, startPoint y: 490, endPoint x: 632, endPoint y: 498, distance: 9.4
click at [636, 492] on span at bounding box center [642, 492] width 14 height 14
click at [618, 517] on span at bounding box center [620, 519] width 14 height 14
drag, startPoint x: 596, startPoint y: 556, endPoint x: 616, endPoint y: 550, distance: 20.3
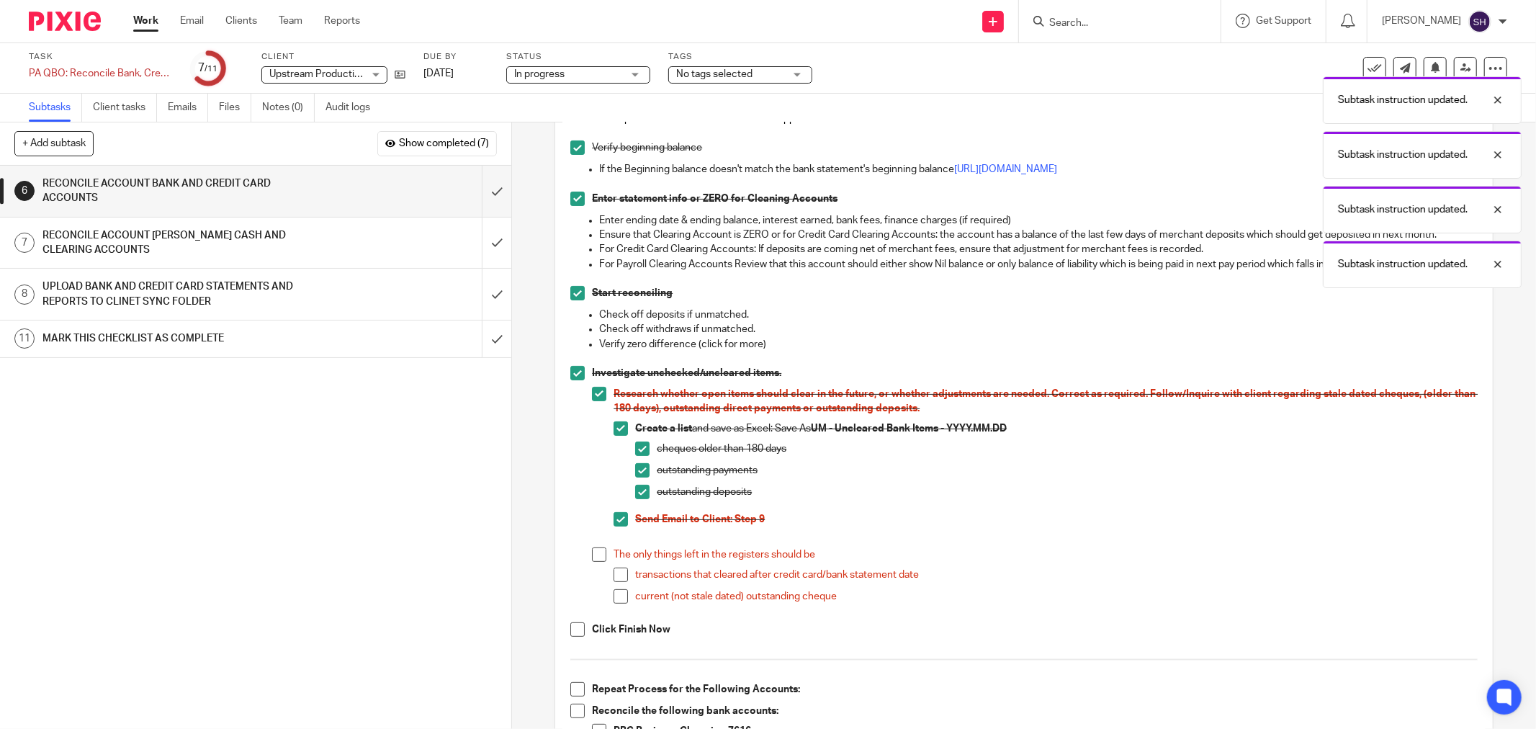
click at [598, 555] on span at bounding box center [599, 554] width 14 height 14
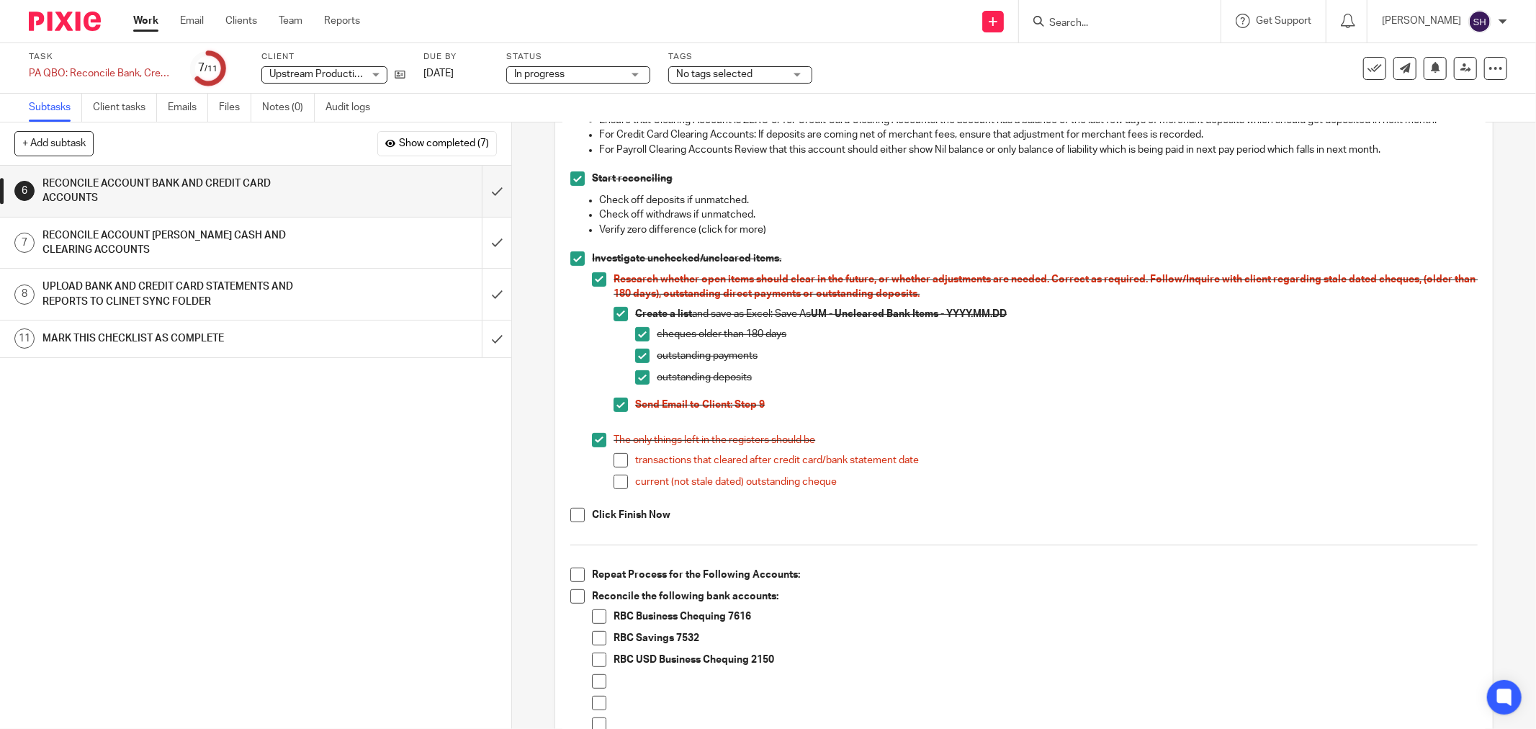
scroll to position [479, 0]
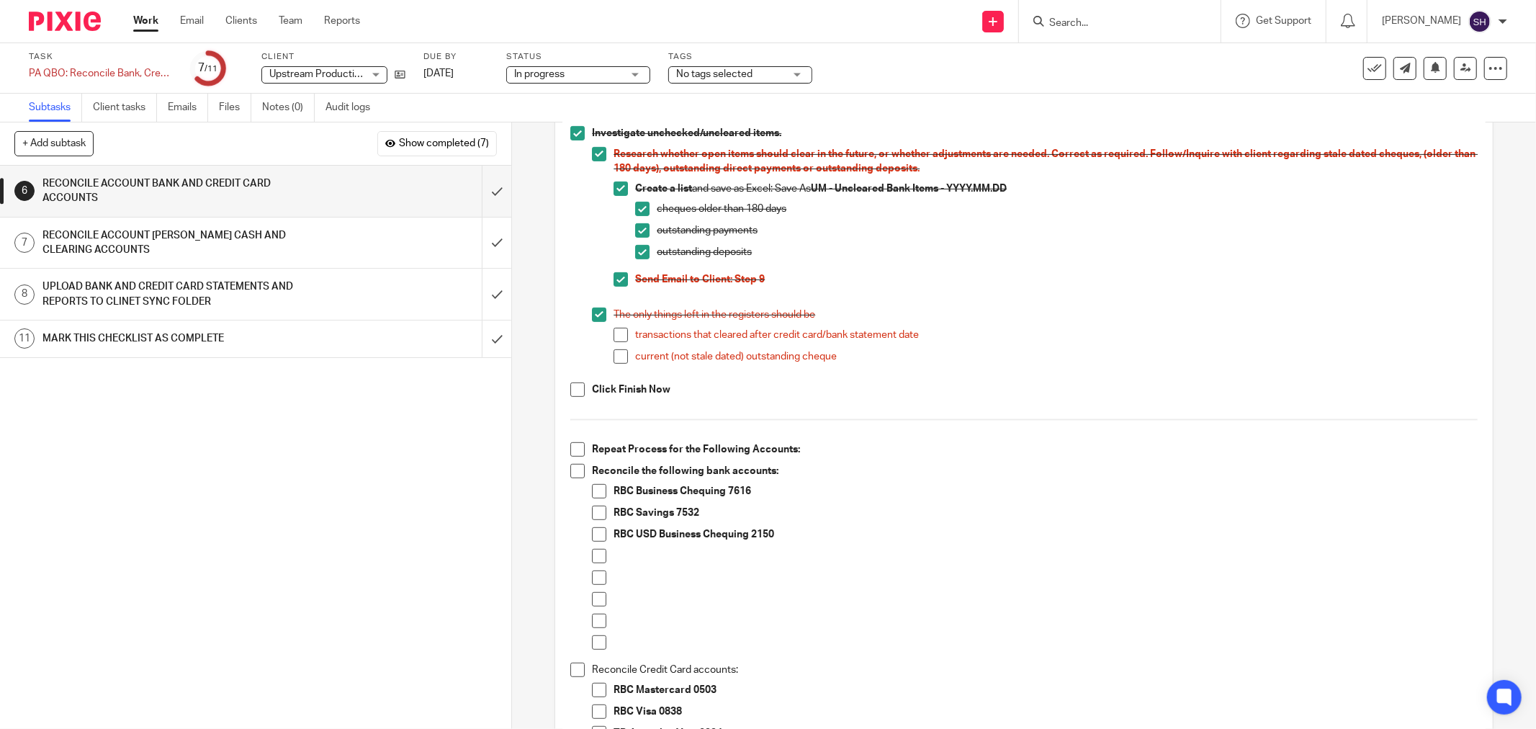
click at [617, 337] on span at bounding box center [620, 335] width 14 height 14
click at [615, 353] on span at bounding box center [620, 356] width 14 height 14
click at [577, 392] on span at bounding box center [577, 389] width 14 height 14
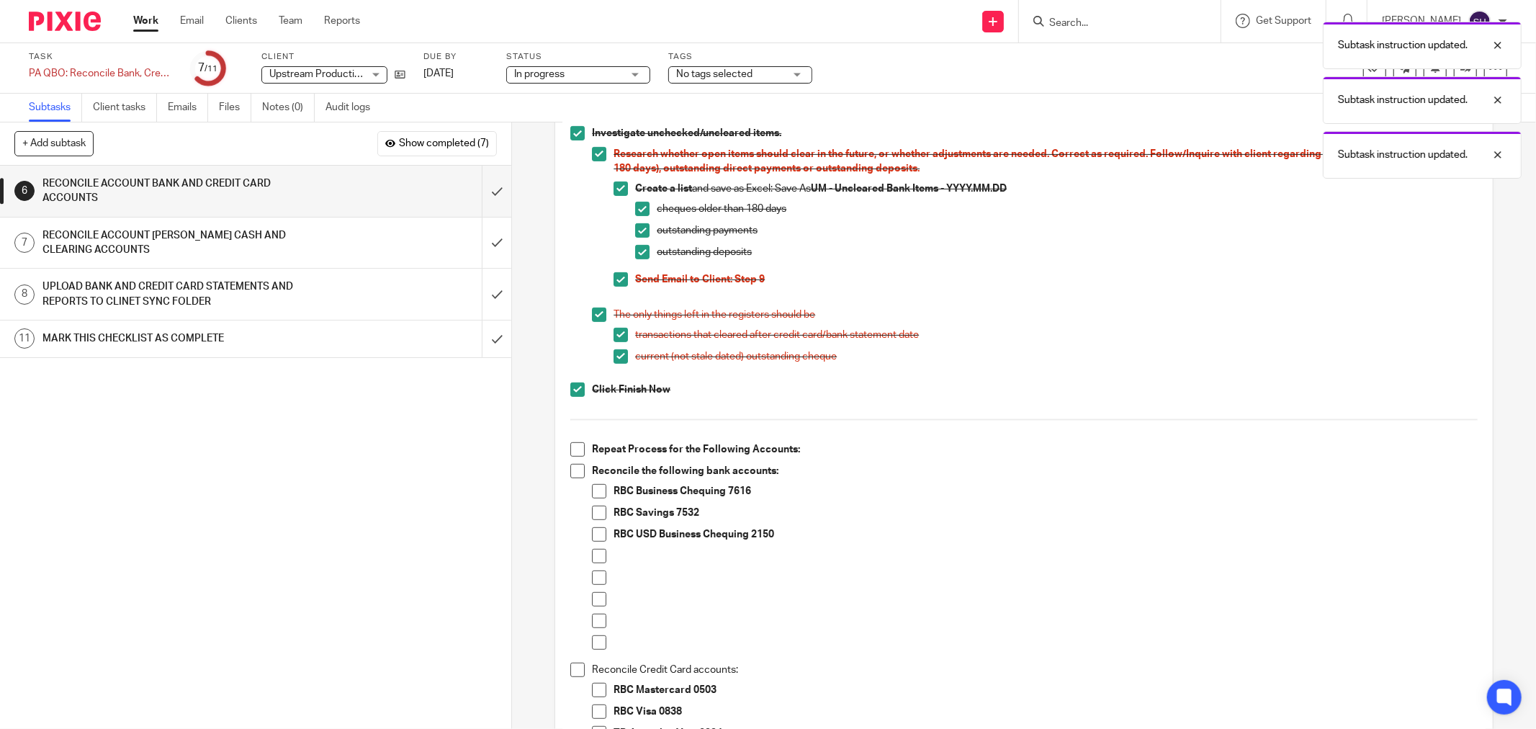
click at [572, 448] on span at bounding box center [577, 449] width 14 height 14
click at [572, 469] on span at bounding box center [577, 471] width 14 height 14
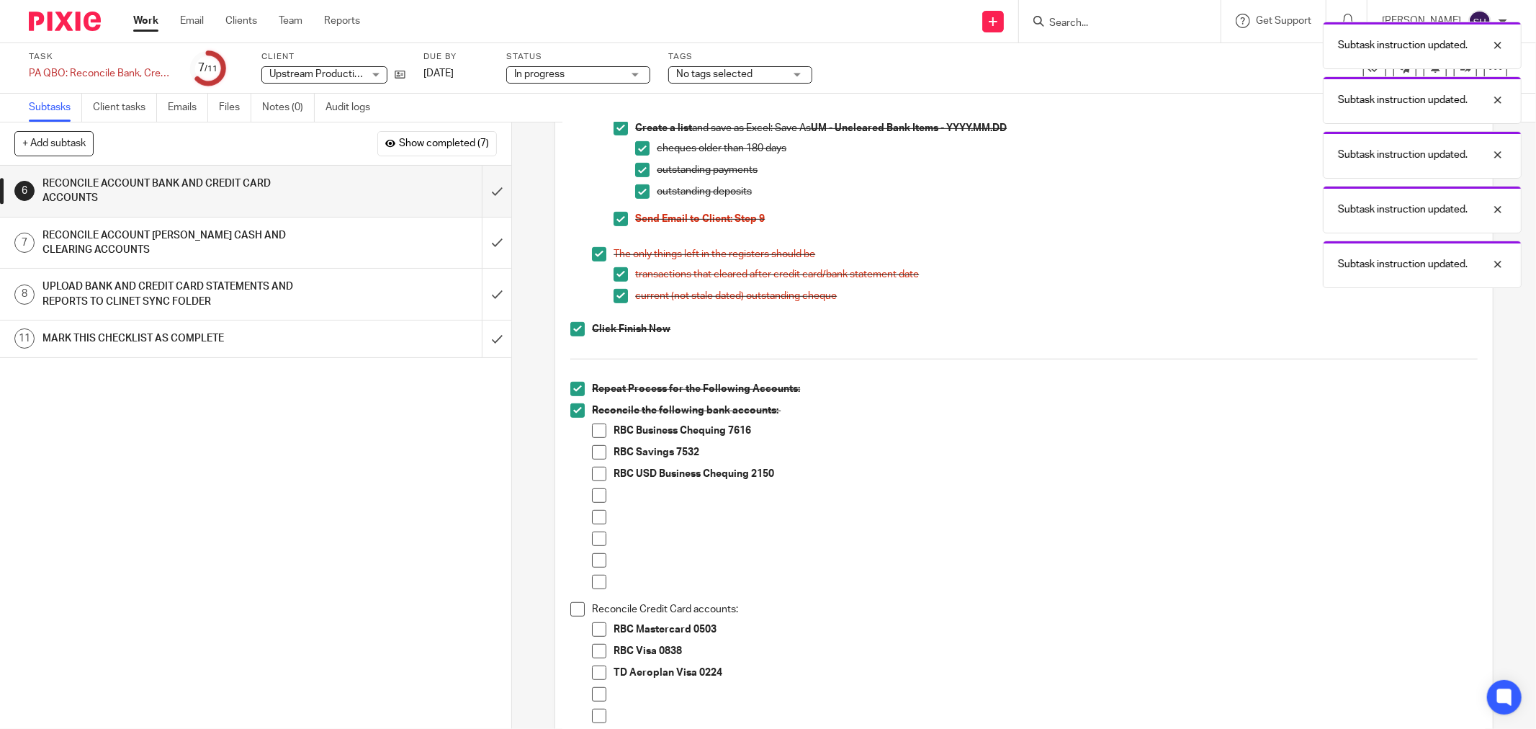
scroll to position [720, 0]
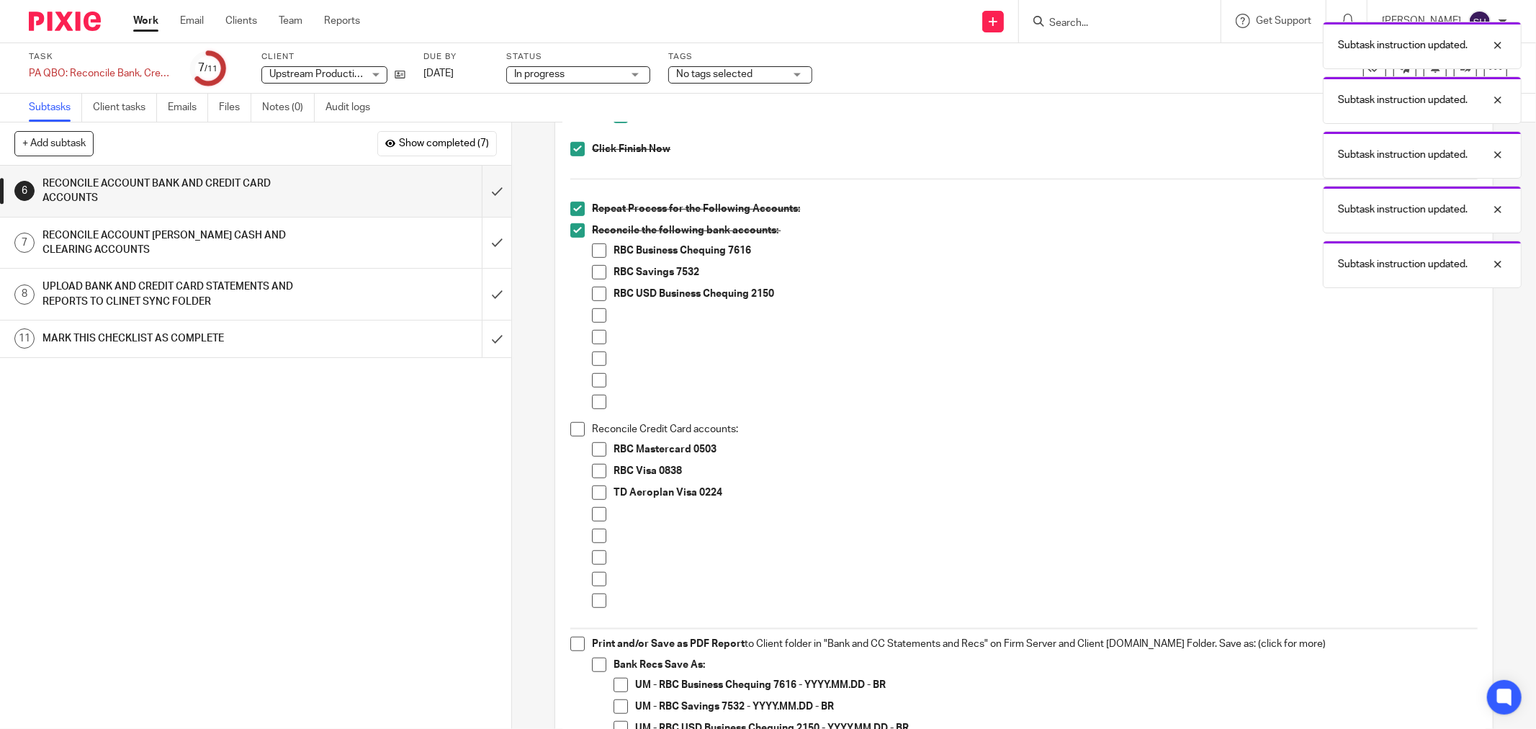
click at [592, 315] on span at bounding box center [599, 315] width 14 height 14
click at [592, 341] on span at bounding box center [599, 337] width 14 height 14
click at [593, 357] on span at bounding box center [599, 358] width 14 height 14
drag, startPoint x: 599, startPoint y: 376, endPoint x: 595, endPoint y: 396, distance: 20.6
click at [599, 377] on span at bounding box center [599, 380] width 14 height 14
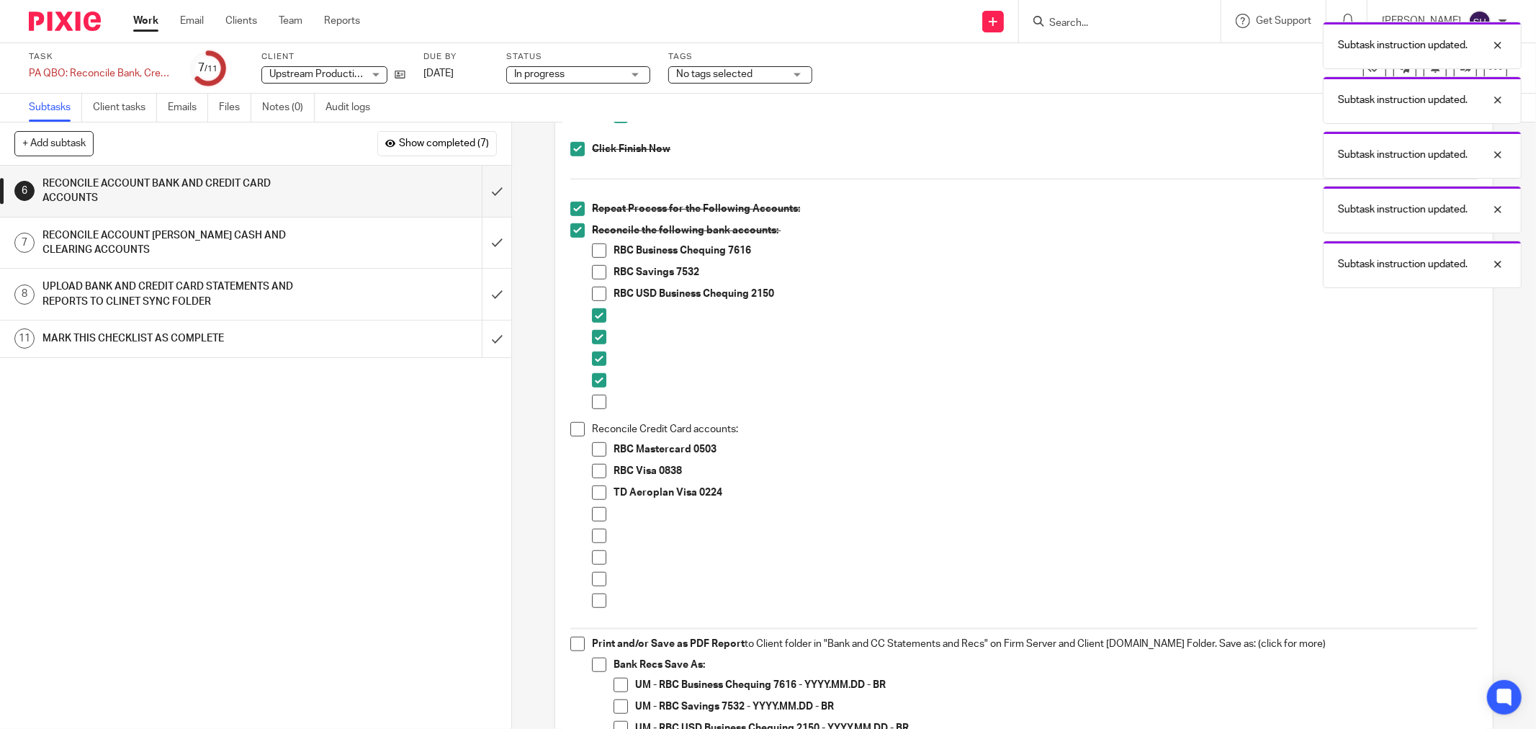
click at [594, 399] on span at bounding box center [599, 402] width 14 height 14
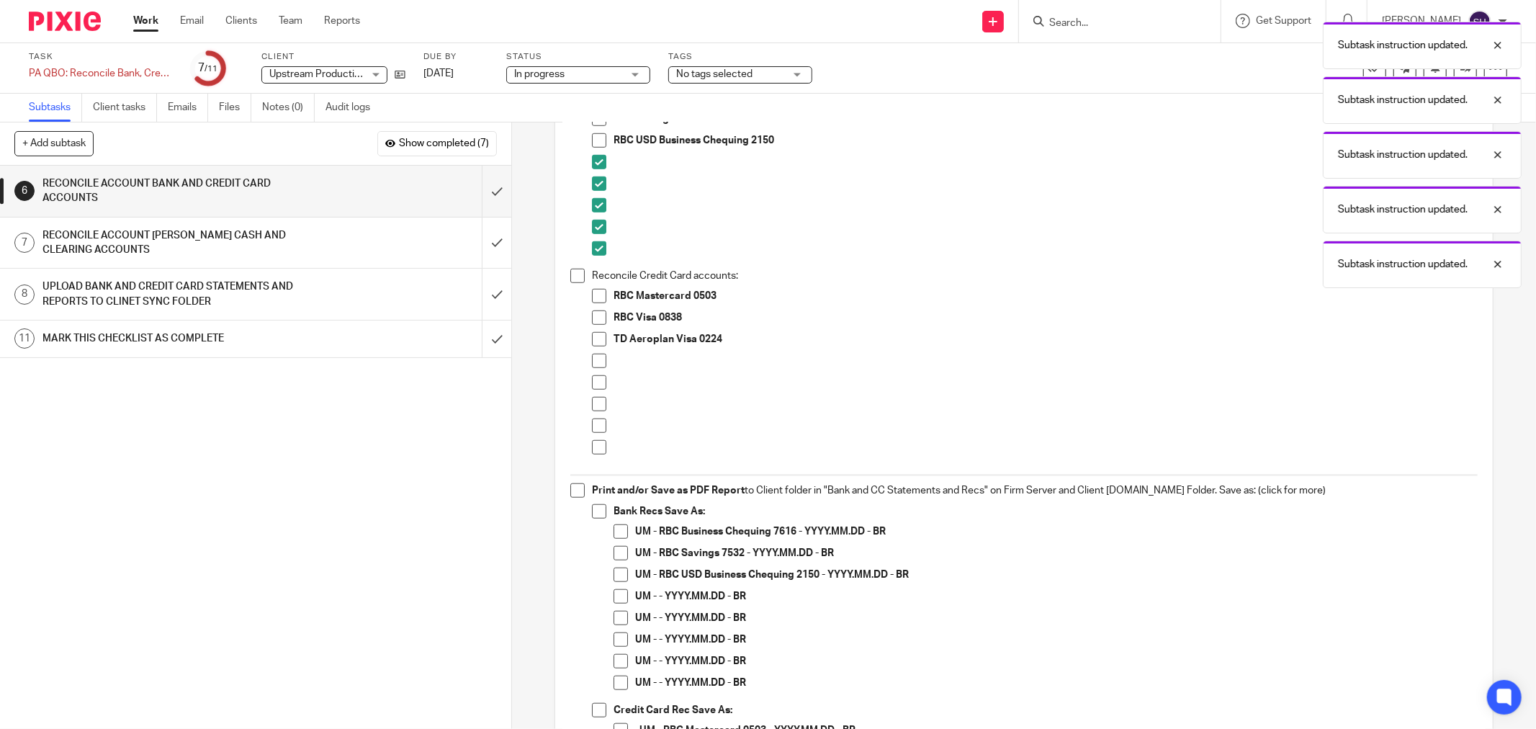
scroll to position [880, 0]
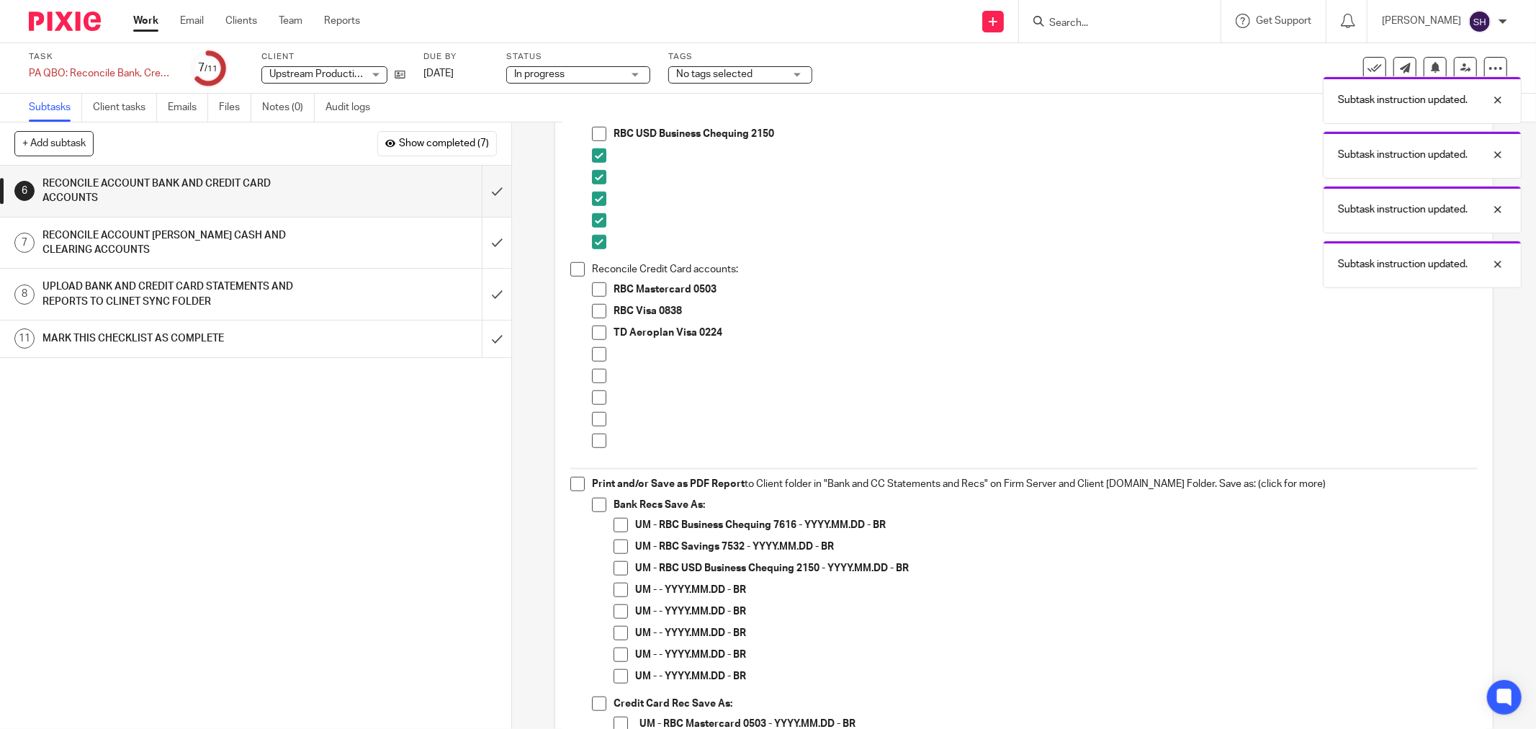
drag, startPoint x: 579, startPoint y: 269, endPoint x: 585, endPoint y: 292, distance: 24.4
click at [579, 269] on span at bounding box center [577, 269] width 14 height 14
drag, startPoint x: 593, startPoint y: 355, endPoint x: 592, endPoint y: 377, distance: 22.4
click at [592, 356] on span at bounding box center [599, 354] width 14 height 14
click at [593, 379] on span at bounding box center [599, 376] width 14 height 14
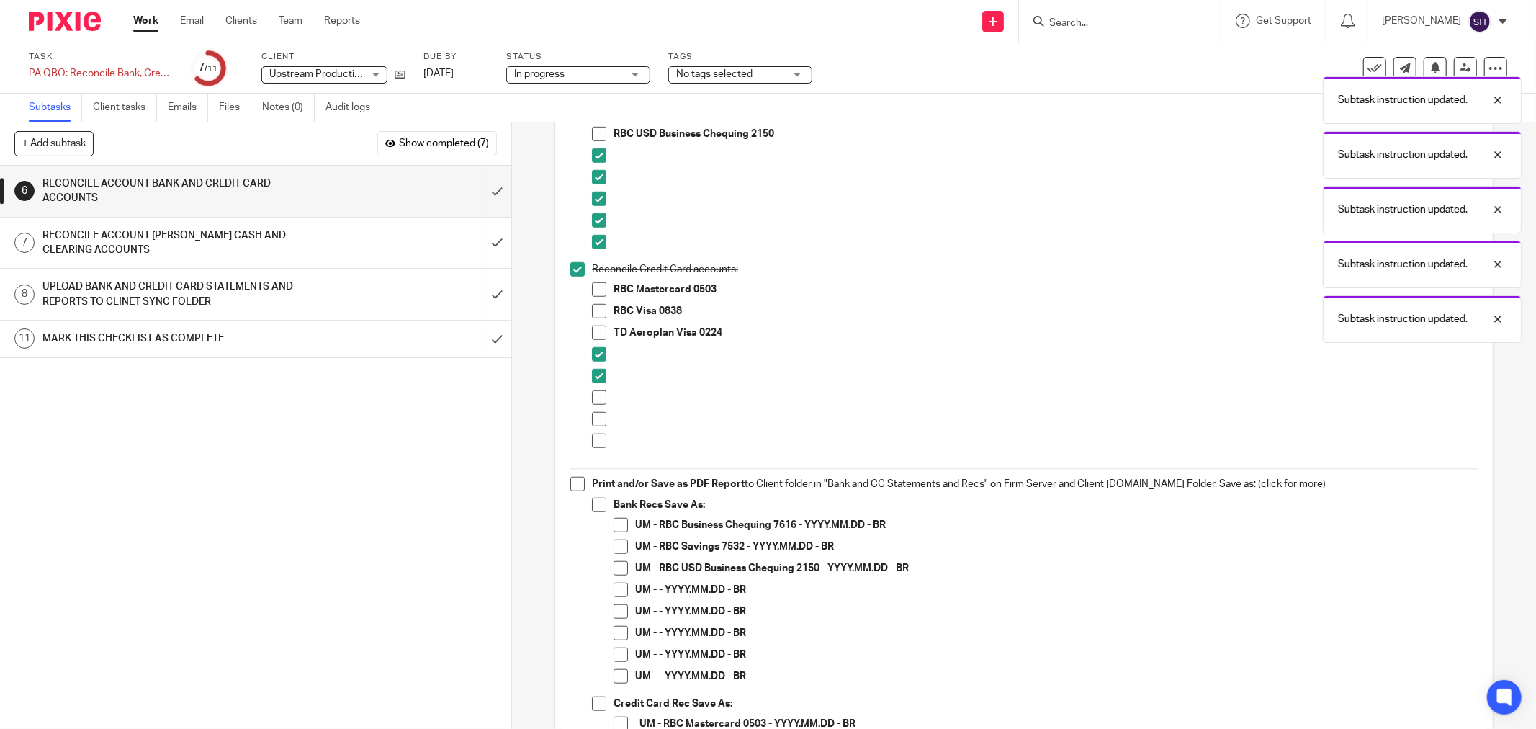
click at [593, 392] on span at bounding box center [599, 397] width 14 height 14
click at [595, 412] on span at bounding box center [599, 419] width 14 height 14
click at [592, 433] on span at bounding box center [599, 440] width 14 height 14
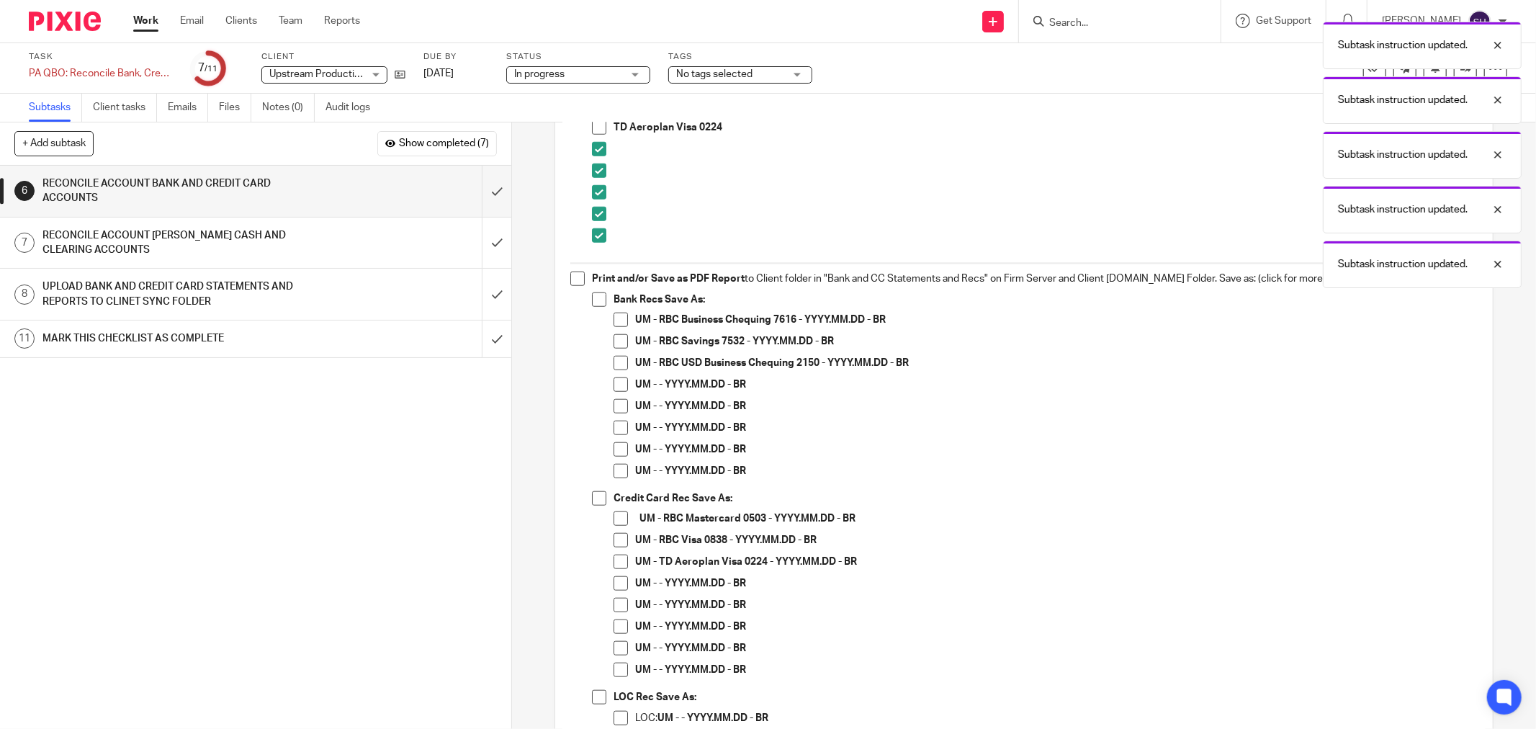
scroll to position [1120, 0]
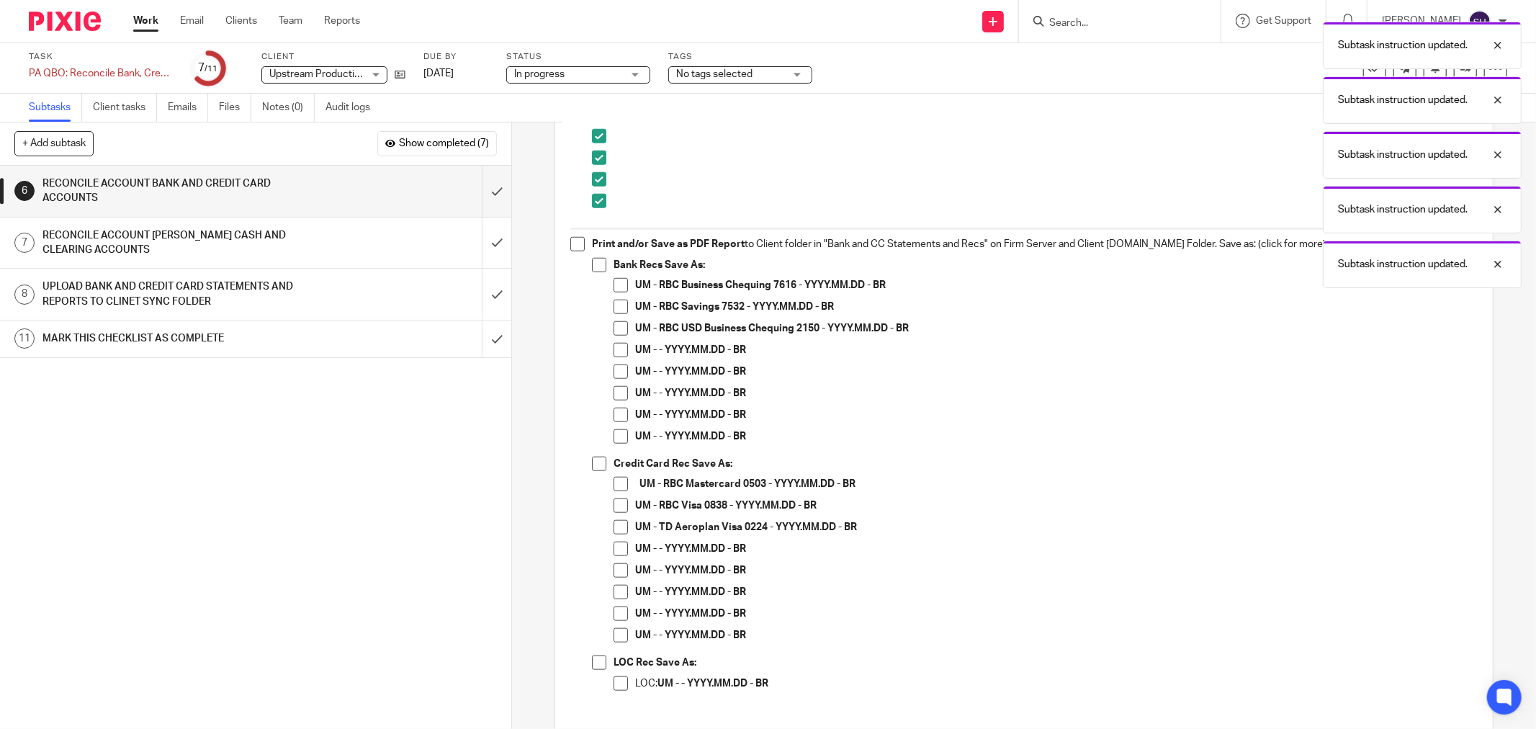
click at [573, 248] on span at bounding box center [577, 244] width 14 height 14
click at [592, 264] on span at bounding box center [599, 265] width 14 height 14
click at [616, 343] on span at bounding box center [620, 350] width 14 height 14
click at [620, 367] on span at bounding box center [620, 371] width 14 height 14
click at [614, 394] on span at bounding box center [620, 393] width 14 height 14
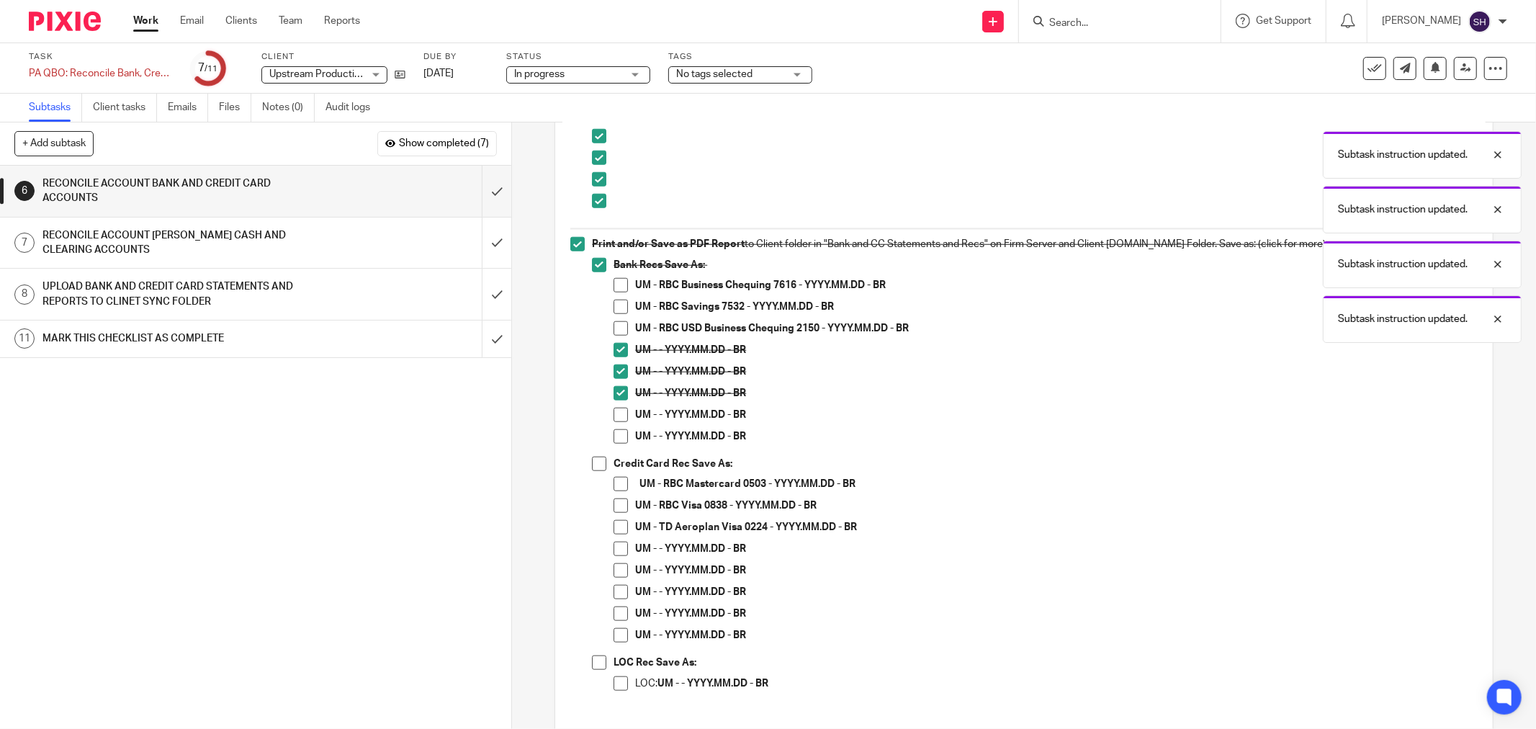
drag, startPoint x: 616, startPoint y: 415, endPoint x: 616, endPoint y: 428, distance: 12.3
click at [616, 418] on span at bounding box center [620, 415] width 14 height 14
click at [616, 430] on span at bounding box center [620, 436] width 14 height 14
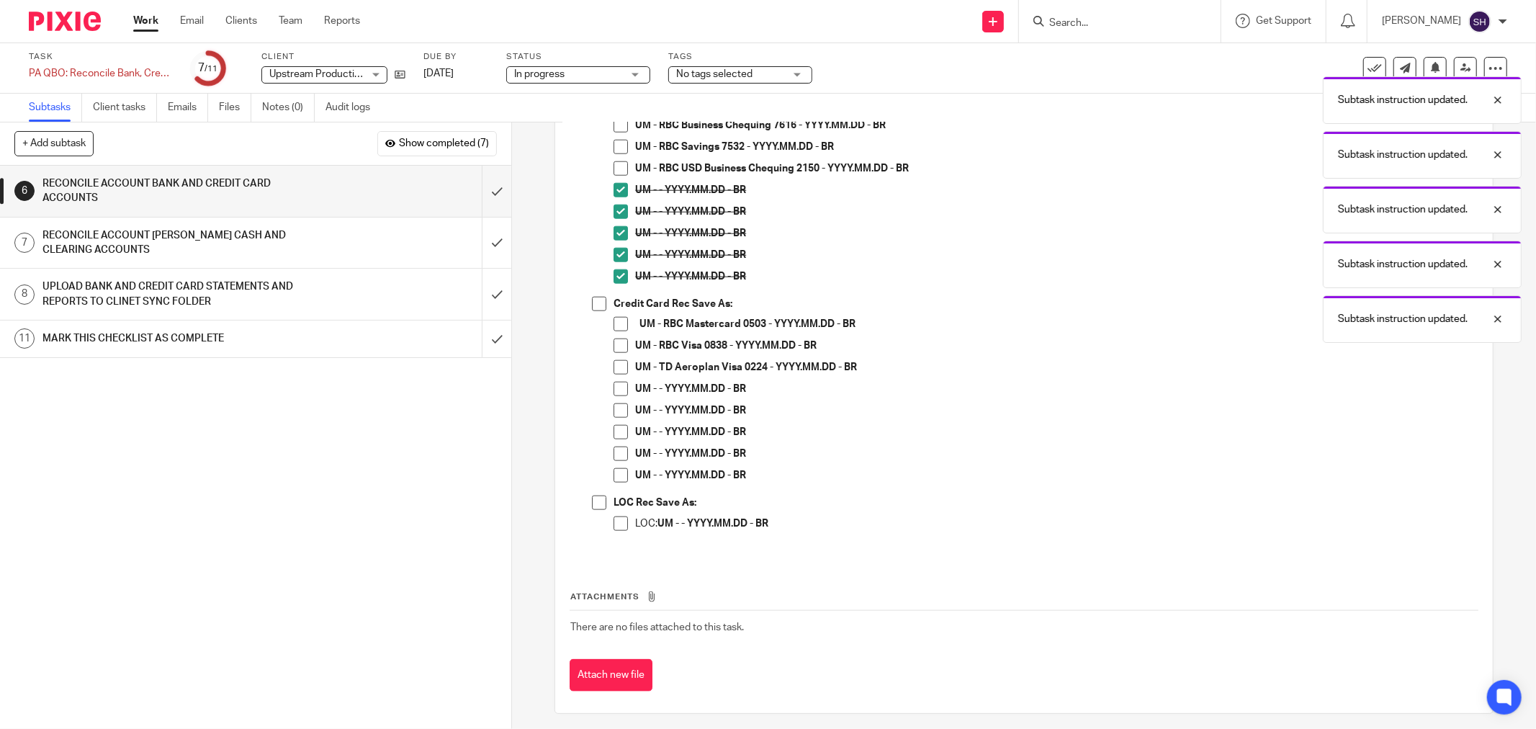
scroll to position [1286, 0]
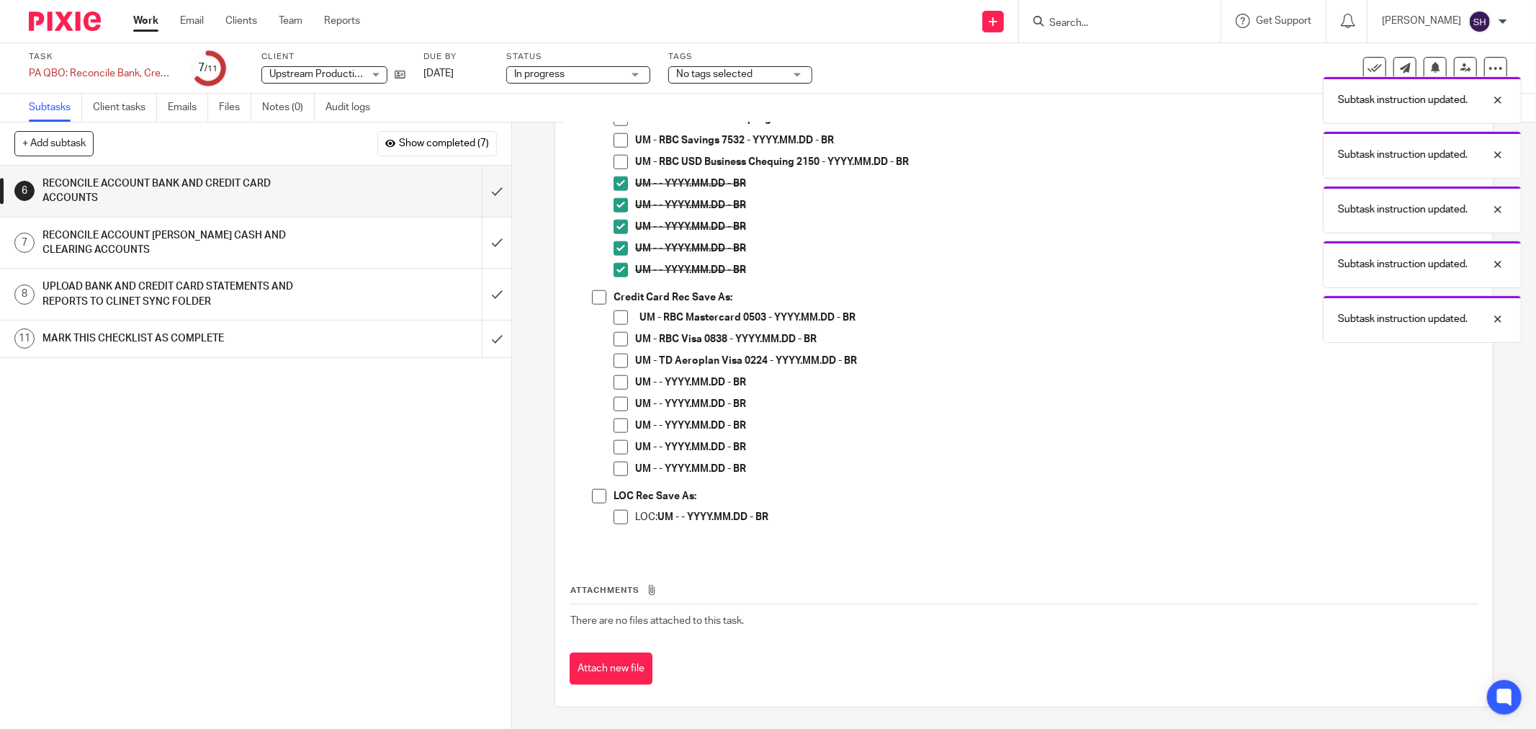
click at [594, 299] on span at bounding box center [599, 297] width 14 height 14
click at [613, 383] on span at bounding box center [620, 382] width 14 height 14
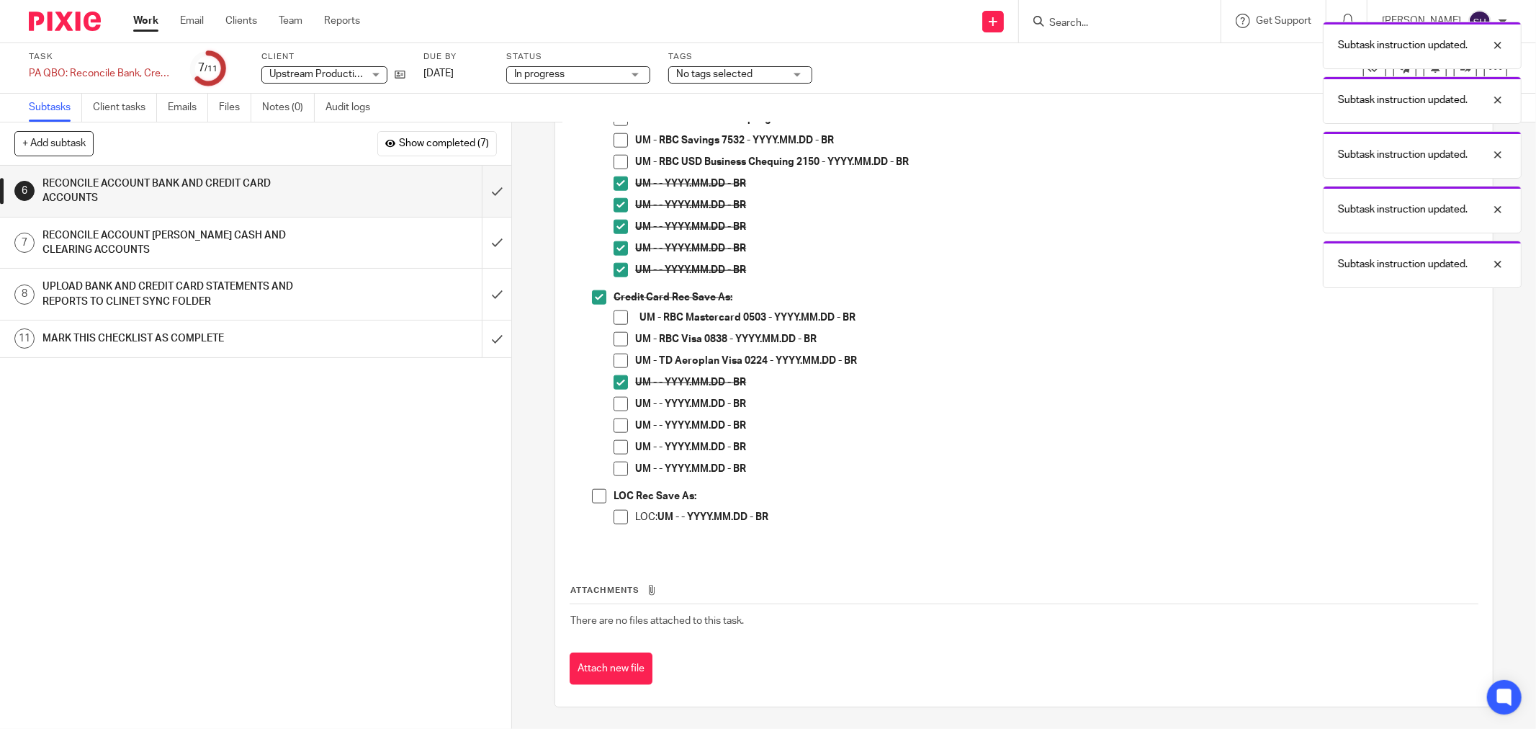
click at [613, 405] on span at bounding box center [620, 404] width 14 height 14
drag, startPoint x: 618, startPoint y: 428, endPoint x: 618, endPoint y: 444, distance: 15.8
click at [618, 429] on span at bounding box center [620, 425] width 14 height 14
click at [618, 446] on span at bounding box center [620, 447] width 14 height 14
drag, startPoint x: 615, startPoint y: 469, endPoint x: 594, endPoint y: 492, distance: 31.6
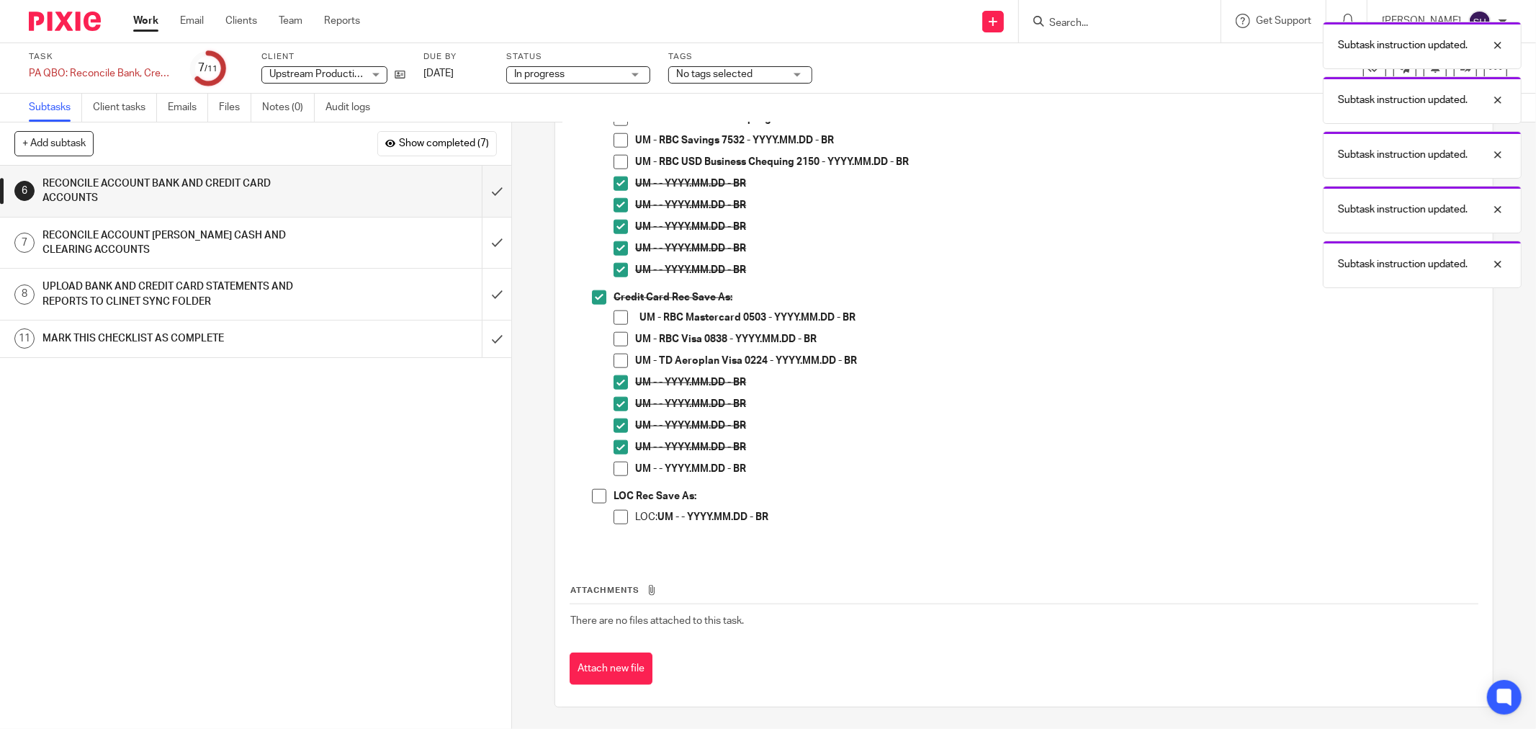
click at [614, 469] on span at bounding box center [620, 468] width 14 height 14
drag, startPoint x: 588, startPoint y: 498, endPoint x: 605, endPoint y: 505, distance: 18.5
click at [592, 498] on span at bounding box center [599, 496] width 14 height 14
click at [614, 514] on span at bounding box center [620, 517] width 14 height 14
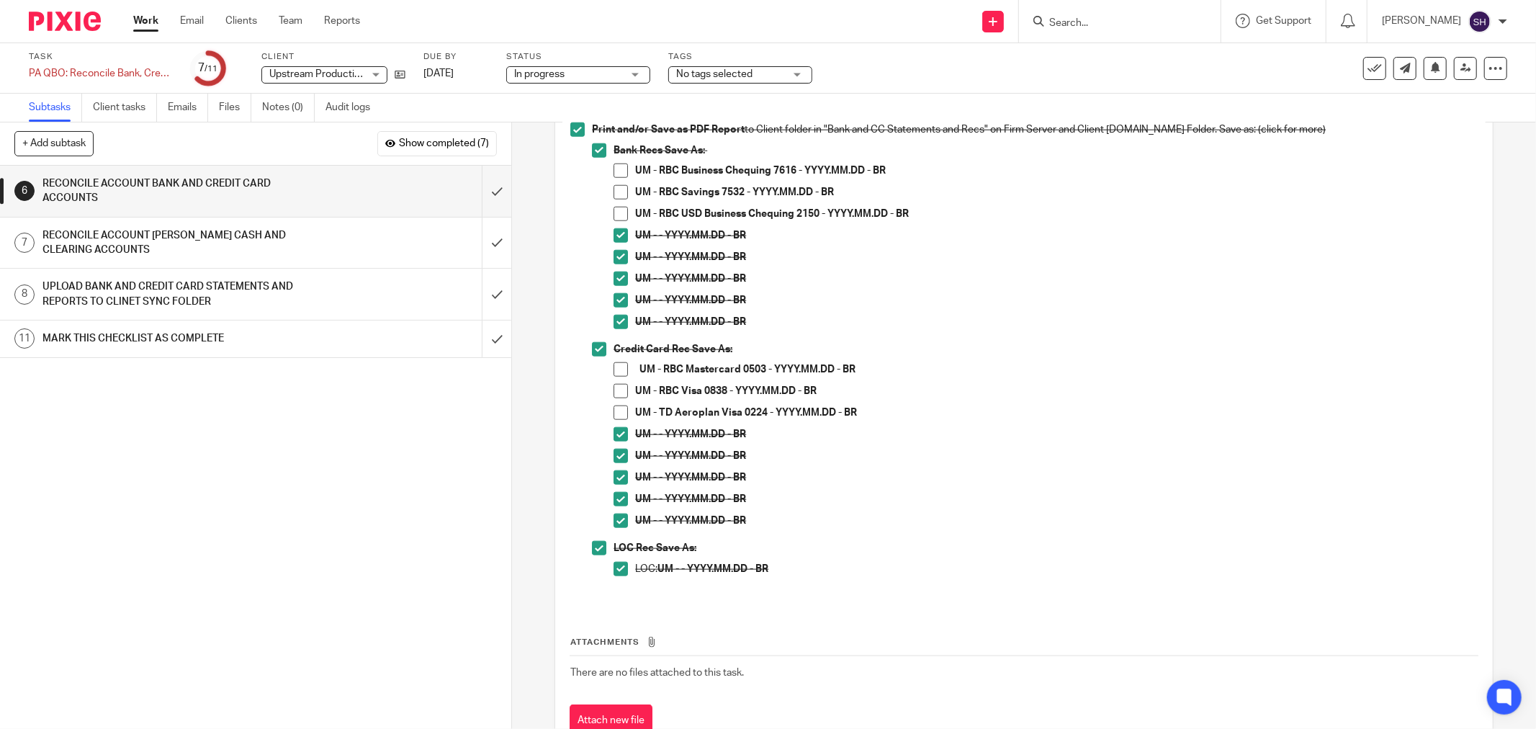
scroll to position [1206, 0]
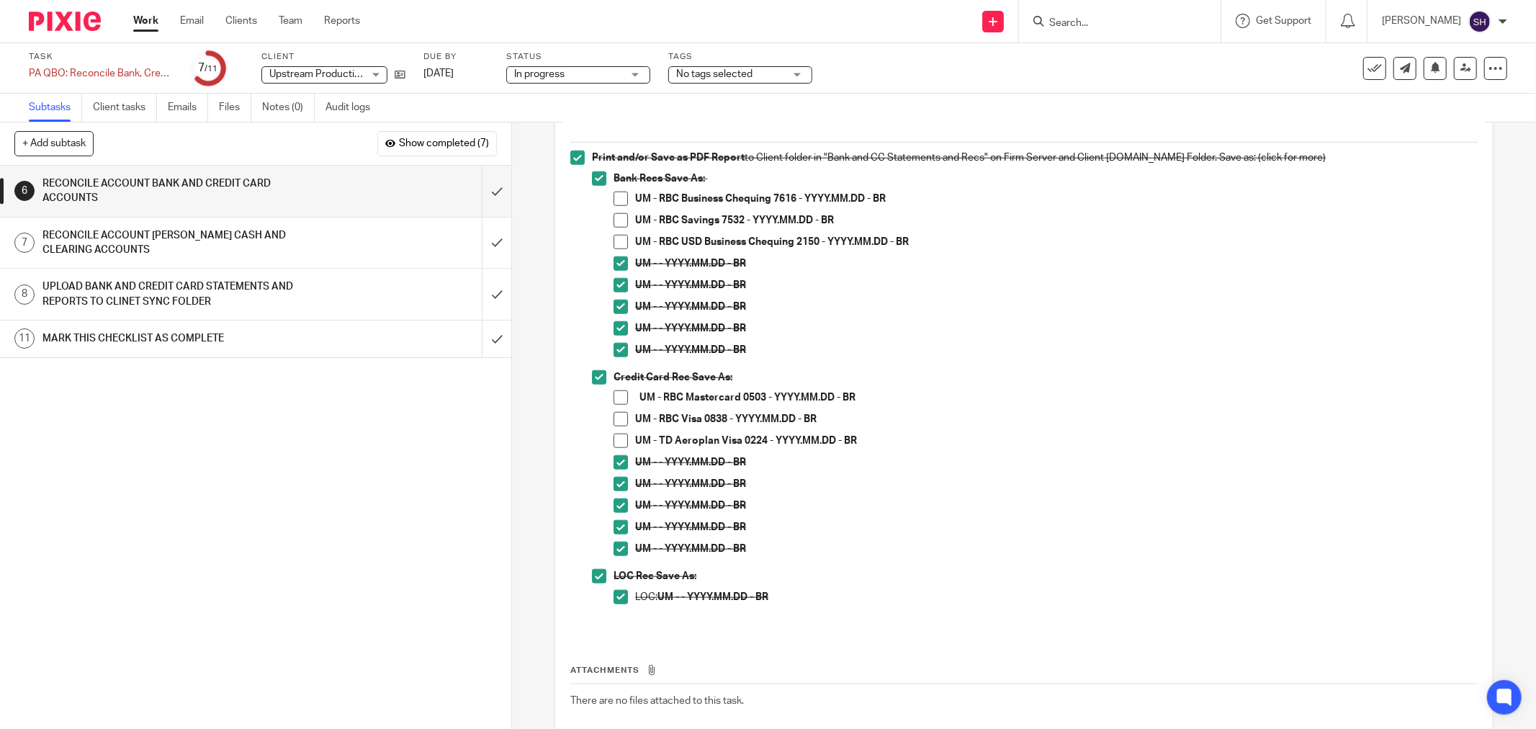
click at [620, 200] on span at bounding box center [620, 199] width 14 height 14
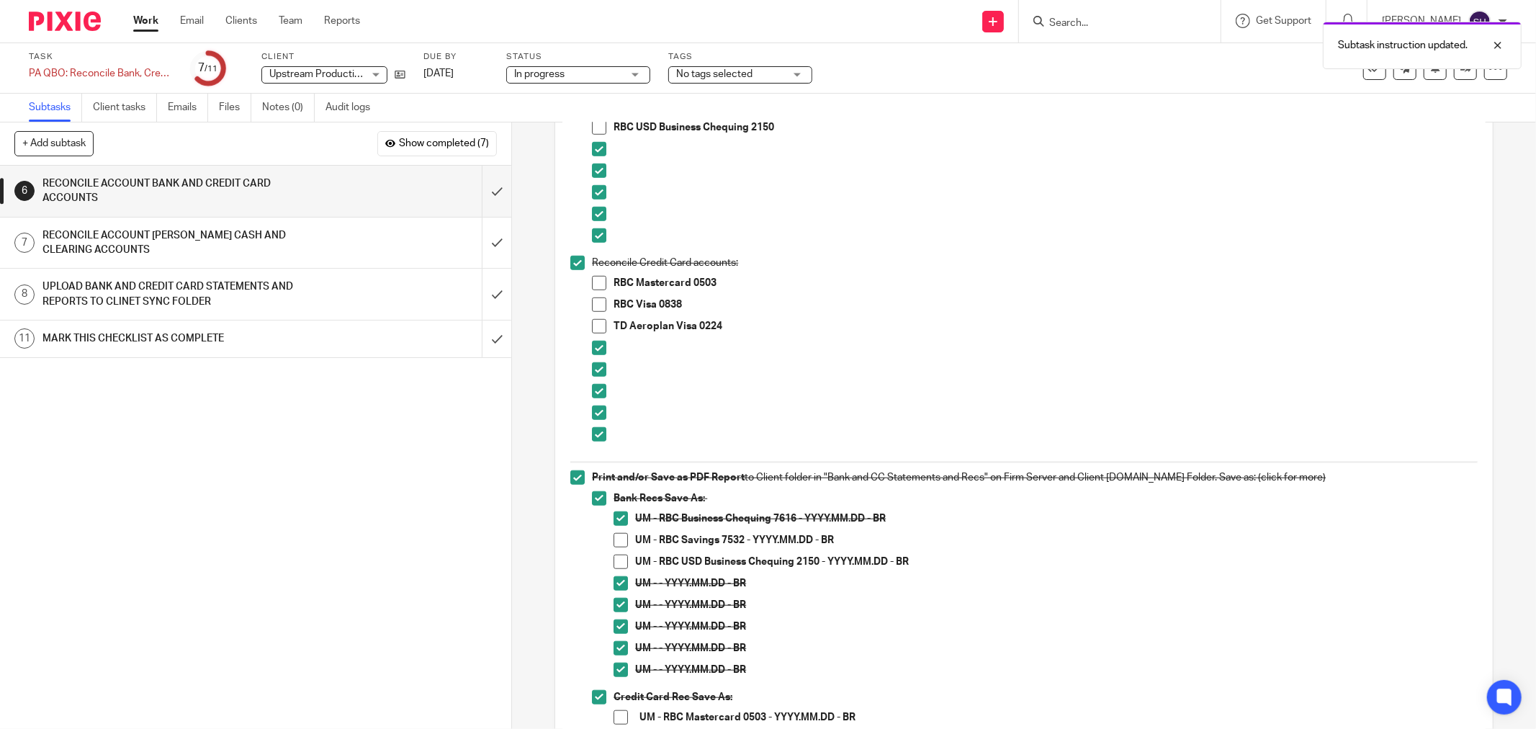
scroll to position [806, 0]
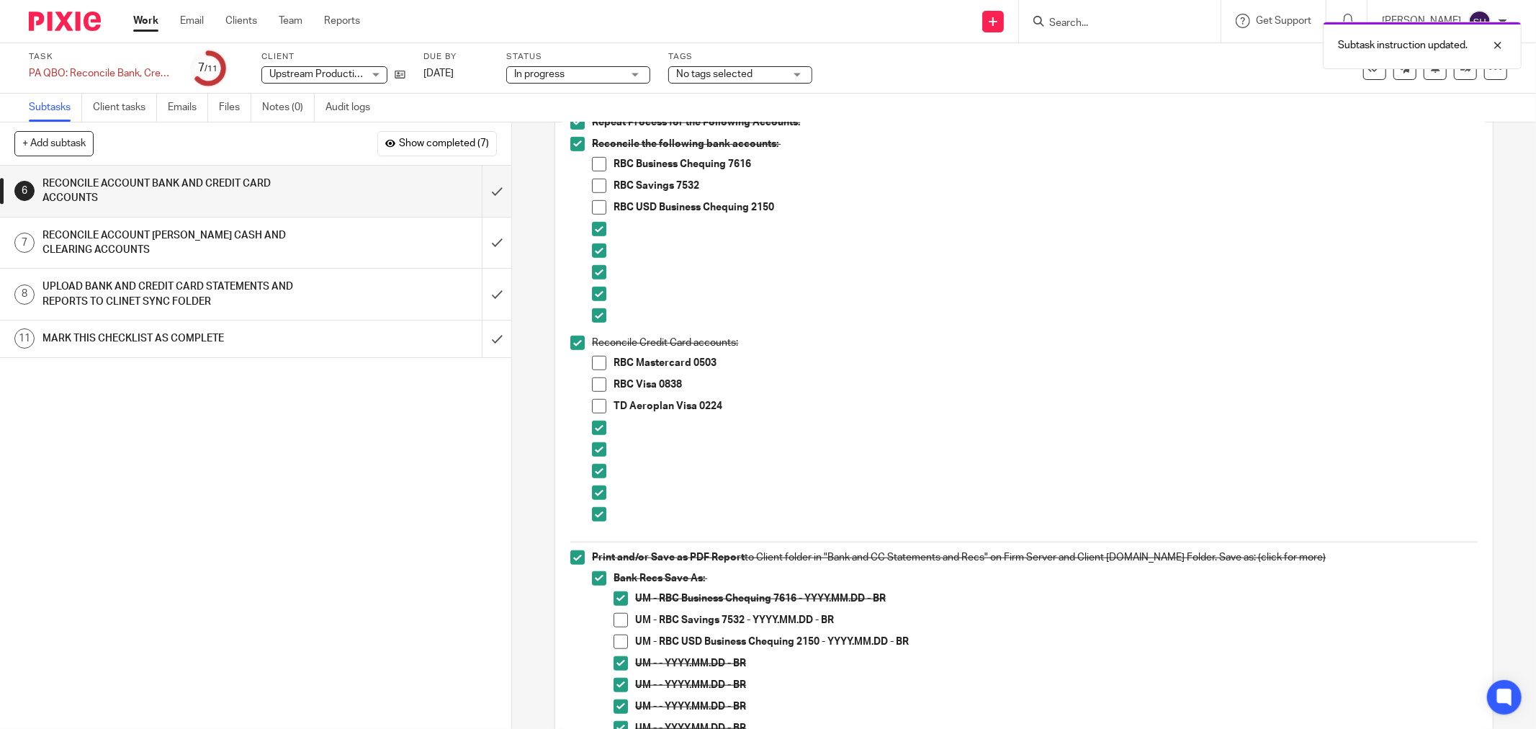
click at [593, 163] on span at bounding box center [599, 164] width 14 height 14
click at [527, 338] on div "6 RECONCILE ACCOUNT BANK AND CREDIT CARD ACCOUNTS Instructions Description Edit…" at bounding box center [1024, 425] width 1024 height 606
click at [595, 192] on span at bounding box center [599, 186] width 14 height 14
click at [613, 620] on span at bounding box center [620, 620] width 14 height 14
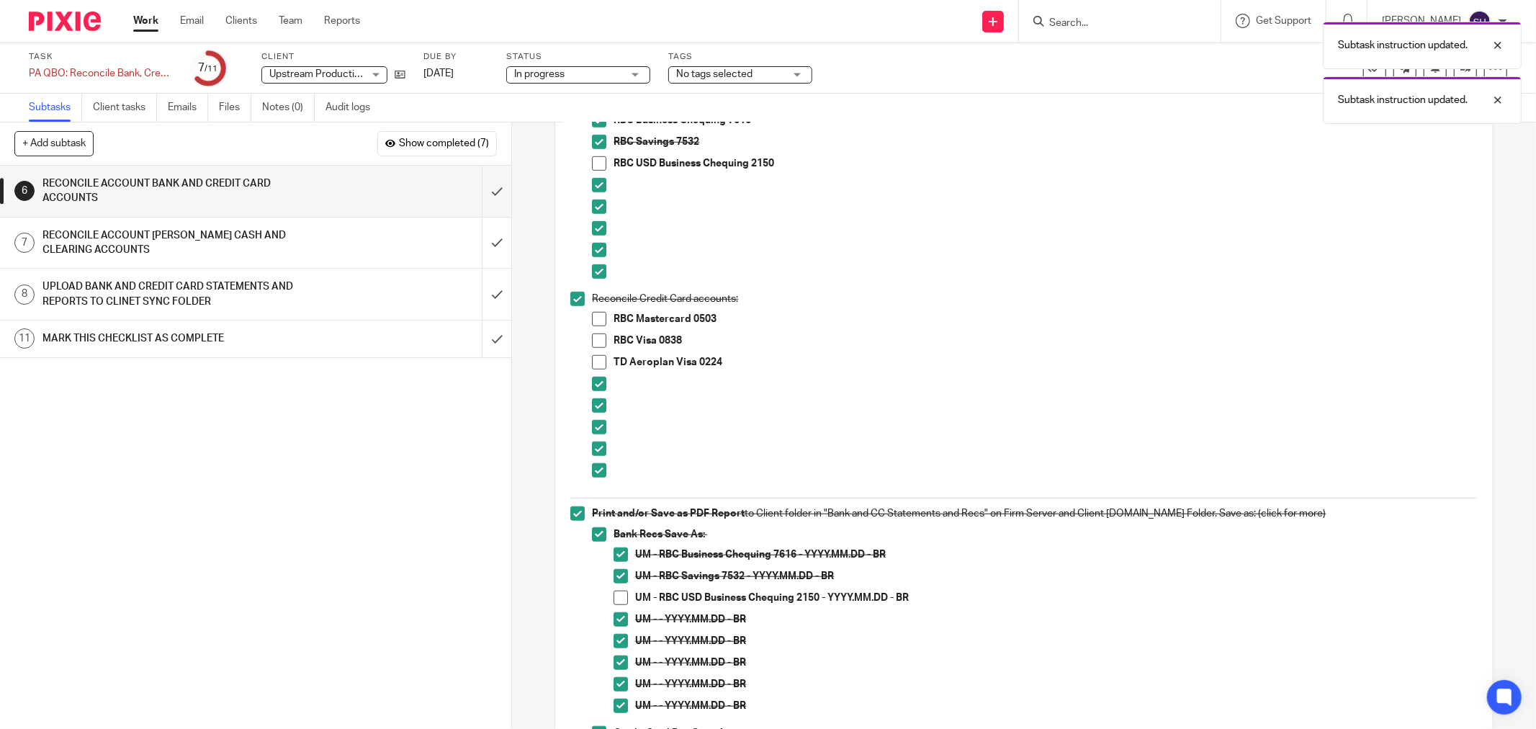
scroll to position [886, 0]
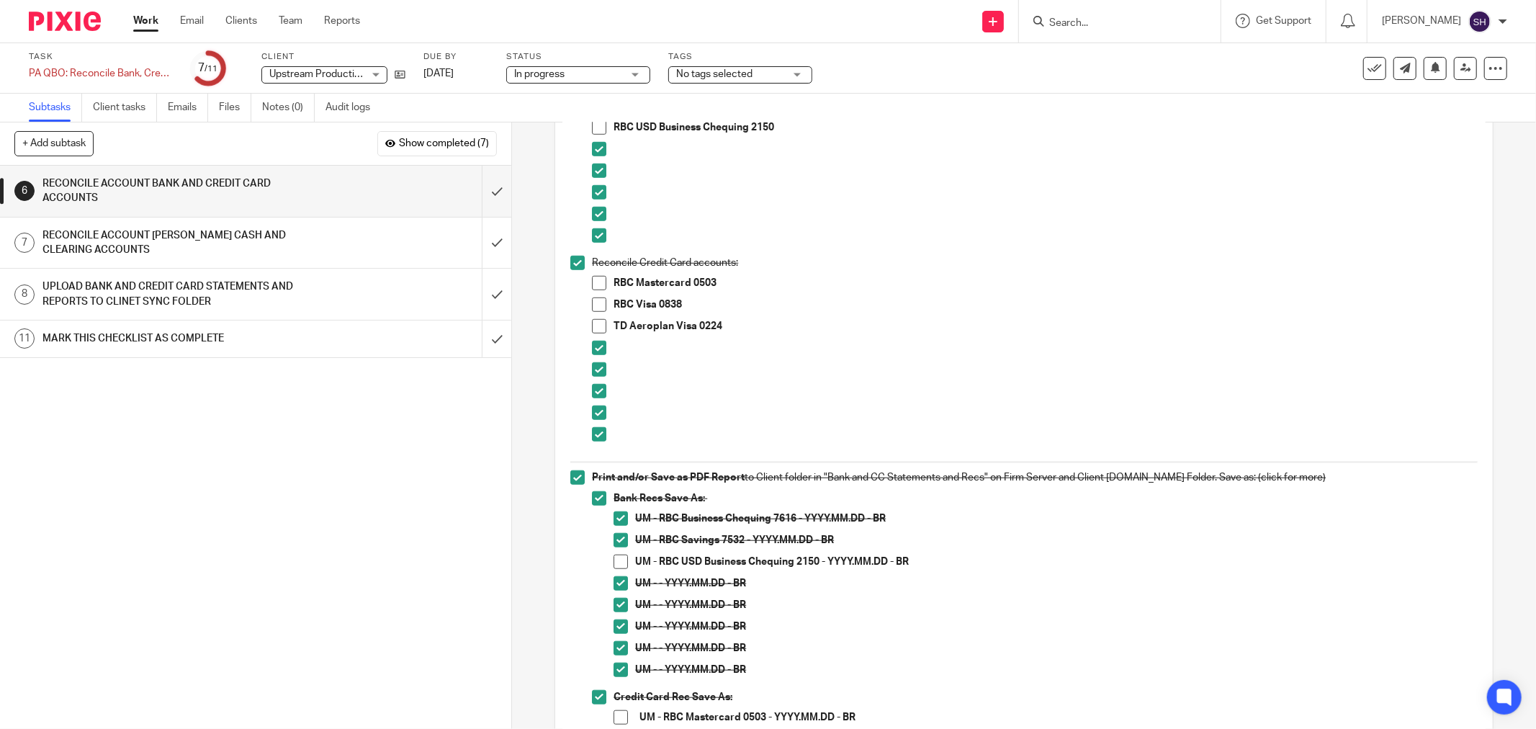
click at [527, 429] on div "6 RECONCILE ACCOUNT BANK AND CREDIT CARD ACCOUNTS Instructions Description Edit…" at bounding box center [1024, 425] width 1024 height 606
click at [594, 130] on span at bounding box center [599, 127] width 14 height 14
click at [615, 556] on span at bounding box center [620, 561] width 14 height 14
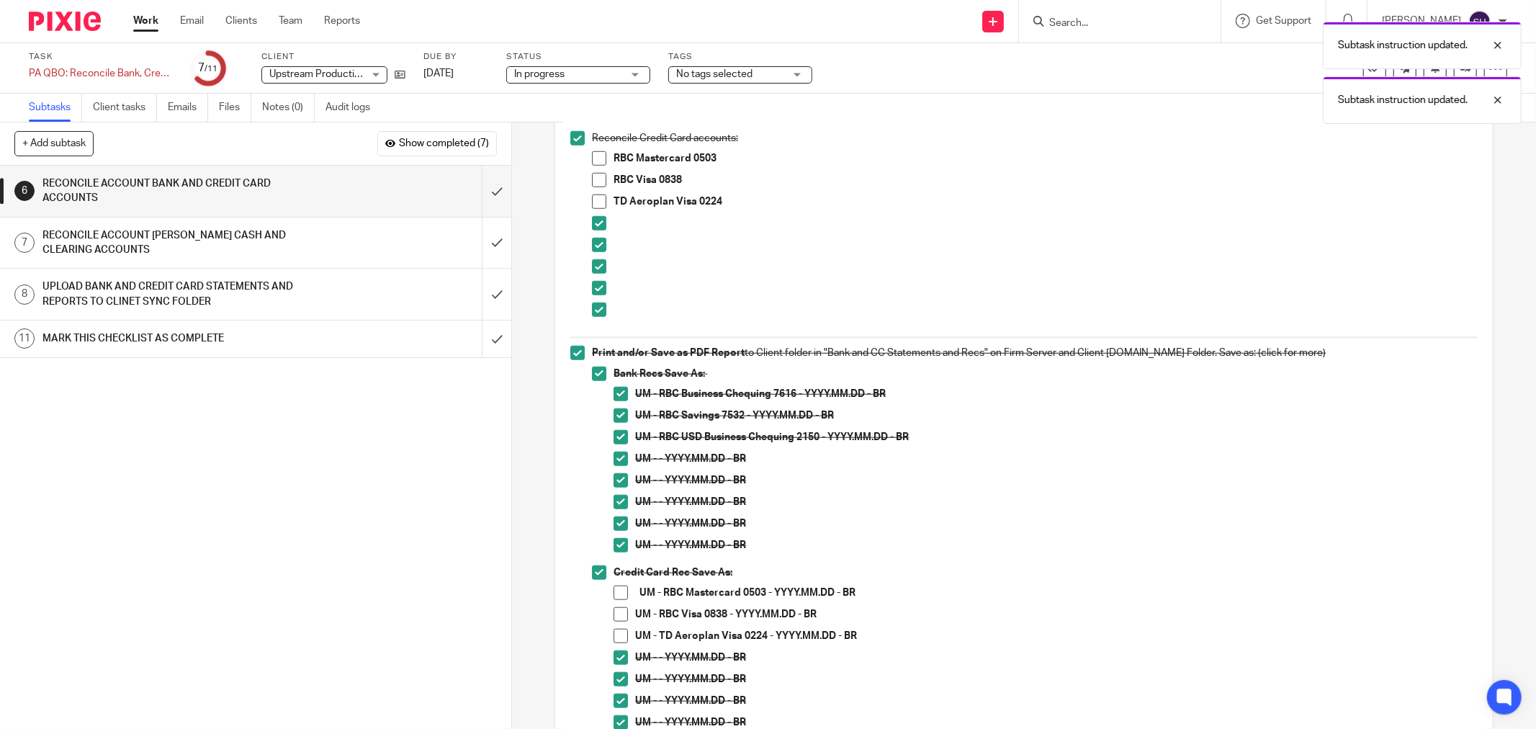
scroll to position [1013, 0]
drag, startPoint x: 589, startPoint y: 156, endPoint x: 585, endPoint y: 199, distance: 42.6
click at [592, 157] on span at bounding box center [599, 156] width 14 height 14
click at [616, 593] on span at bounding box center [620, 590] width 14 height 14
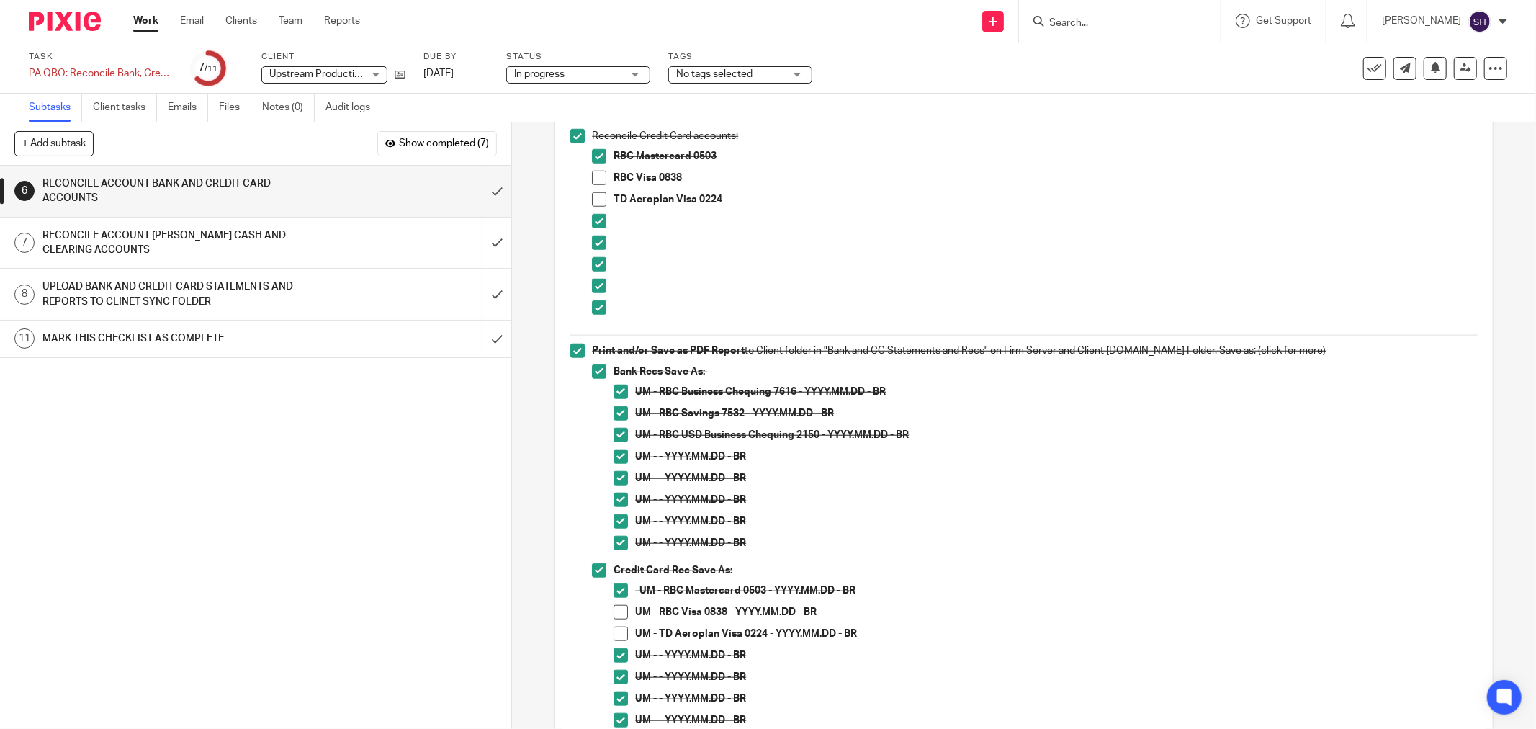
click at [536, 363] on div "6 RECONCILE ACCOUNT BANK AND CREDIT CARD ACCOUNTS Instructions Description Edit…" at bounding box center [1024, 425] width 1024 height 606
click at [592, 179] on span at bounding box center [599, 178] width 14 height 14
click at [614, 614] on span at bounding box center [620, 612] width 14 height 14
drag, startPoint x: 592, startPoint y: 197, endPoint x: 598, endPoint y: 232, distance: 35.2
click at [593, 197] on span at bounding box center [599, 199] width 14 height 14
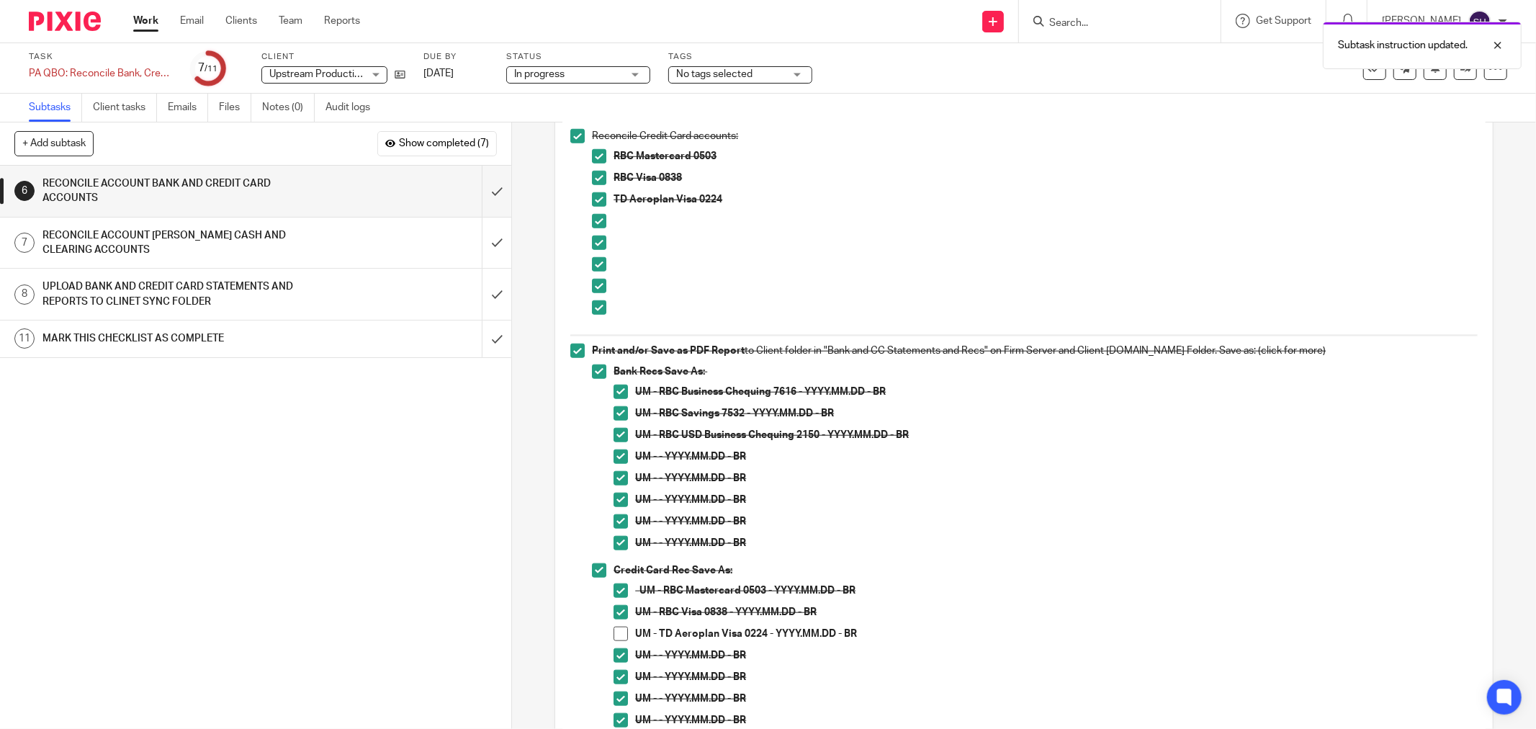
click at [613, 632] on span at bounding box center [620, 633] width 14 height 14
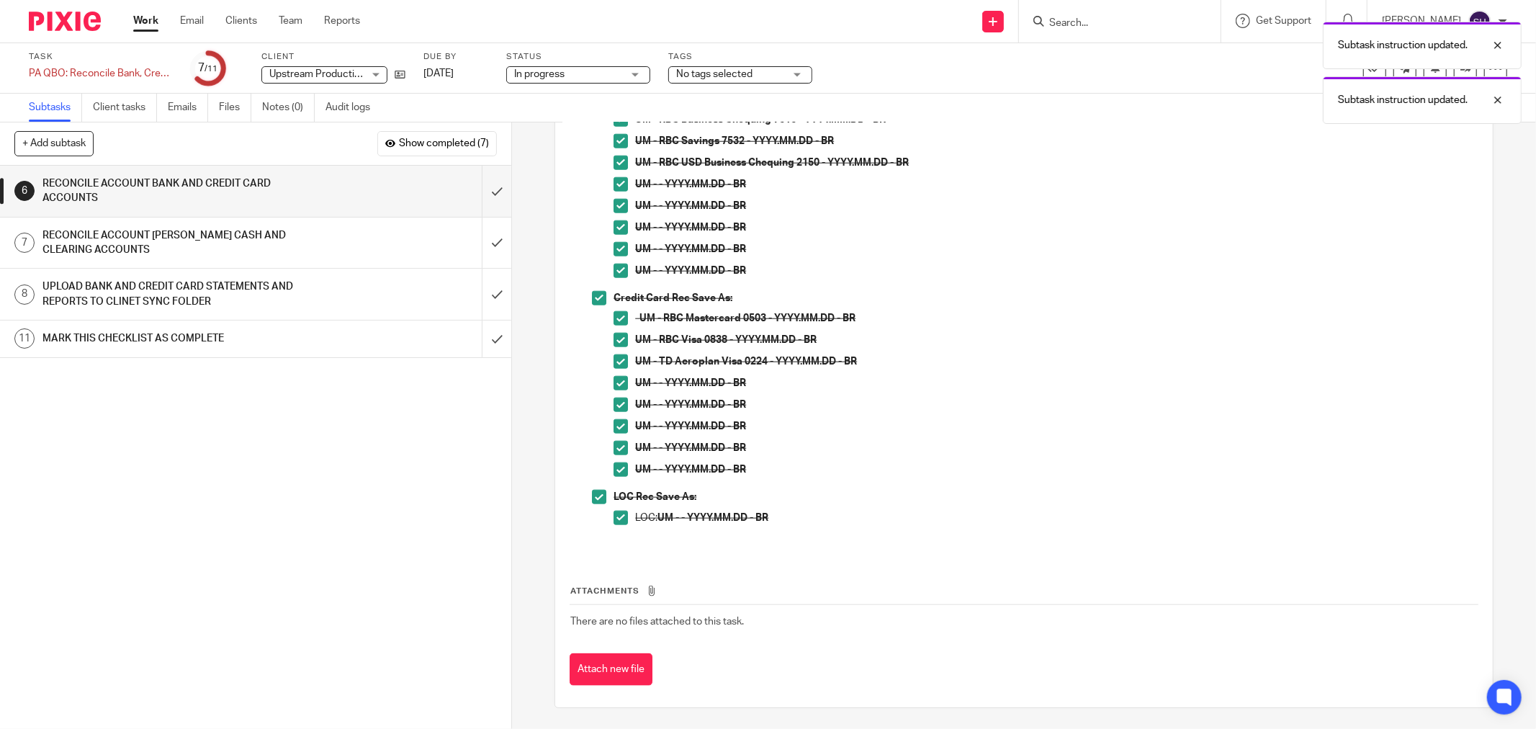
scroll to position [1286, 0]
click at [487, 193] on input "submit" at bounding box center [255, 191] width 511 height 51
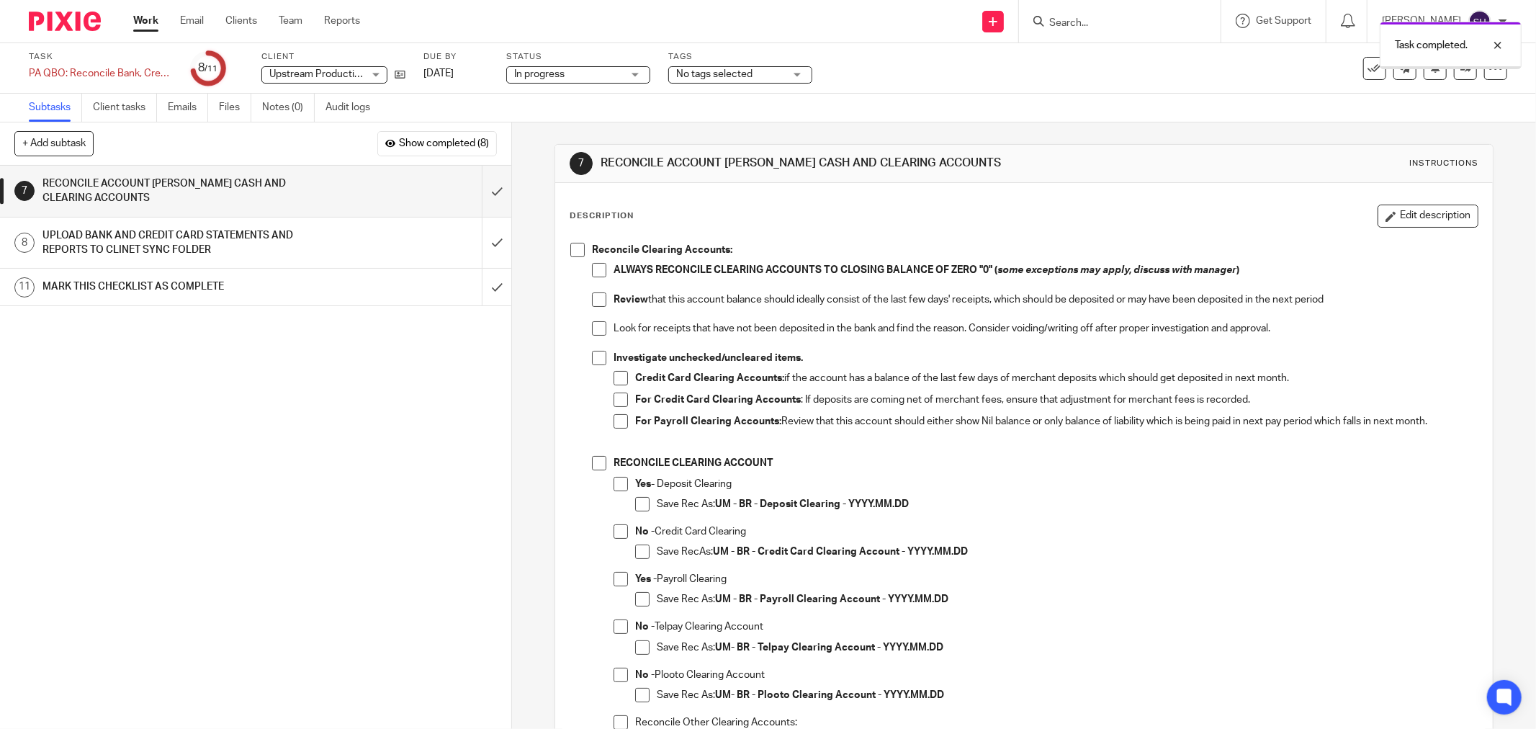
click at [575, 253] on span at bounding box center [577, 250] width 14 height 14
drag, startPoint x: 595, startPoint y: 270, endPoint x: 595, endPoint y: 282, distance: 11.5
click at [595, 271] on span at bounding box center [599, 270] width 14 height 14
drag, startPoint x: 592, startPoint y: 299, endPoint x: 598, endPoint y: 322, distance: 23.7
click at [592, 300] on span at bounding box center [599, 299] width 14 height 14
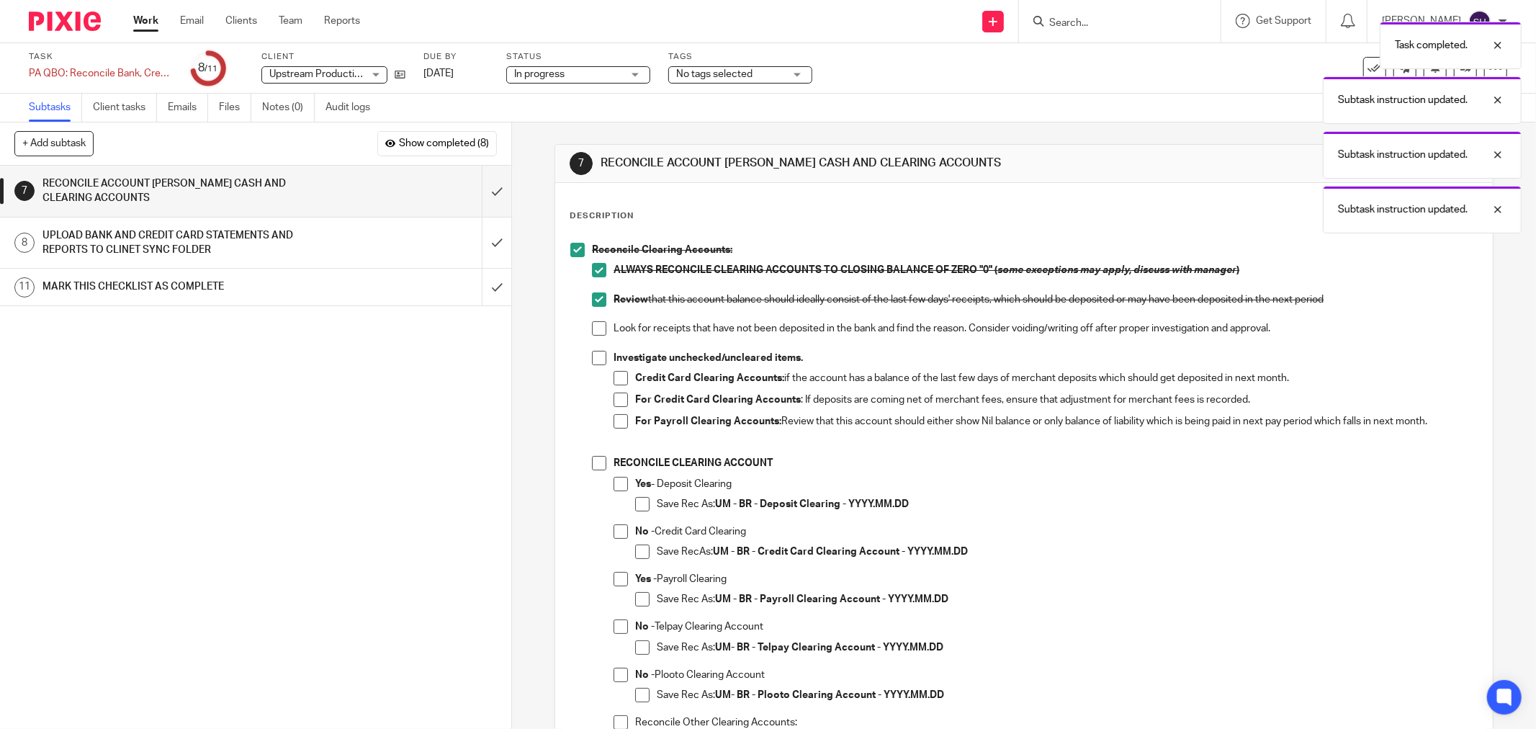
click at [599, 330] on span at bounding box center [599, 328] width 14 height 14
click at [595, 365] on li "Investigate unchecked/uncleared items. Credit Card Clearing Accounts: if the ac…" at bounding box center [1035, 404] width 886 height 106
click at [594, 356] on span at bounding box center [599, 358] width 14 height 14
drag, startPoint x: 618, startPoint y: 377, endPoint x: 613, endPoint y: 401, distance: 25.0
click at [618, 377] on span at bounding box center [620, 378] width 14 height 14
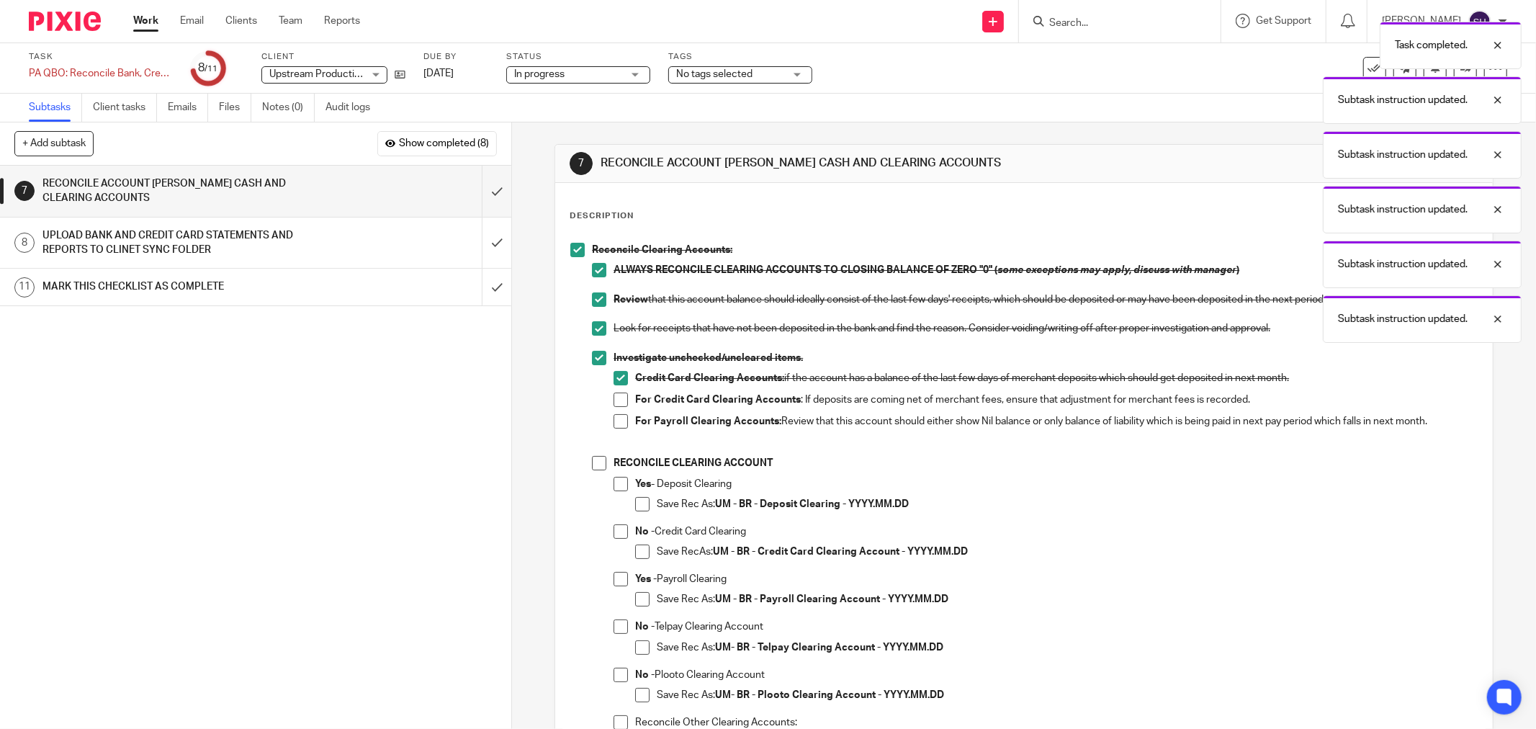
click at [613, 401] on span at bounding box center [620, 399] width 14 height 14
click at [613, 422] on span at bounding box center [620, 421] width 14 height 14
drag, startPoint x: 588, startPoint y: 459, endPoint x: 600, endPoint y: 471, distance: 16.8
click at [592, 459] on span at bounding box center [599, 463] width 14 height 14
click at [636, 548] on span at bounding box center [642, 551] width 14 height 14
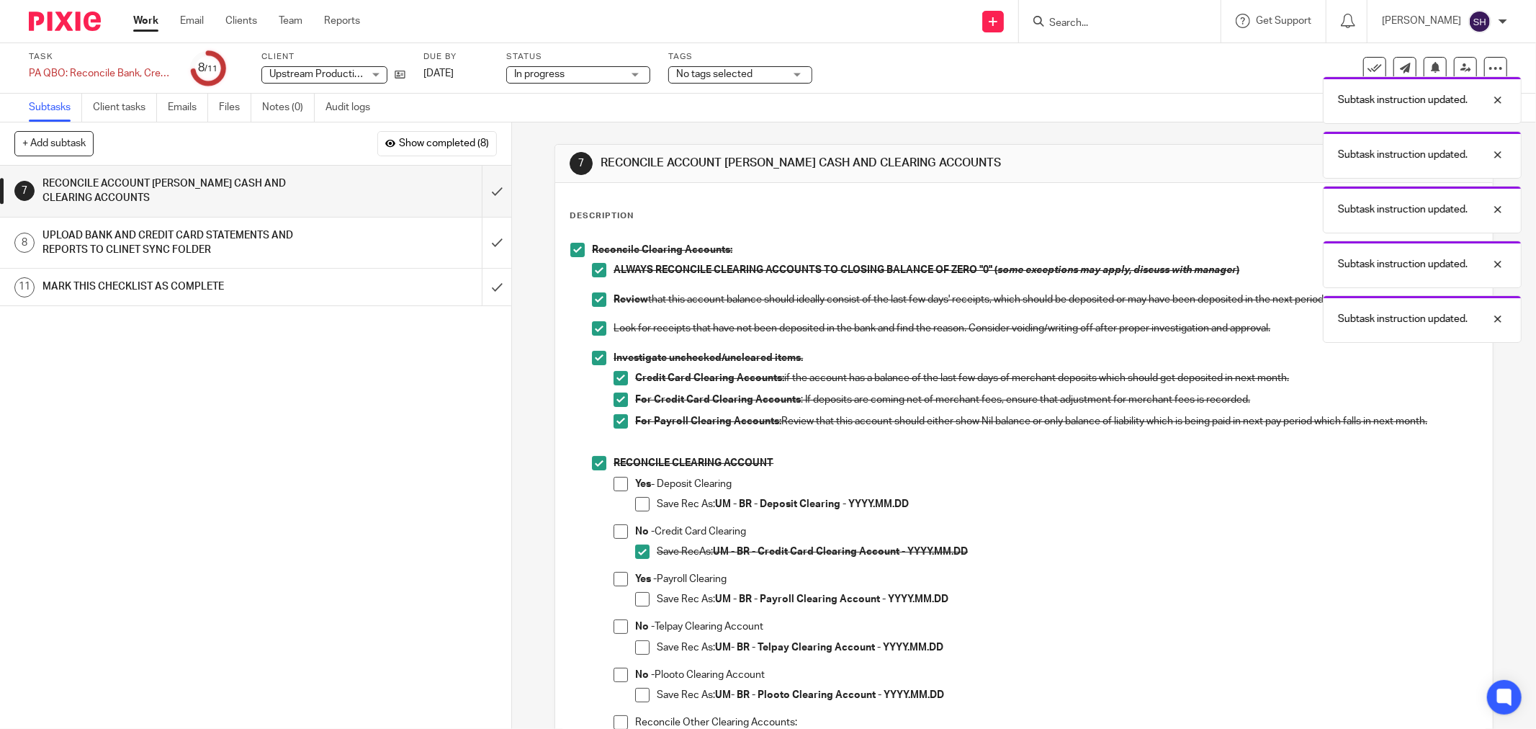
click at [613, 536] on span at bounding box center [620, 531] width 14 height 14
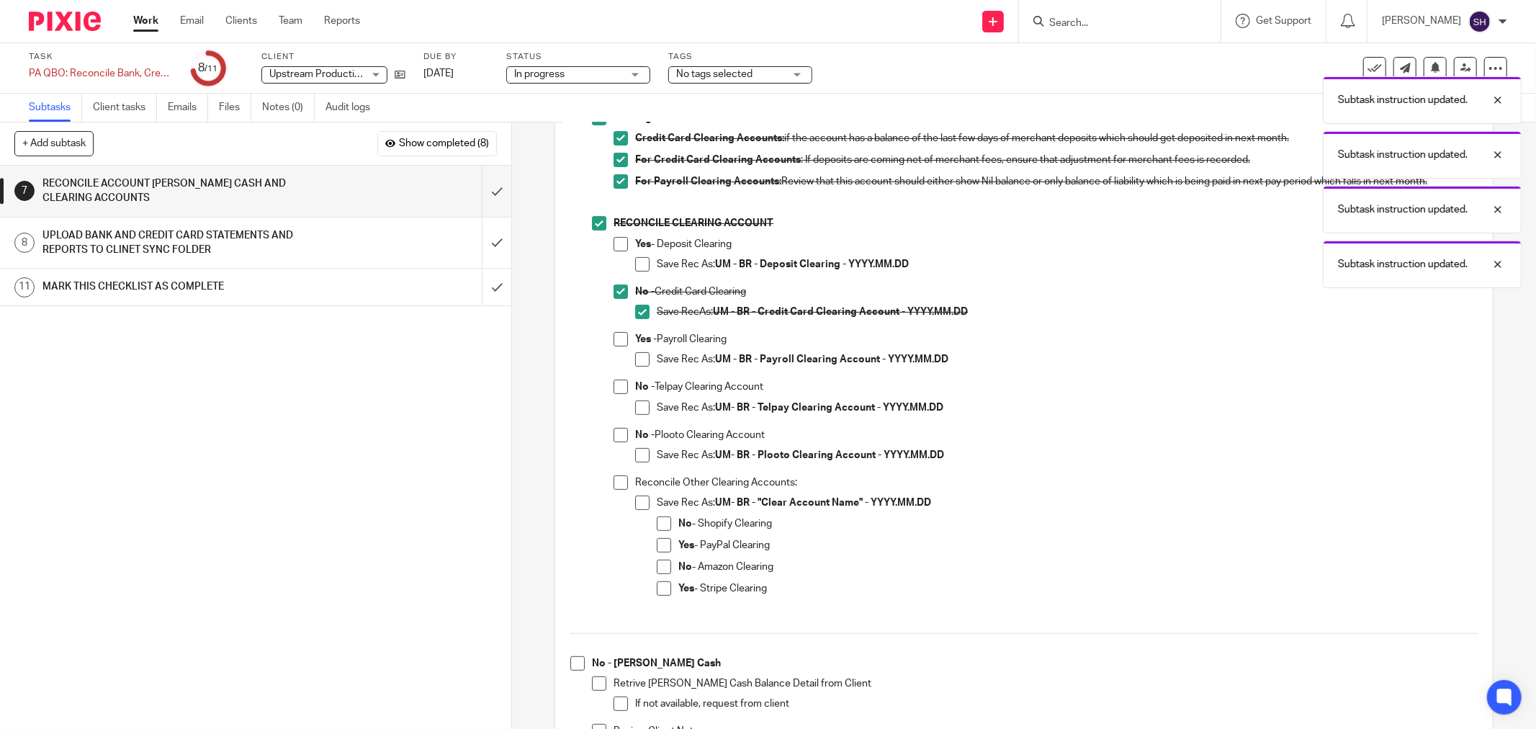
click at [617, 336] on span at bounding box center [620, 339] width 14 height 14
drag, startPoint x: 641, startPoint y: 360, endPoint x: 634, endPoint y: 378, distance: 19.1
click at [641, 361] on span at bounding box center [642, 359] width 14 height 14
click at [622, 384] on span at bounding box center [620, 386] width 14 height 14
drag, startPoint x: 616, startPoint y: 430, endPoint x: 636, endPoint y: 412, distance: 26.5
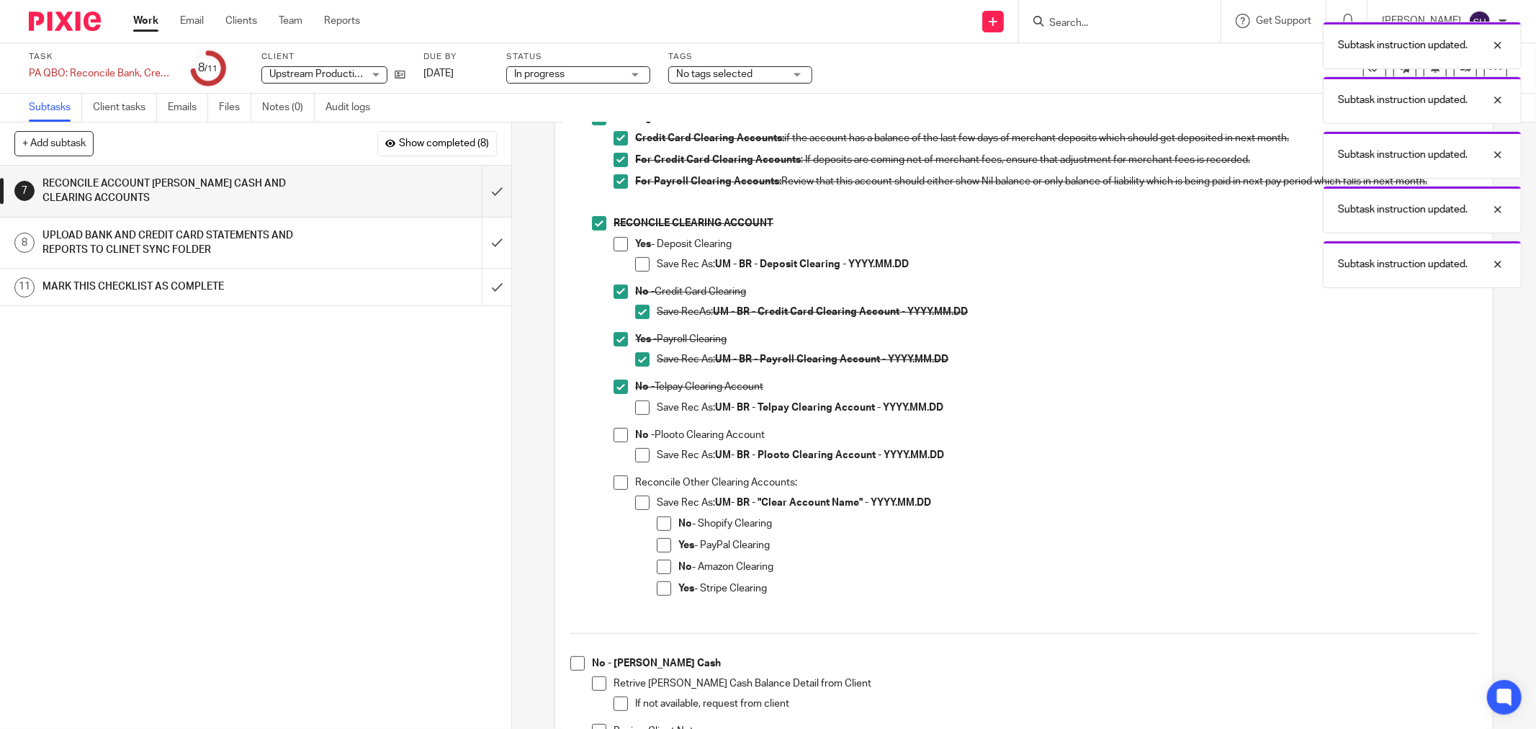
click at [617, 429] on span at bounding box center [620, 435] width 14 height 14
click at [641, 407] on span at bounding box center [642, 407] width 14 height 14
click at [635, 461] on span at bounding box center [642, 455] width 14 height 14
click at [616, 482] on span at bounding box center [620, 482] width 14 height 14
drag, startPoint x: 637, startPoint y: 500, endPoint x: 645, endPoint y: 515, distance: 17.1
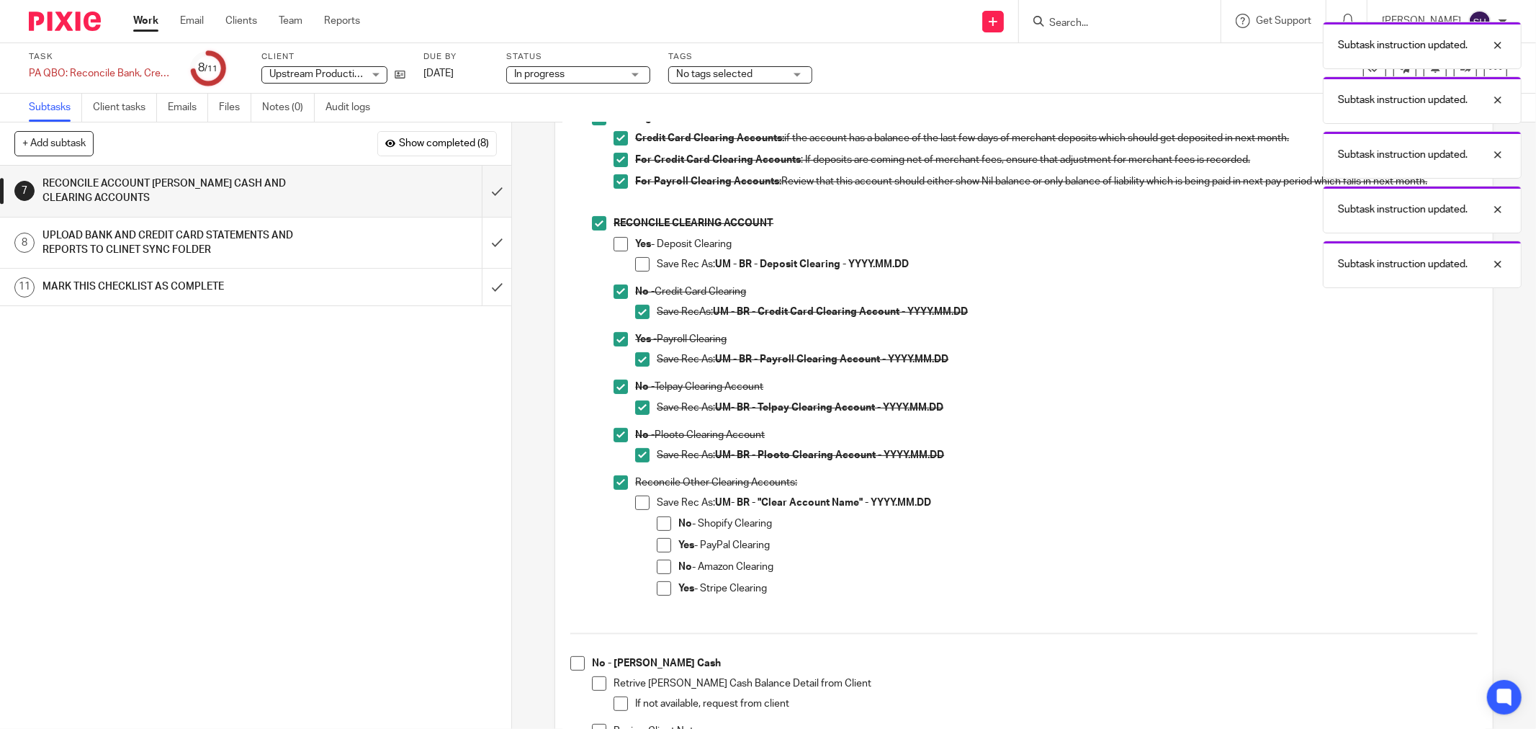
click at [638, 500] on span at bounding box center [642, 502] width 14 height 14
drag, startPoint x: 657, startPoint y: 524, endPoint x: 653, endPoint y: 551, distance: 27.0
click at [657, 526] on span at bounding box center [664, 523] width 14 height 14
click at [659, 569] on span at bounding box center [664, 566] width 14 height 14
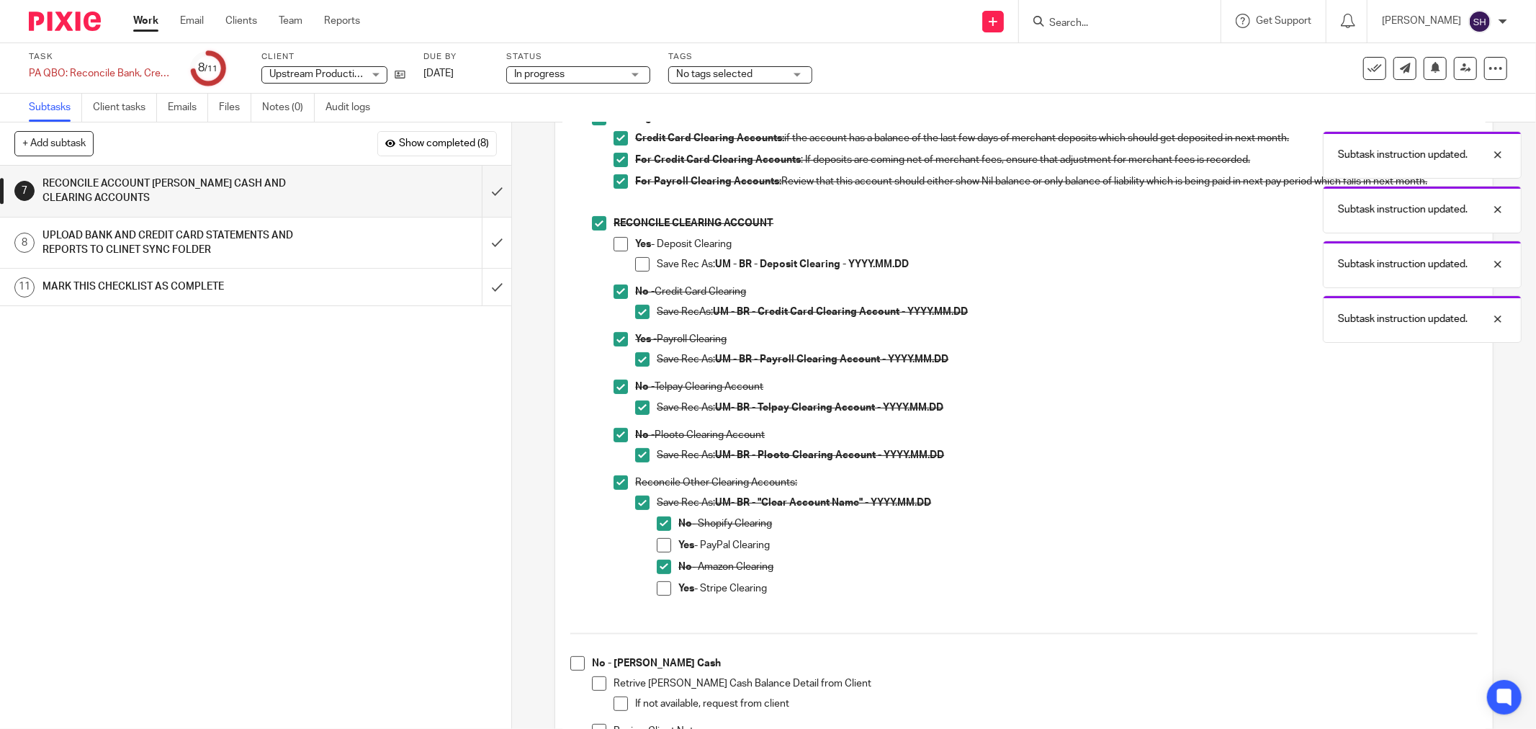
scroll to position [479, 0]
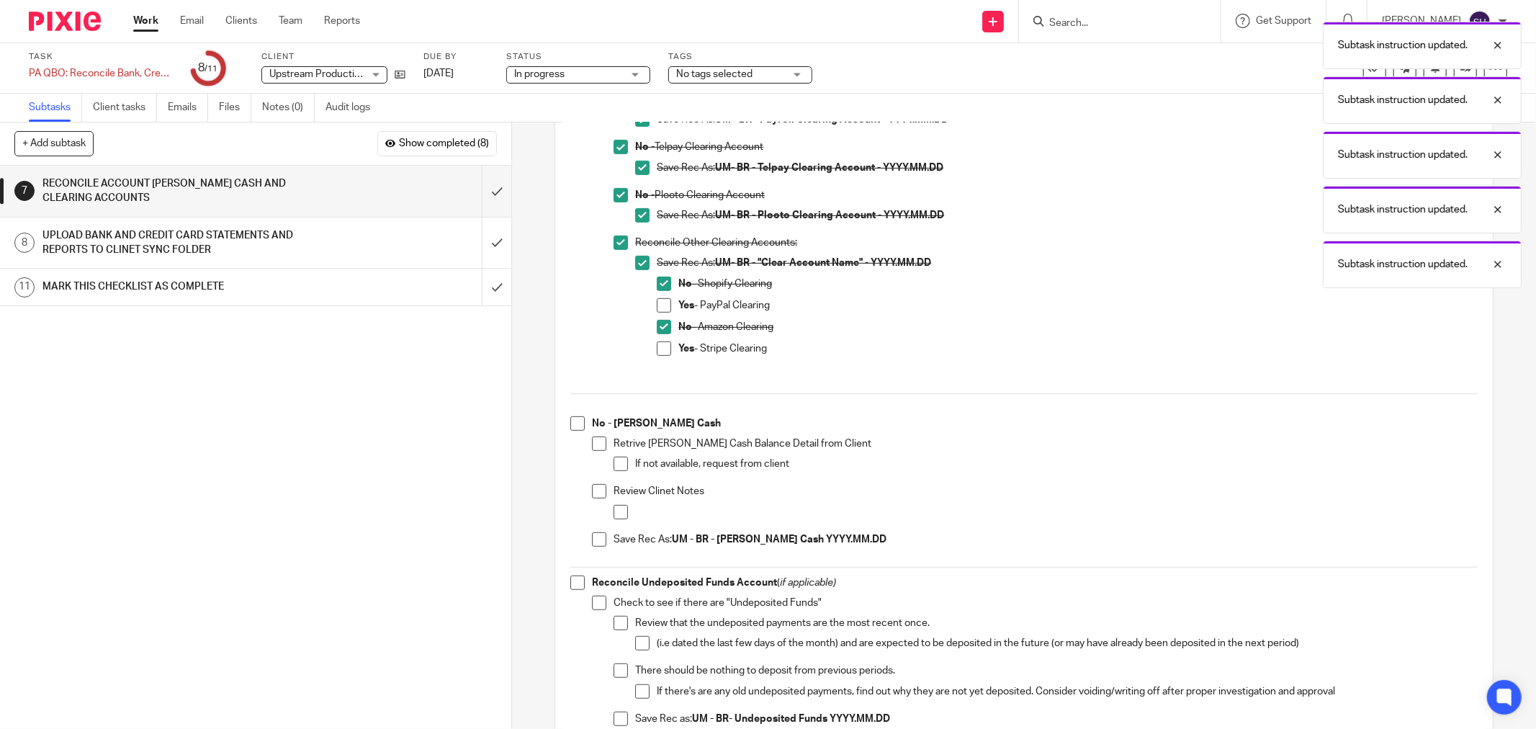
click at [572, 423] on span at bounding box center [577, 423] width 14 height 14
click at [596, 449] on span at bounding box center [599, 443] width 14 height 14
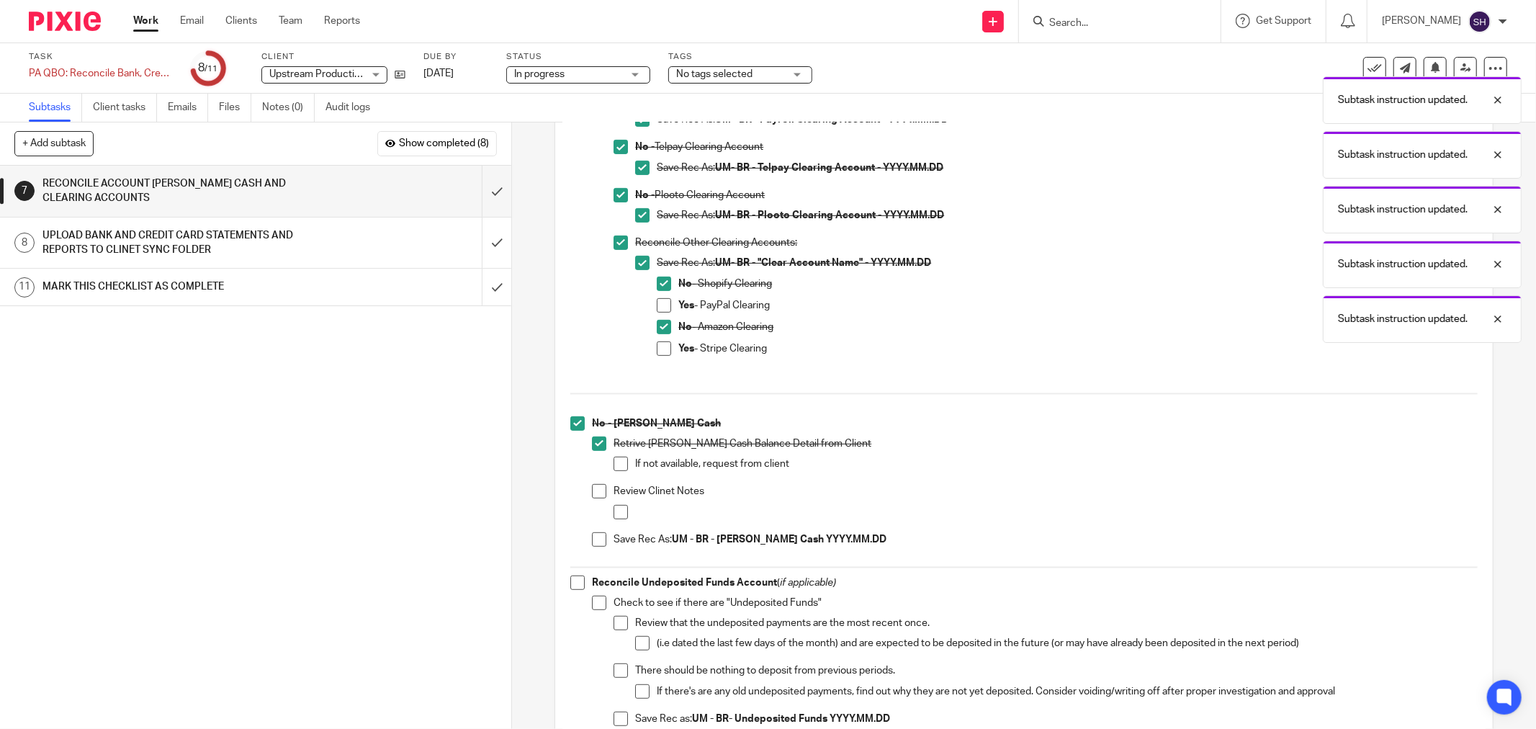
click at [614, 464] on span at bounding box center [620, 463] width 14 height 14
drag, startPoint x: 596, startPoint y: 492, endPoint x: 603, endPoint y: 497, distance: 8.7
click at [598, 492] on span at bounding box center [599, 491] width 14 height 14
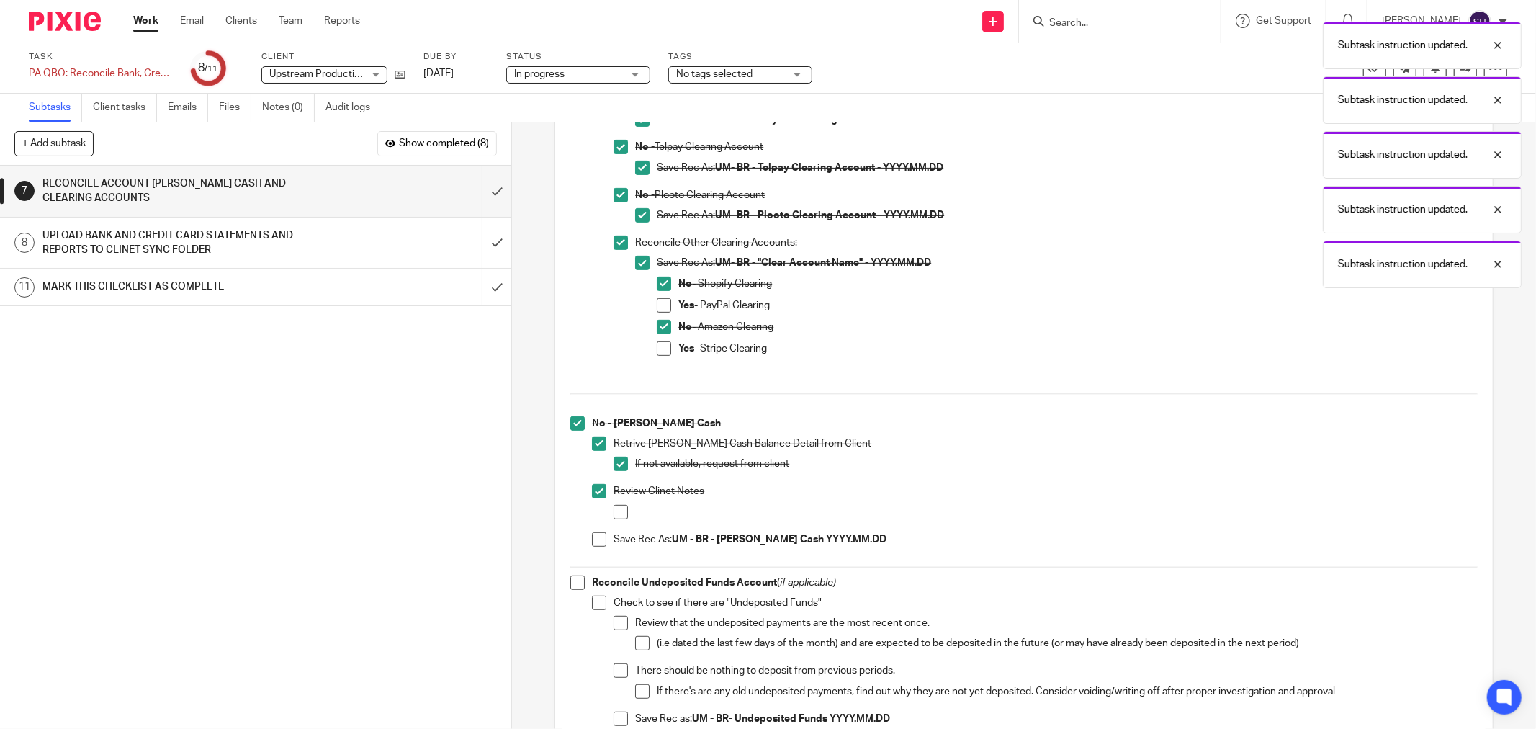
click at [613, 508] on span at bounding box center [620, 512] width 14 height 14
click at [594, 529] on li "Review Clinet Notes" at bounding box center [1035, 508] width 886 height 48
click at [593, 536] on span at bounding box center [599, 539] width 14 height 14
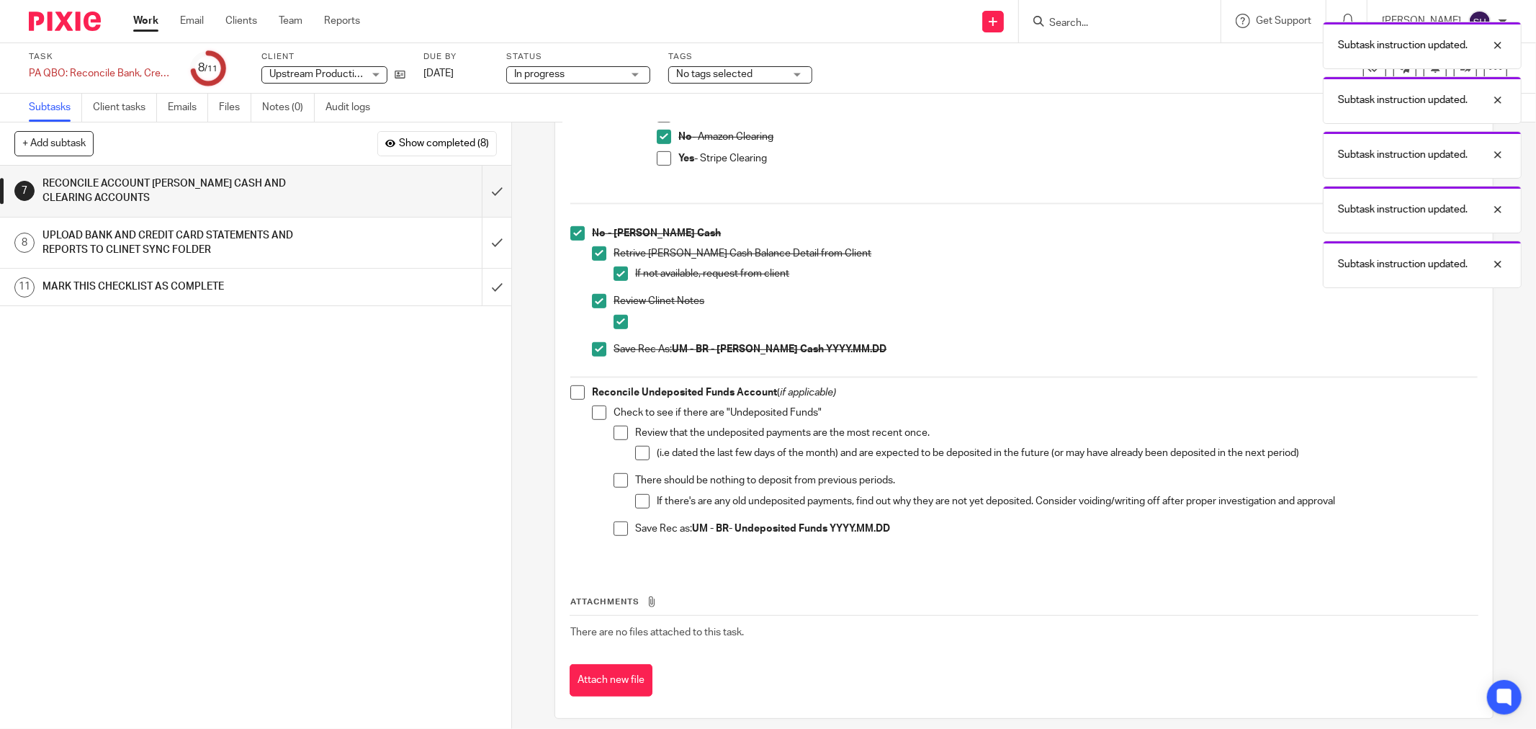
scroll to position [681, 0]
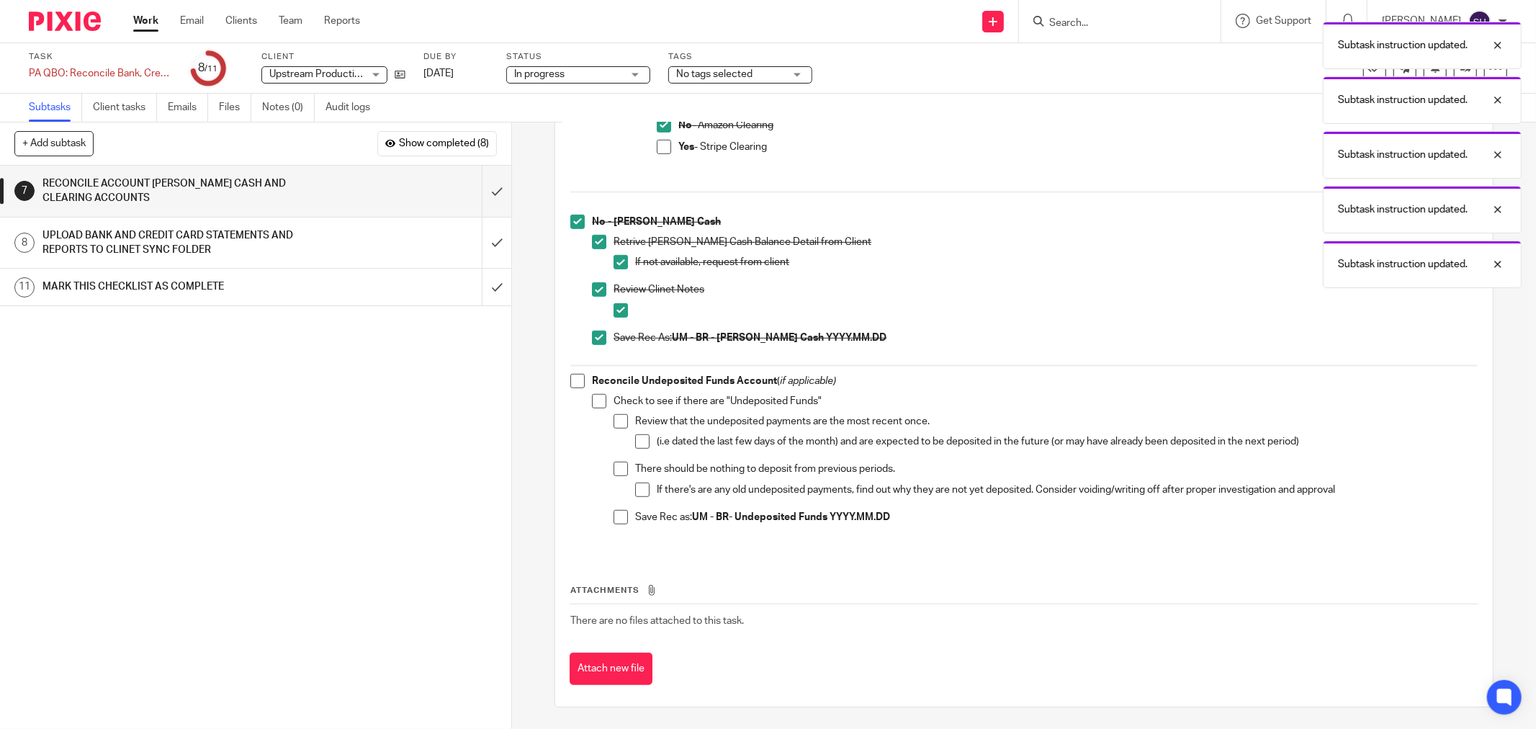
drag, startPoint x: 567, startPoint y: 379, endPoint x: 600, endPoint y: 404, distance: 41.0
click at [570, 379] on span at bounding box center [577, 381] width 14 height 14
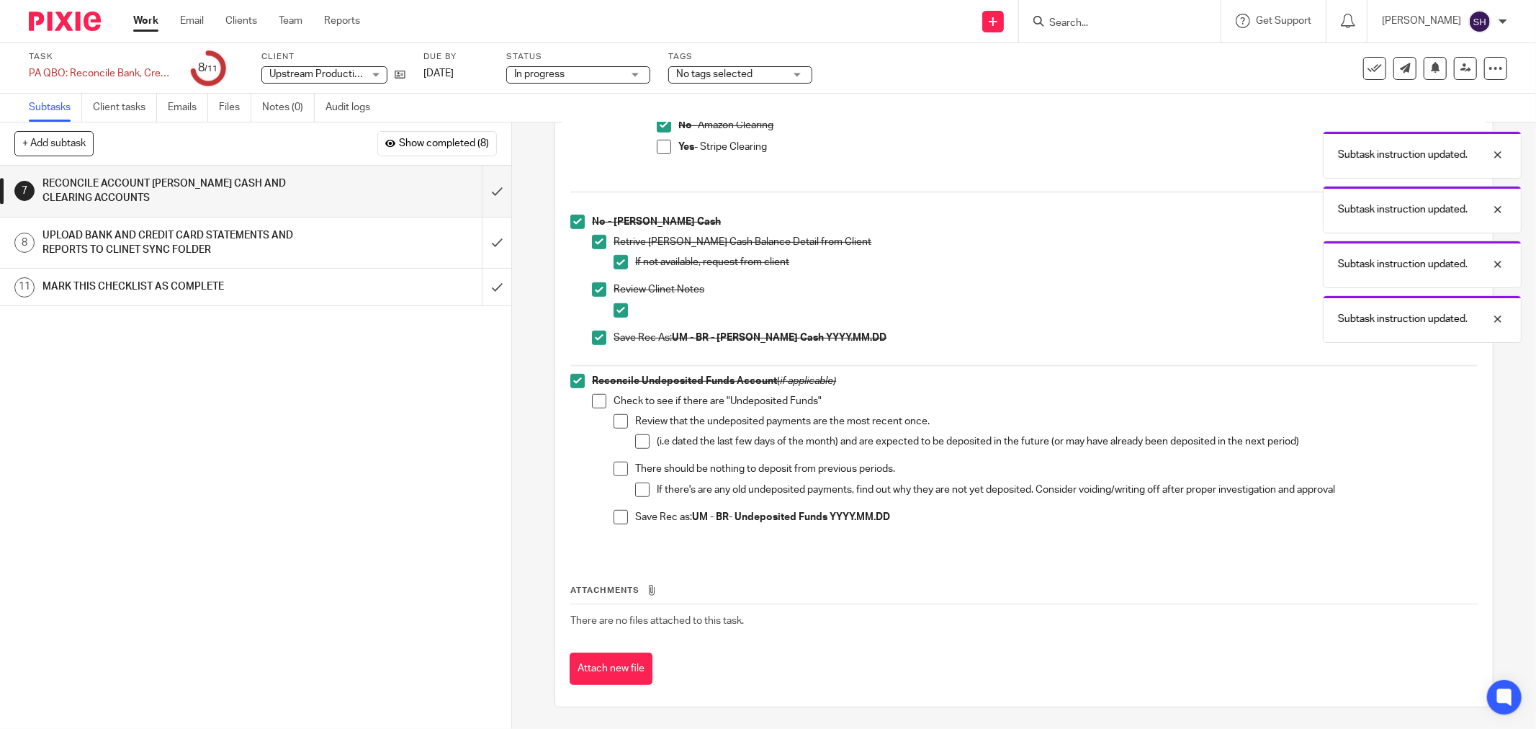
click at [593, 400] on span at bounding box center [599, 401] width 14 height 14
drag, startPoint x: 616, startPoint y: 420, endPoint x: 631, endPoint y: 437, distance: 22.4
click at [616, 420] on span at bounding box center [620, 421] width 14 height 14
click at [635, 441] on span at bounding box center [642, 441] width 14 height 14
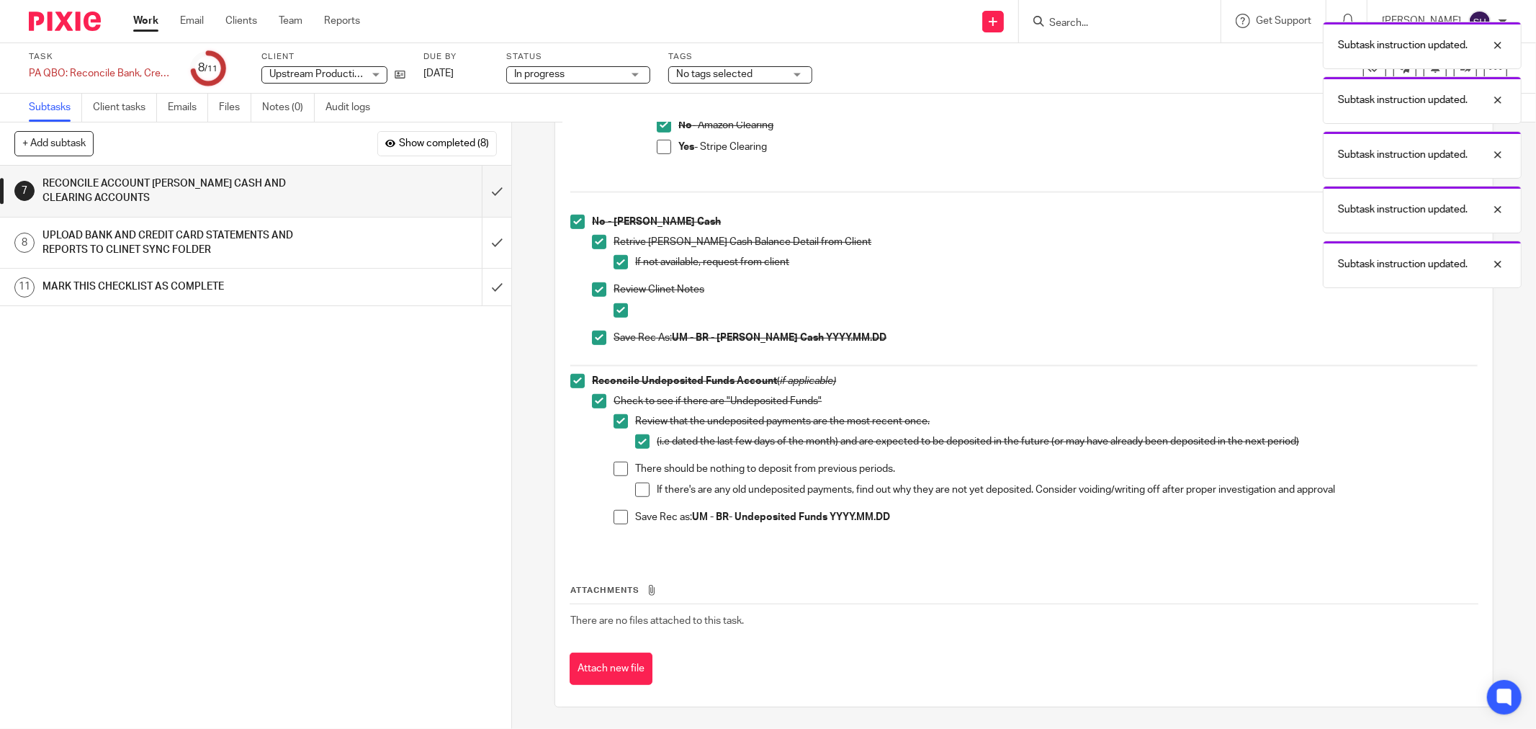
drag, startPoint x: 617, startPoint y: 459, endPoint x: 616, endPoint y: 469, distance: 10.1
click at [616, 461] on ul "Review that the undeposited payments are the most recent once. (i.e dated the l…" at bounding box center [1045, 472] width 864 height 117
drag, startPoint x: 616, startPoint y: 469, endPoint x: 631, endPoint y: 481, distance: 18.4
click at [616, 470] on span at bounding box center [620, 468] width 14 height 14
drag, startPoint x: 634, startPoint y: 486, endPoint x: 629, endPoint y: 497, distance: 12.6
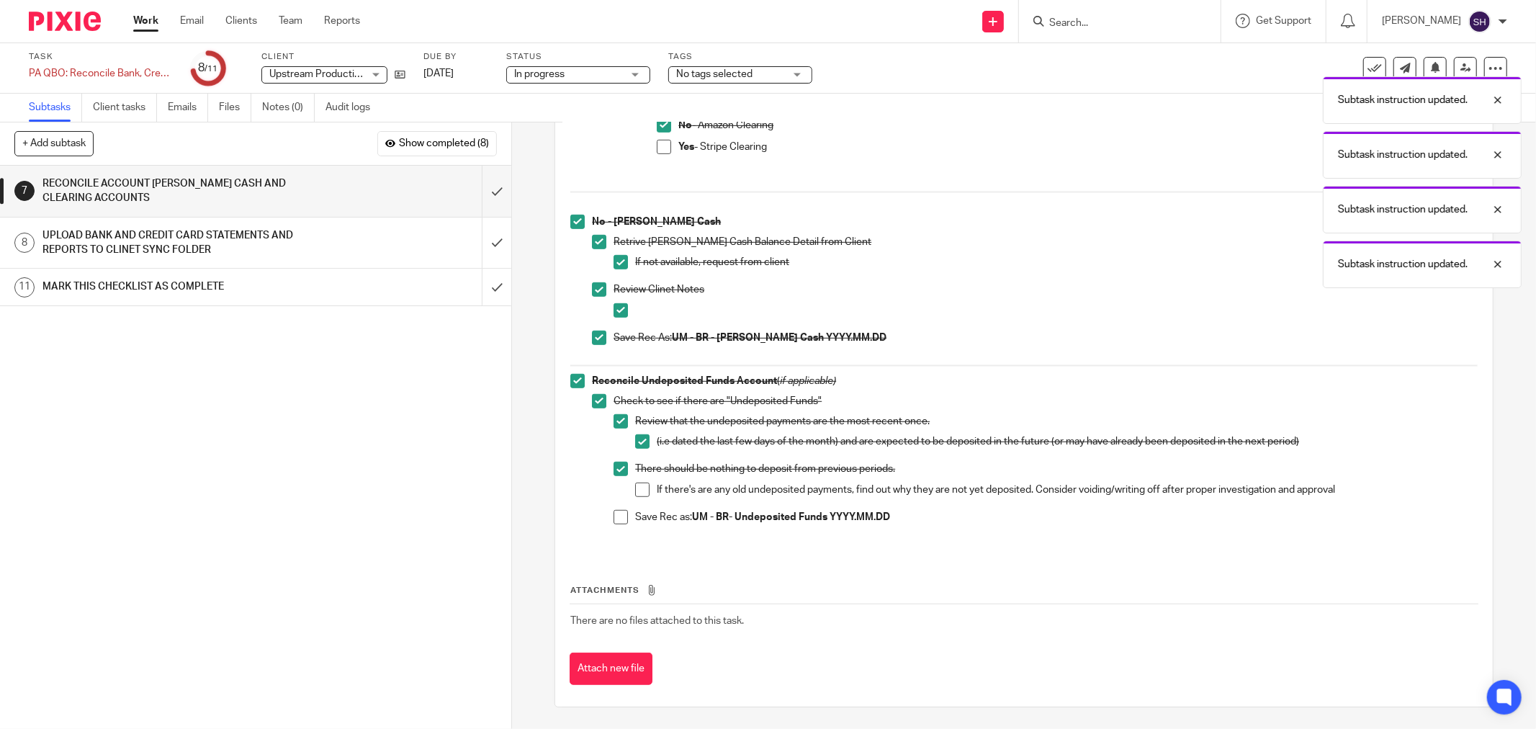
click at [635, 487] on span at bounding box center [642, 489] width 14 height 14
click at [621, 511] on span at bounding box center [620, 517] width 14 height 14
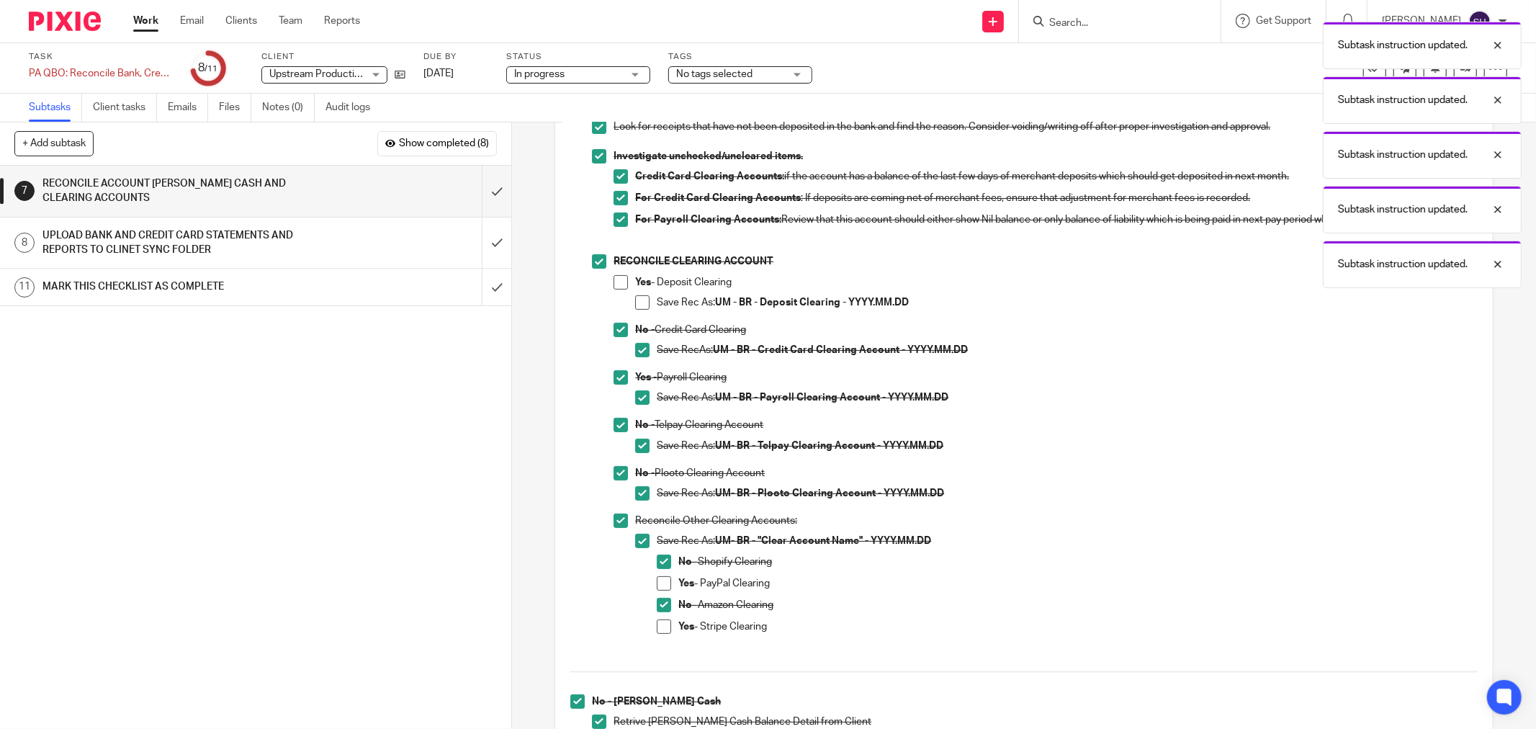
scroll to position [320, 0]
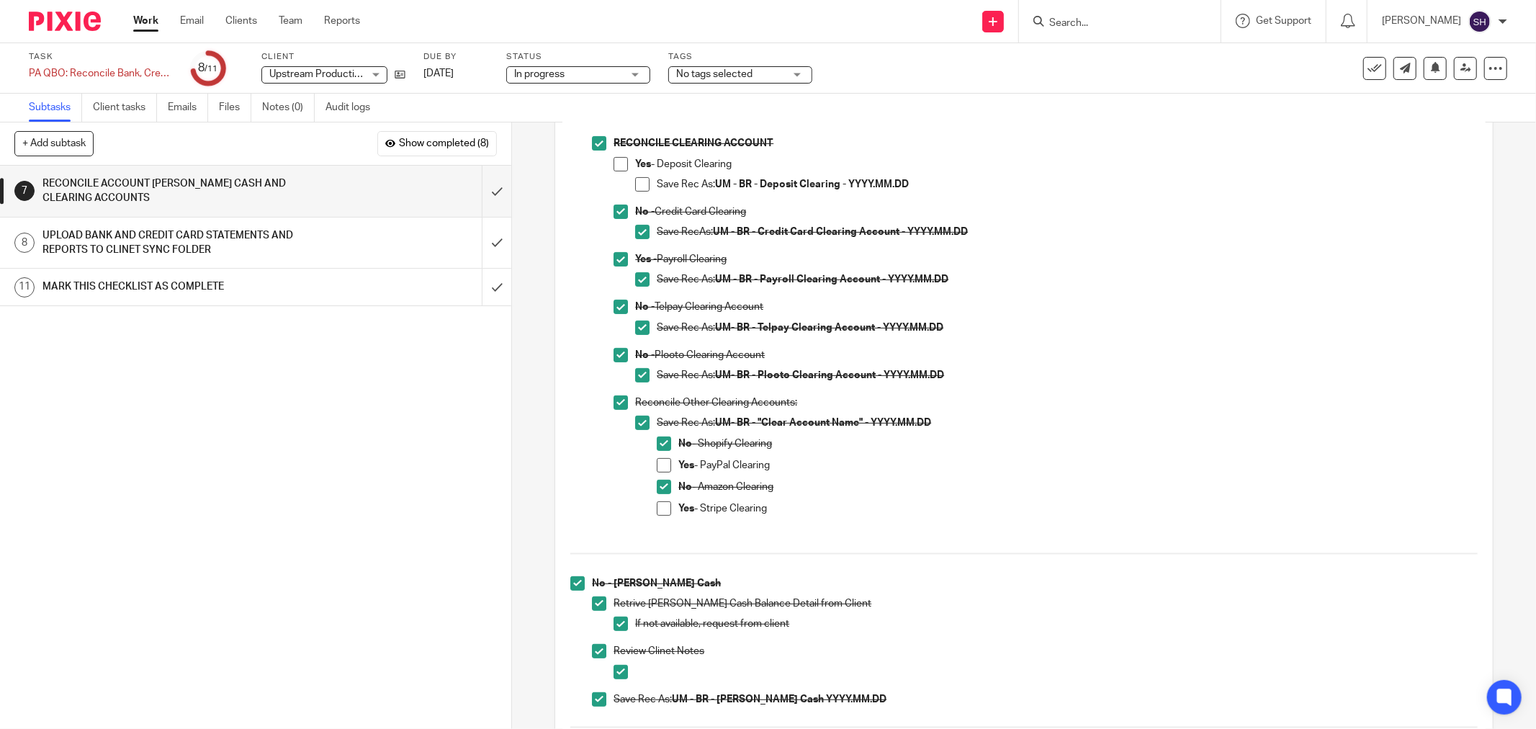
drag, startPoint x: 613, startPoint y: 167, endPoint x: 627, endPoint y: 174, distance: 15.8
click at [613, 167] on span at bounding box center [620, 164] width 14 height 14
click at [636, 182] on span at bounding box center [642, 184] width 14 height 14
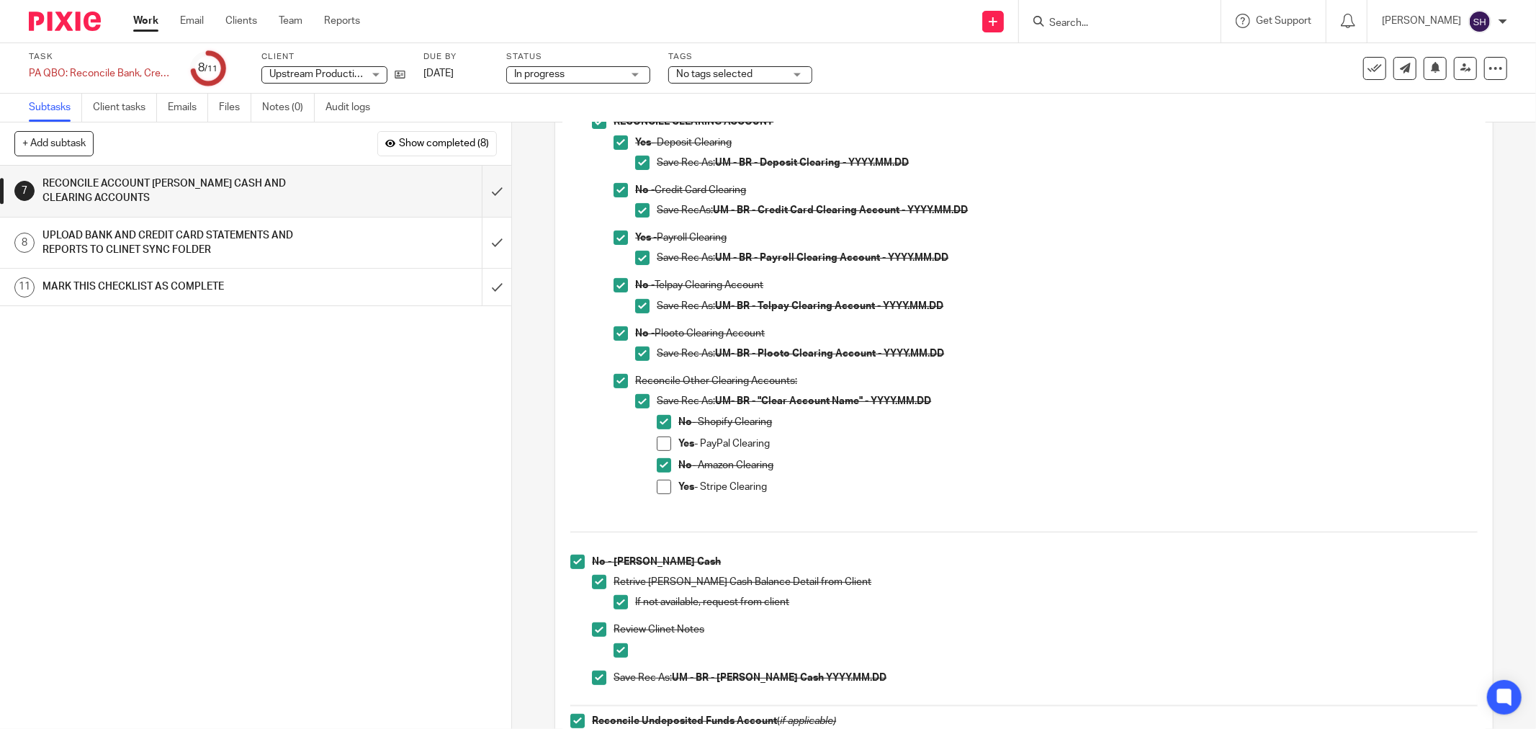
scroll to position [400, 0]
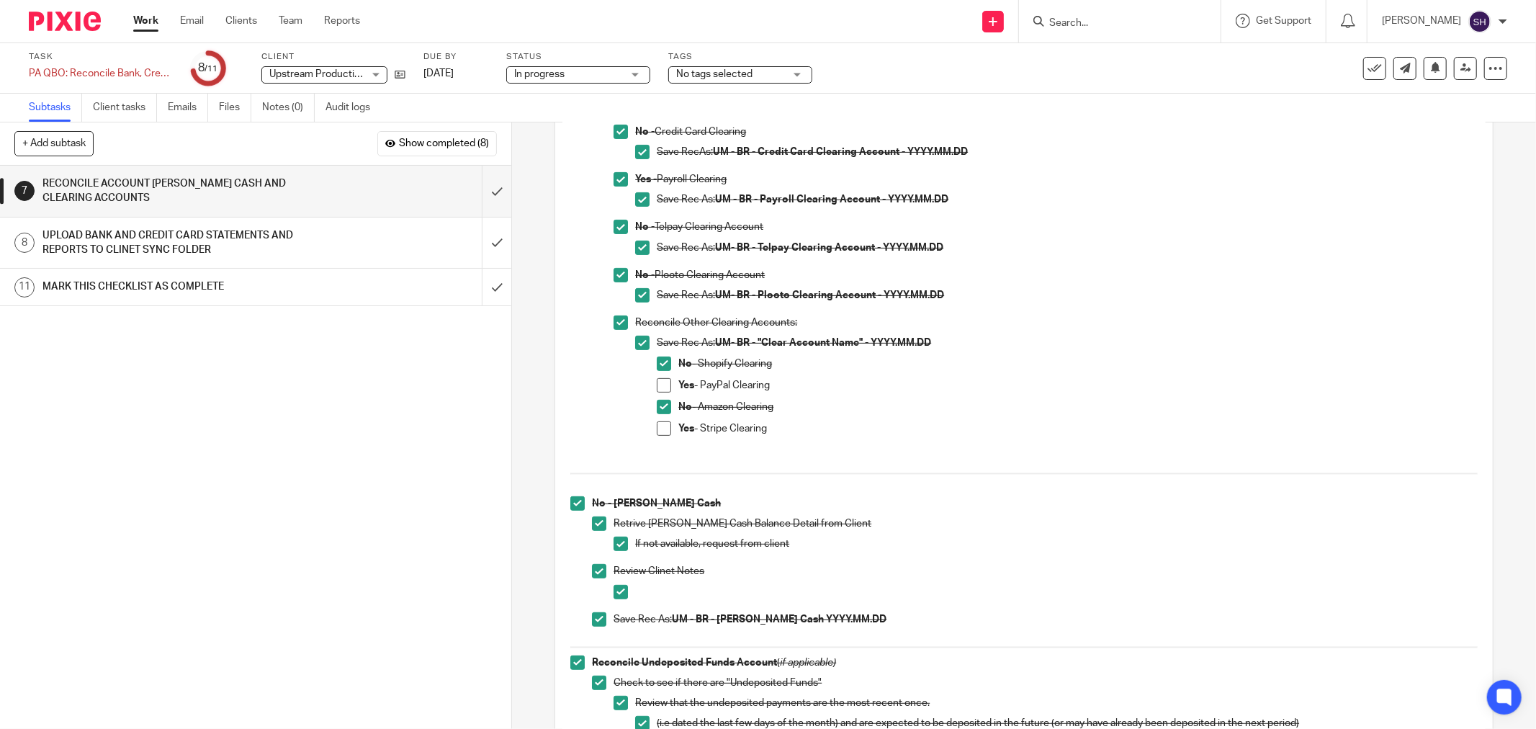
click at [664, 386] on span at bounding box center [664, 385] width 14 height 14
click at [661, 427] on span at bounding box center [664, 428] width 14 height 14
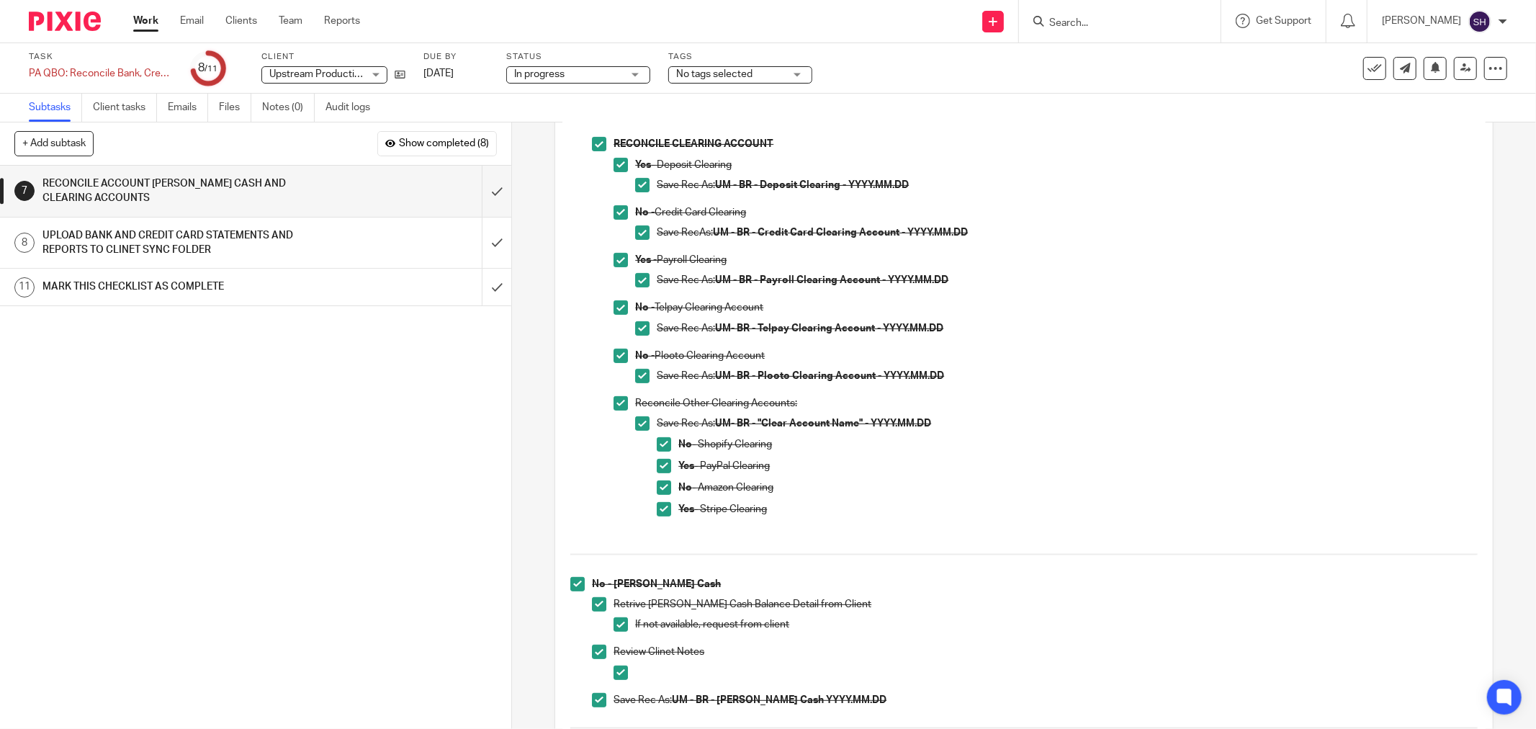
scroll to position [0, 0]
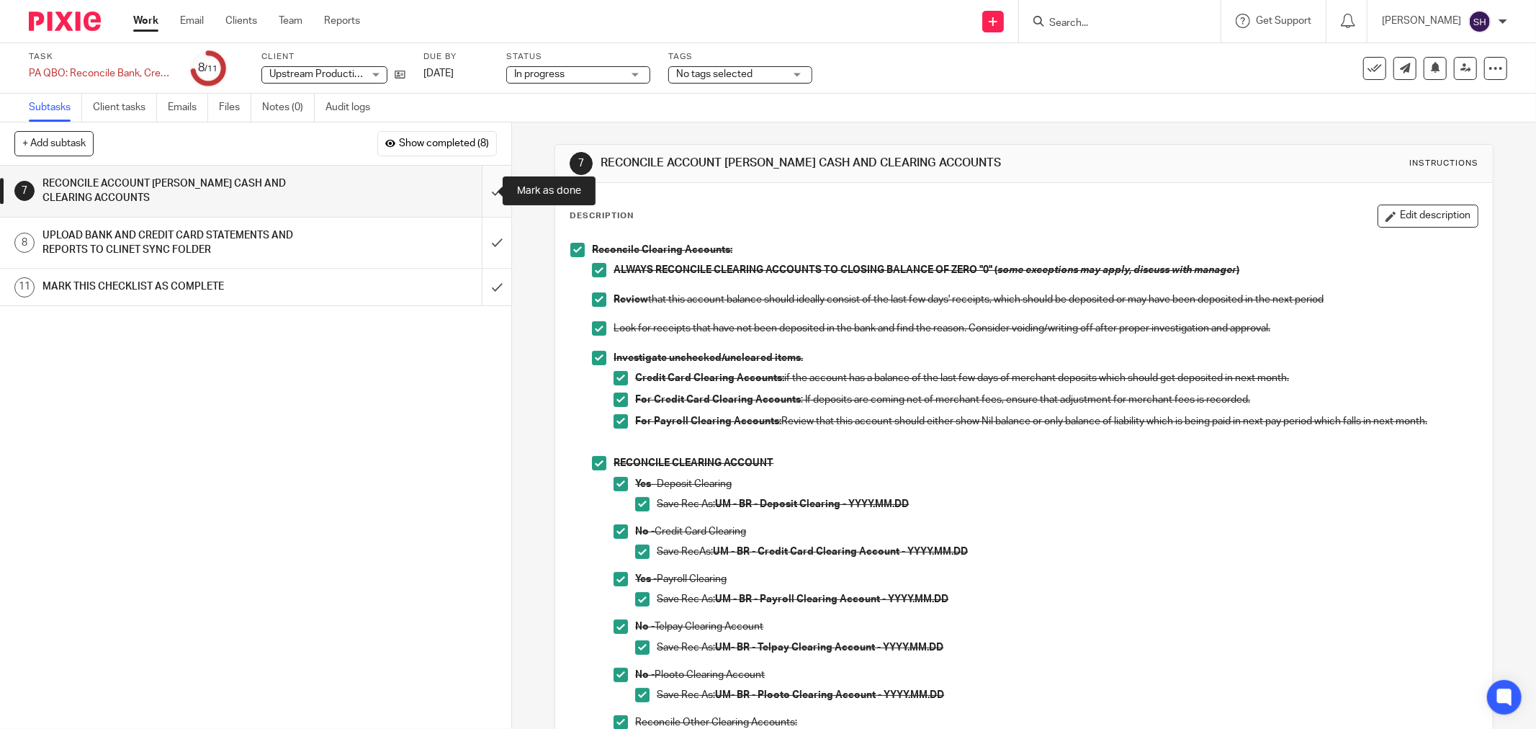
click at [485, 188] on input "submit" at bounding box center [255, 191] width 511 height 51
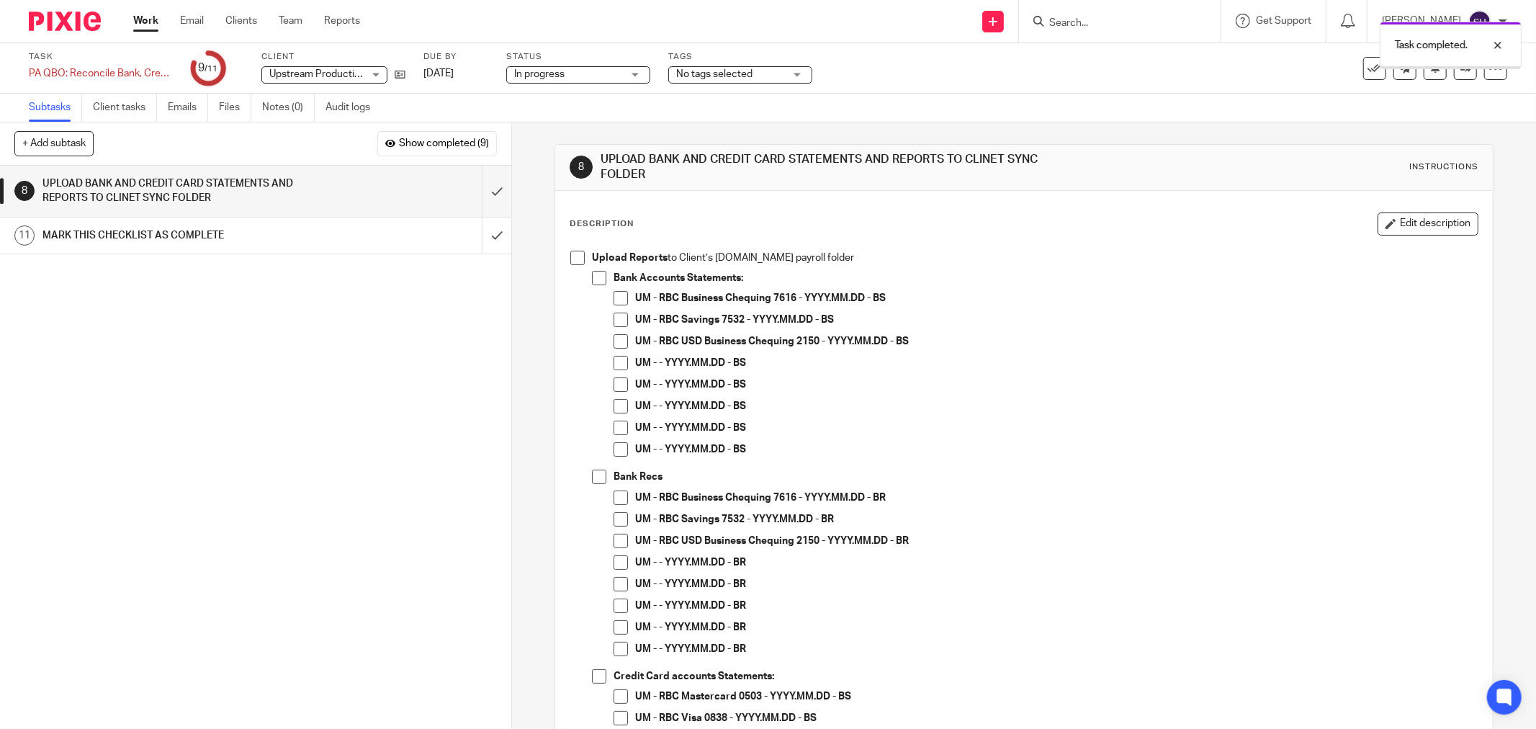
click at [579, 253] on span at bounding box center [577, 258] width 14 height 14
drag, startPoint x: 598, startPoint y: 276, endPoint x: 613, endPoint y: 293, distance: 23.4
click at [598, 276] on span at bounding box center [599, 278] width 14 height 14
click at [614, 296] on span at bounding box center [620, 298] width 14 height 14
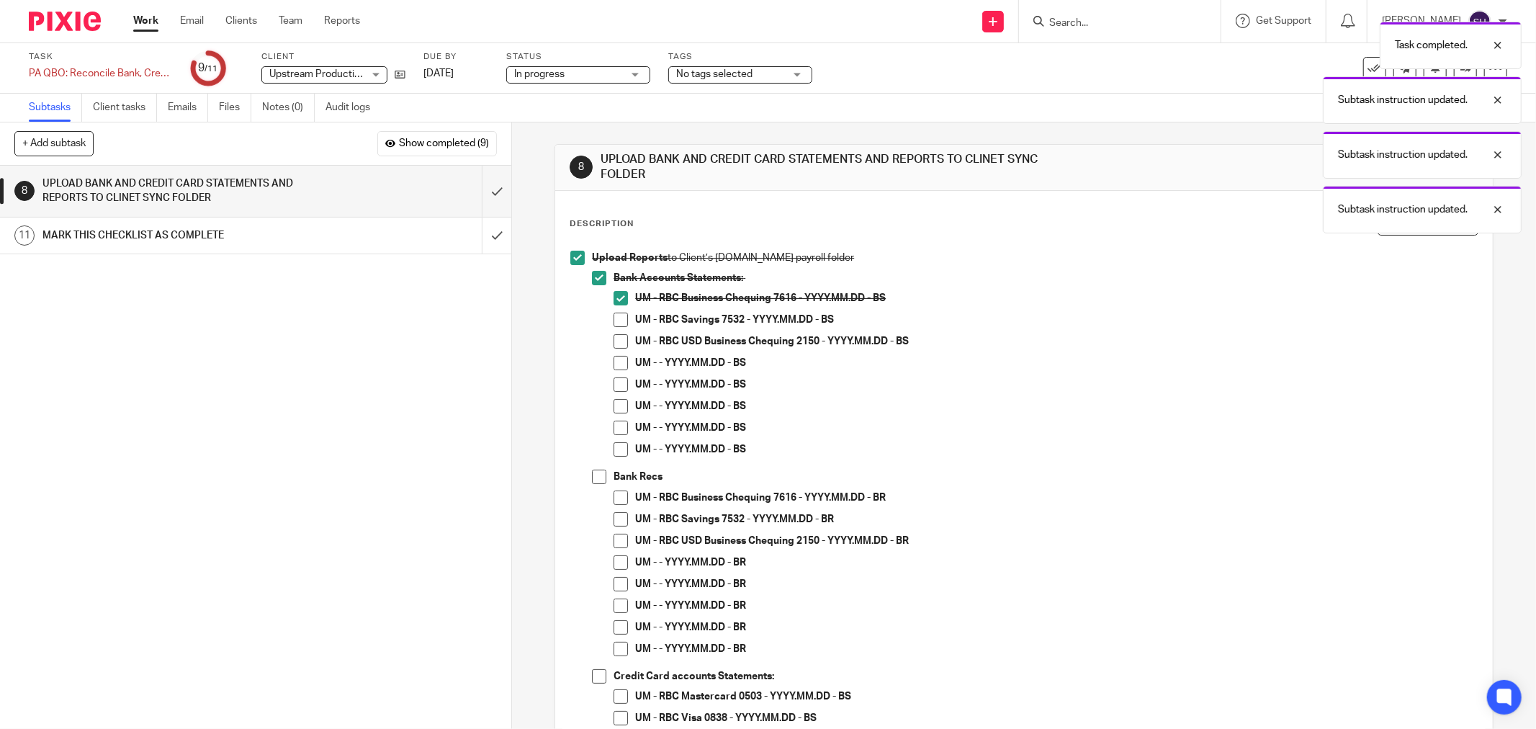
click at [613, 315] on span at bounding box center [620, 319] width 14 height 14
click at [613, 342] on span at bounding box center [620, 341] width 14 height 14
click at [613, 363] on span at bounding box center [620, 363] width 14 height 14
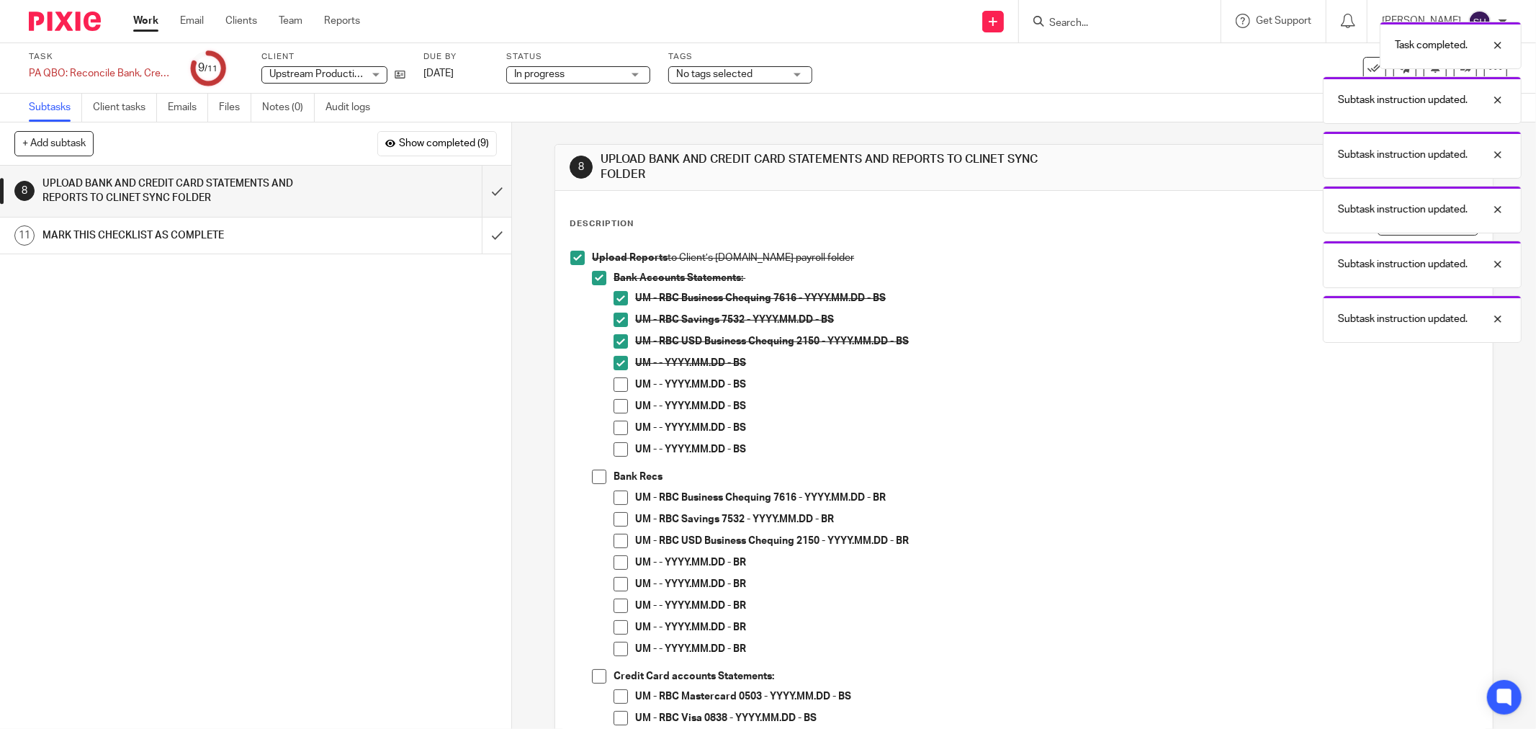
click at [620, 387] on span at bounding box center [620, 384] width 14 height 14
click at [613, 408] on span at bounding box center [620, 406] width 14 height 14
click at [613, 423] on span at bounding box center [620, 427] width 14 height 14
click at [616, 449] on span at bounding box center [620, 449] width 14 height 14
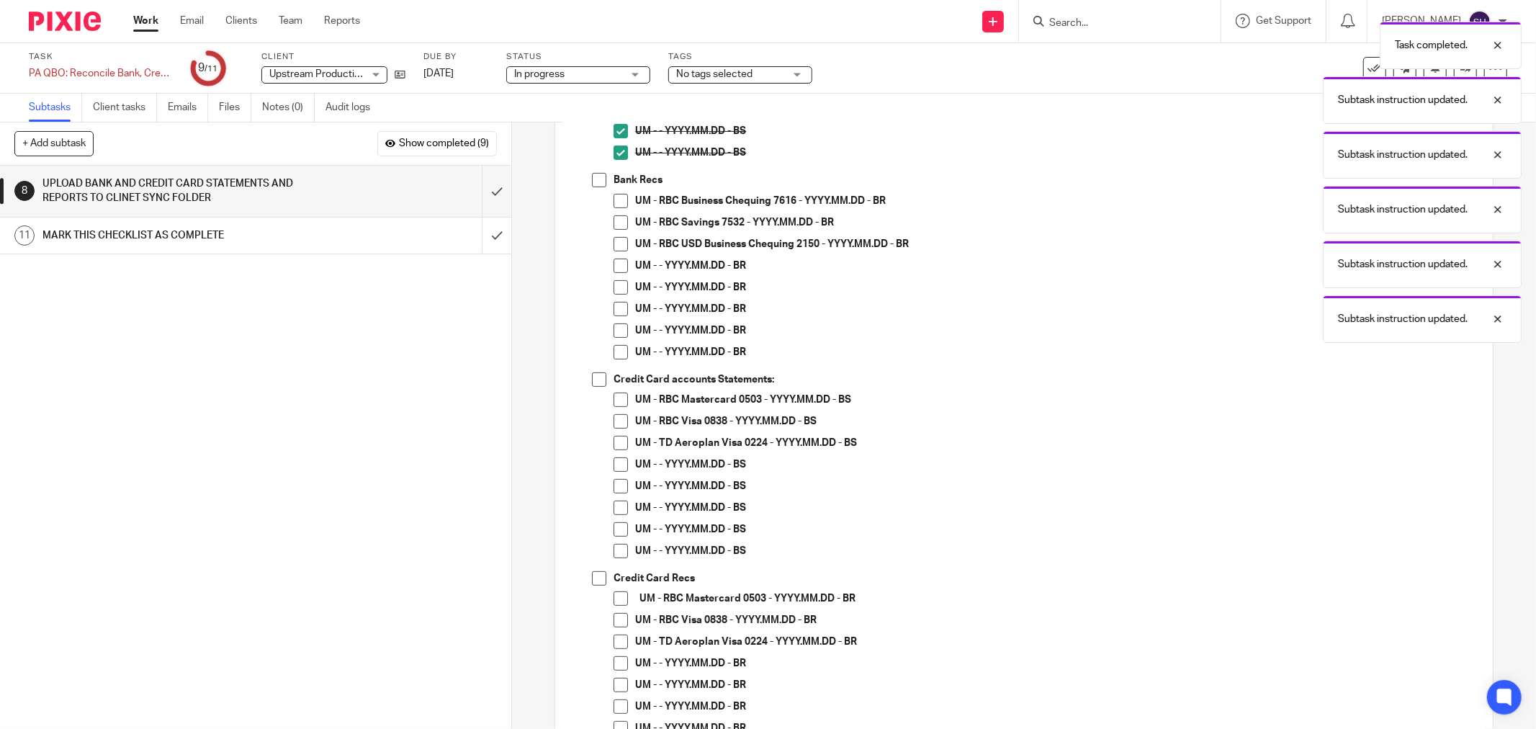
scroll to position [320, 0]
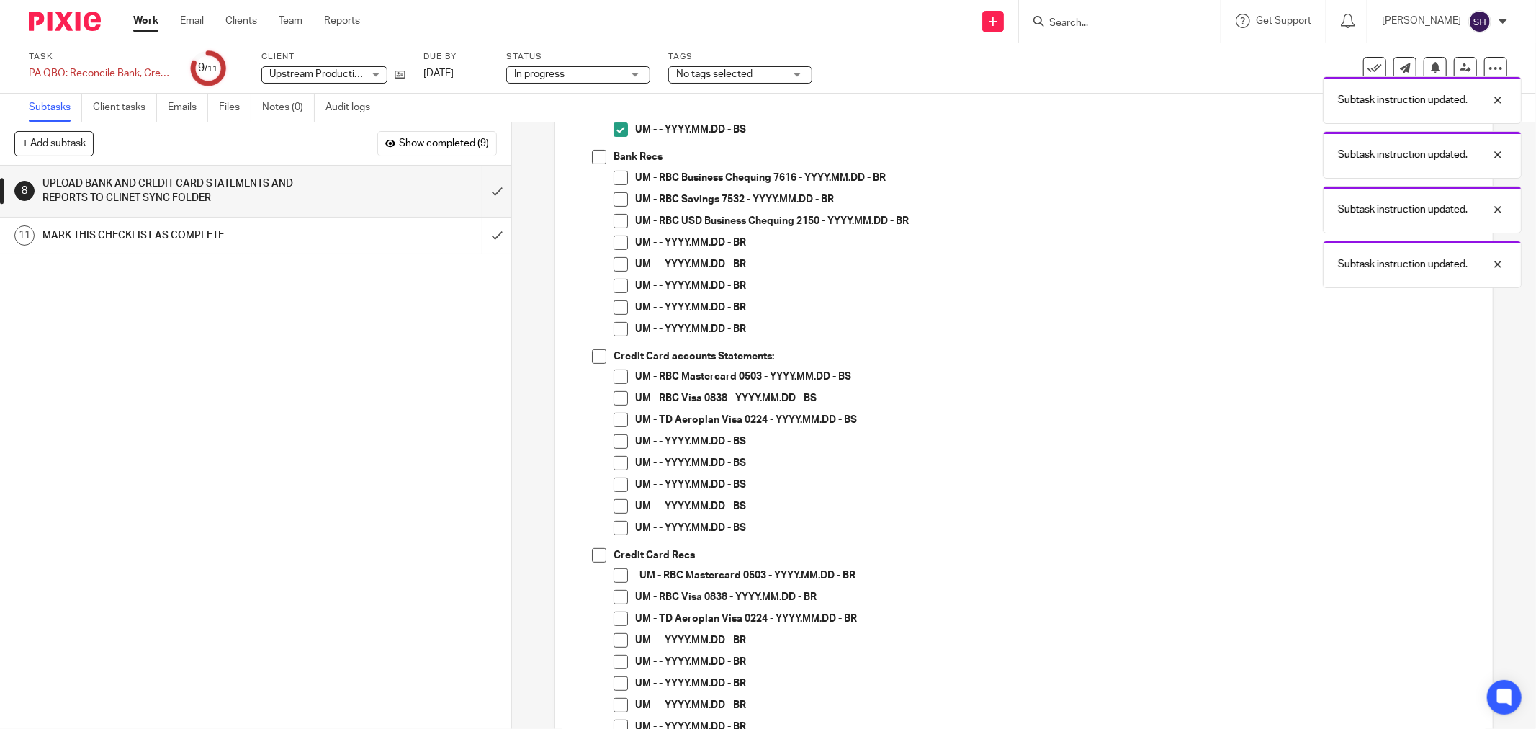
click at [592, 157] on span at bounding box center [599, 157] width 14 height 14
click at [618, 180] on span at bounding box center [620, 178] width 14 height 14
click at [619, 195] on span at bounding box center [620, 199] width 14 height 14
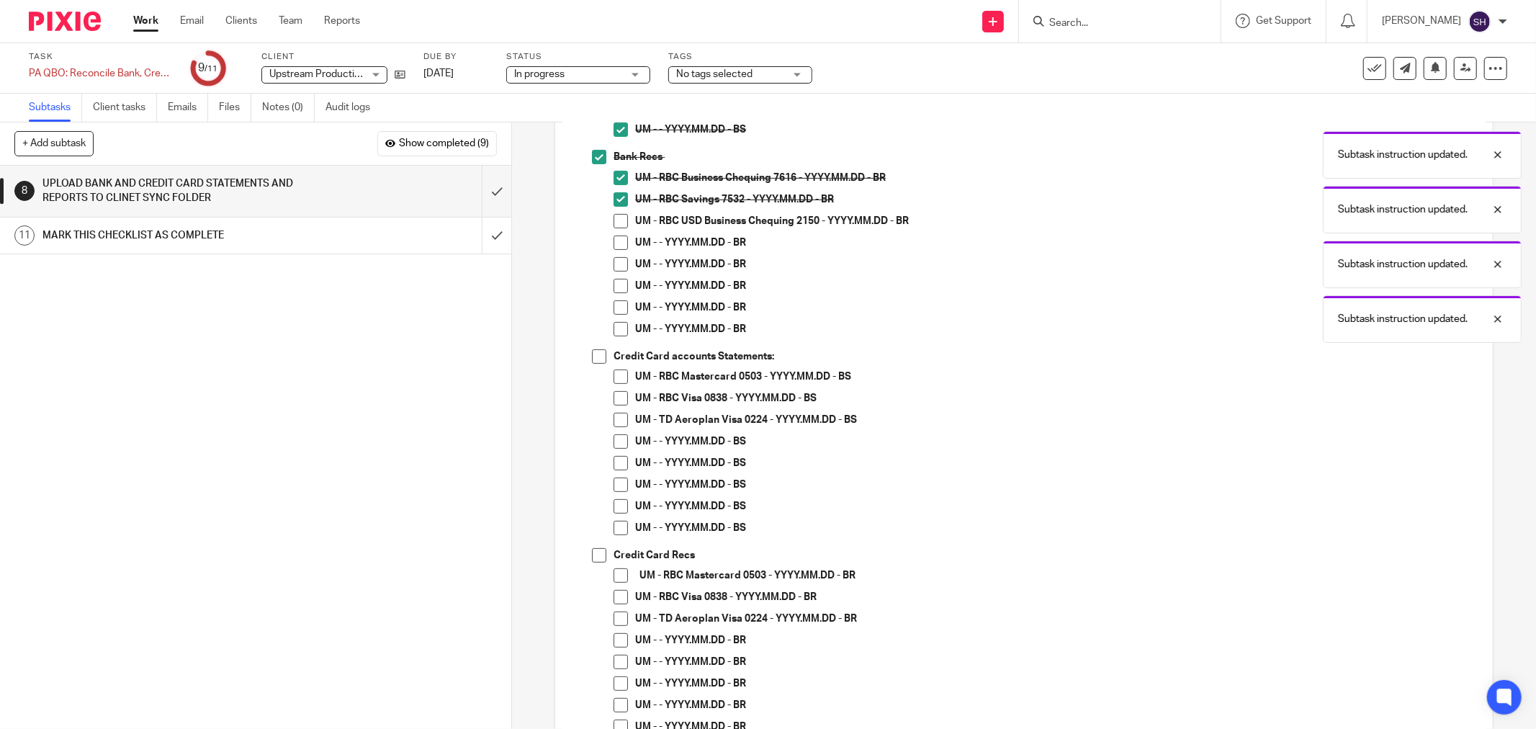
drag, startPoint x: 617, startPoint y: 216, endPoint x: 615, endPoint y: 228, distance: 12.4
click at [617, 217] on span at bounding box center [620, 221] width 14 height 14
click at [615, 247] on span at bounding box center [620, 242] width 14 height 14
drag, startPoint x: 611, startPoint y: 265, endPoint x: 615, endPoint y: 286, distance: 21.3
click at [613, 267] on span at bounding box center [620, 264] width 14 height 14
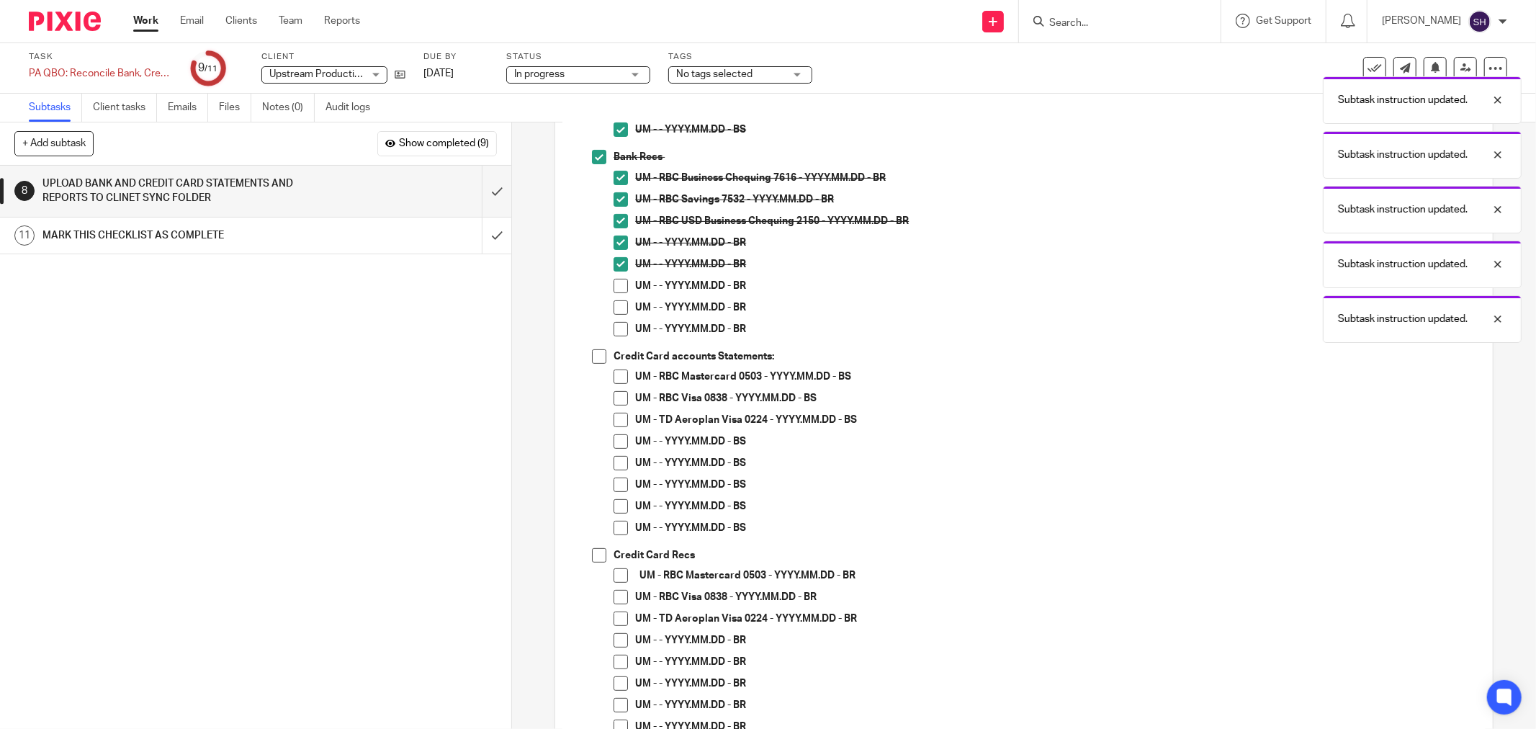
click at [616, 289] on span at bounding box center [620, 286] width 14 height 14
click at [616, 305] on span at bounding box center [620, 307] width 14 height 14
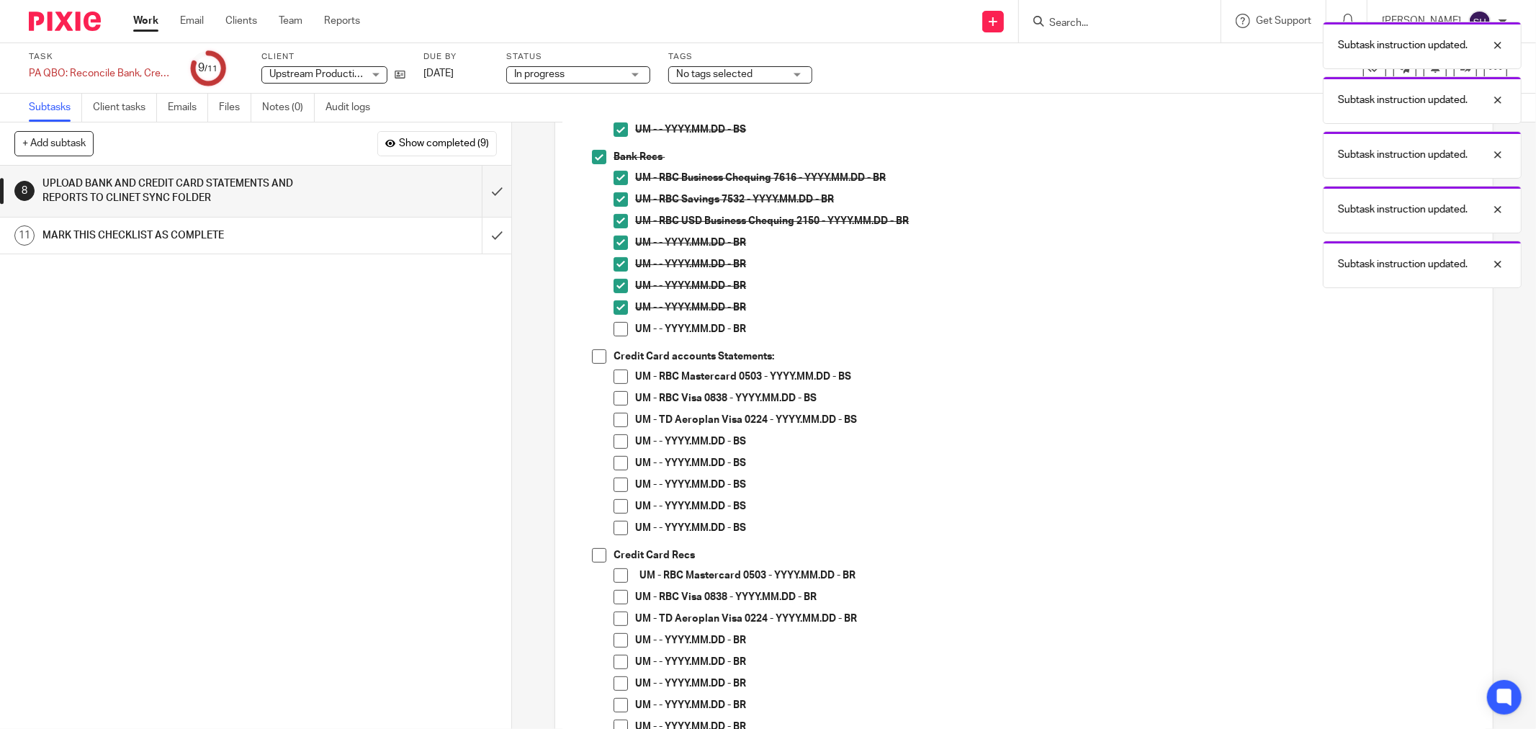
click at [615, 326] on span at bounding box center [620, 329] width 14 height 14
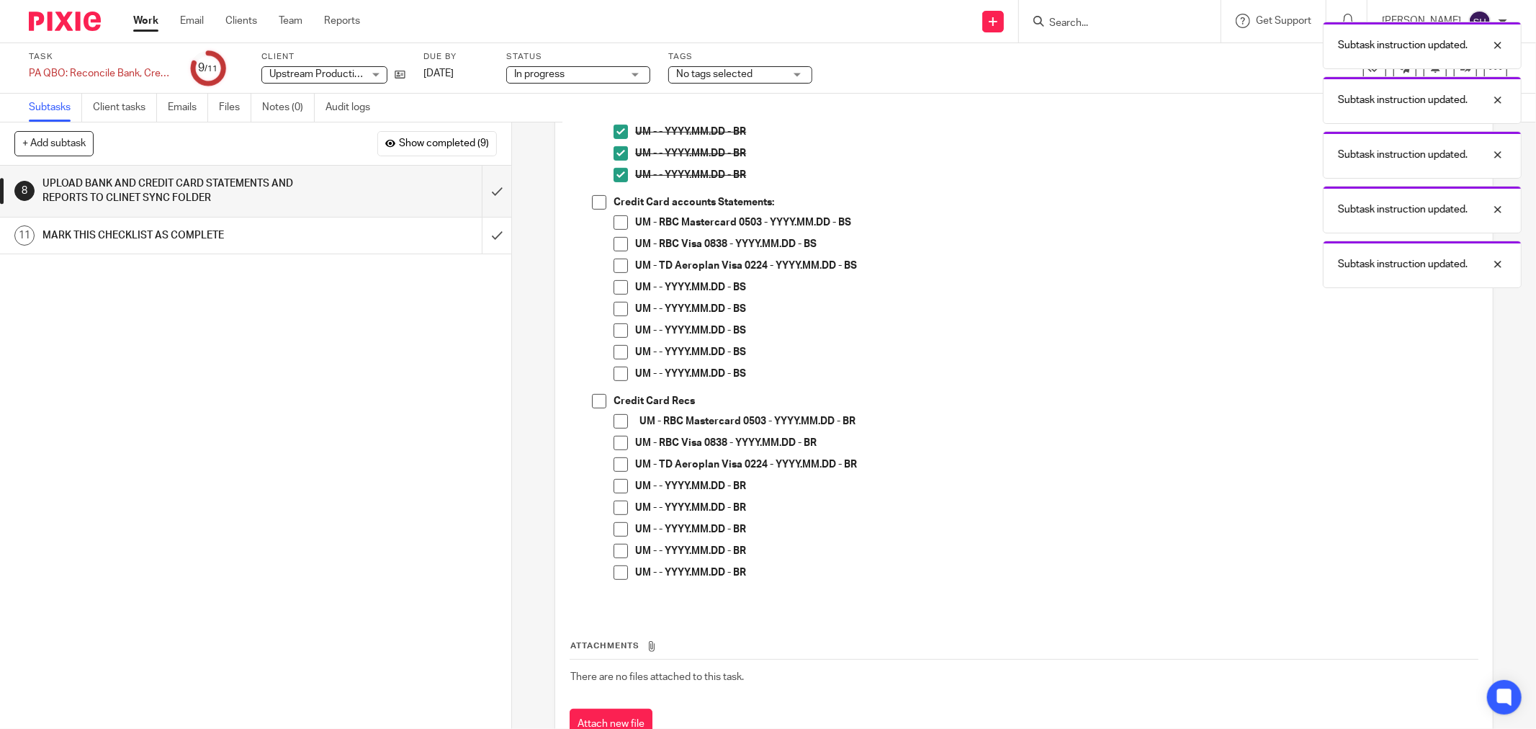
scroll to position [479, 0]
click at [593, 199] on span at bounding box center [599, 196] width 14 height 14
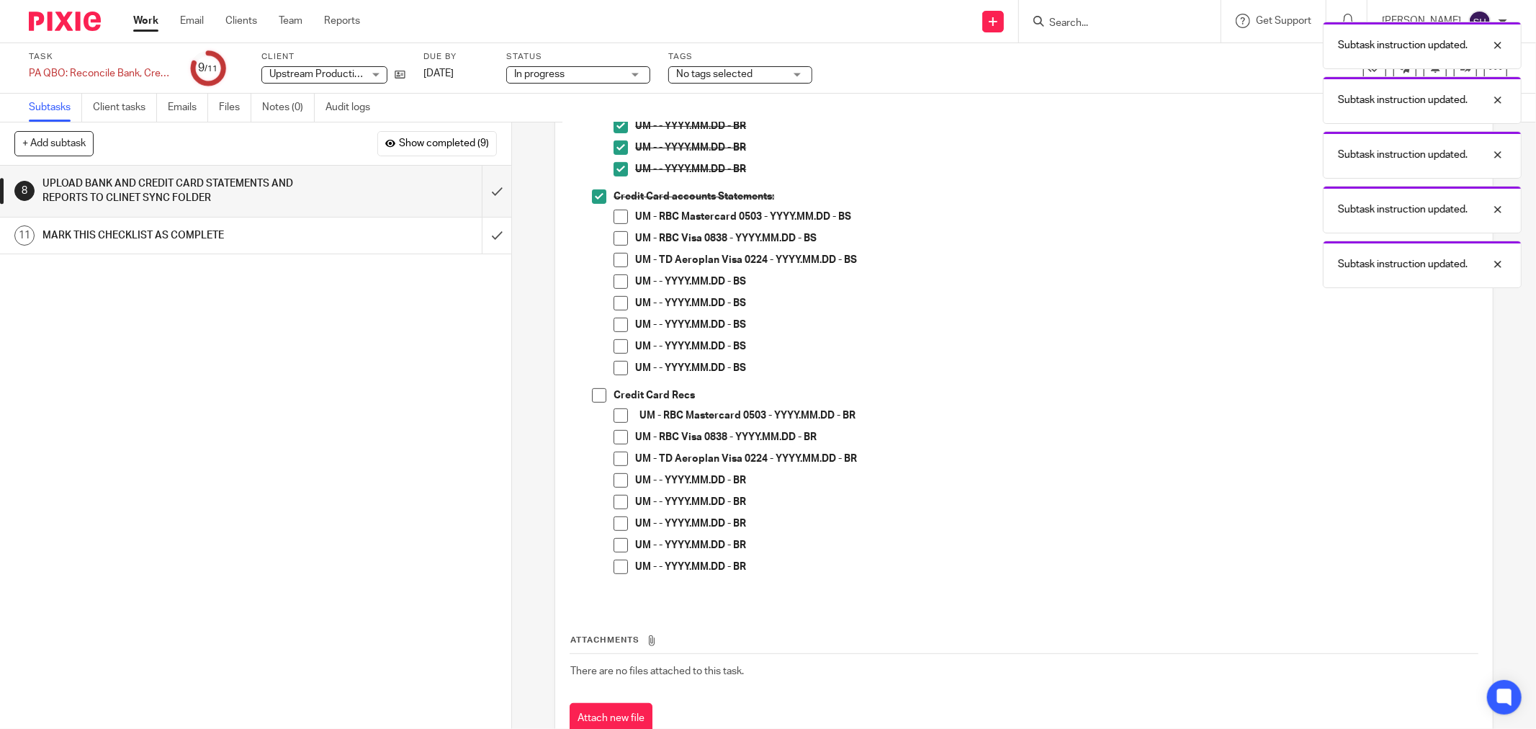
click at [615, 216] on span at bounding box center [620, 217] width 14 height 14
click at [614, 231] on span at bounding box center [620, 238] width 14 height 14
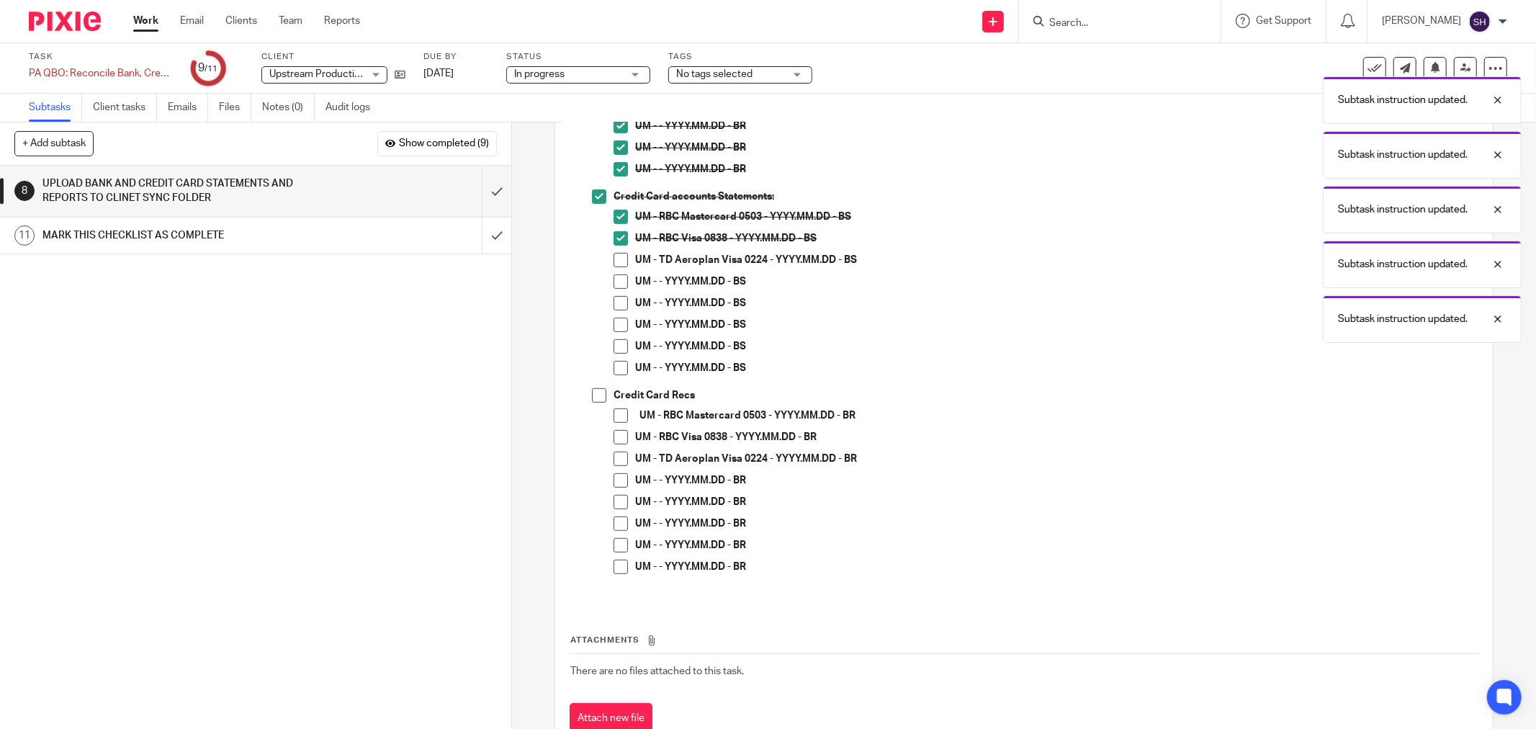
click at [613, 261] on span at bounding box center [620, 260] width 14 height 14
click at [616, 285] on span at bounding box center [620, 281] width 14 height 14
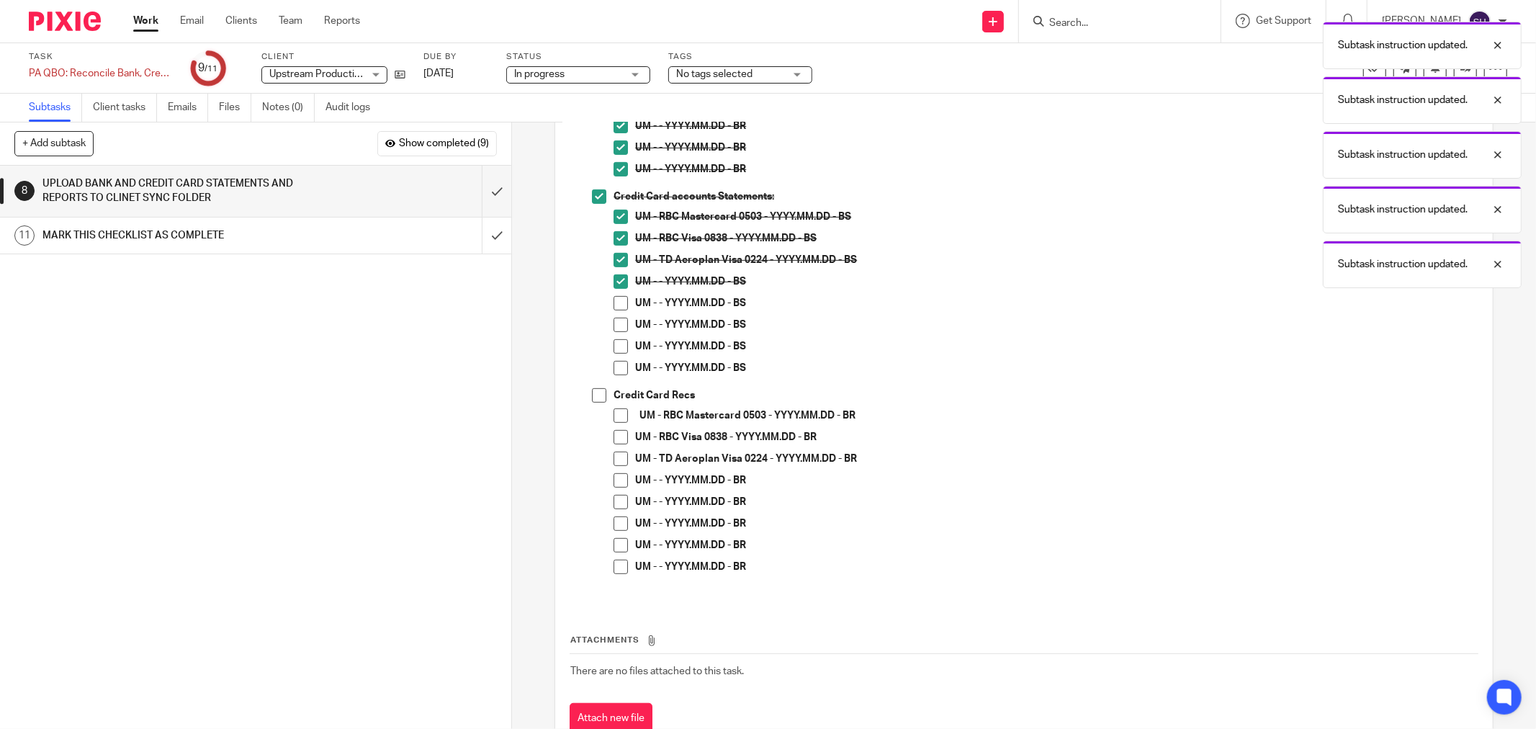
click at [613, 305] on span at bounding box center [620, 303] width 14 height 14
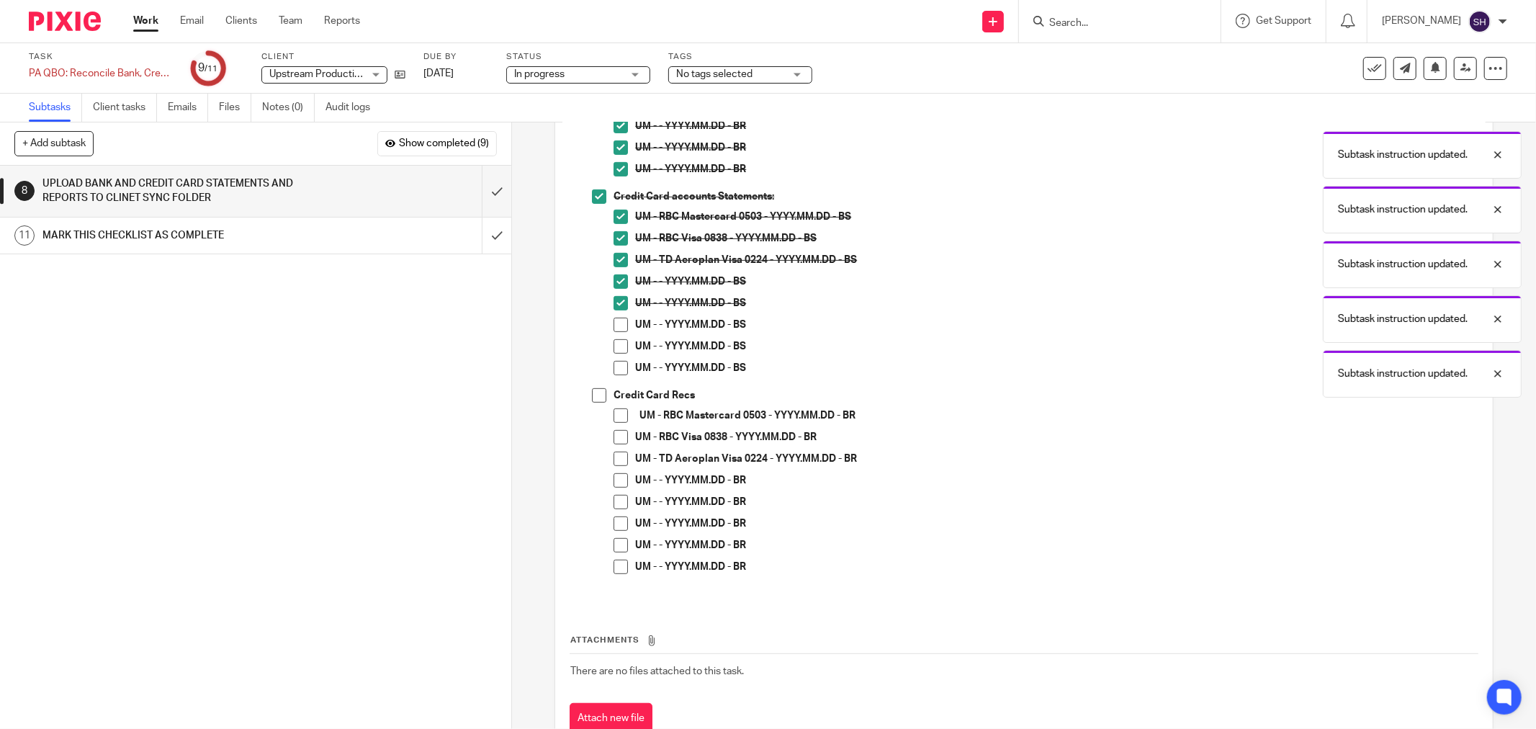
click at [620, 324] on span at bounding box center [620, 325] width 14 height 14
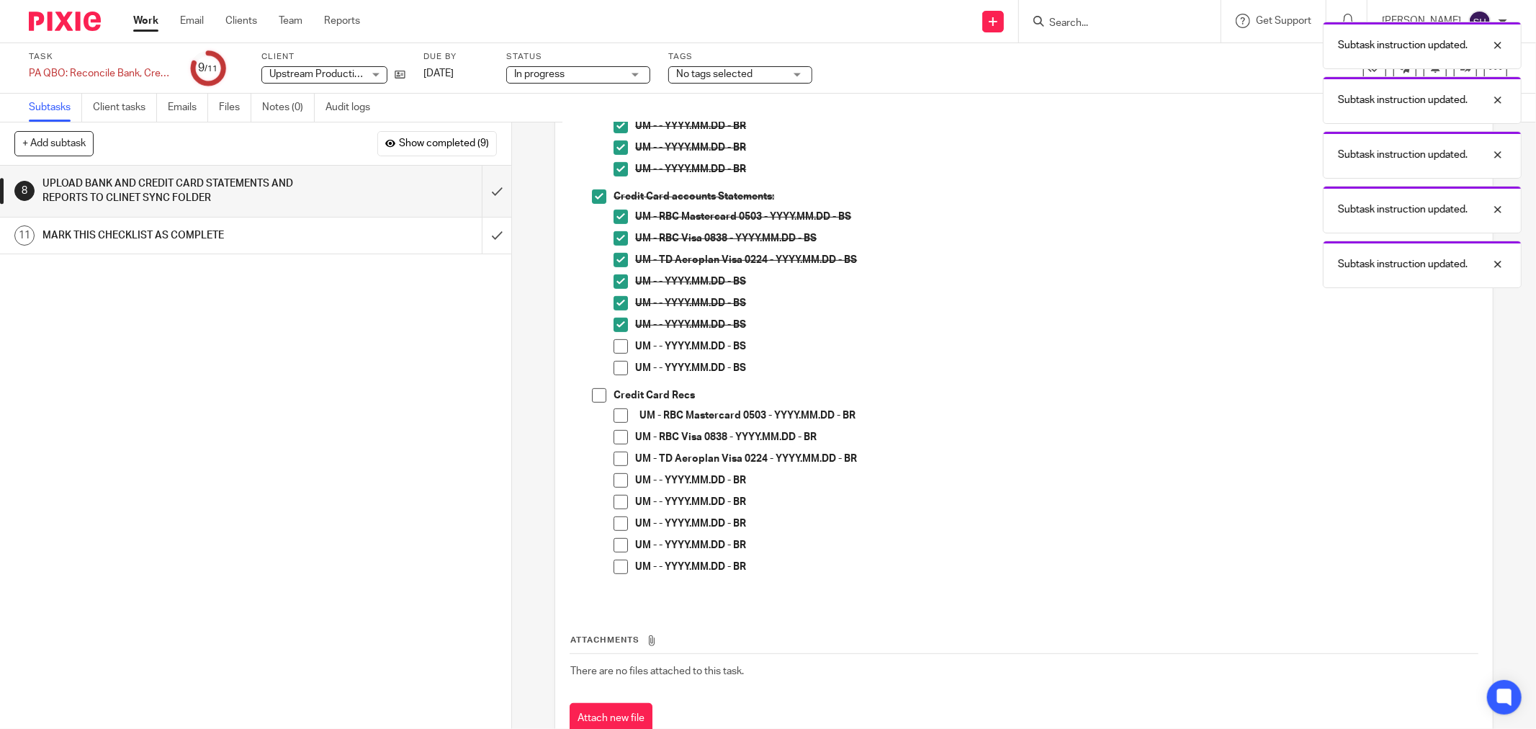
click at [613, 350] on span at bounding box center [620, 346] width 14 height 14
click at [616, 361] on span at bounding box center [620, 368] width 14 height 14
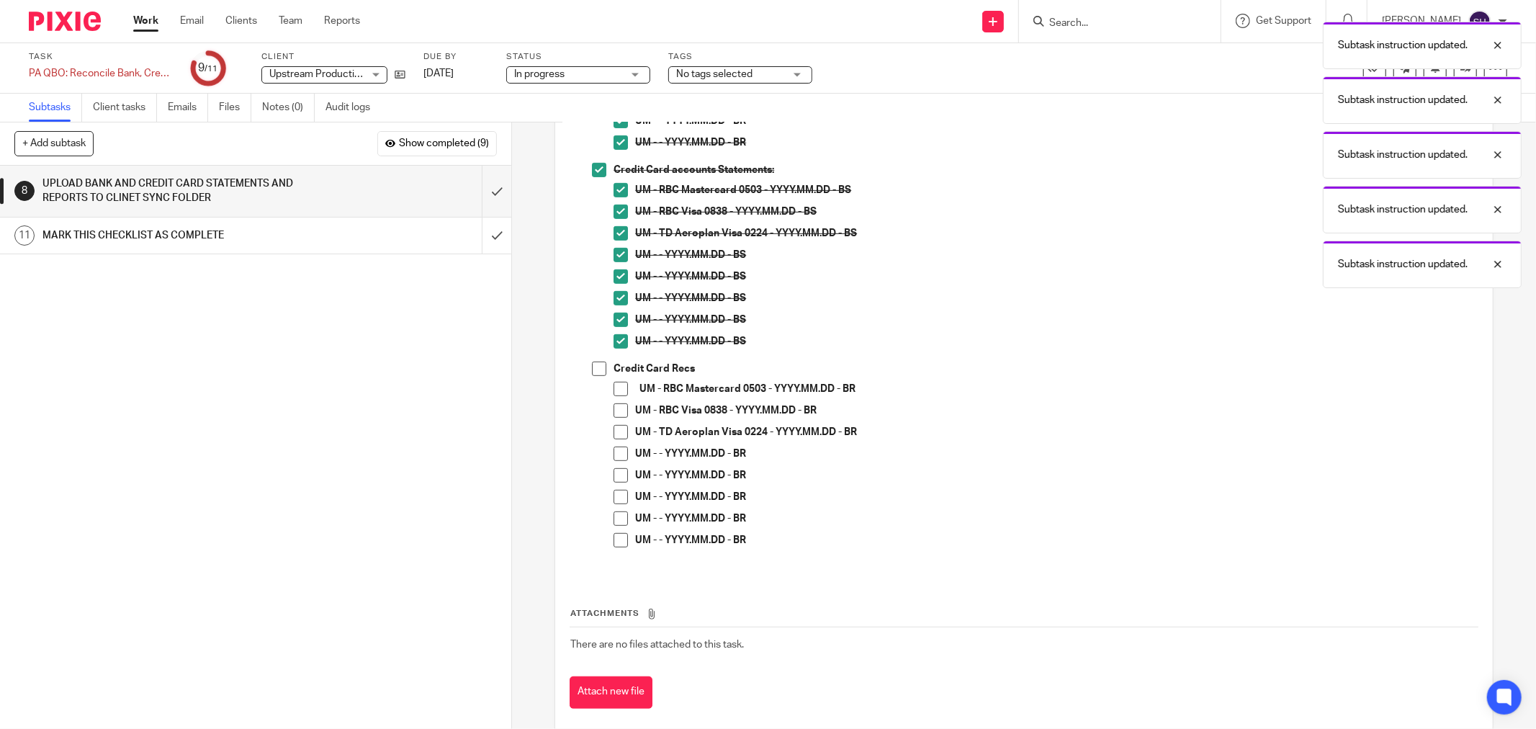
scroll to position [529, 0]
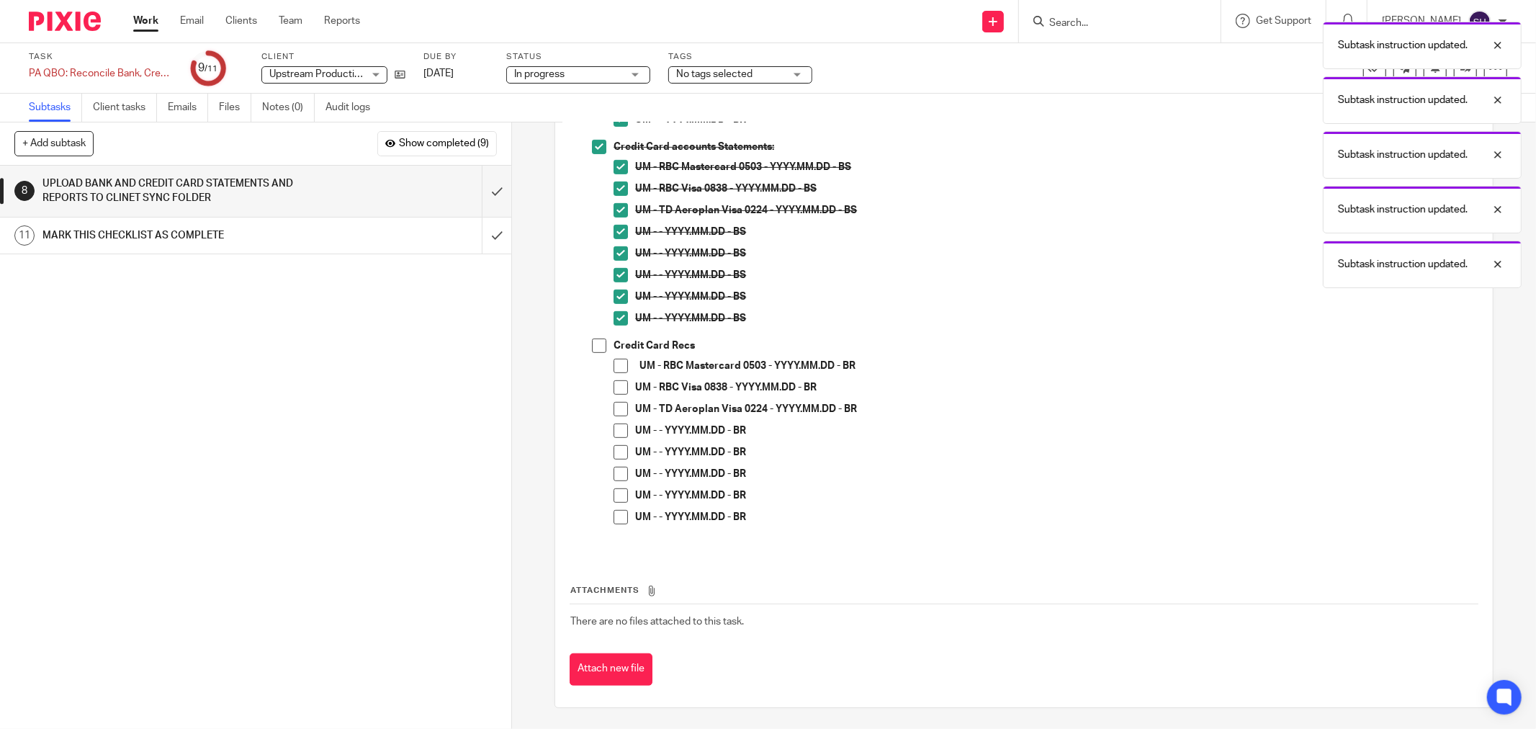
click at [592, 346] on span at bounding box center [599, 345] width 14 height 14
click at [616, 368] on span at bounding box center [620, 366] width 14 height 14
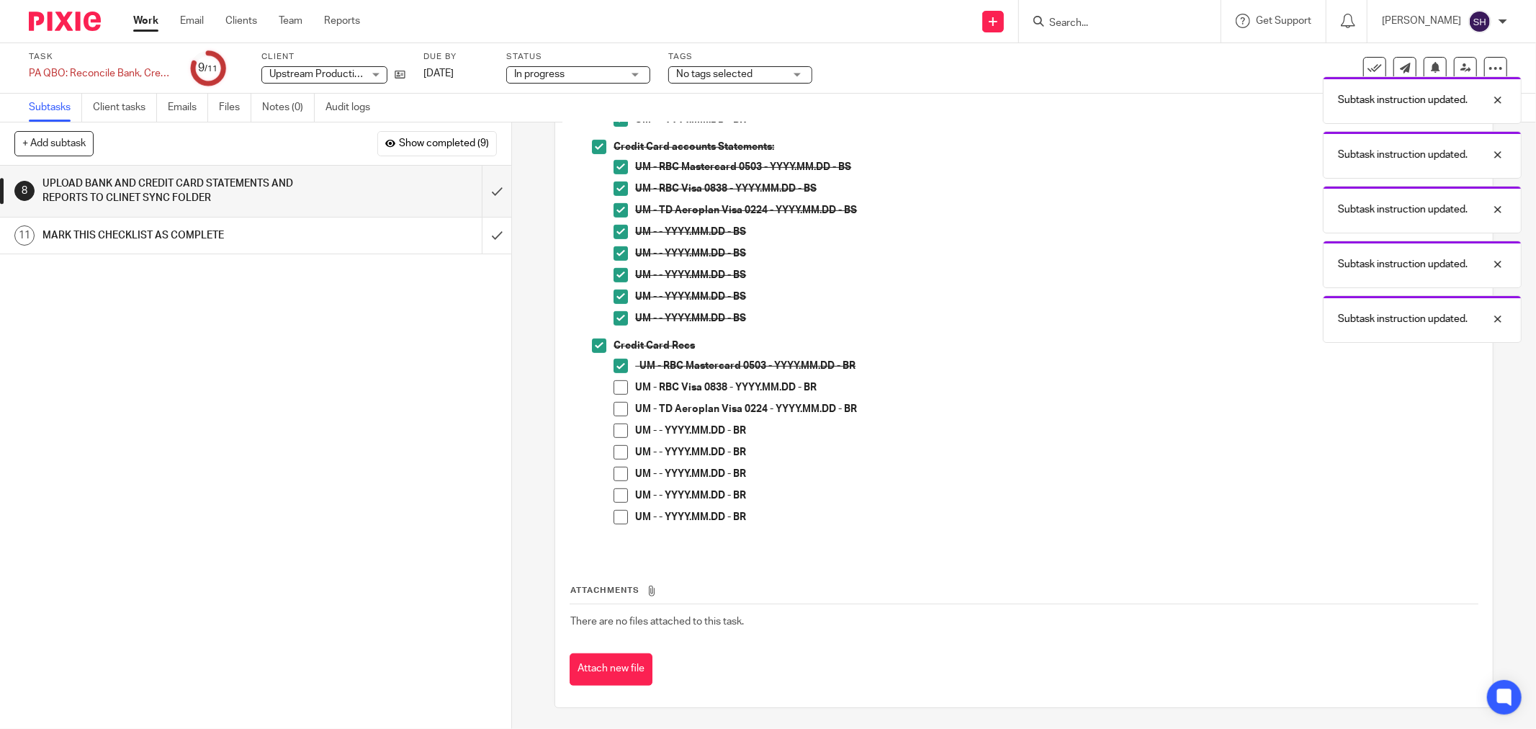
click at [616, 383] on span at bounding box center [620, 387] width 14 height 14
drag, startPoint x: 618, startPoint y: 404, endPoint x: 620, endPoint y: 418, distance: 14.6
click at [618, 405] on span at bounding box center [620, 409] width 14 height 14
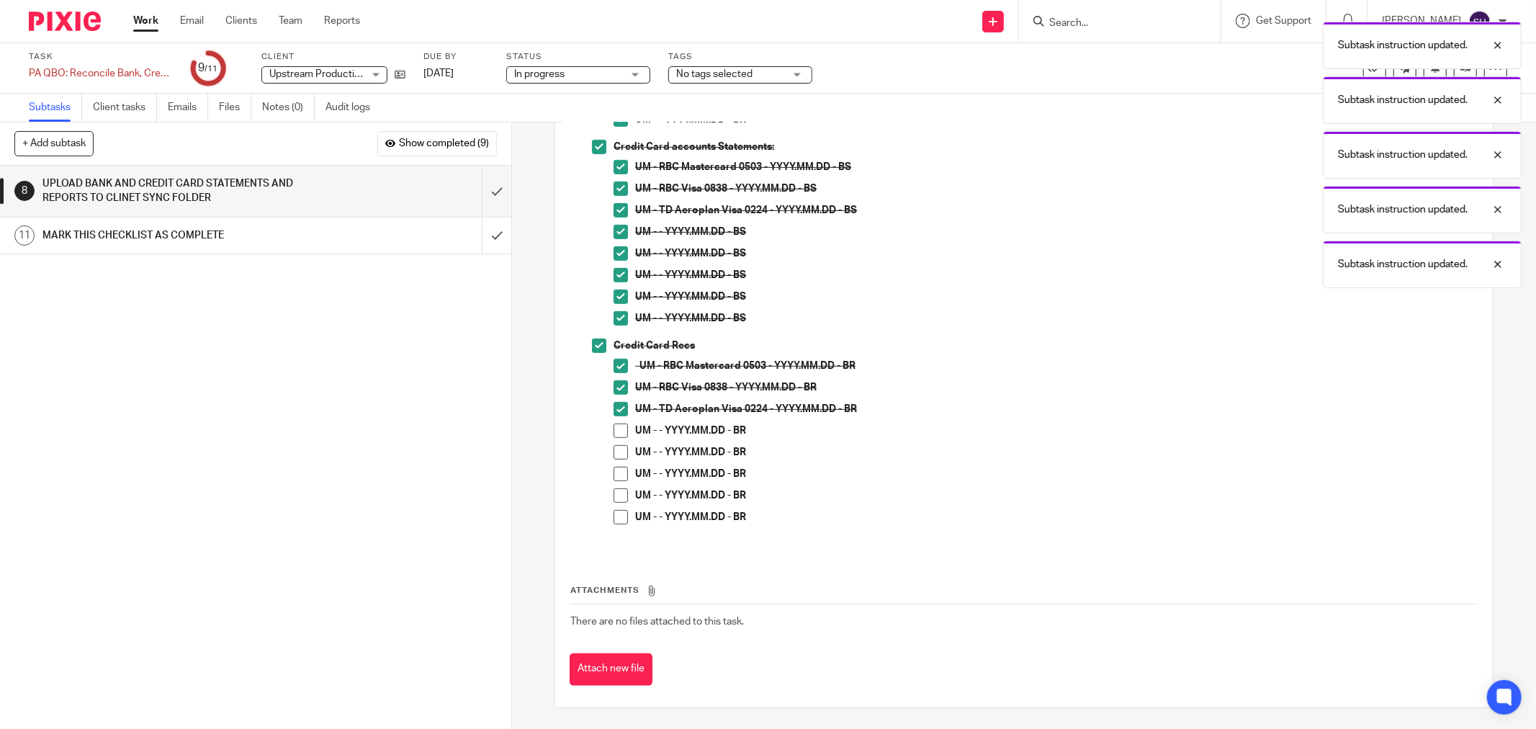
click at [620, 430] on span at bounding box center [620, 430] width 14 height 14
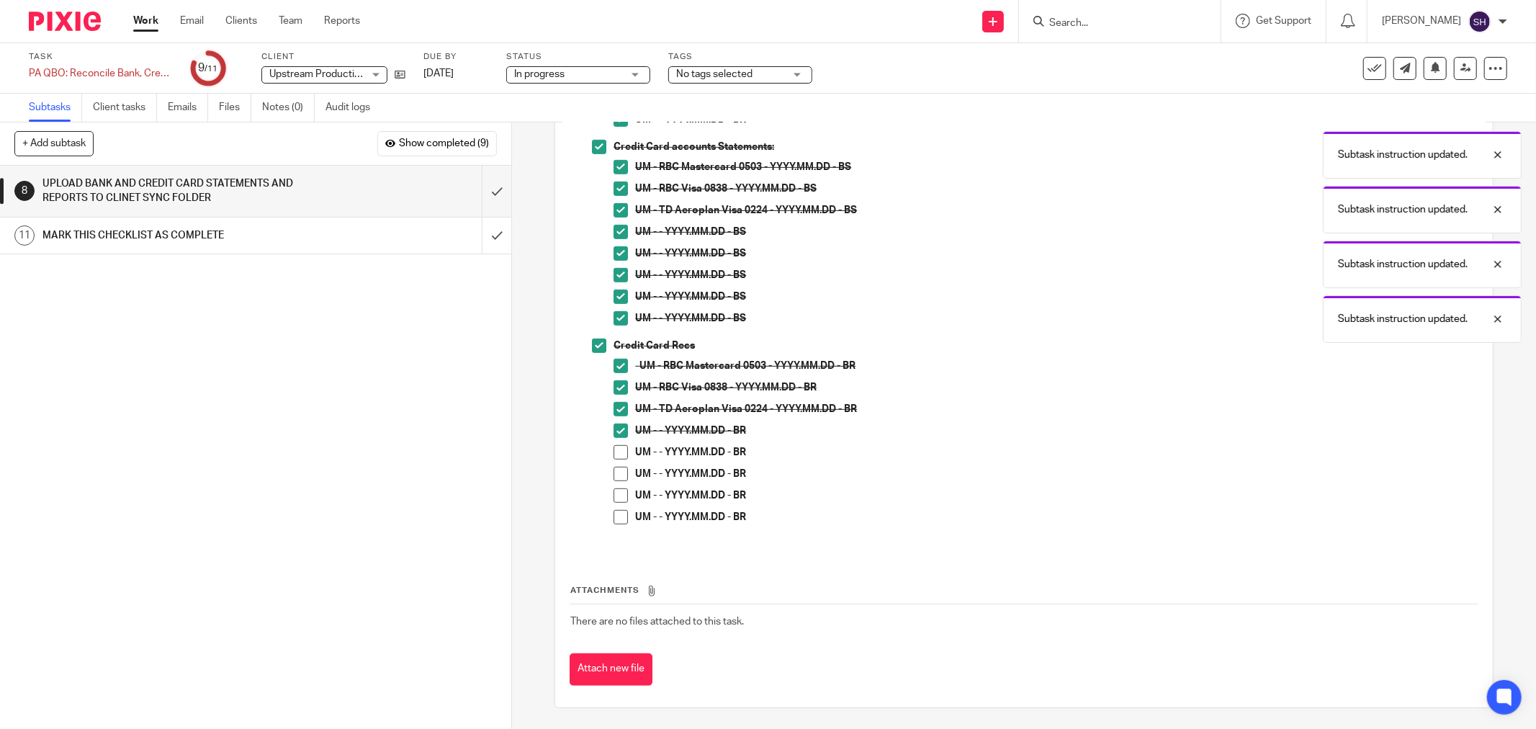
click at [613, 451] on span at bounding box center [620, 452] width 14 height 14
drag, startPoint x: 614, startPoint y: 469, endPoint x: 617, endPoint y: 476, distance: 7.8
click at [614, 469] on span at bounding box center [620, 474] width 14 height 14
drag, startPoint x: 618, startPoint y: 495, endPoint x: 615, endPoint y: 503, distance: 7.8
click at [616, 495] on span at bounding box center [620, 495] width 14 height 14
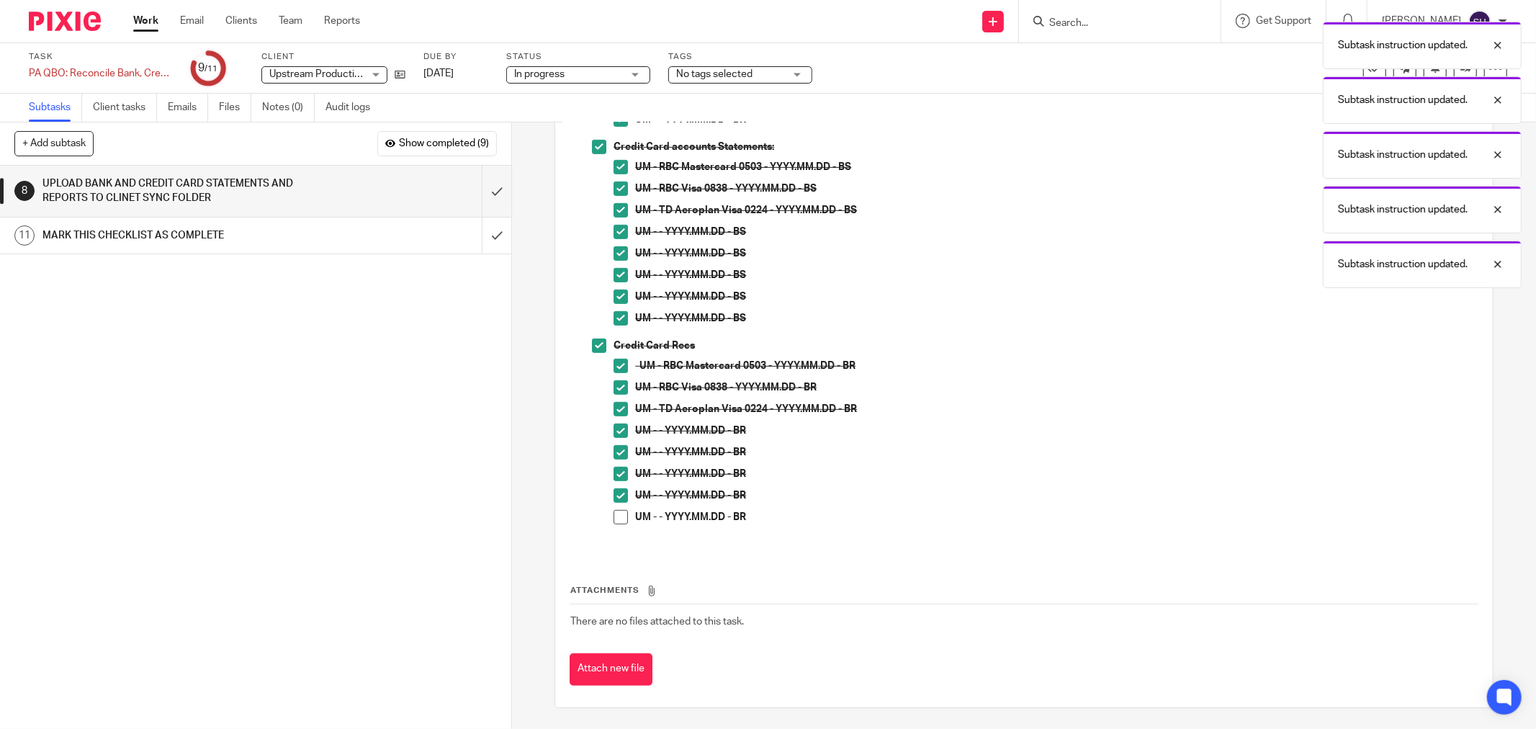
click at [615, 511] on span at bounding box center [620, 517] width 14 height 14
click at [482, 191] on input "submit" at bounding box center [255, 191] width 511 height 51
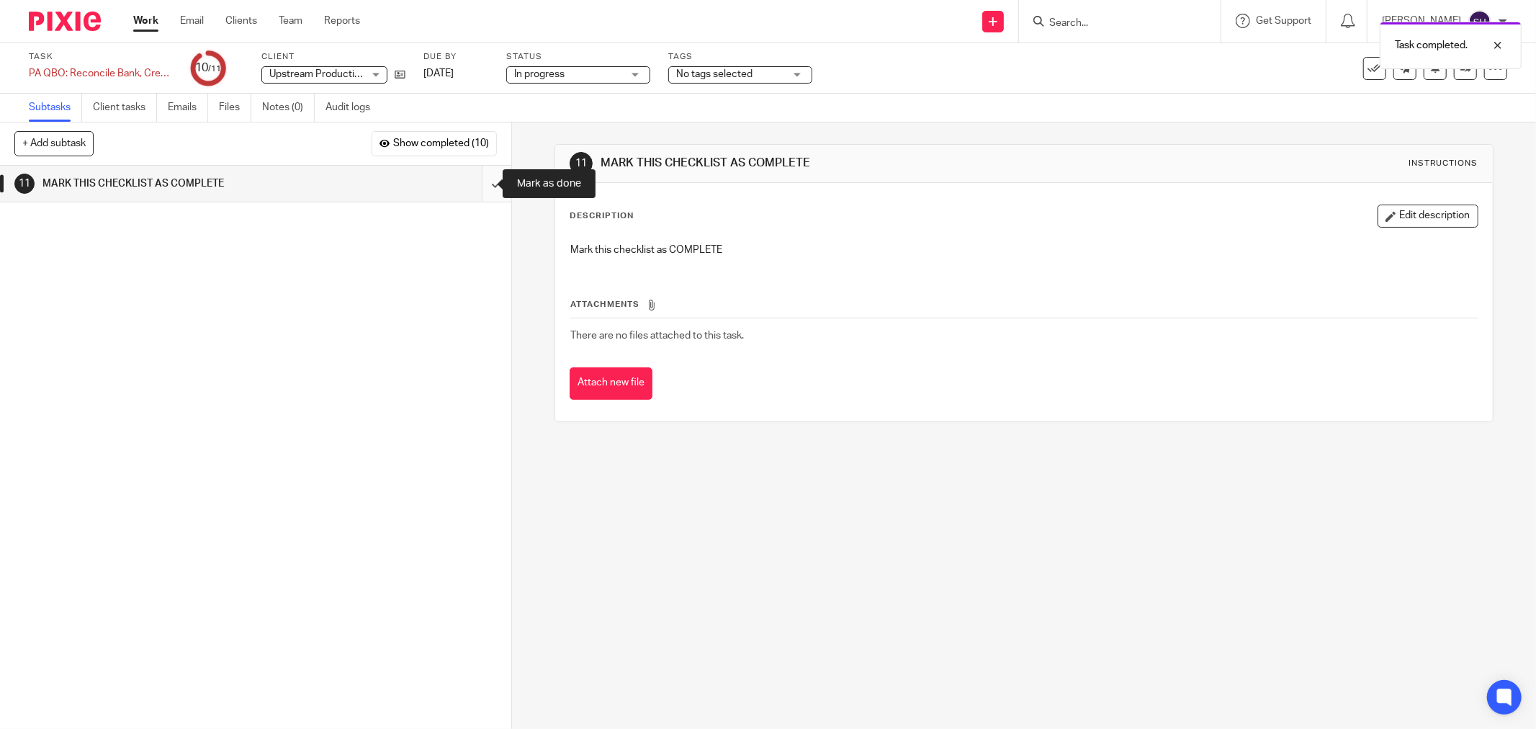
click at [473, 174] on input "submit" at bounding box center [255, 184] width 511 height 36
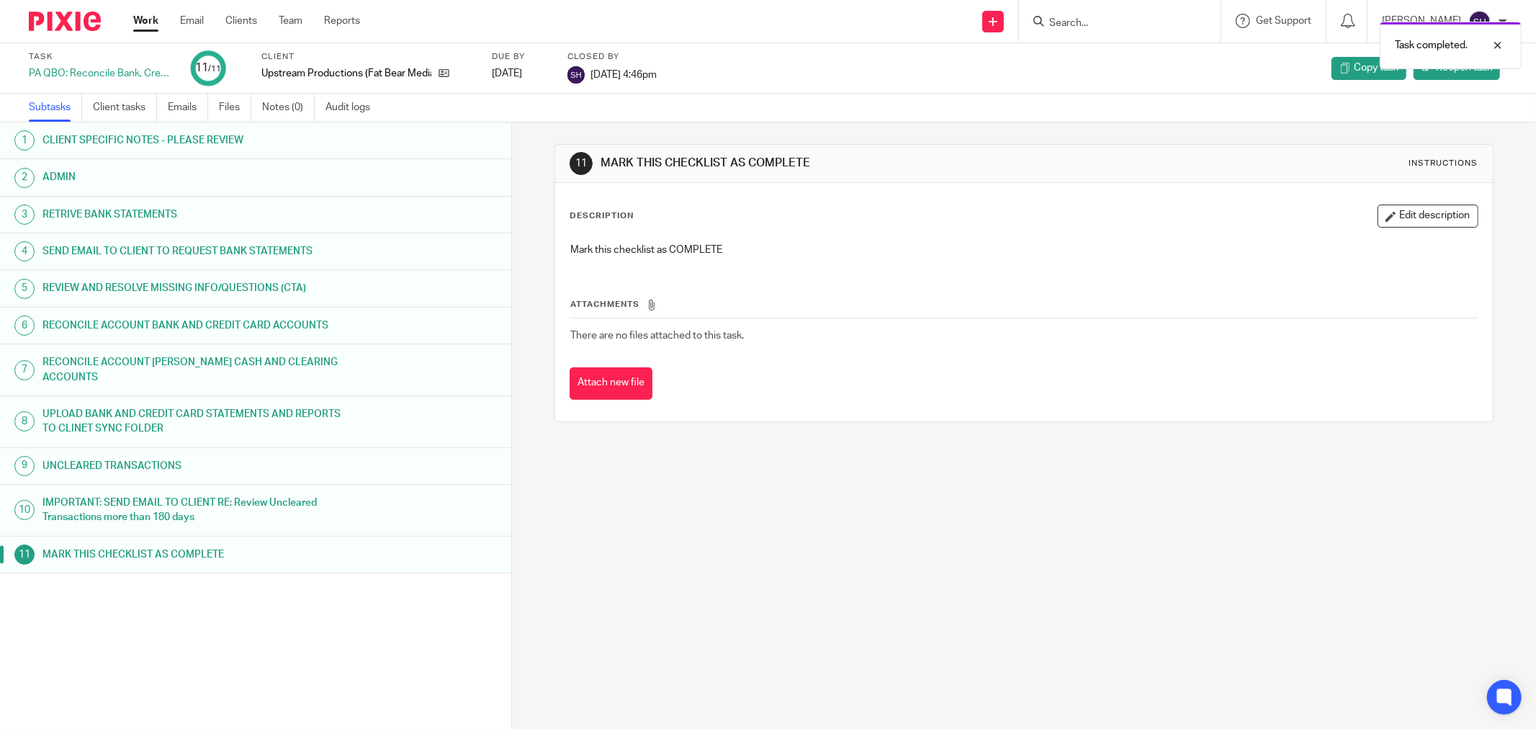
click at [147, 16] on link "Work" at bounding box center [145, 21] width 25 height 14
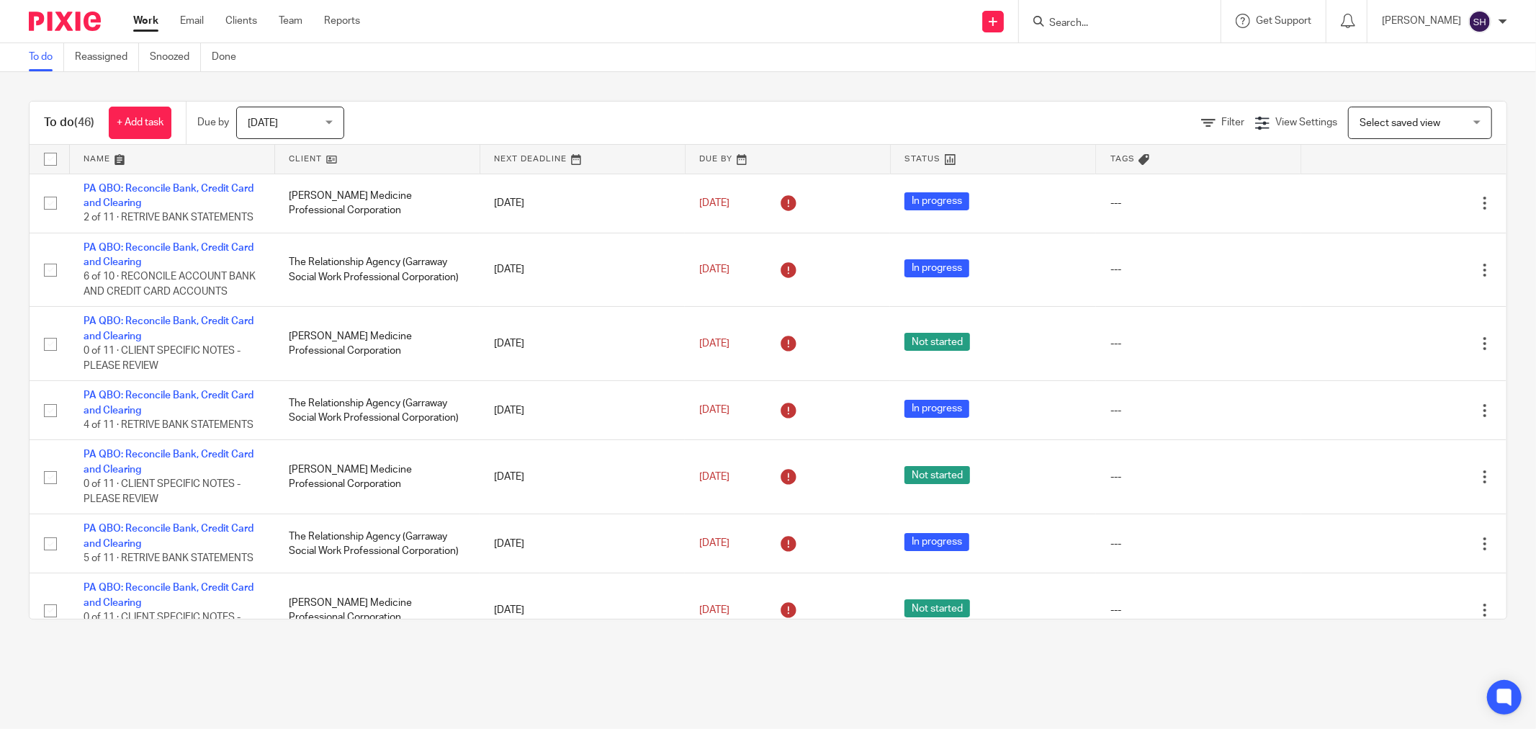
click at [387, 164] on link at bounding box center [377, 159] width 204 height 29
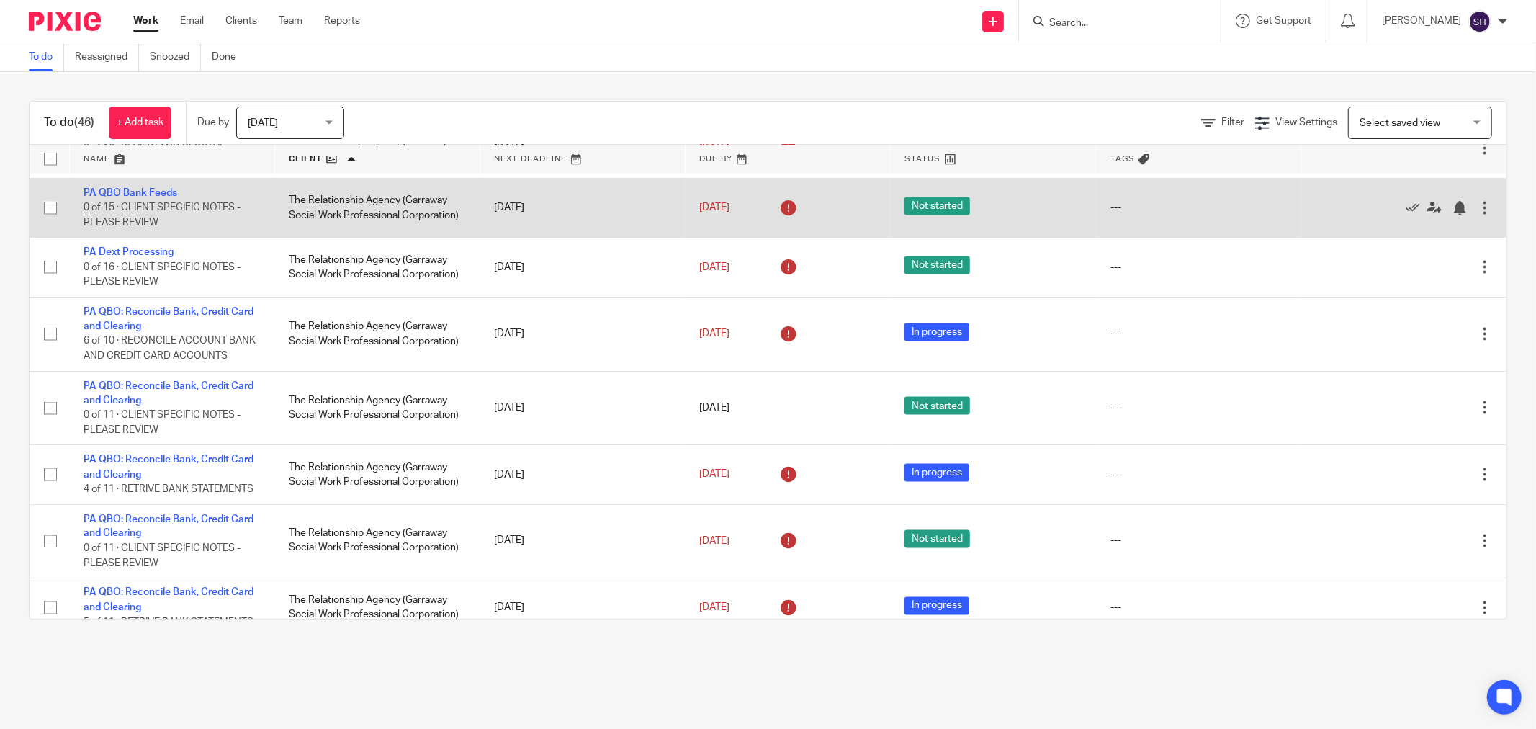
scroll to position [2688, 0]
